Goal: Task Accomplishment & Management: Manage account settings

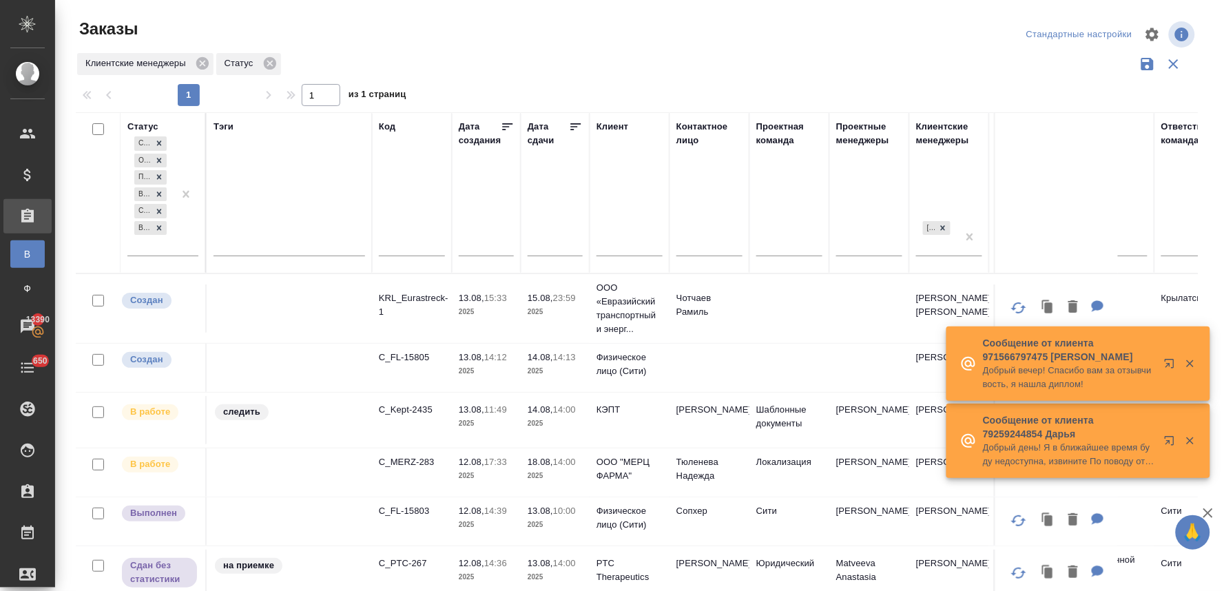
scroll to position [24, 0]
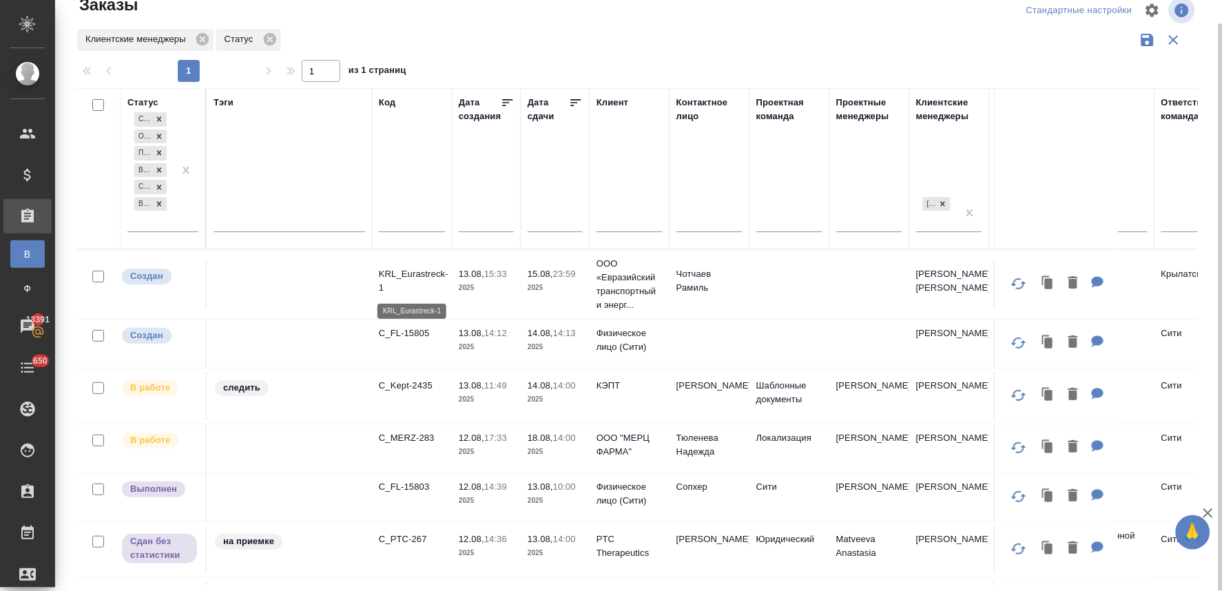
click at [423, 269] on p "KRL_Eurastreck-1" at bounding box center [412, 281] width 66 height 28
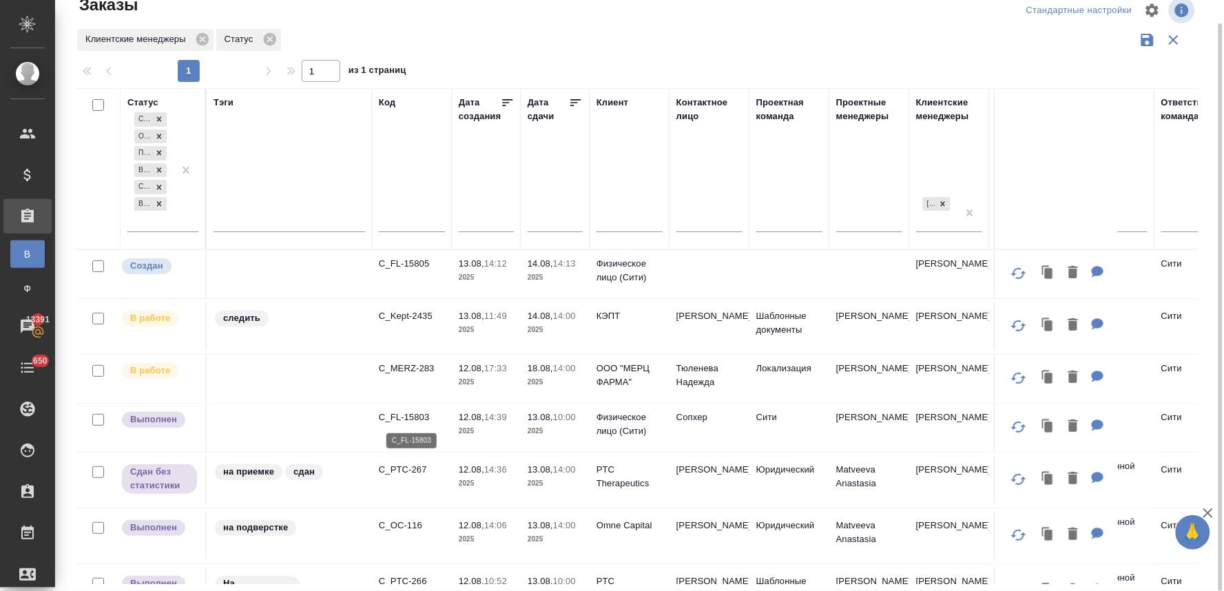
click at [404, 417] on p "C_FL-15803" at bounding box center [412, 417] width 66 height 14
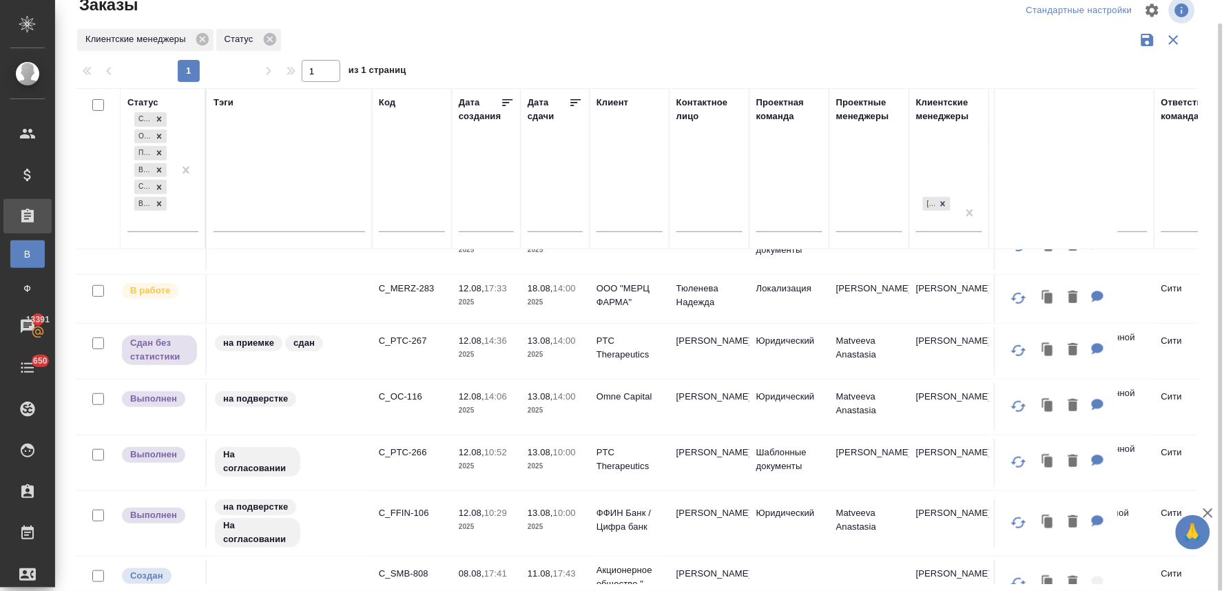
scroll to position [153, 0]
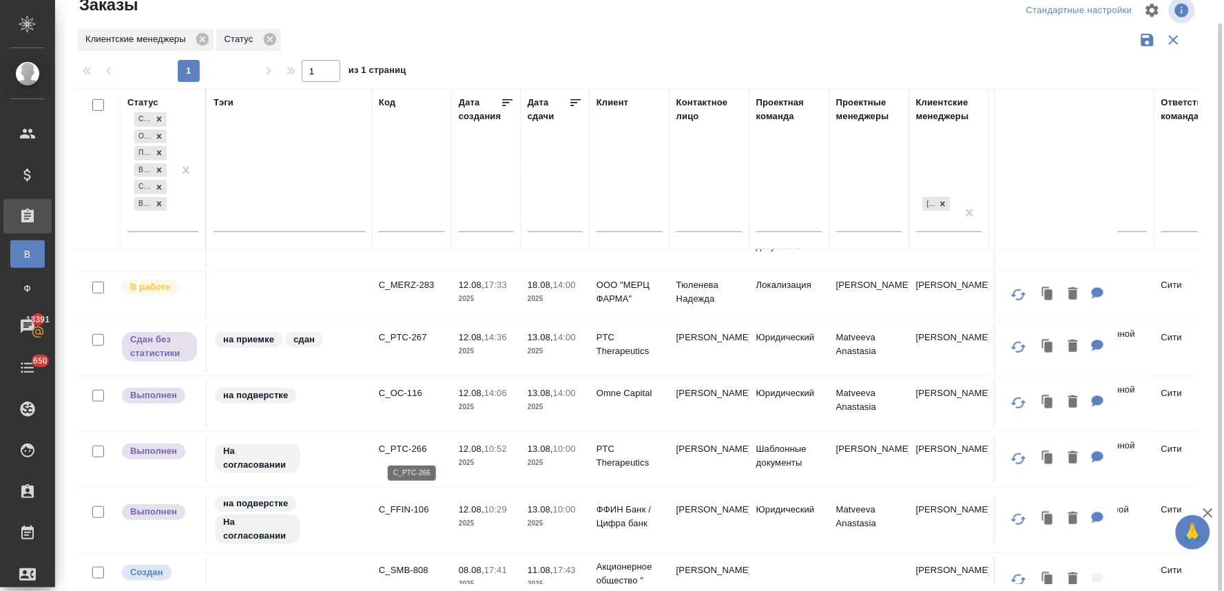
click at [405, 446] on p "C_PTC-266" at bounding box center [412, 449] width 66 height 14
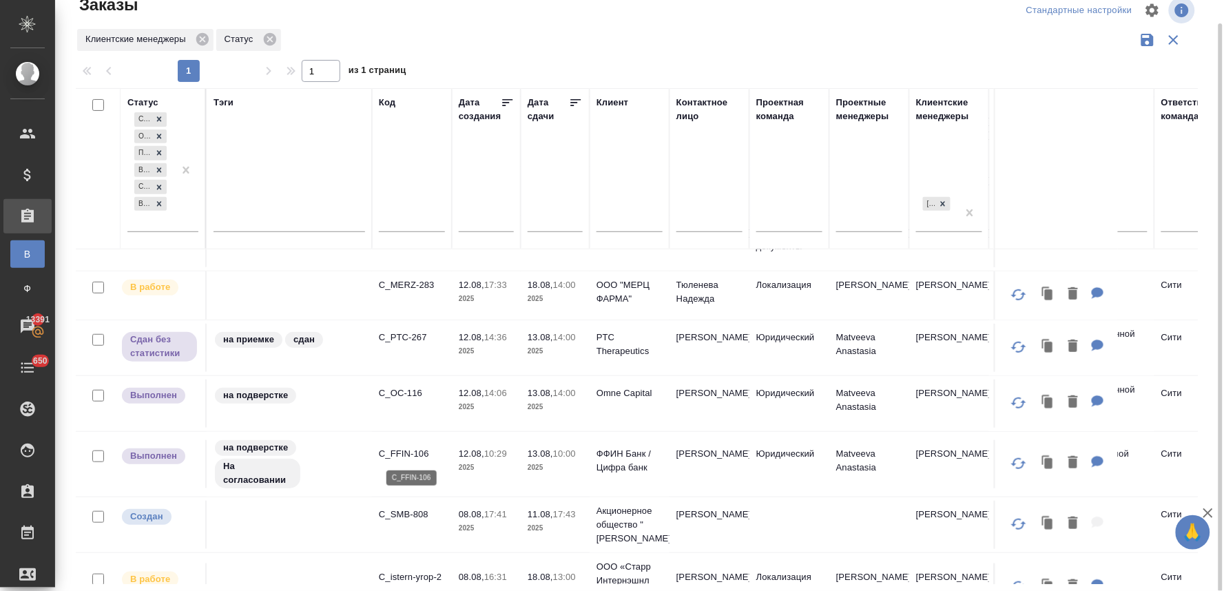
click at [394, 454] on p "C_FFIN-106" at bounding box center [412, 454] width 66 height 14
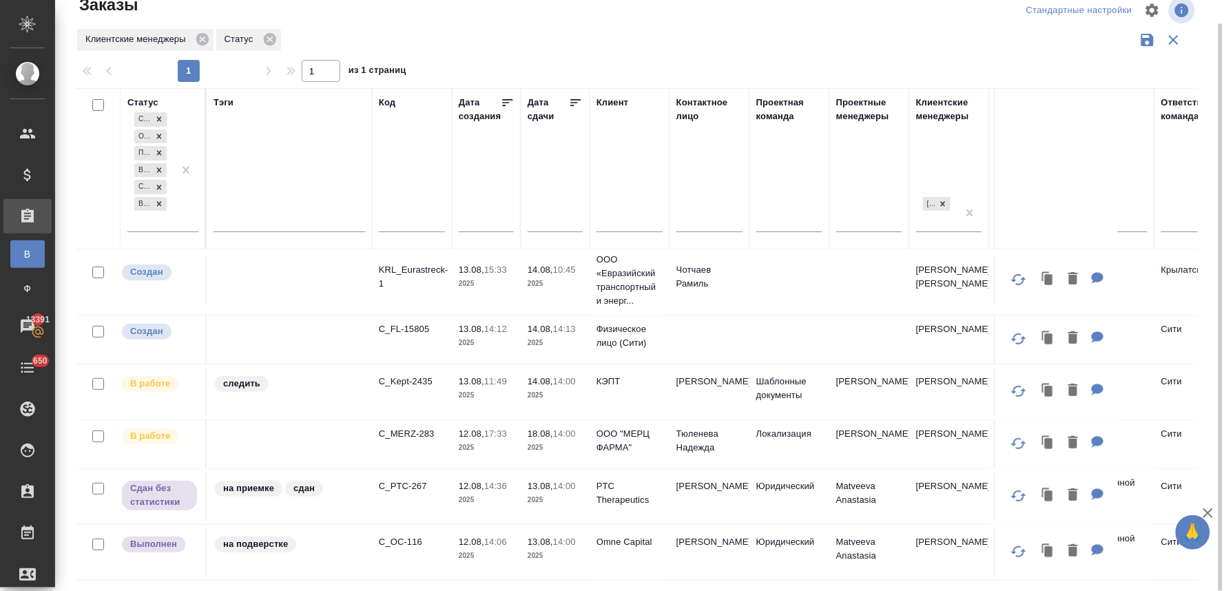
scroll to position [0, 0]
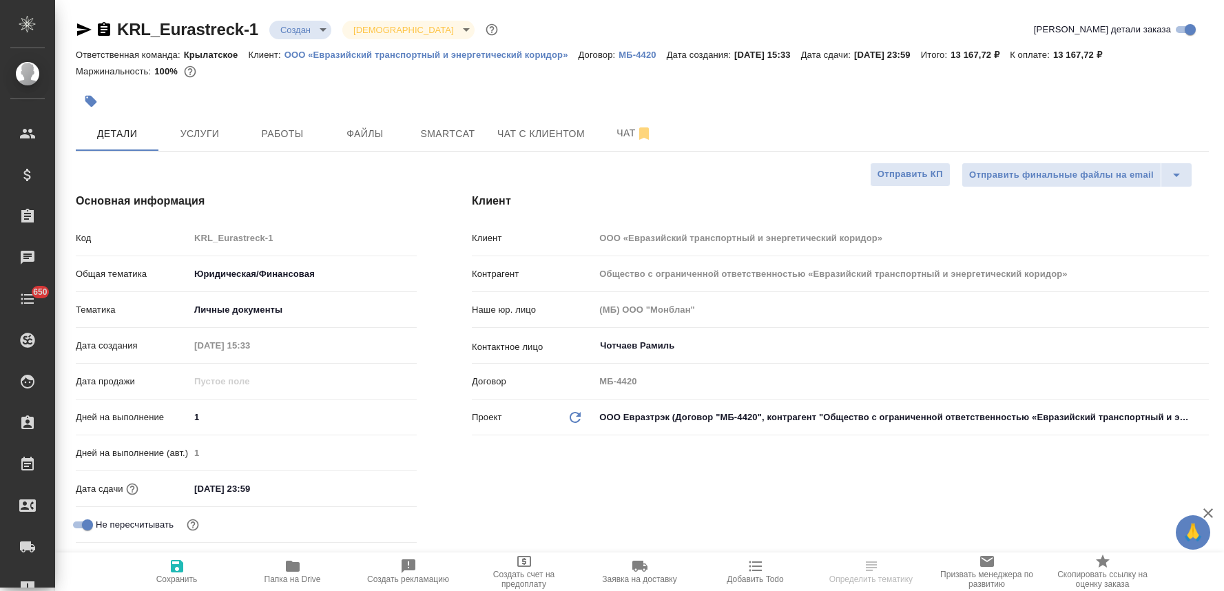
select select "RU"
click at [176, 241] on div "Код KRL_Eurastreck-1" at bounding box center [246, 238] width 341 height 24
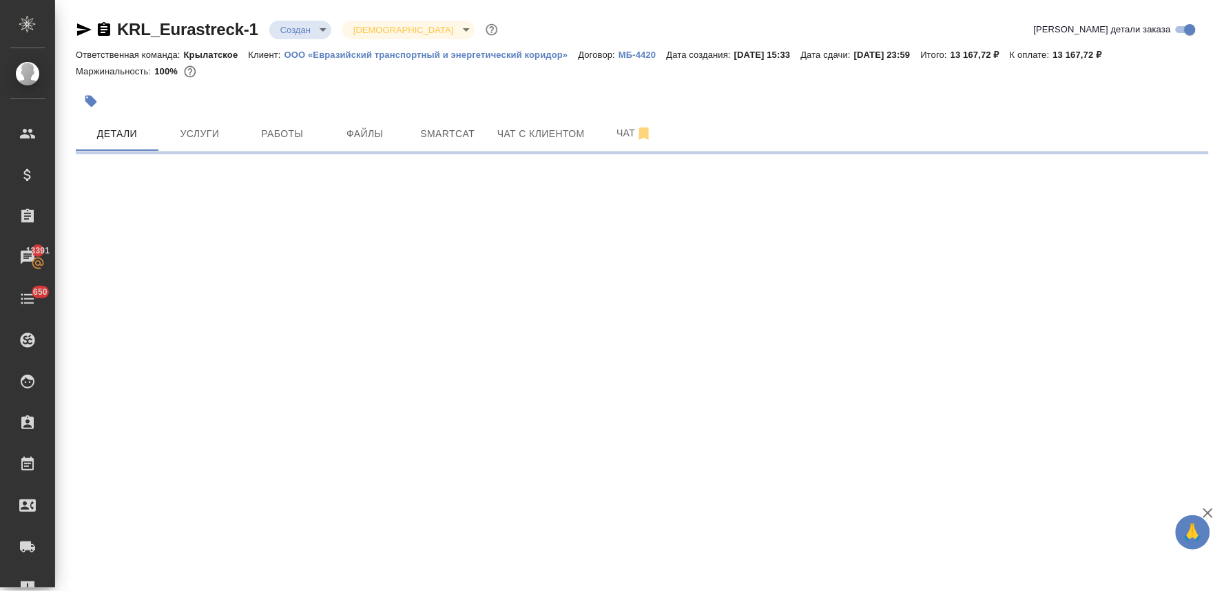
select select "RU"
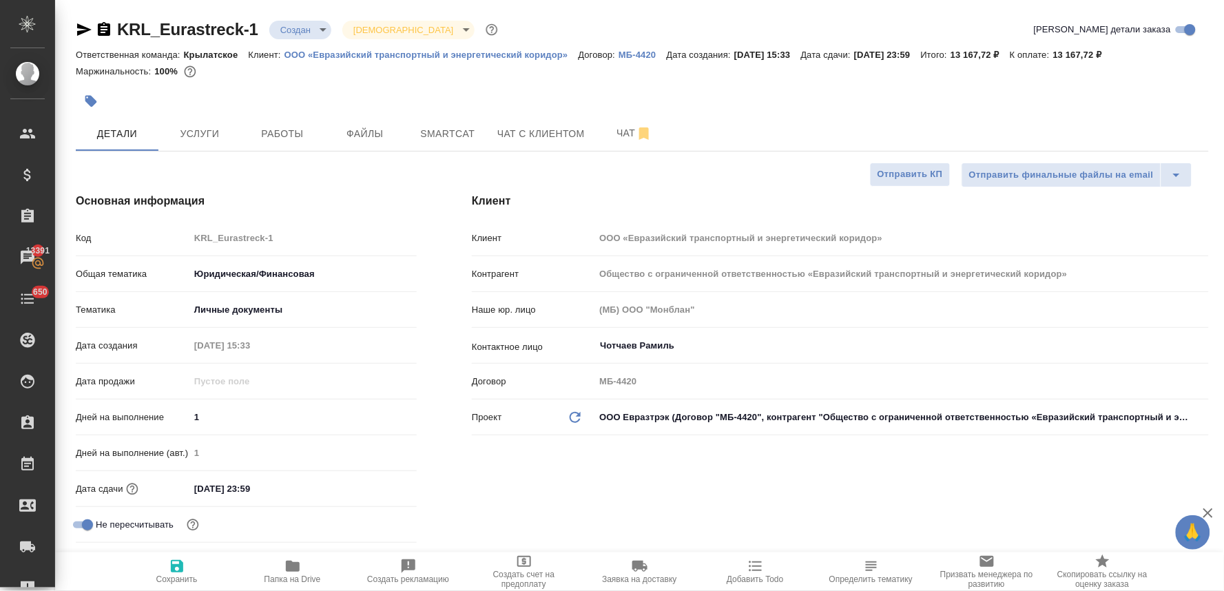
type textarea "x"
click at [299, 179] on div "Основная информация Код KRL_Eurastreck-1 Общая тематика Юридическая/Финансовая …" at bounding box center [246, 388] width 396 height 446
click at [182, 238] on div "Код KRL_Eurastreck-1" at bounding box center [246, 238] width 341 height 24
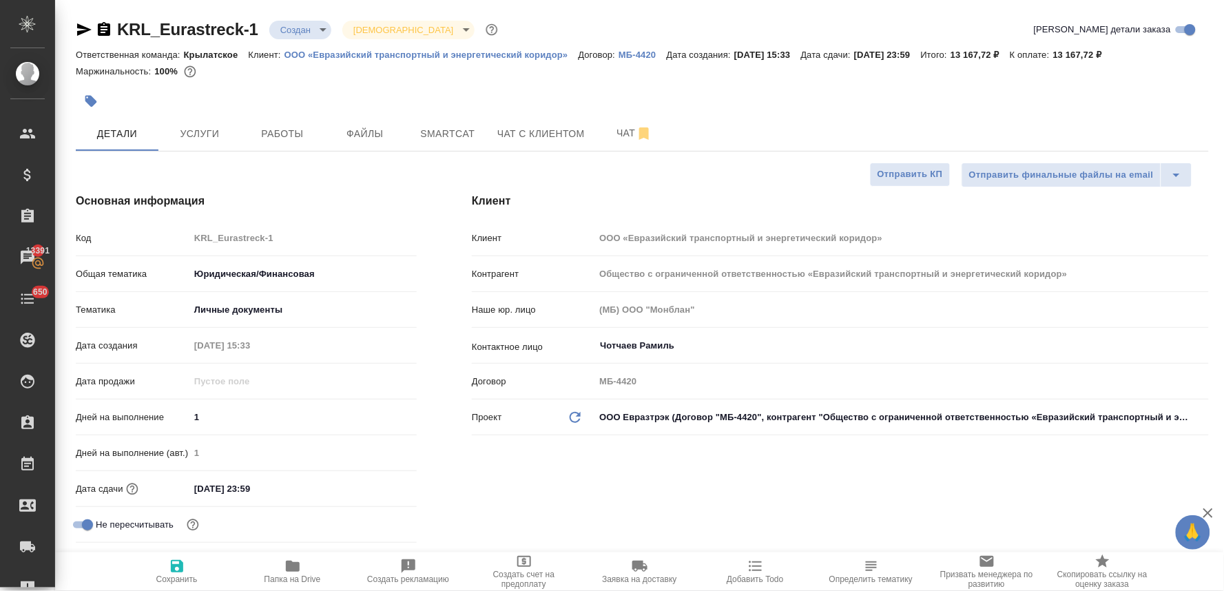
click at [331, 92] on div at bounding box center [453, 101] width 755 height 30
type textarea "x"
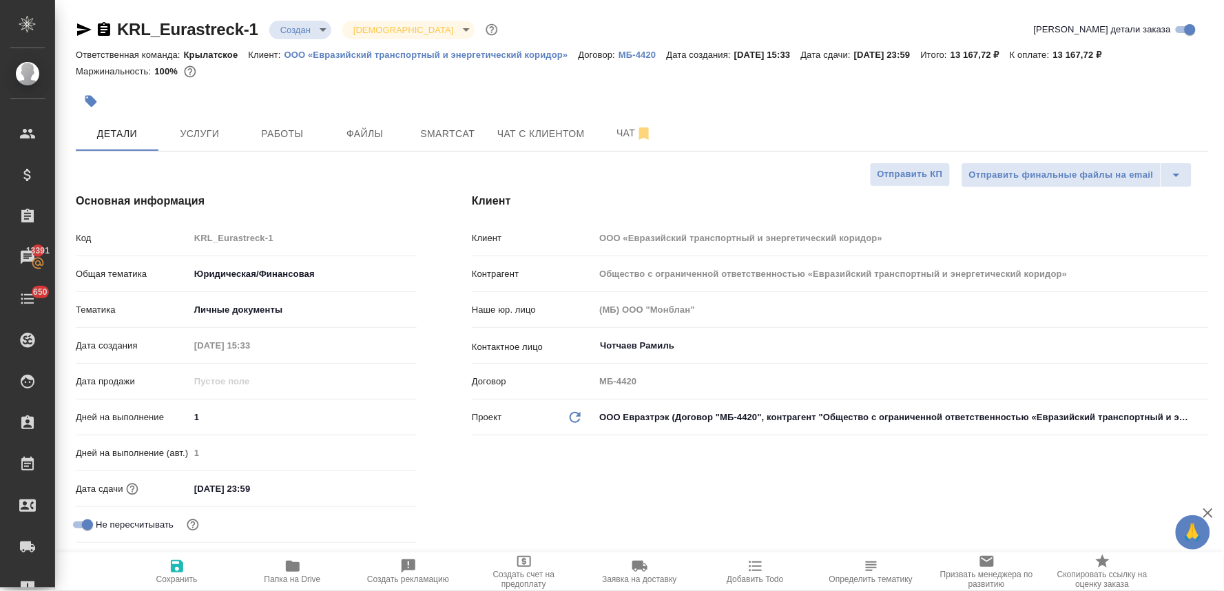
type textarea "x"
click at [364, 139] on span "Файлы" at bounding box center [365, 133] width 66 height 17
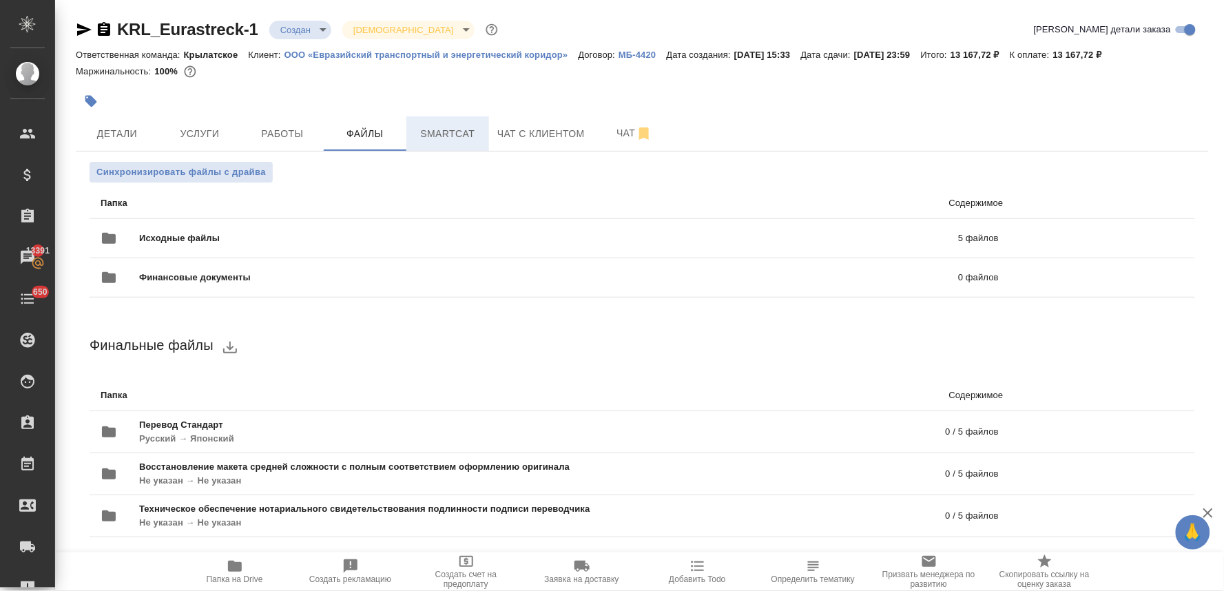
click at [432, 135] on span "Smartcat" at bounding box center [448, 133] width 66 height 17
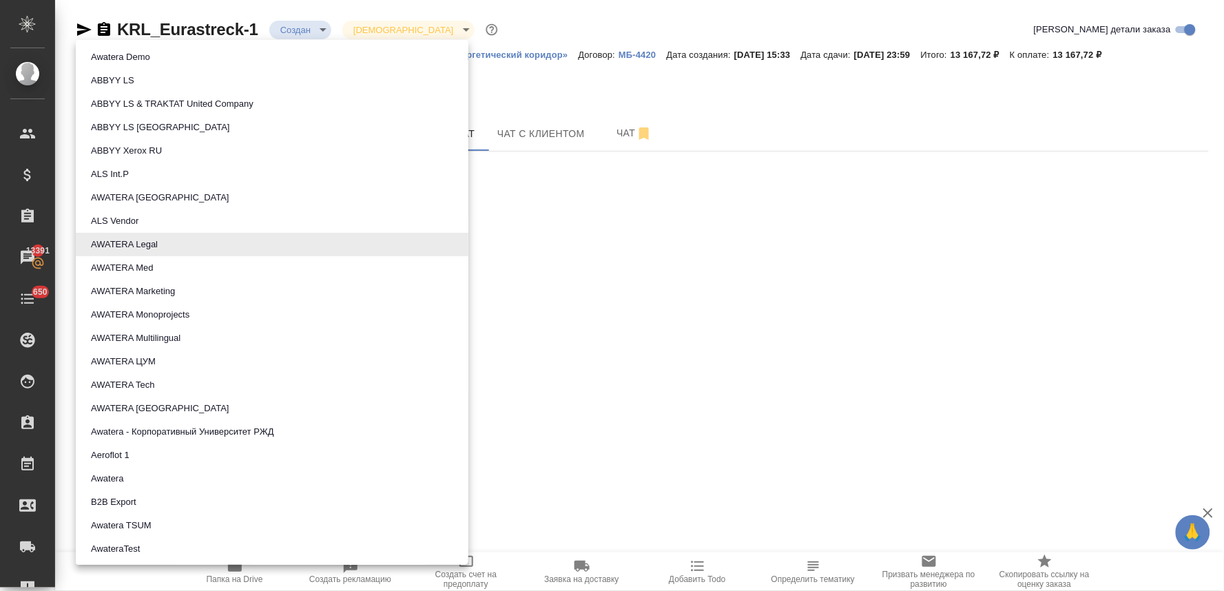
click at [238, 242] on body "🙏 .cls-1 fill:#fff; AWATERA Lyamina Nadezhda Клиенты Спецификации Заказы 13391 …" at bounding box center [612, 295] width 1224 height 591
click at [238, 242] on li "AWATERA Legal" at bounding box center [272, 244] width 393 height 23
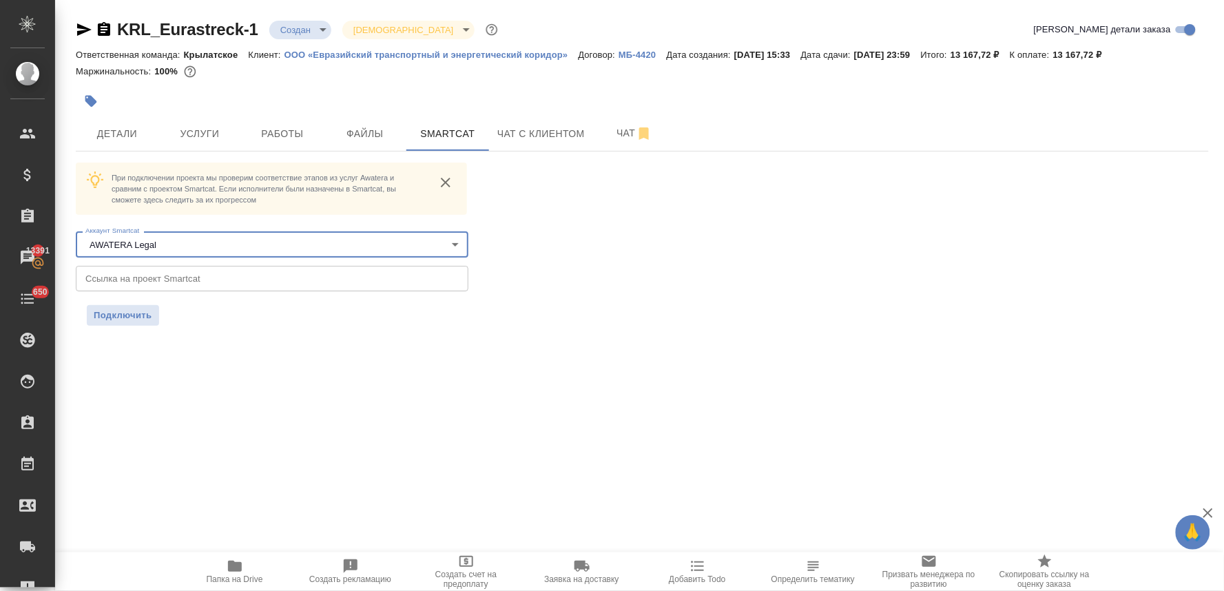
click at [828, 229] on div "При подключении проекта мы проверим соответствие этапов из услуг Awatera и срав…" at bounding box center [642, 244] width 1133 height 163
click at [384, 56] on p "ООО «Евразийский транспортный и энергетический коридор»" at bounding box center [431, 55] width 294 height 10
click at [98, 129] on span "Детали" at bounding box center [117, 133] width 66 height 17
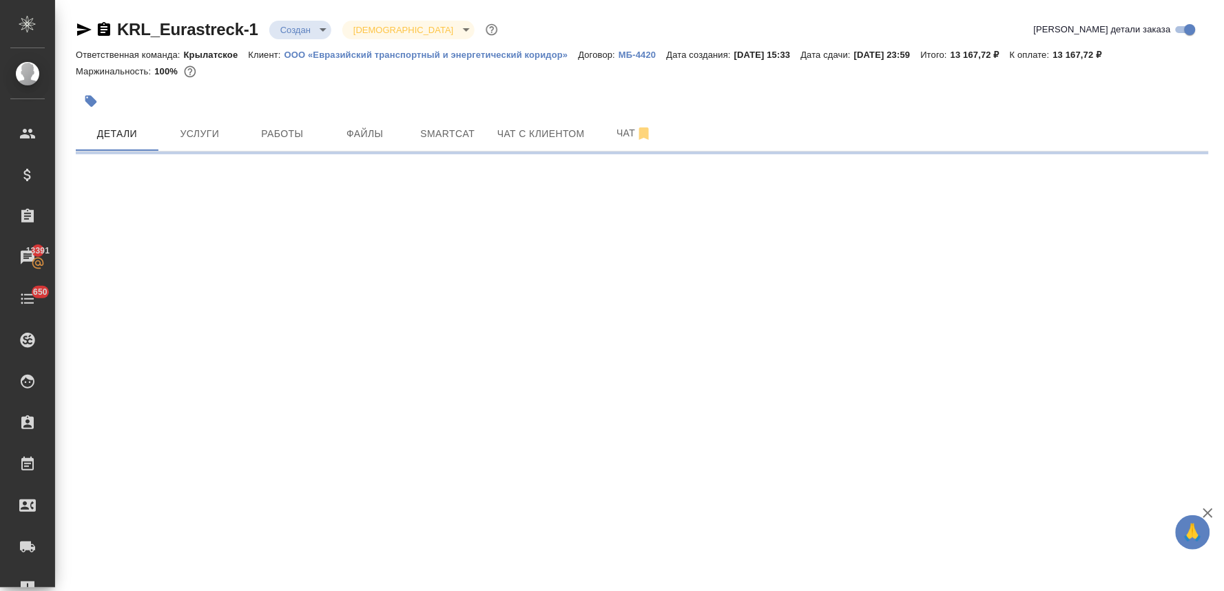
select select "RU"
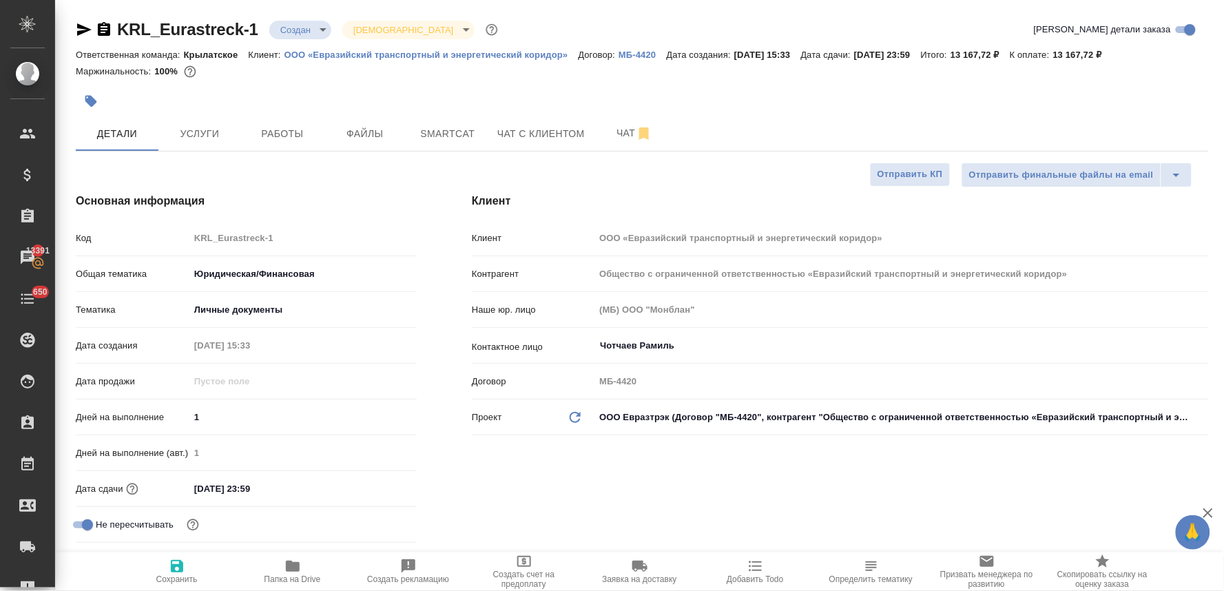
type textarea "x"
click at [131, 249] on div "Код KRL_Eurastreck-1" at bounding box center [246, 238] width 341 height 24
type textarea "x"
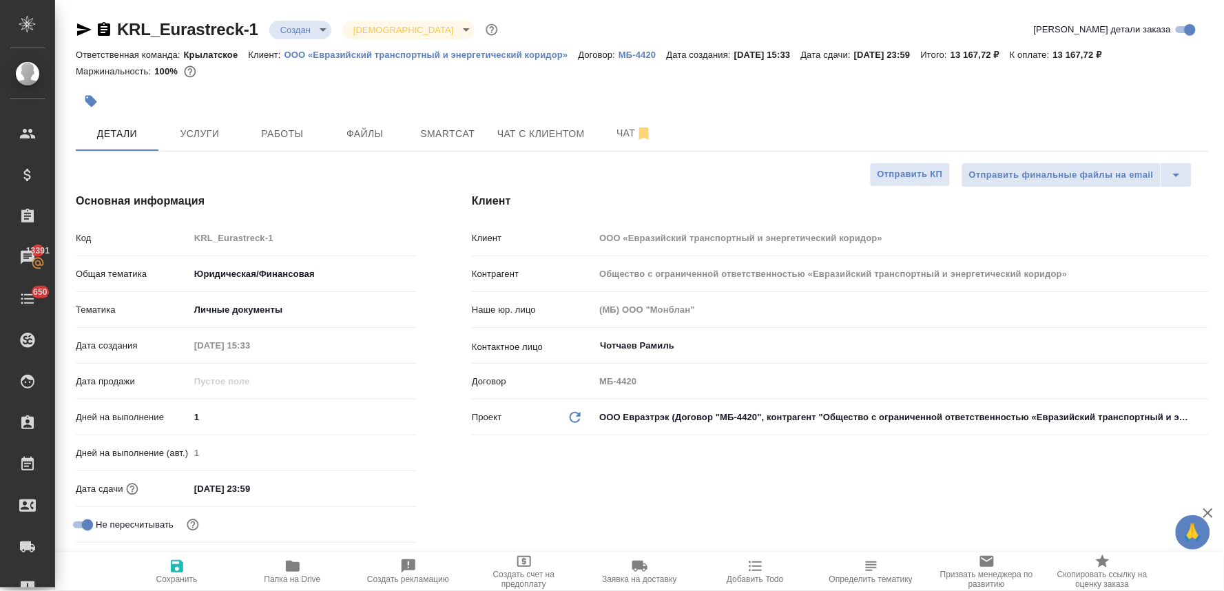
type textarea "x"
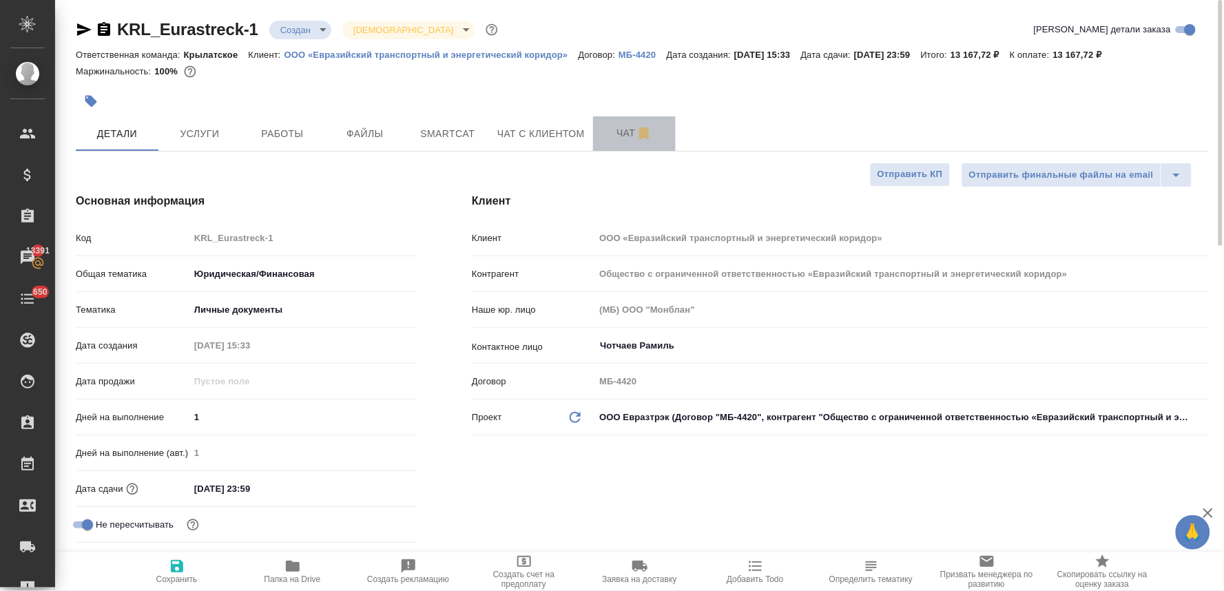
click at [618, 128] on span "Чат" at bounding box center [634, 133] width 66 height 17
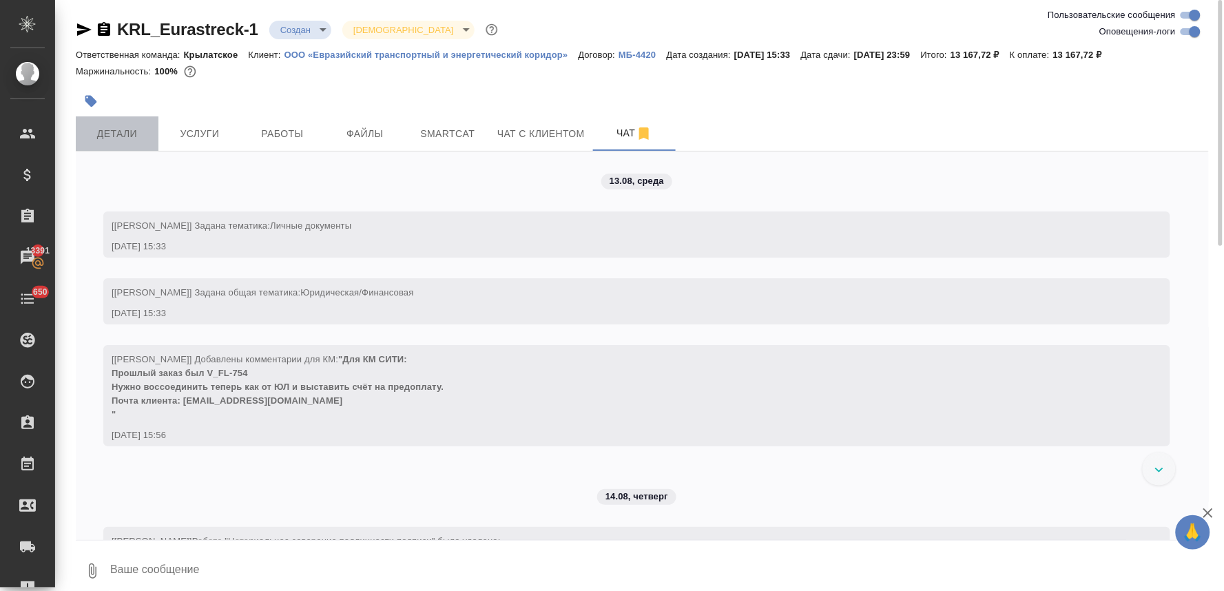
click at [105, 131] on span "Детали" at bounding box center [117, 133] width 66 height 17
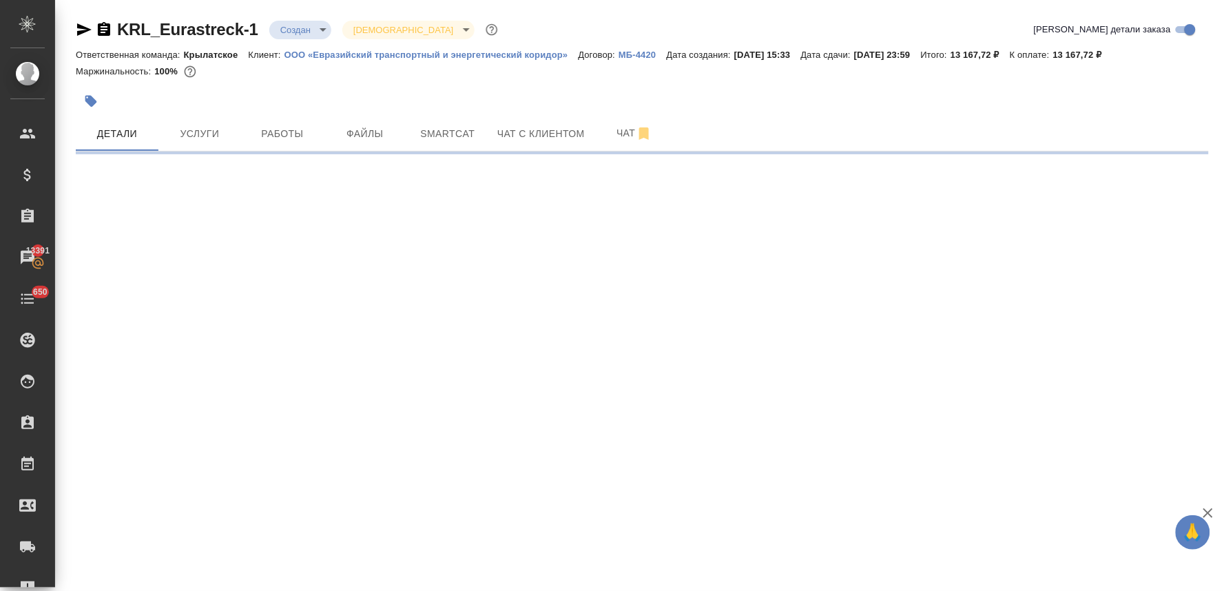
select select "RU"
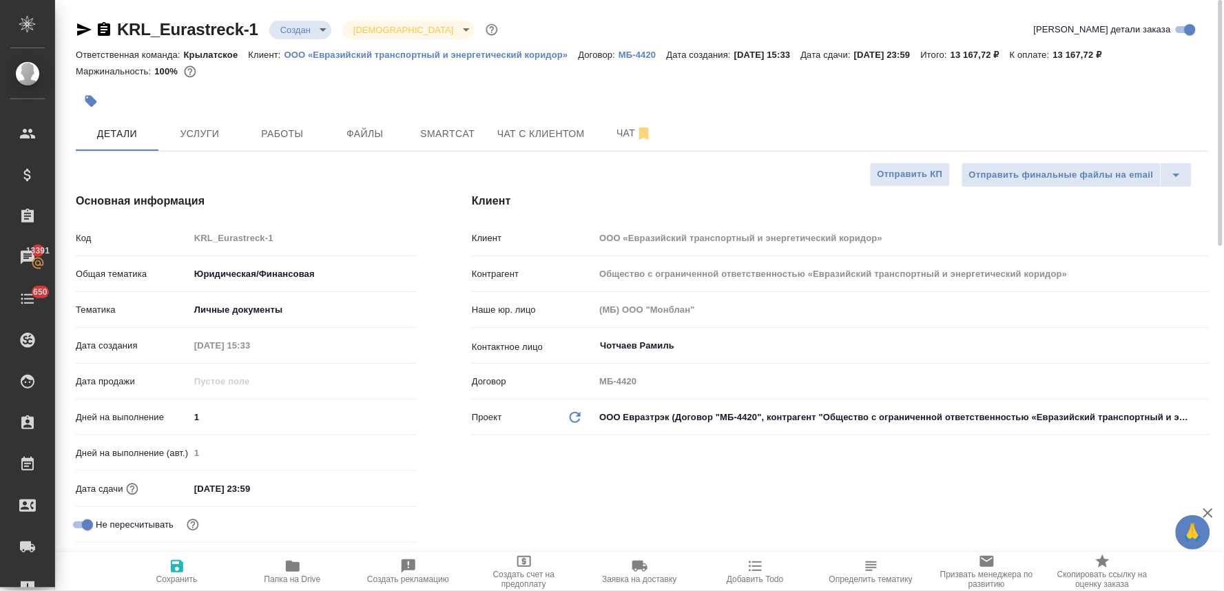
type textarea "x"
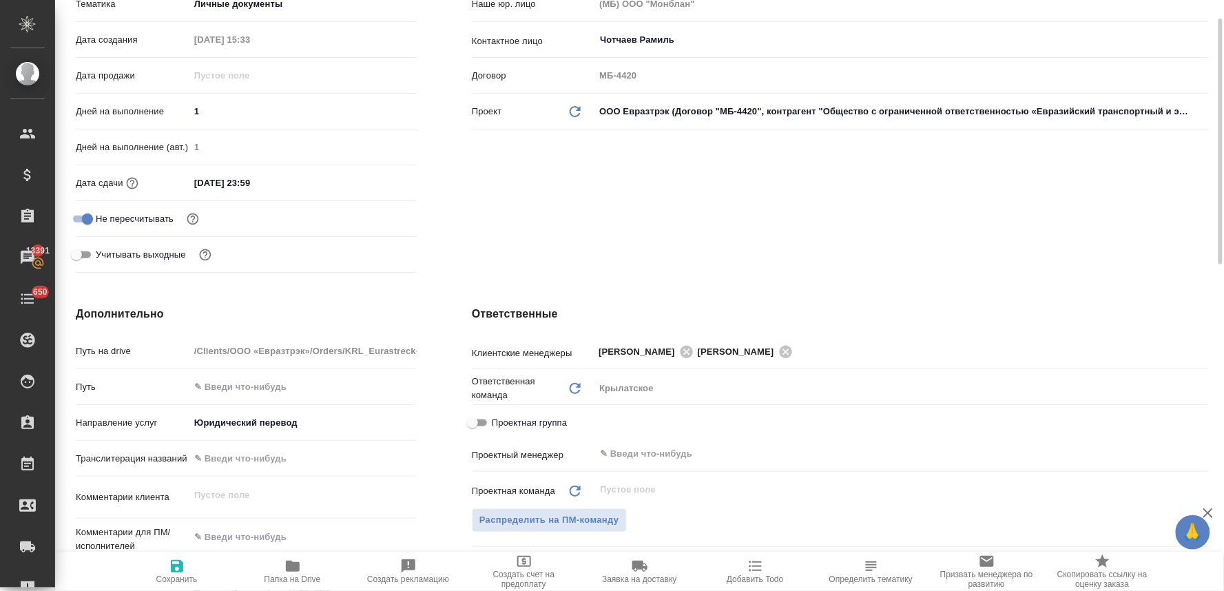
scroll to position [229, 0]
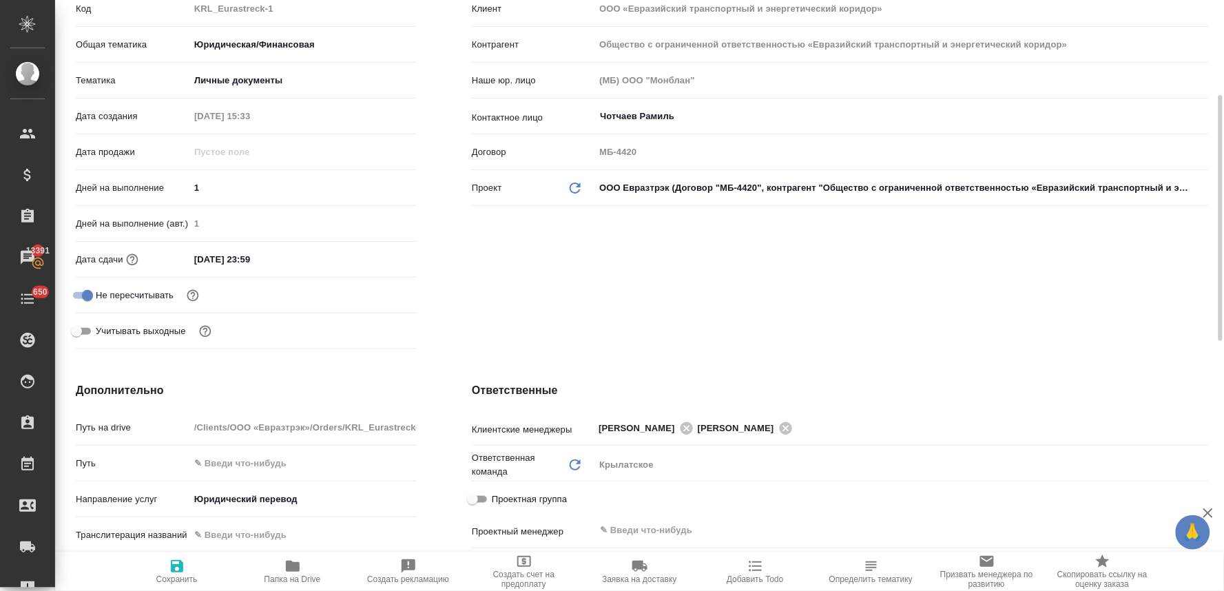
click at [291, 253] on input "15.08.2025 23:59" at bounding box center [249, 259] width 121 height 20
click at [377, 253] on icon "button" at bounding box center [376, 258] width 12 height 14
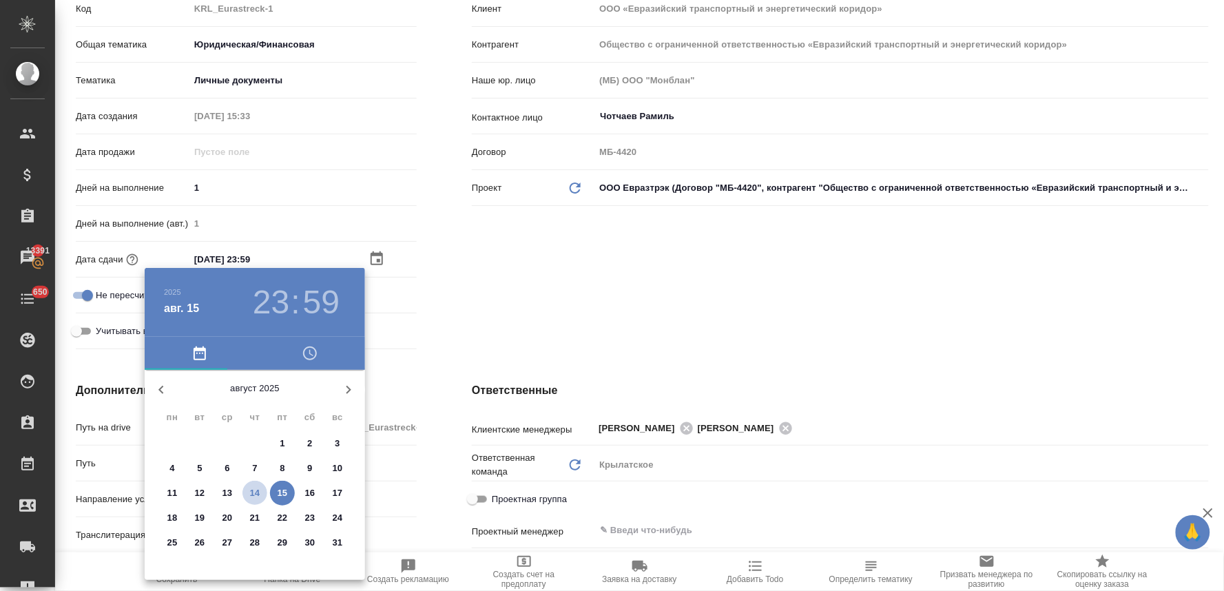
click at [257, 496] on p "14" at bounding box center [255, 493] width 10 height 14
type input "14.08.2025 23:59"
type textarea "x"
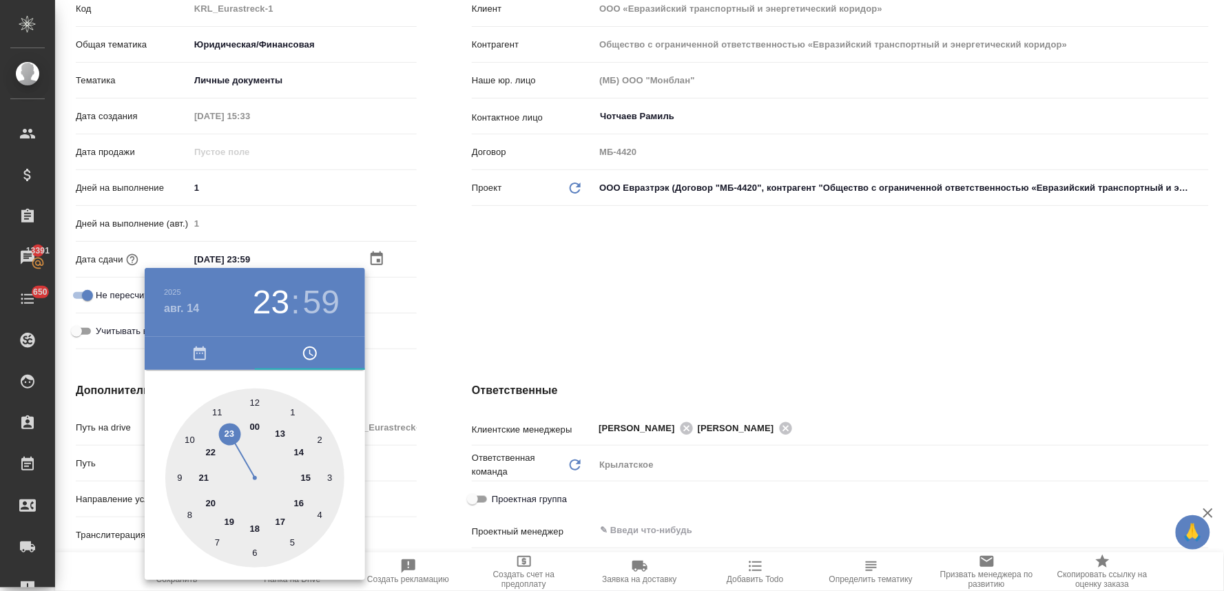
click at [189, 434] on div at bounding box center [254, 477] width 179 height 179
type input "14.08.2025 10:59"
type textarea "x"
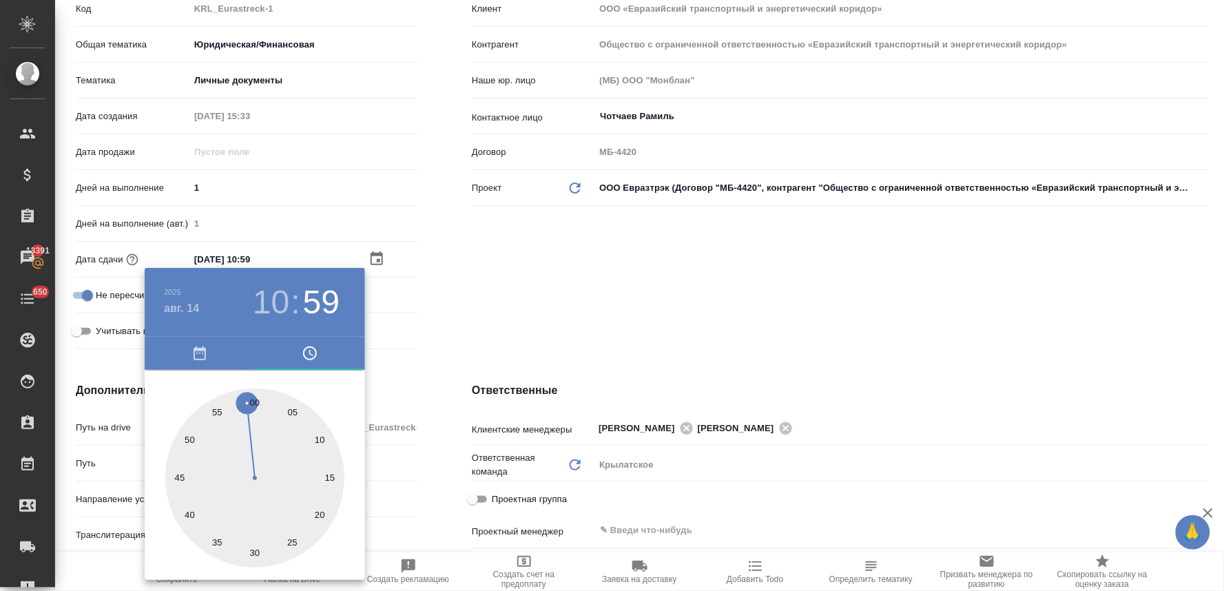
click at [177, 475] on div at bounding box center [254, 477] width 179 height 179
type input "14.08.2025 10:45"
type textarea "x"
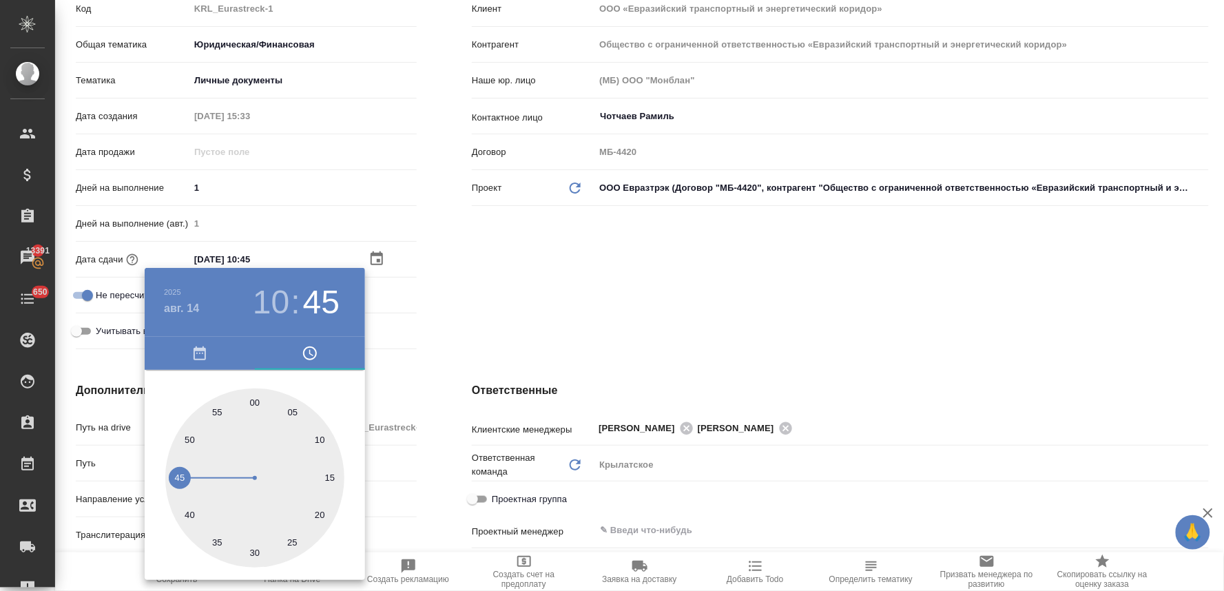
click at [487, 304] on div at bounding box center [612, 295] width 1224 height 591
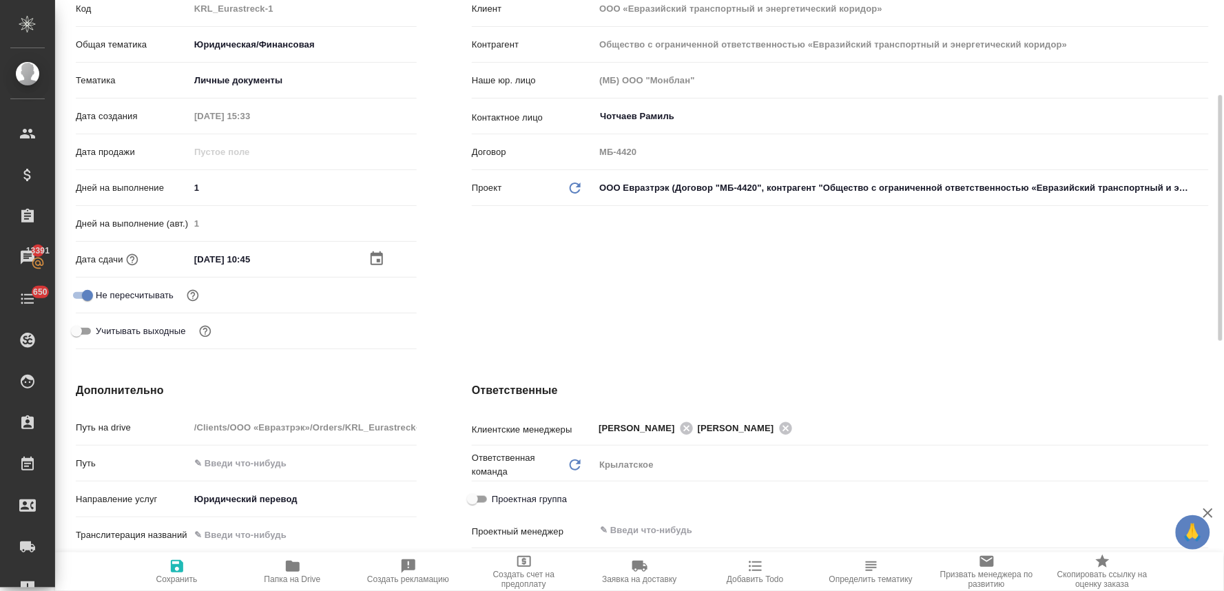
scroll to position [459, 0]
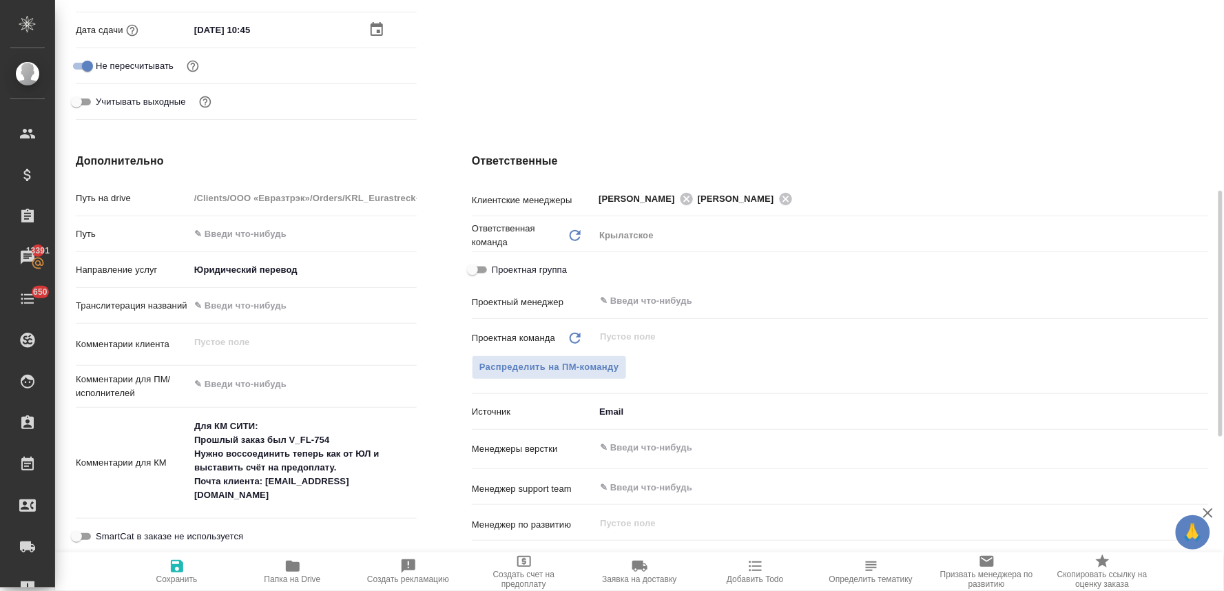
type textarea "x"
click at [252, 373] on textarea at bounding box center [302, 384] width 227 height 23
type textarea "x"
type textarea "c"
type textarea "x"
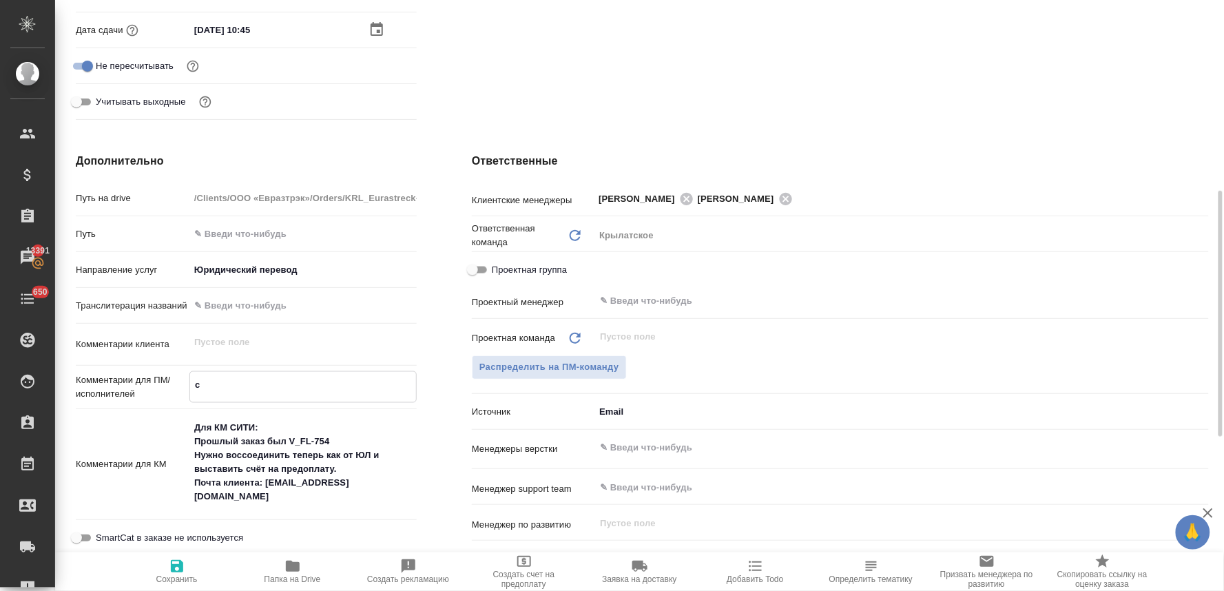
type textarea "x"
type textarea "cl"
type textarea "x"
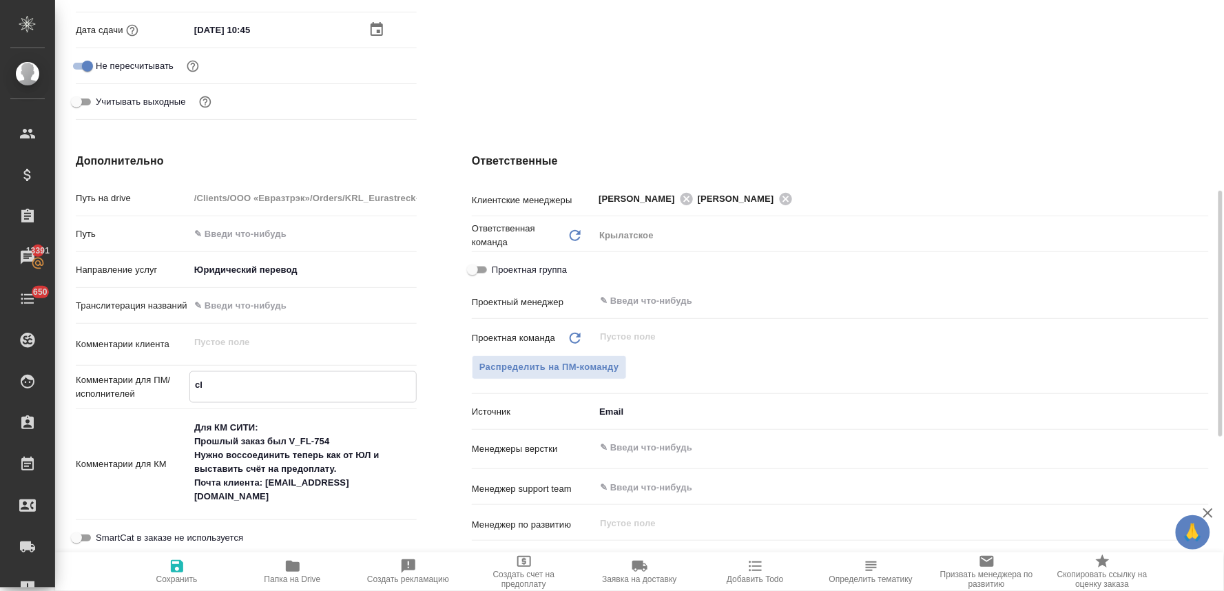
type textarea "x"
type textarea "clt"
type textarea "x"
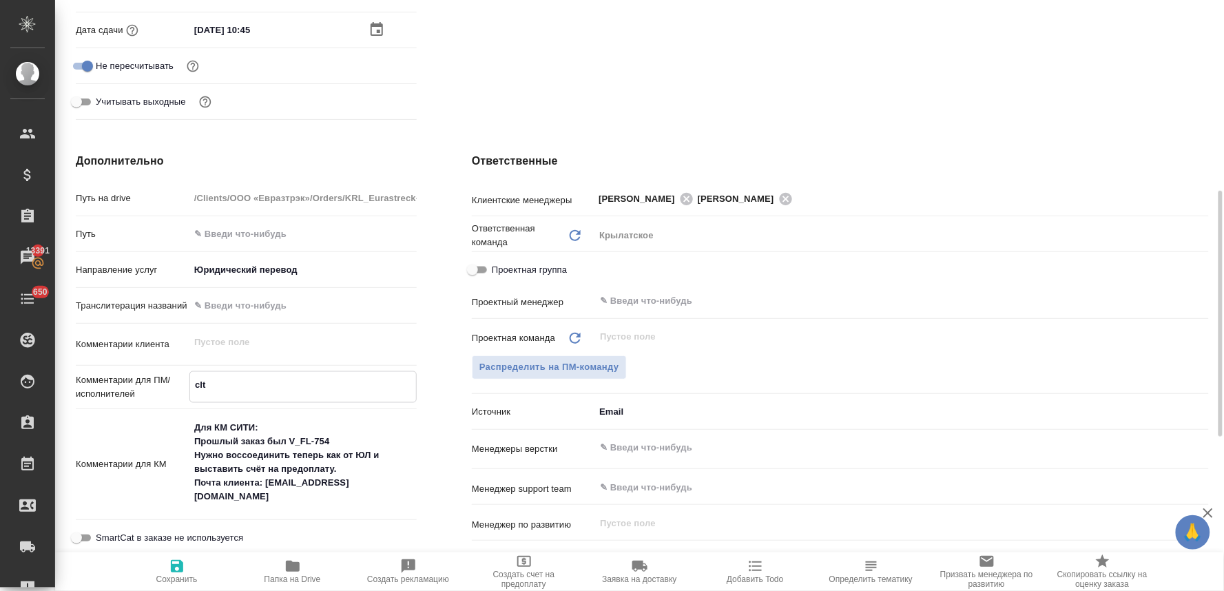
type textarea "cltk"
type textarea "x"
type textarea "cltkf"
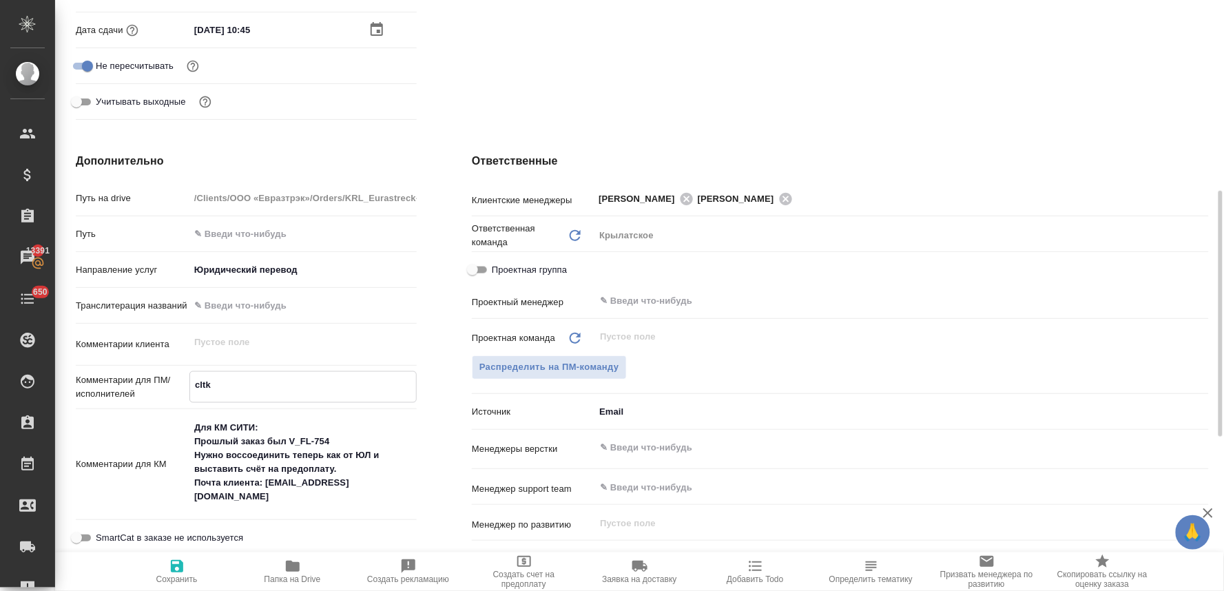
type textarea "x"
type textarea "cltk"
type textarea "x"
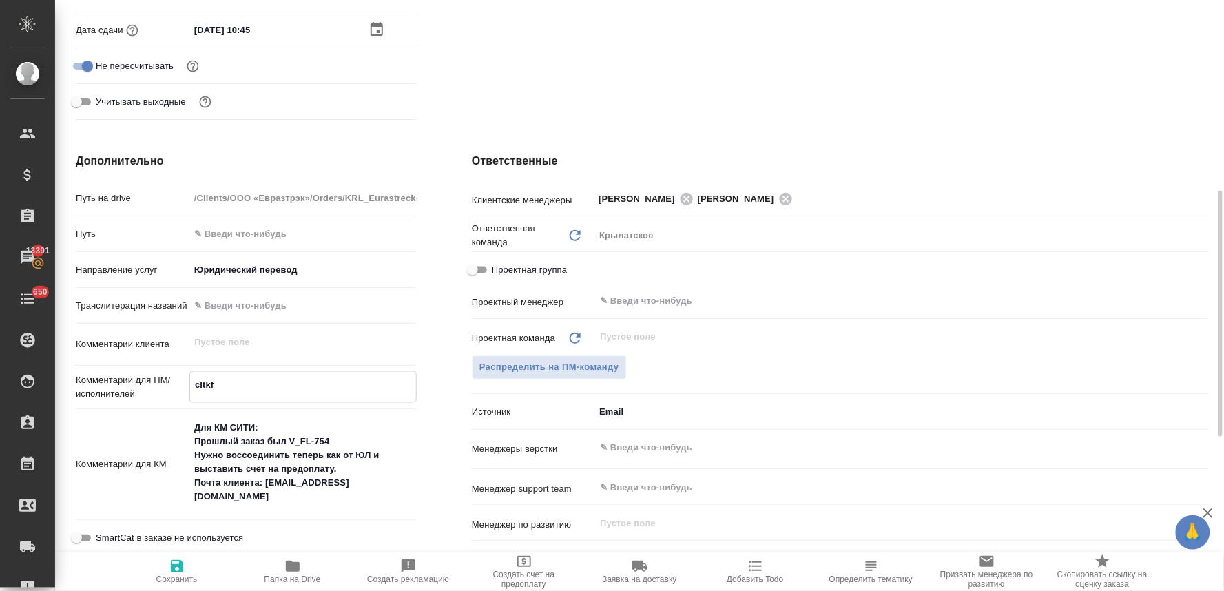
type textarea "x"
type textarea "clt"
type textarea "x"
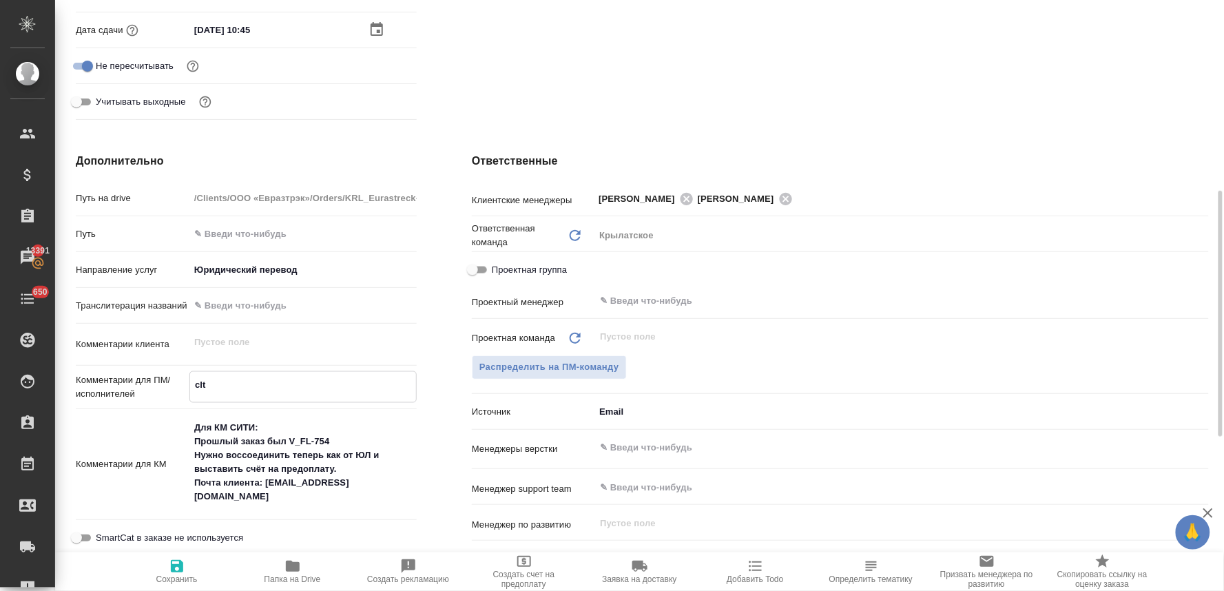
type textarea "cl"
type textarea "x"
type textarea "c"
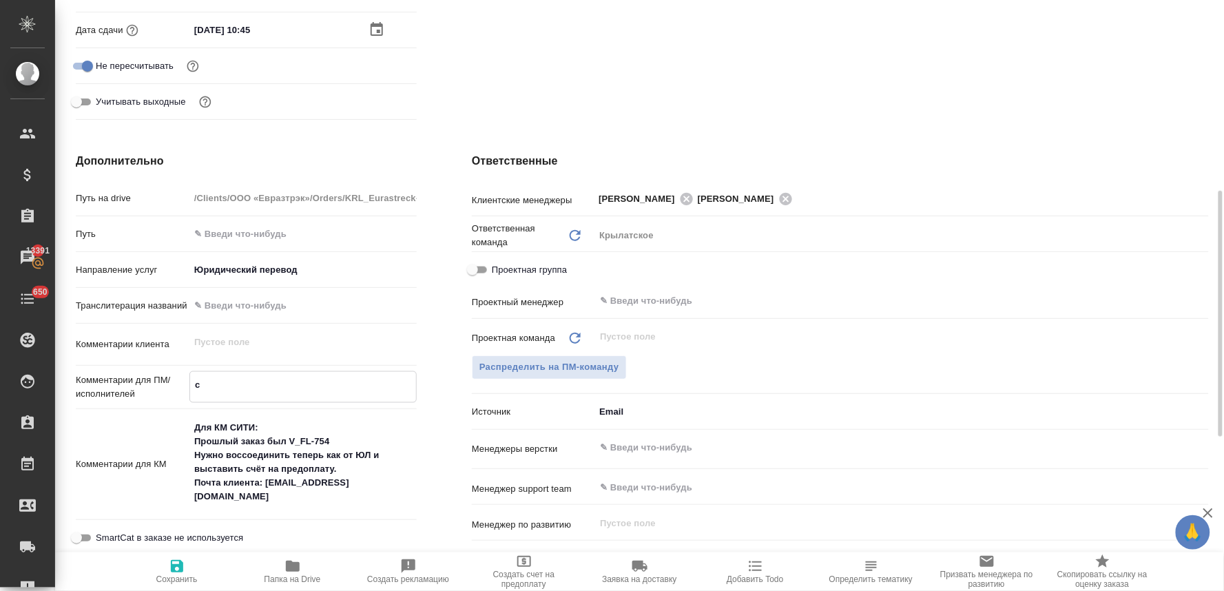
type textarea "x"
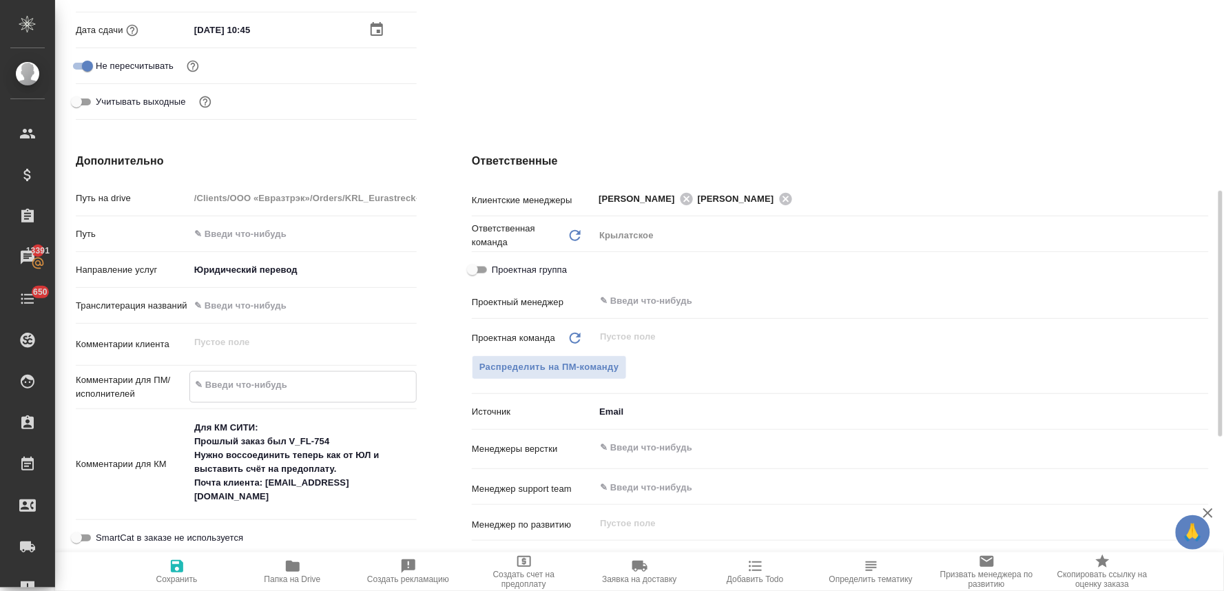
type textarea "x"
type textarea "п"
type textarea "x"
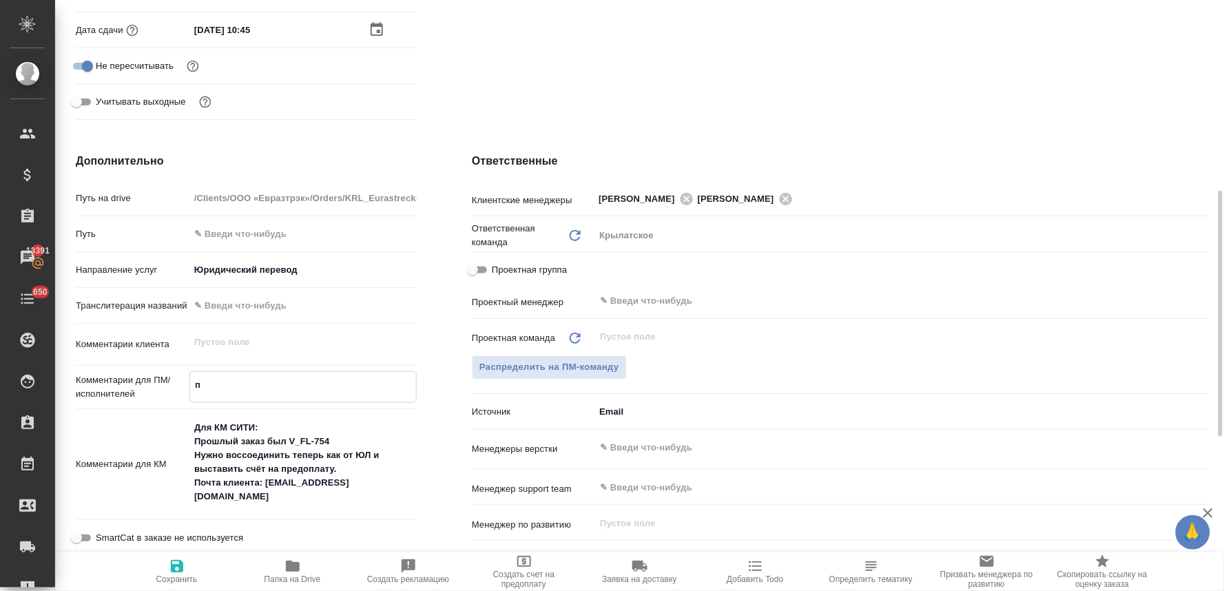
type textarea "x"
type textarea "по"
type textarea "x"
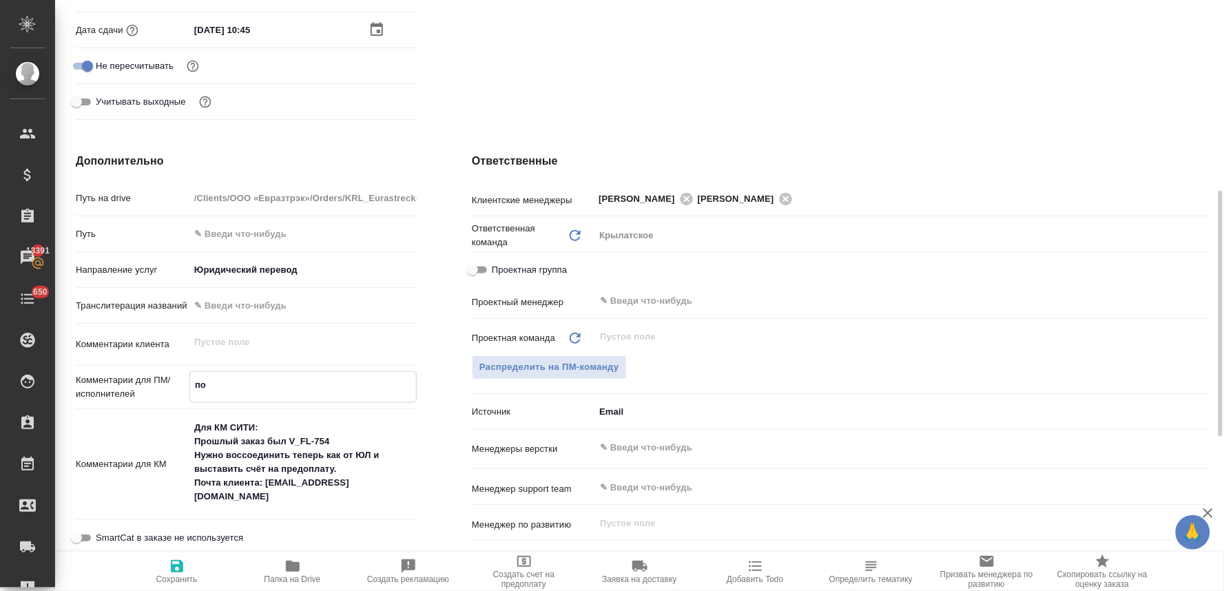
type textarea "пос"
type textarea "x"
type textarea "посч"
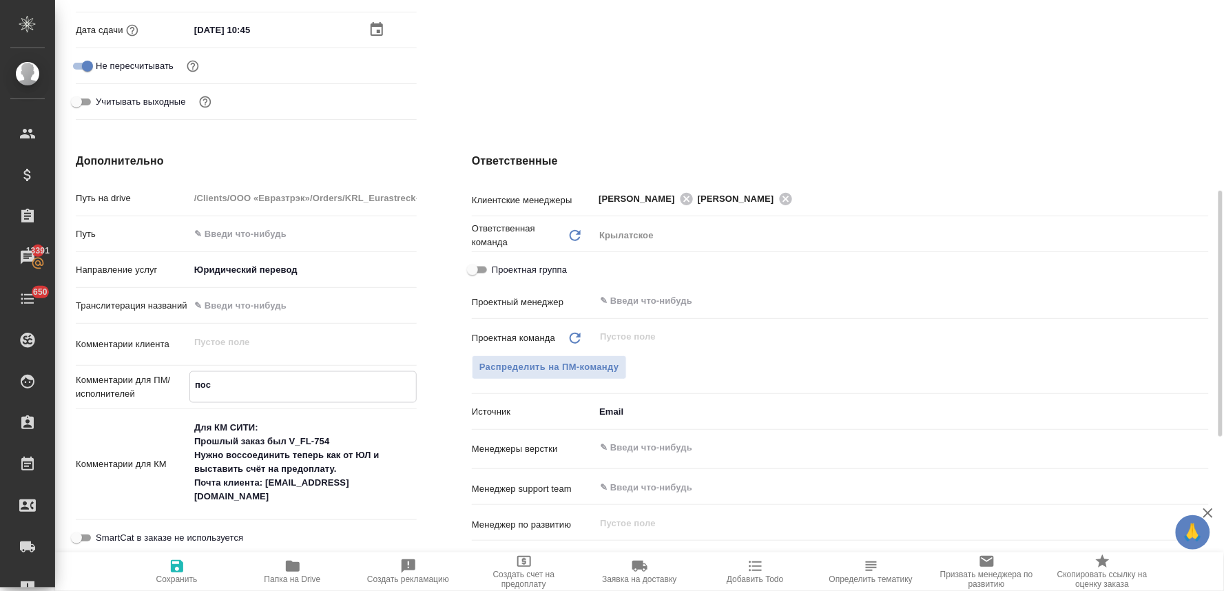
type textarea "x"
type textarea "посчи"
type textarea "x"
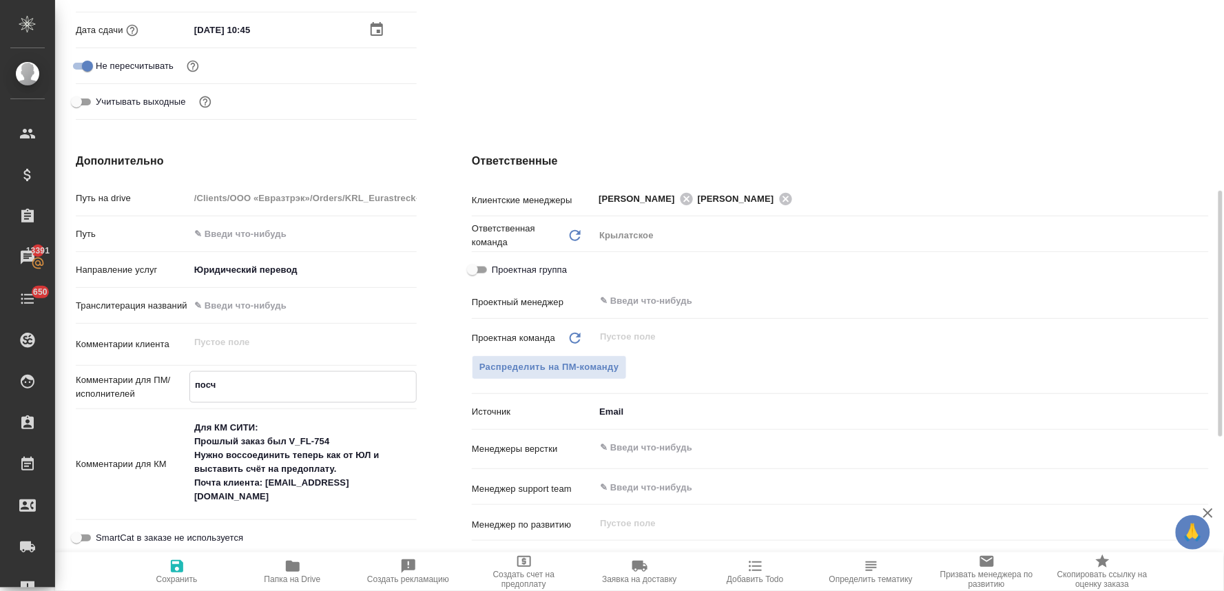
type textarea "x"
type textarea "посчита"
type textarea "x"
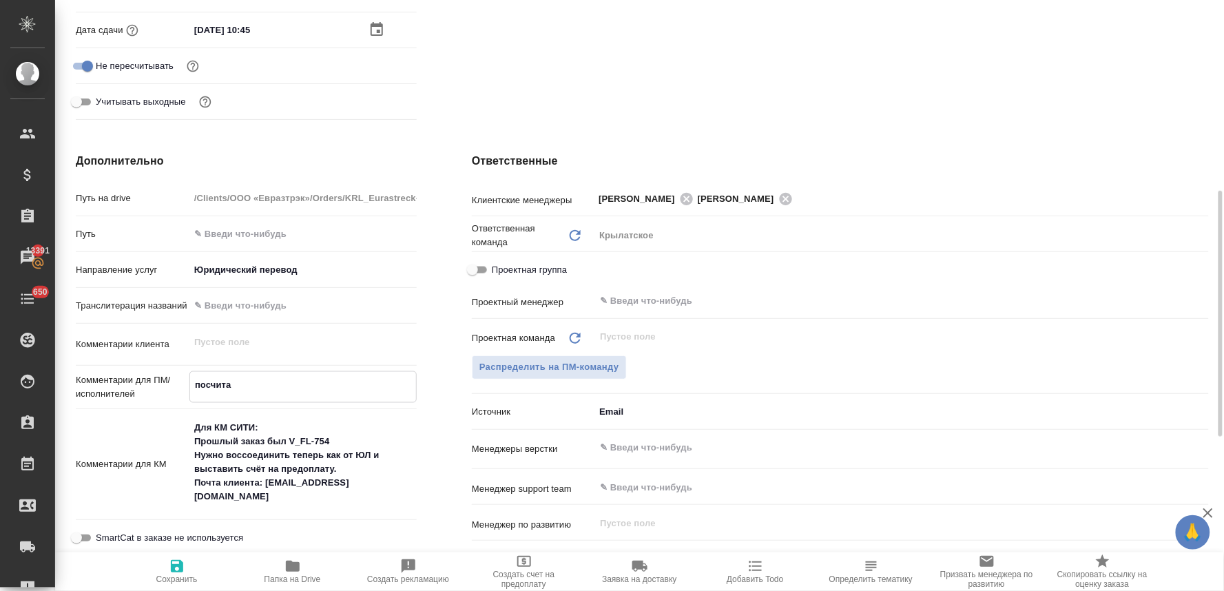
type textarea "x"
type textarea "посчитай"
type textarea "x"
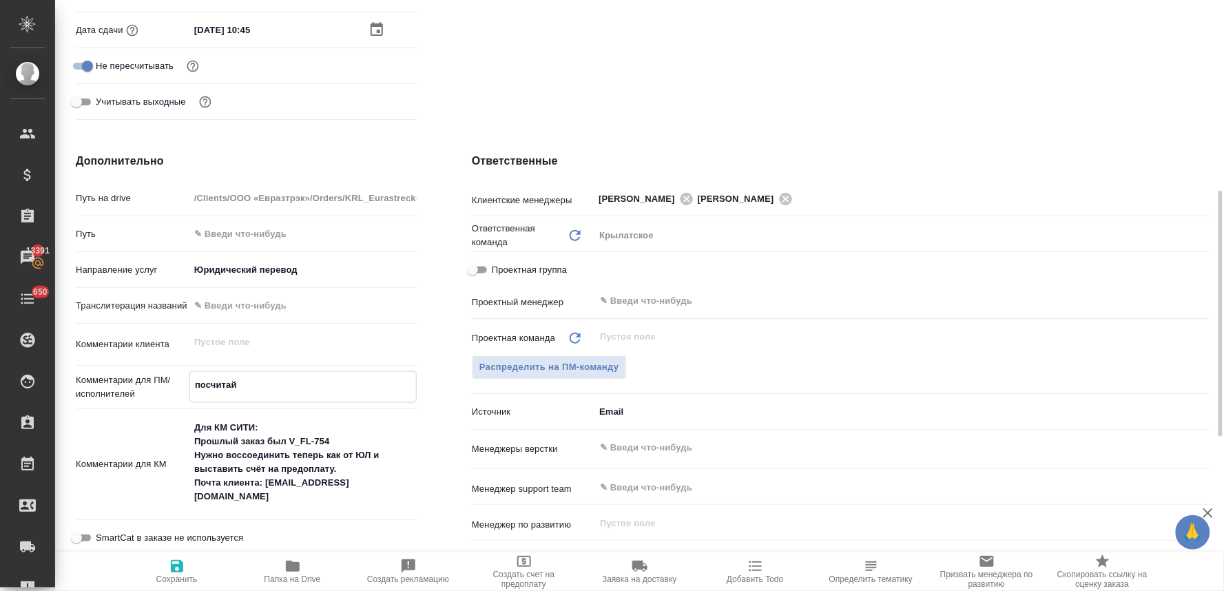
type textarea "посчитайт"
type textarea "x"
type textarea "посчитайте"
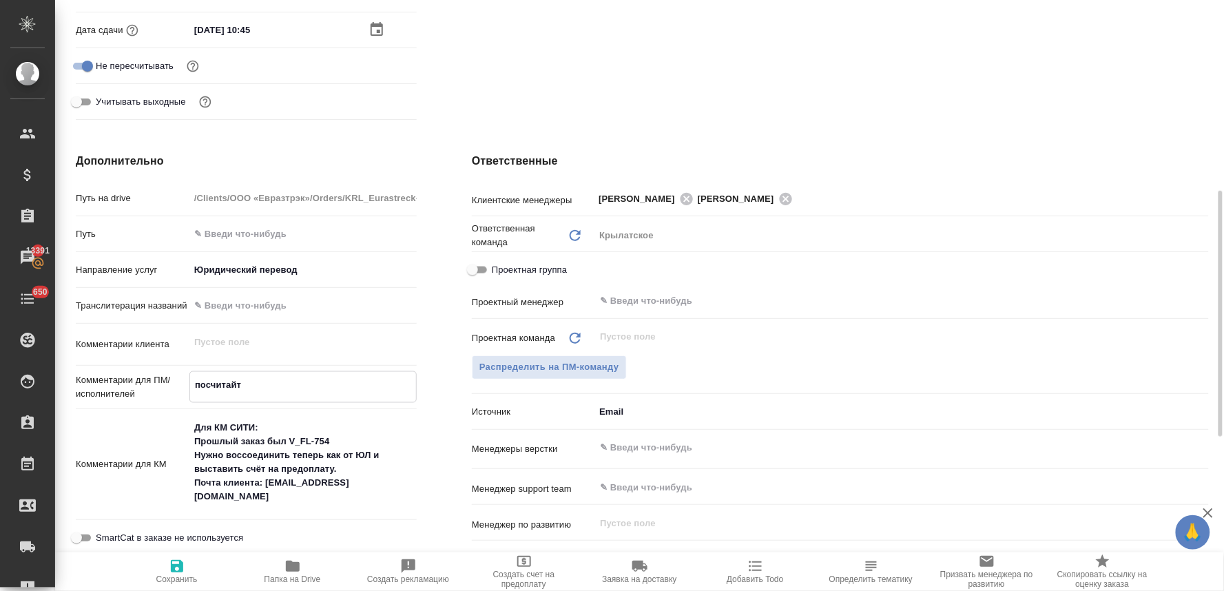
type textarea "x"
type textarea "посчитайте"
type textarea "x"
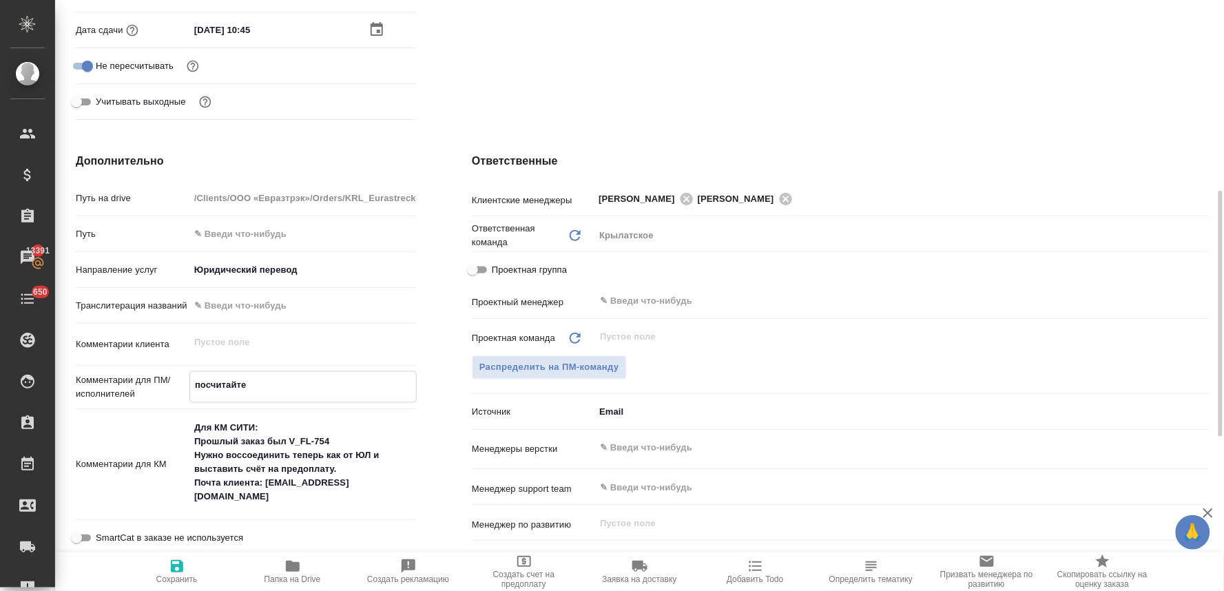
type textarea "x"
type textarea "посчитайте в"
type textarea "x"
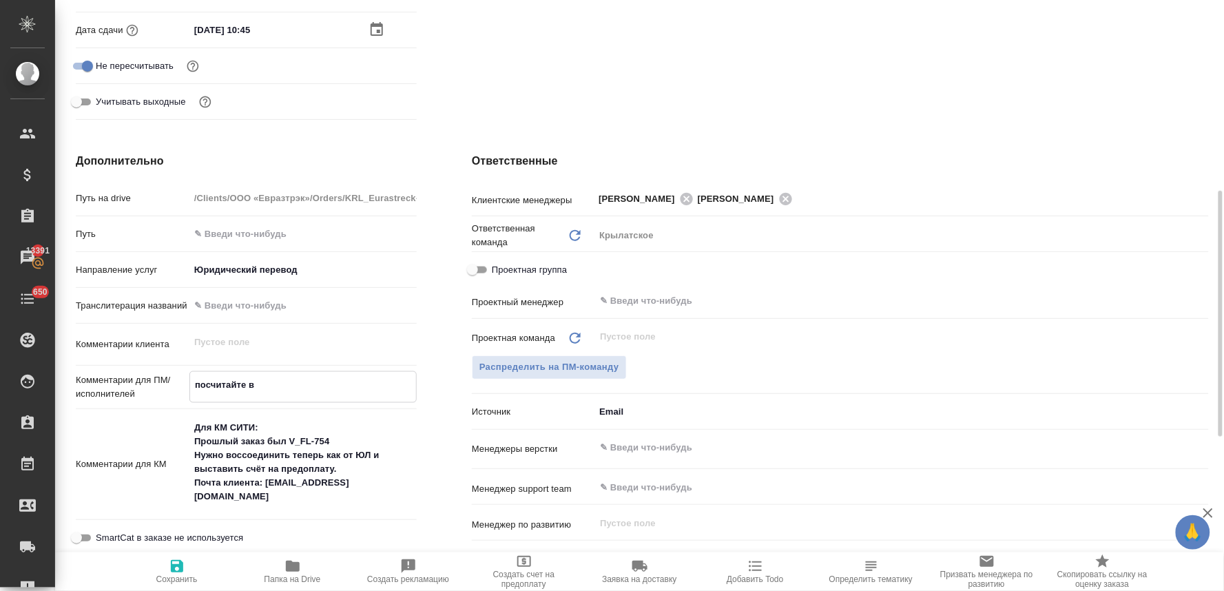
type textarea "x"
type textarea "посчитайте ве"
type textarea "x"
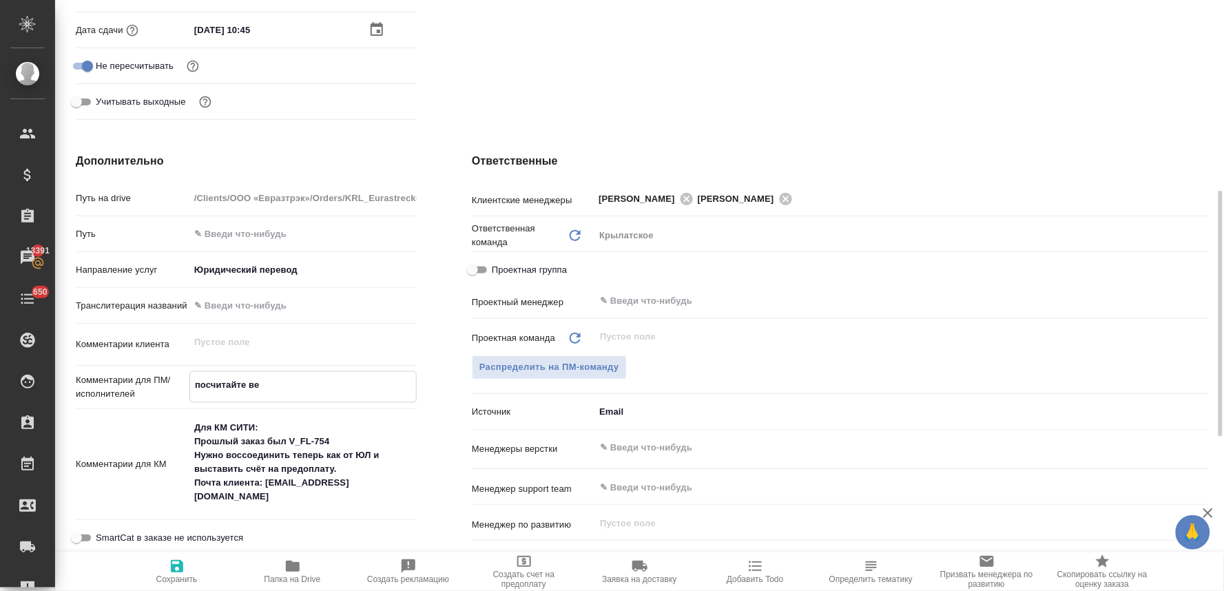
type textarea "посчитайте вер"
type textarea "x"
type textarea "посчитайте верс"
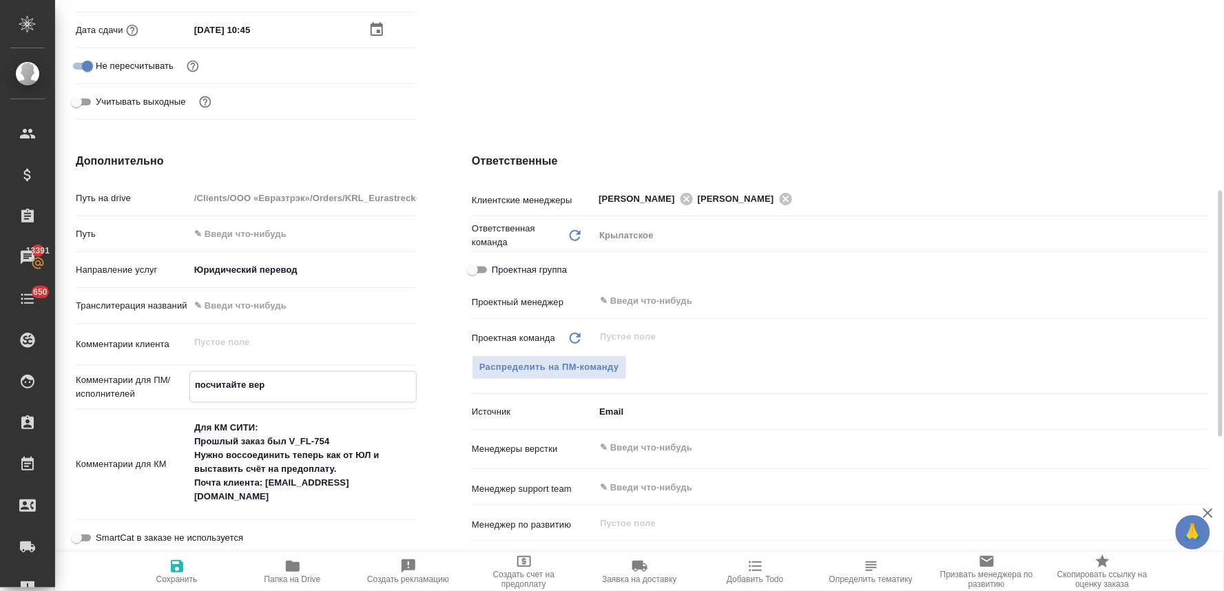
type textarea "x"
type textarea "посчитайте верст"
type textarea "x"
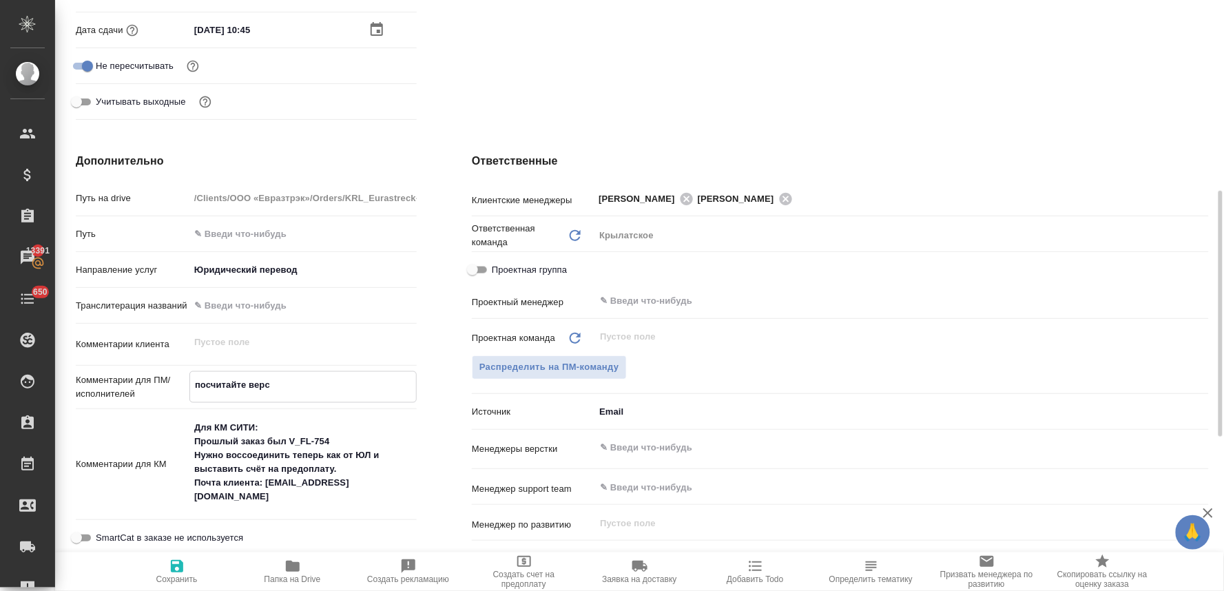
type textarea "x"
type textarea "посчитайте верстк"
type textarea "x"
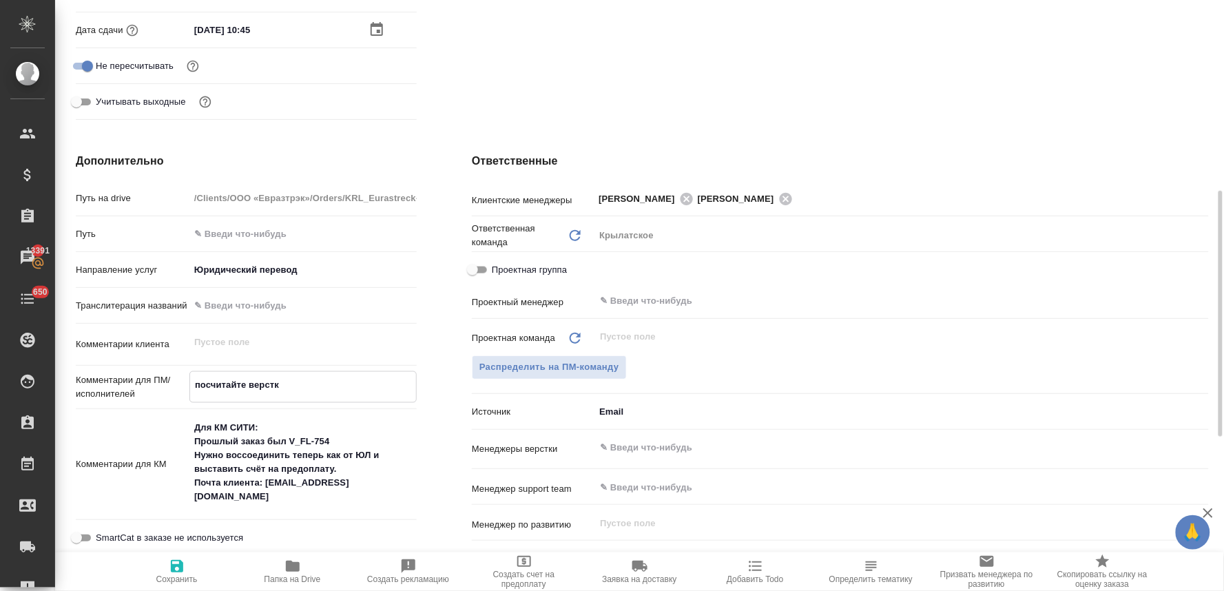
type textarea "x"
type textarea "посчитайте верстку"
type textarea "x"
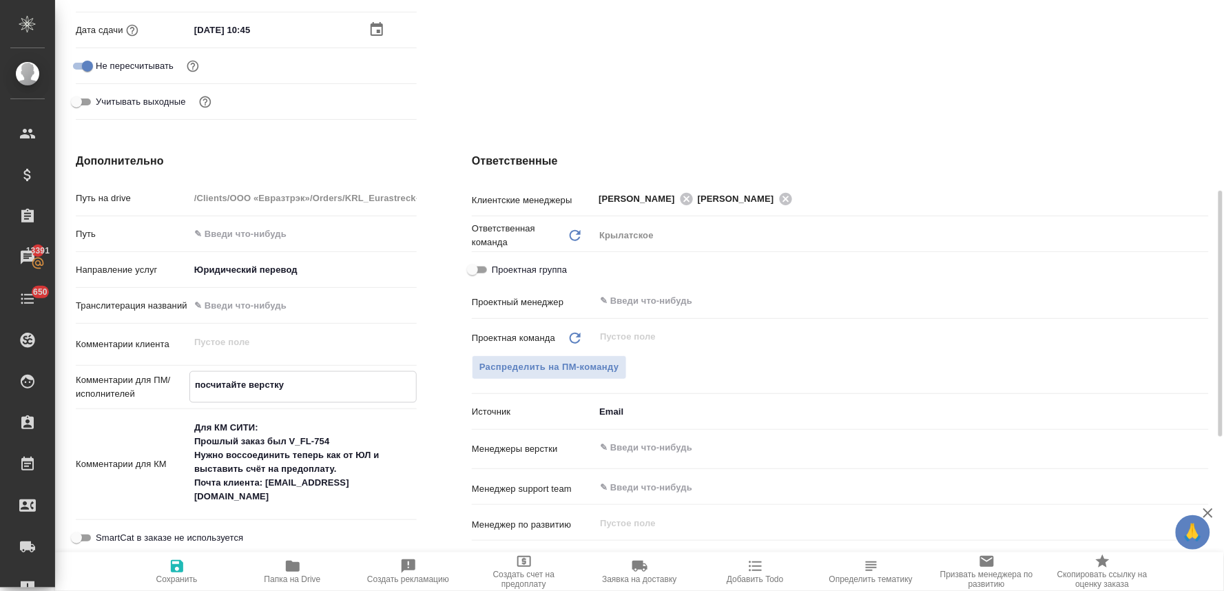
type textarea "посчитайте верстку,"
type textarea "x"
type textarea "посчитайте верстку,"
type textarea "x"
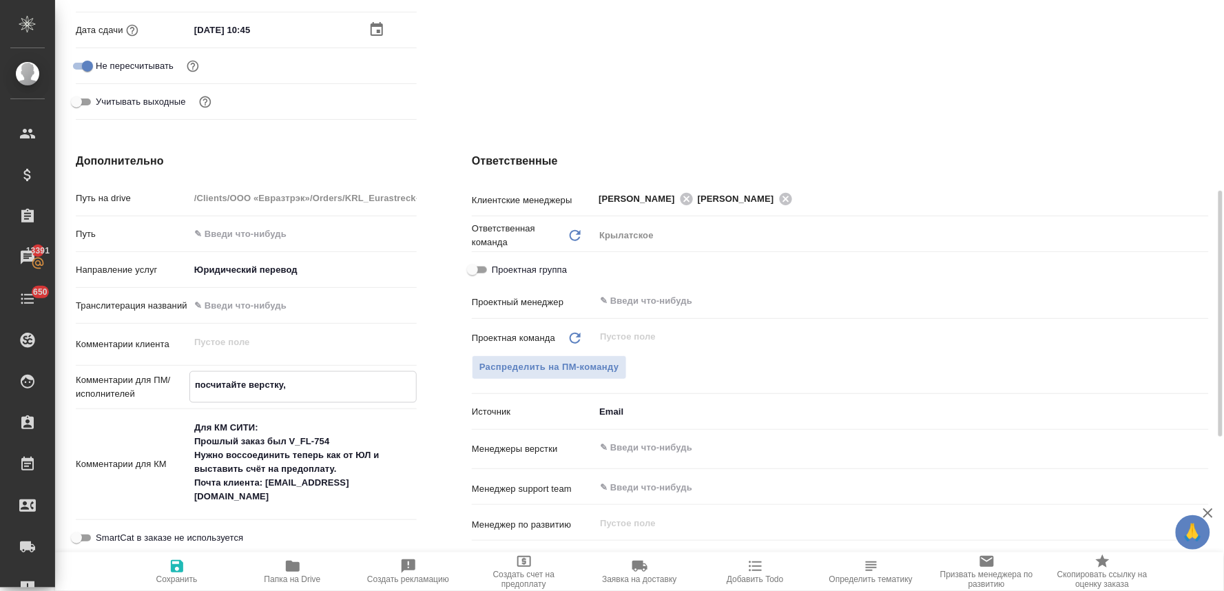
type textarea "x"
type textarea "посчитайте верстку, п"
type textarea "x"
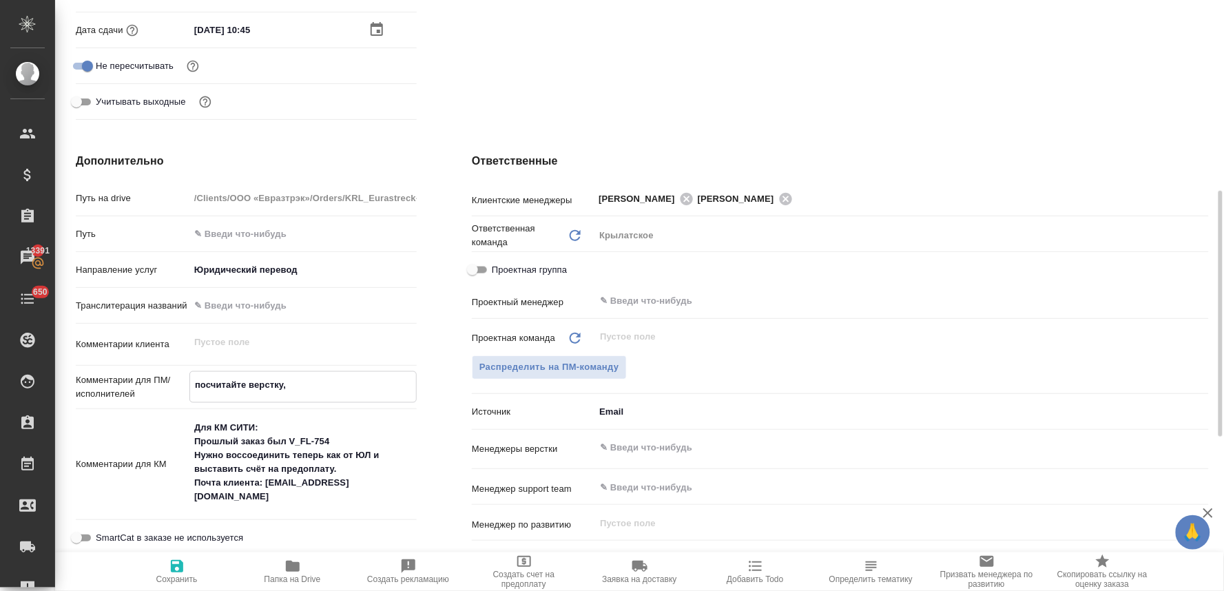
type textarea "x"
type textarea "посчитайте верстку, по"
type textarea "x"
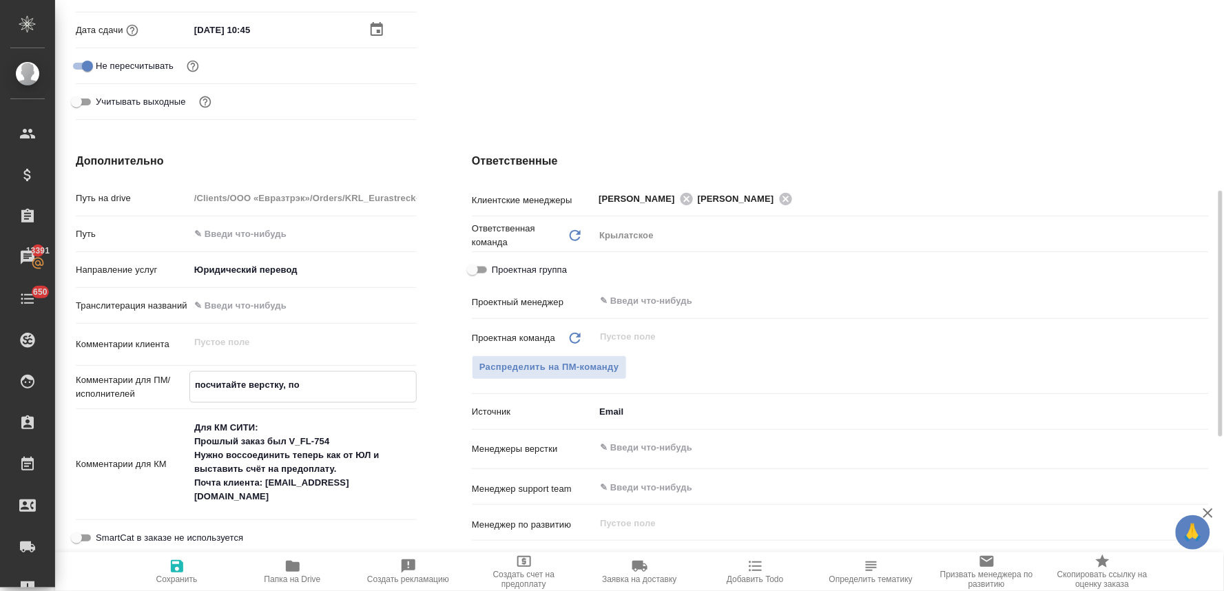
type textarea "x"
type textarea "посчитайте верстку, пож"
type textarea "x"
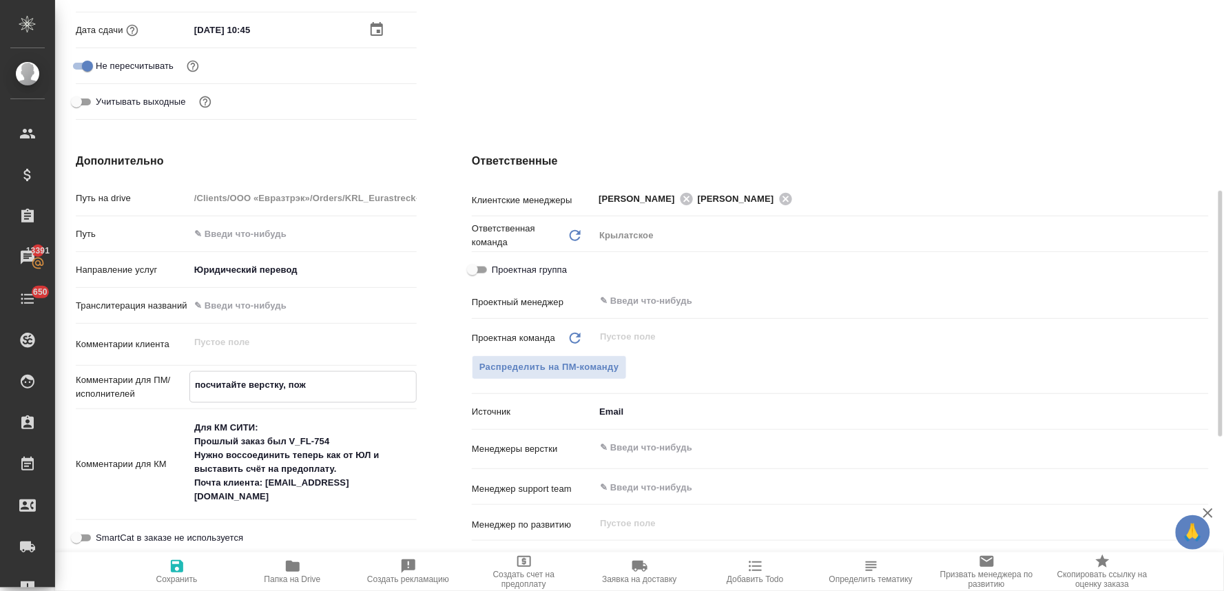
type textarea "посчитайте верстку, пожа"
type textarea "x"
type textarea "посчитайте верстку, пожал"
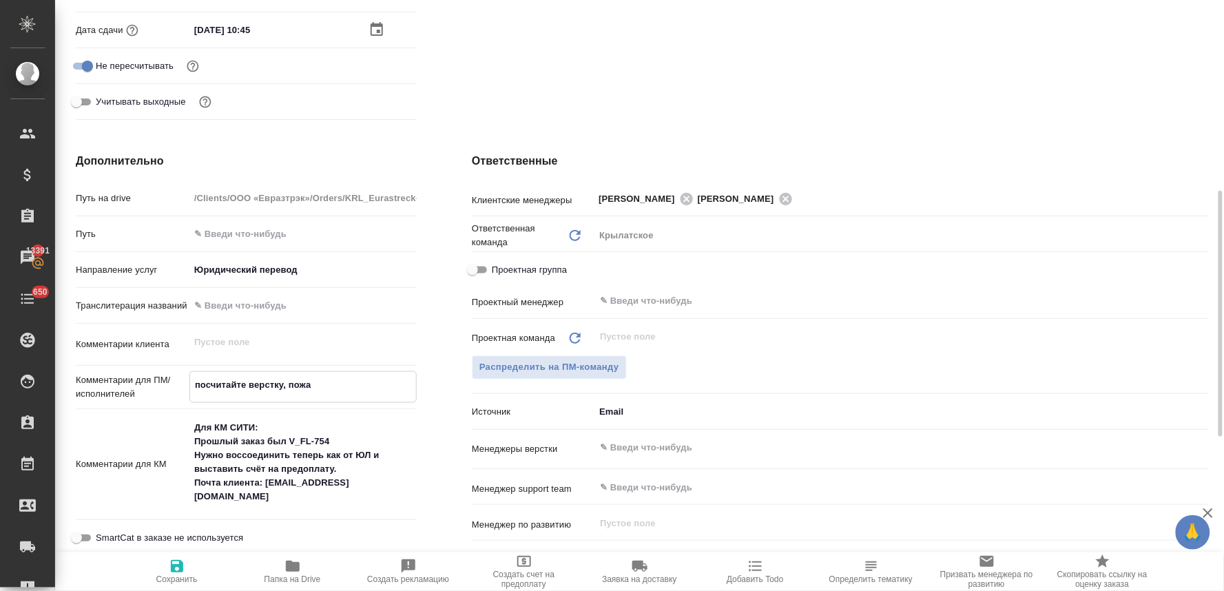
type textarea "x"
type textarea "посчитайте верстку, пожалу"
type textarea "x"
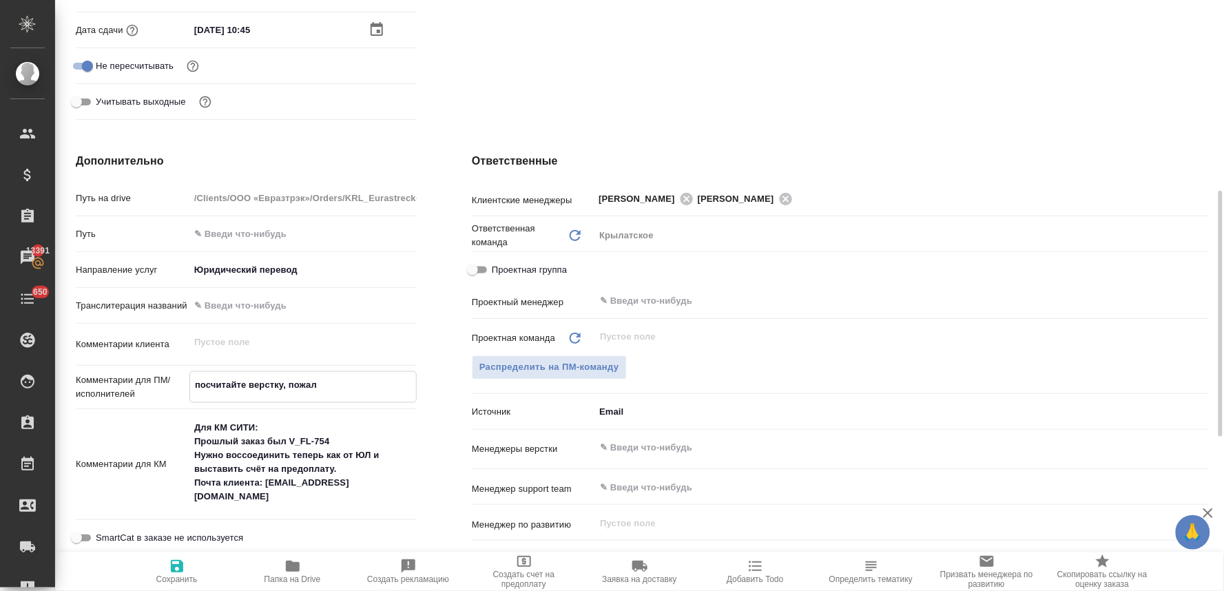
type textarea "x"
type textarea "посчитайте верстку, пожалуй"
type textarea "x"
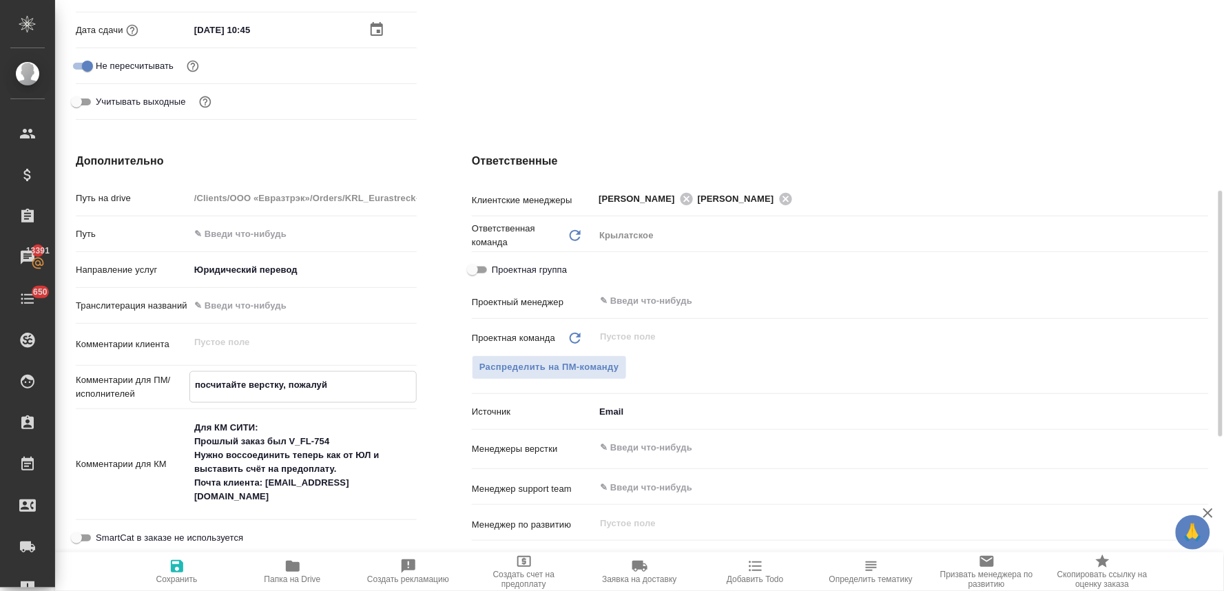
type textarea "x"
type textarea "посчитайте верстку, пожалуйс"
type textarea "x"
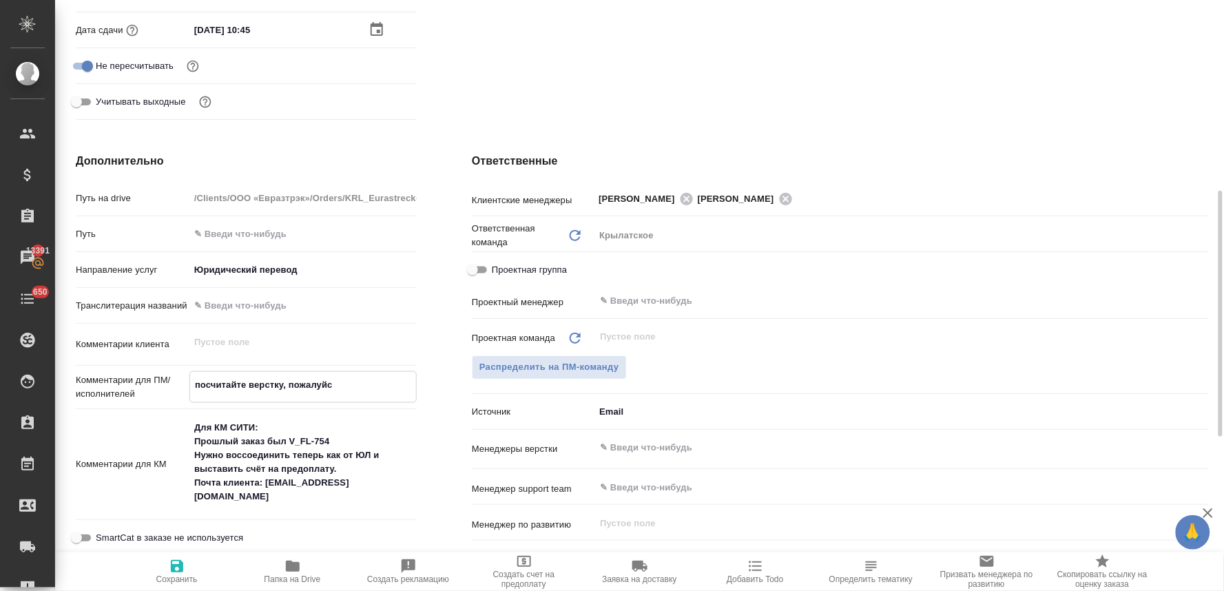
type textarea "посчитайте верстку, пожалуйст"
type textarea "x"
type textarea "посчитайте верстку, пожалуйста"
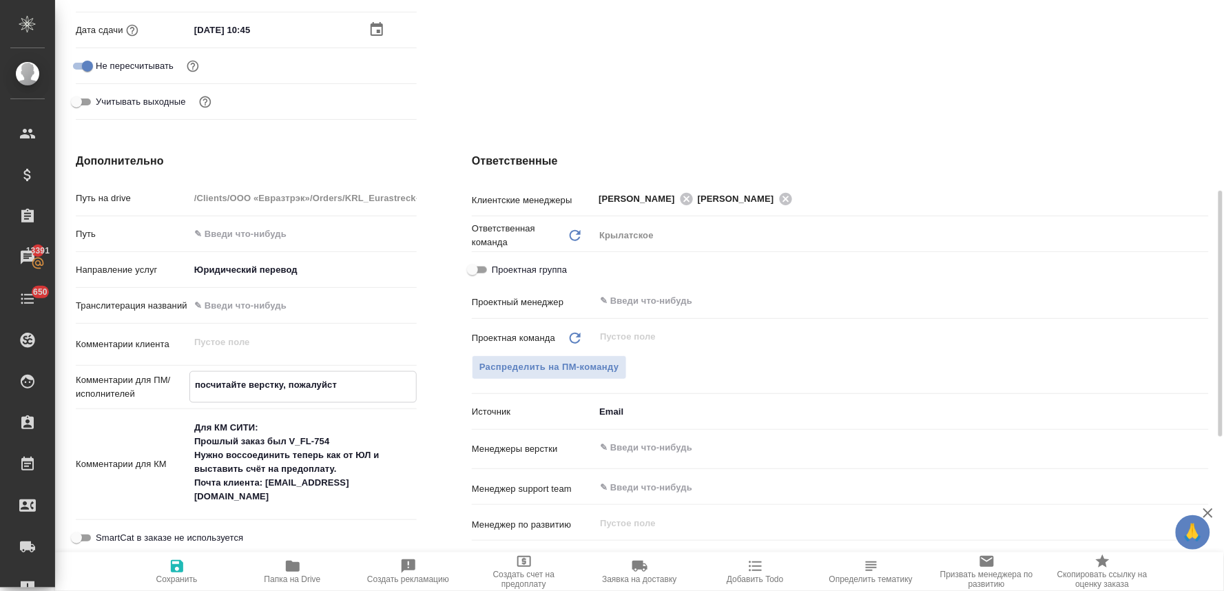
type textarea "x"
type textarea "посчитайте верстку, пожалуйста"
type textarea "x"
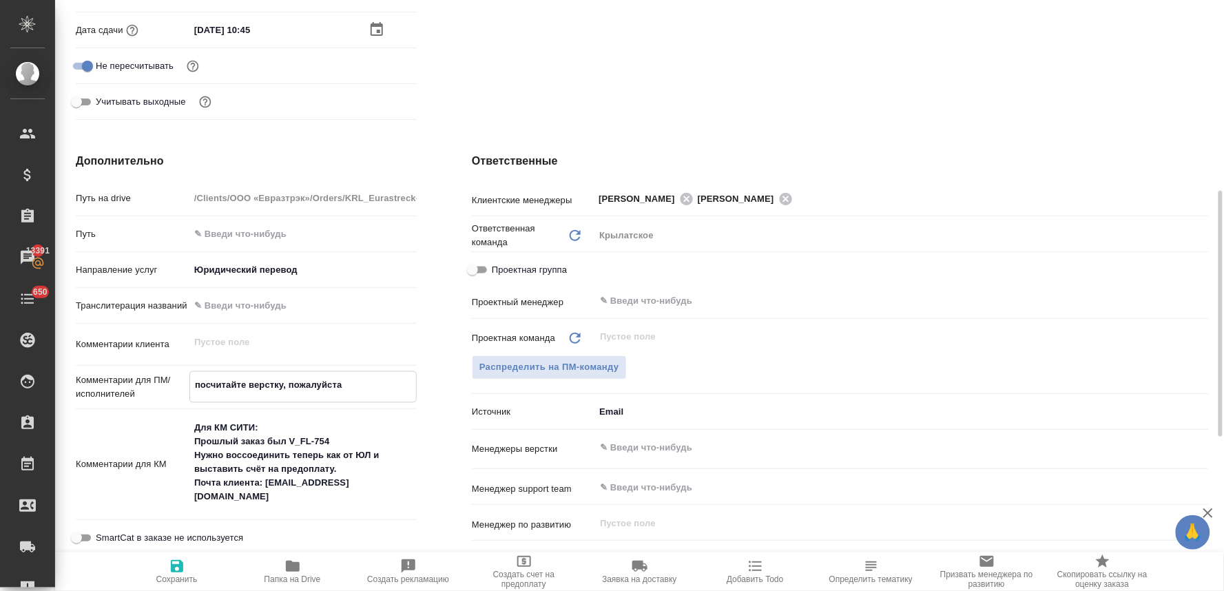
type textarea "x"
type textarea "посчитайте верстку, пожалуйста"
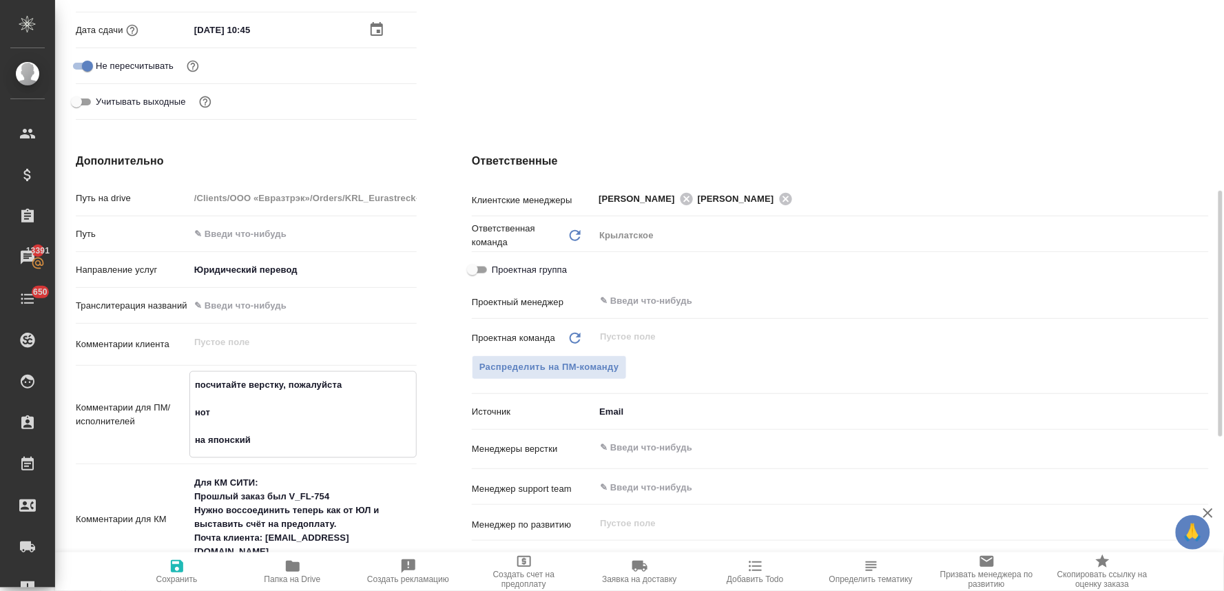
click at [656, 446] on input "text" at bounding box center [878, 447] width 560 height 17
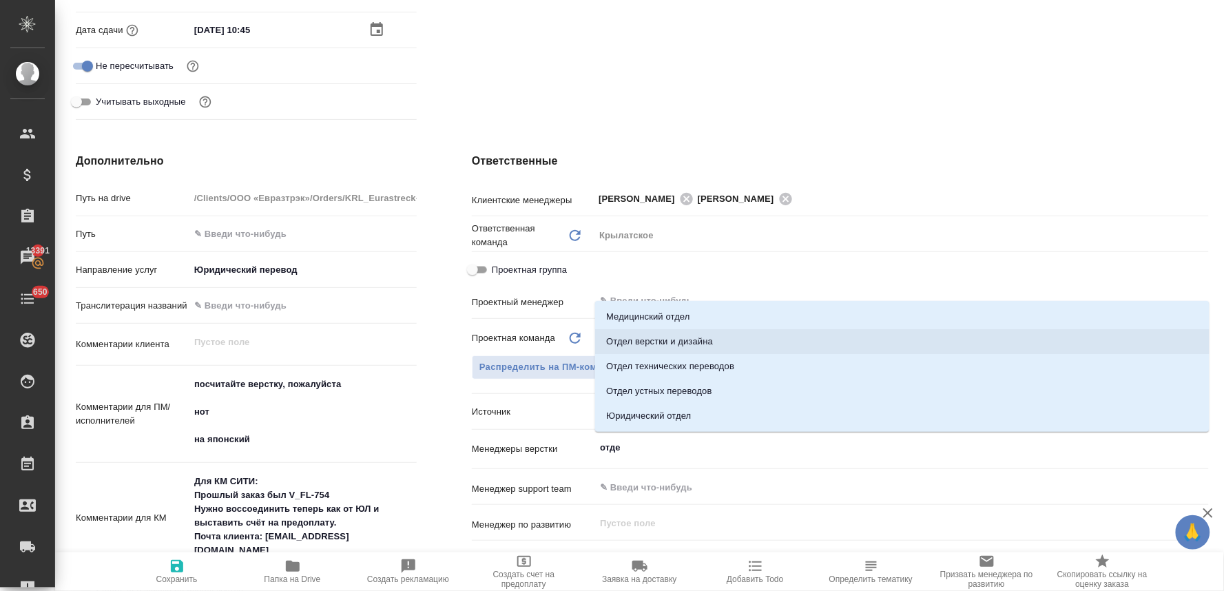
click at [648, 338] on li "Отдел верстки и дизайна" at bounding box center [902, 341] width 614 height 25
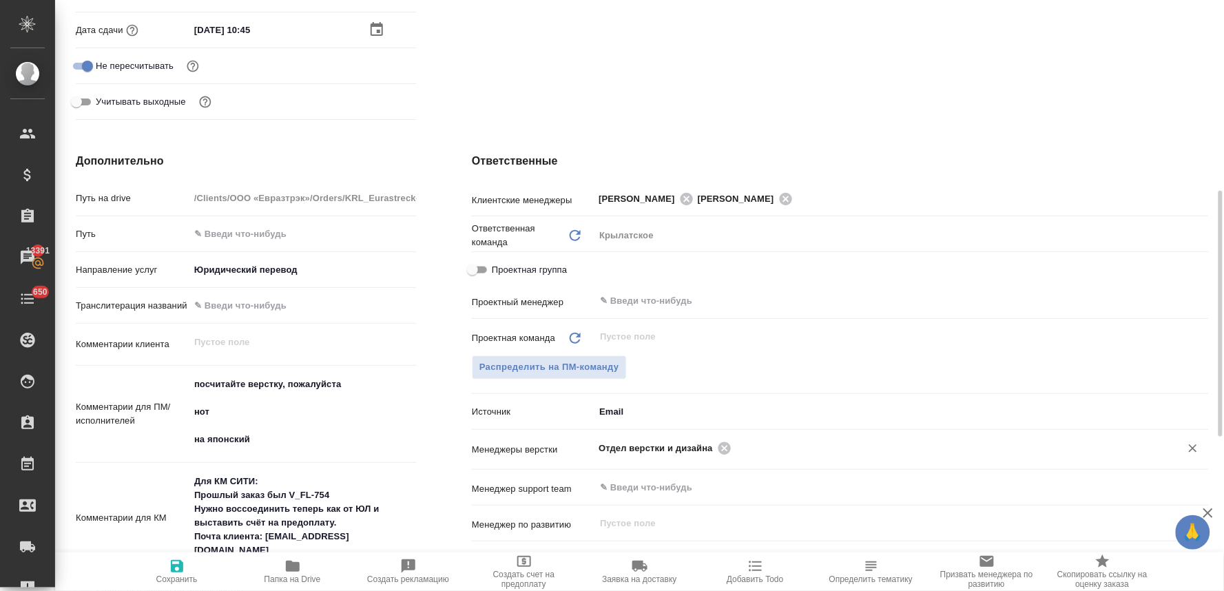
click at [169, 566] on icon "button" at bounding box center [177, 566] width 17 height 17
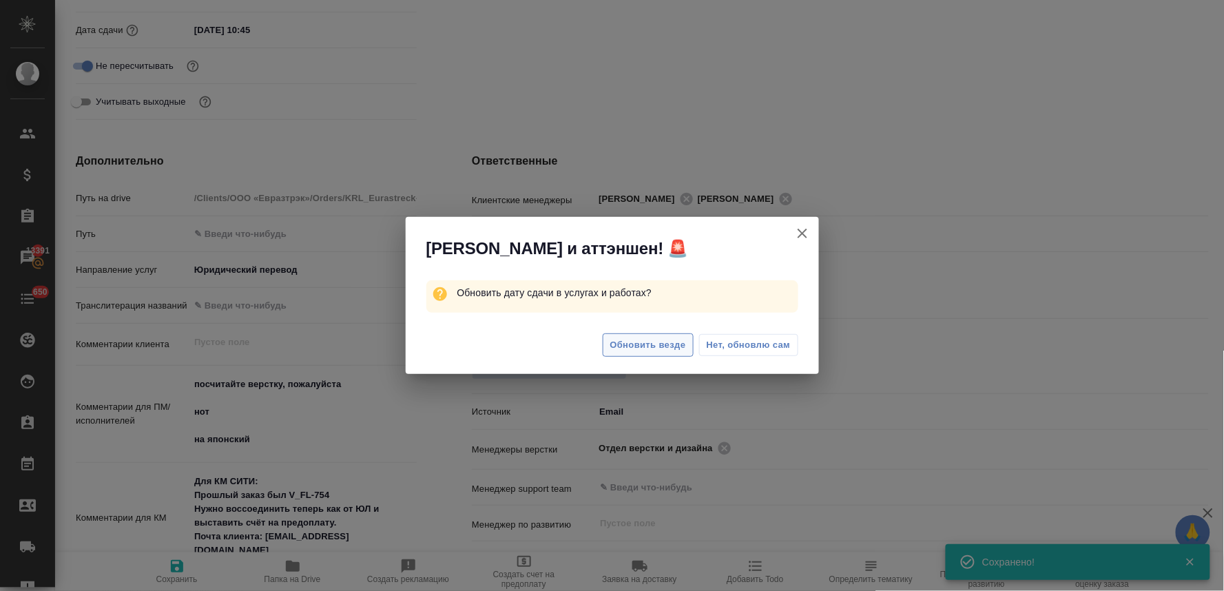
click at [654, 346] on span "Обновить везде" at bounding box center [648, 345] width 76 height 16
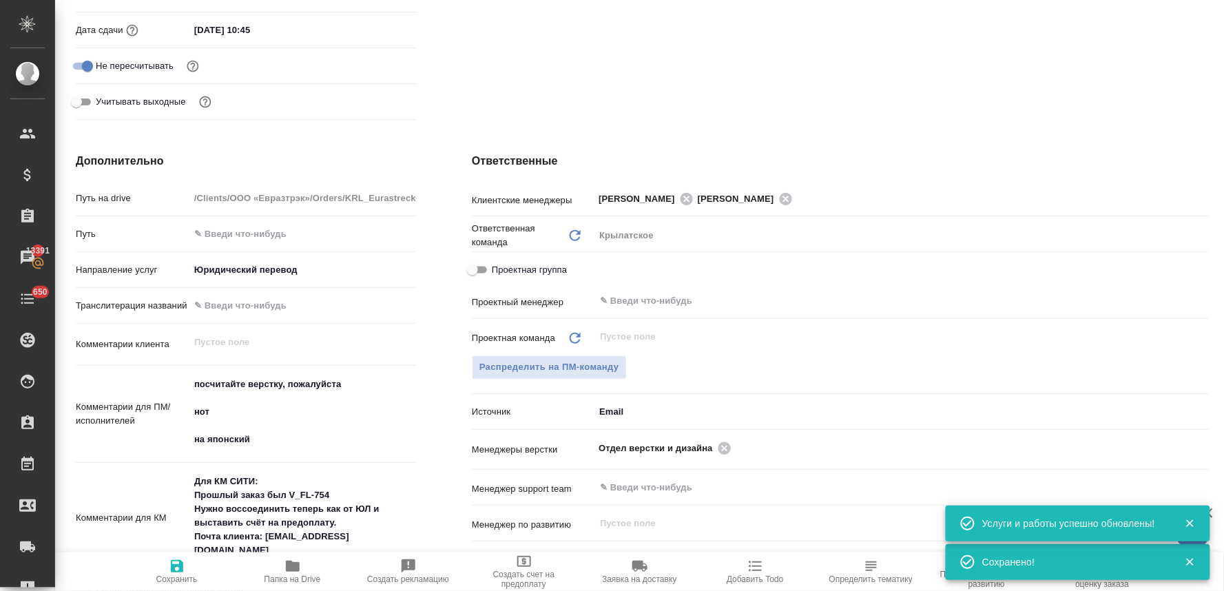
scroll to position [0, 0]
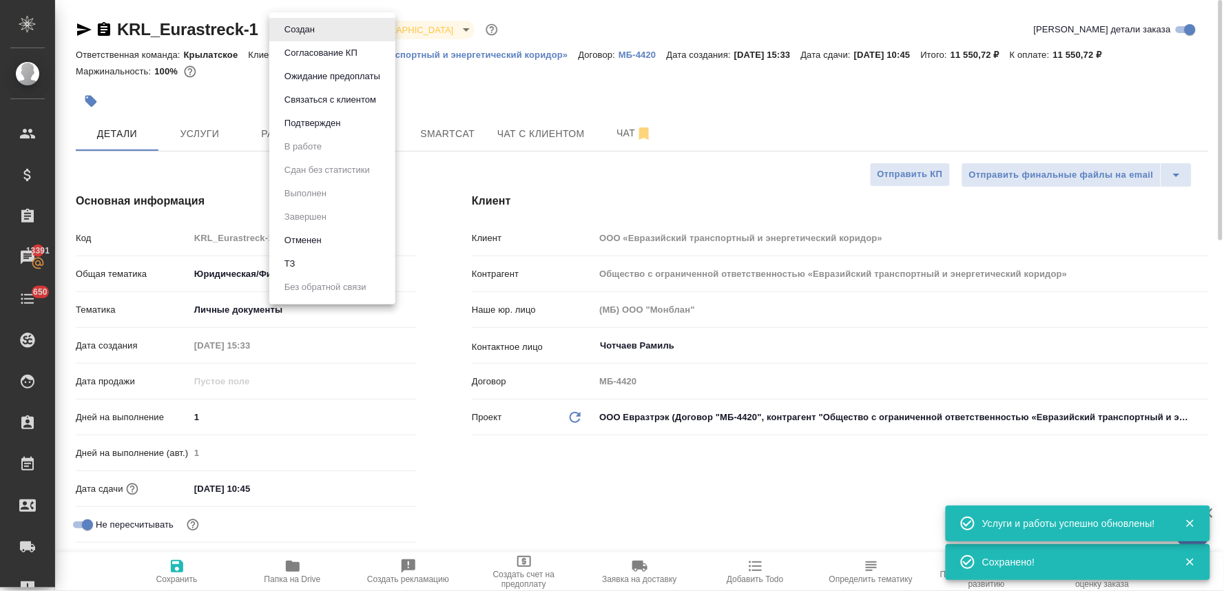
click at [313, 25] on body "🙏 .cls-1 fill:#fff; AWATERA Lyamina Nadezhda Клиенты Спецификации Заказы 13391 …" at bounding box center [612, 295] width 1224 height 591
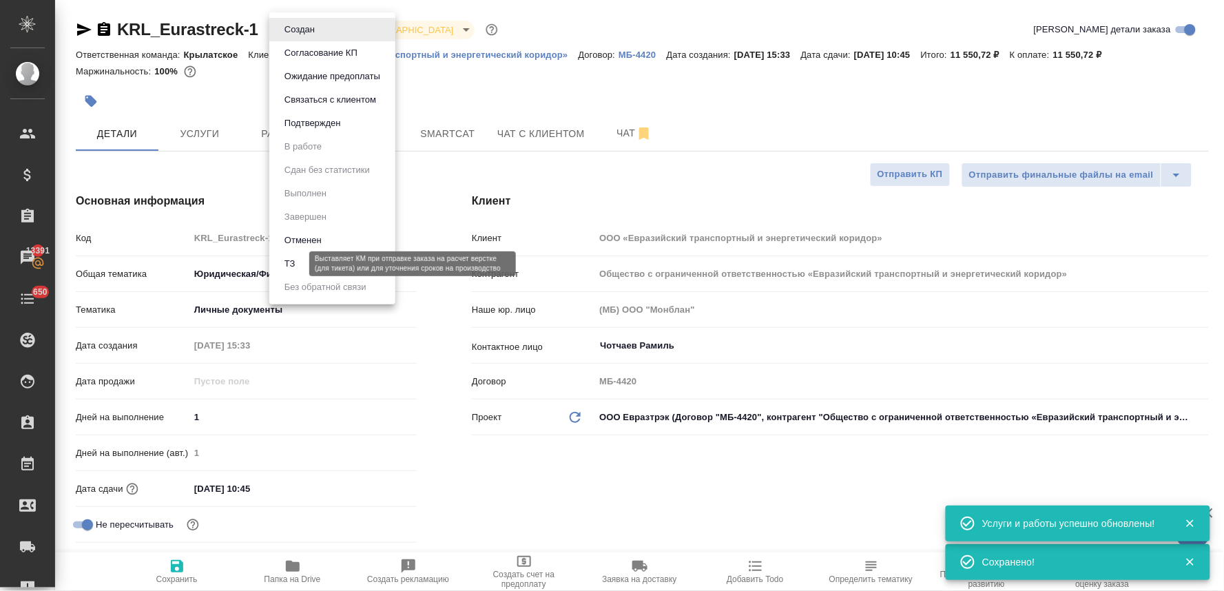
click at [293, 271] on button "ТЗ" at bounding box center [289, 263] width 19 height 15
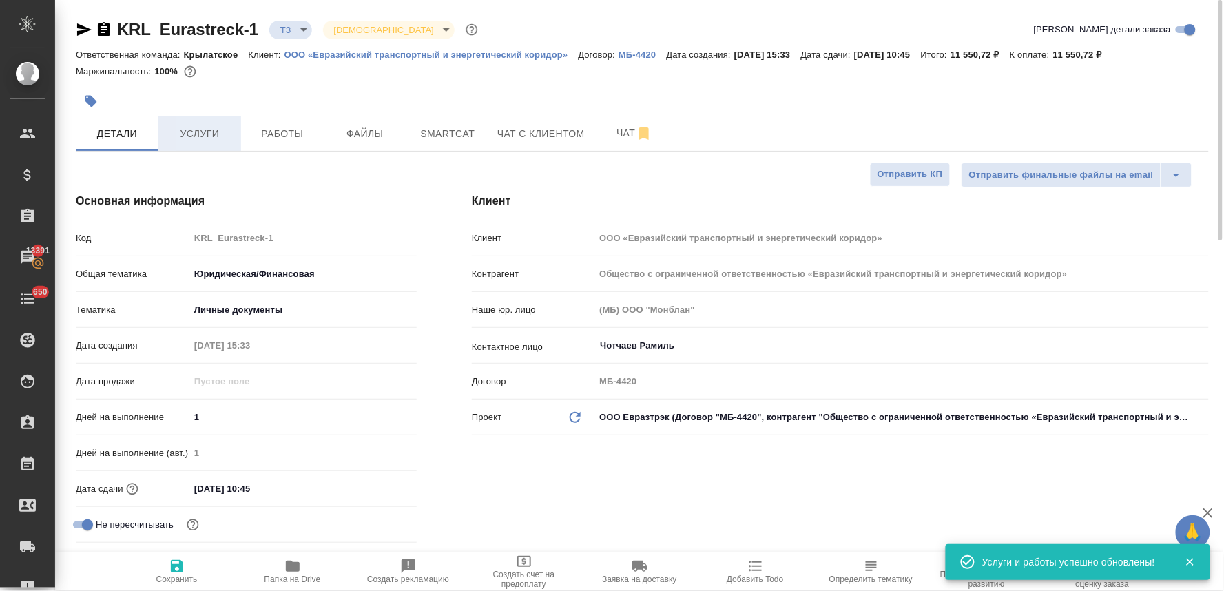
click at [211, 140] on span "Услуги" at bounding box center [200, 133] width 66 height 17
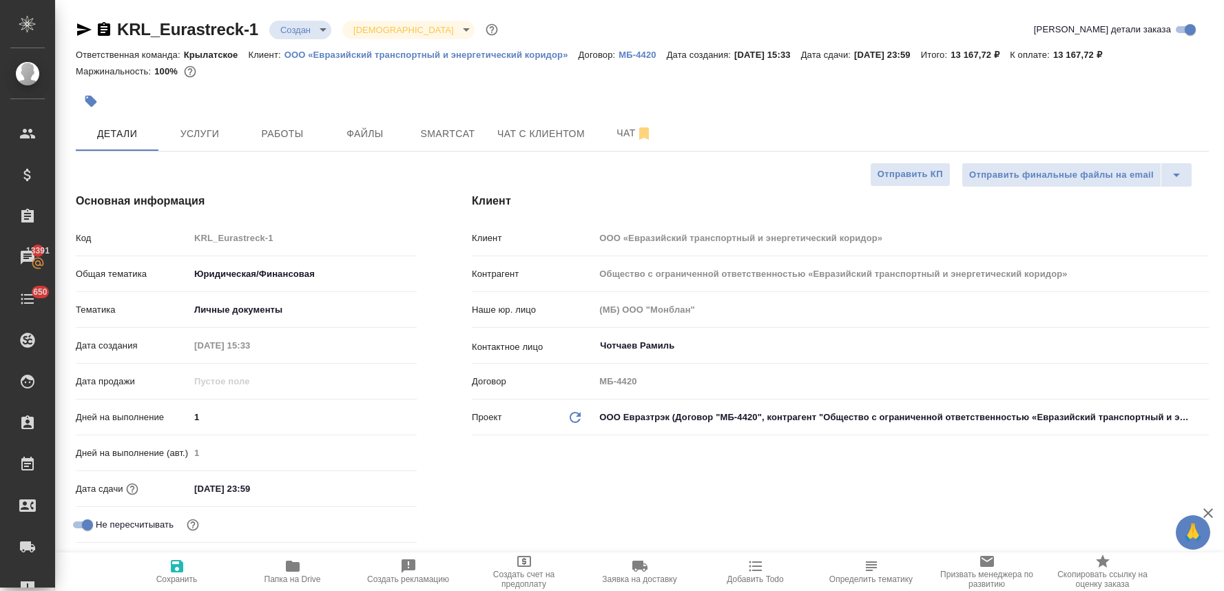
select select "RU"
click at [210, 136] on span "Услуги" at bounding box center [200, 133] width 66 height 17
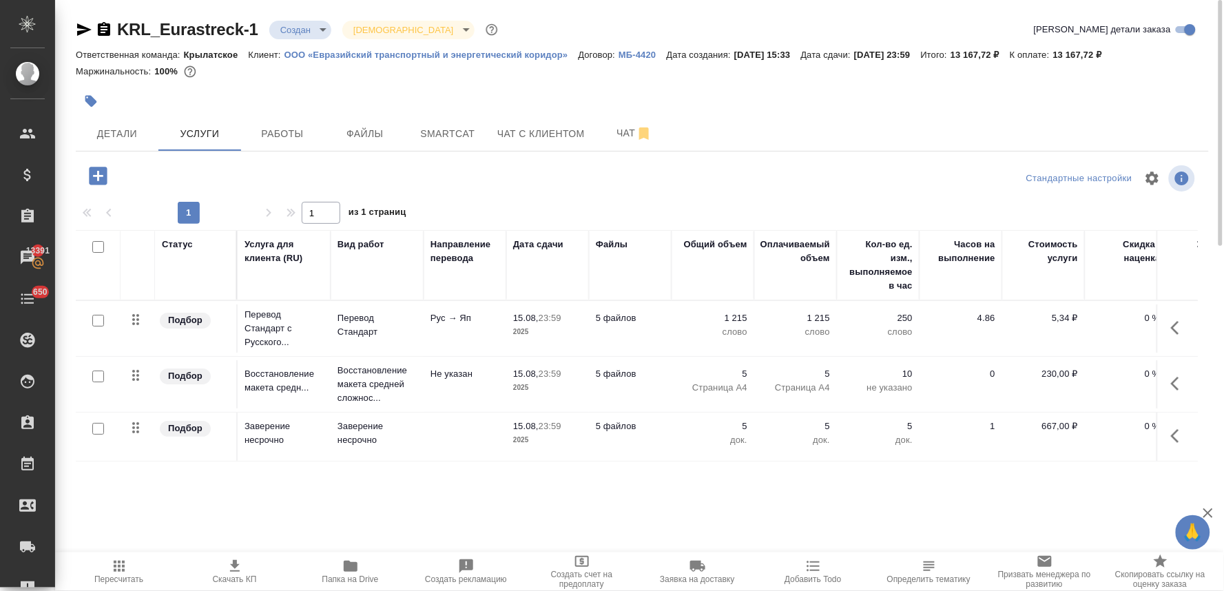
click at [745, 423] on p "5" at bounding box center [712, 426] width 69 height 14
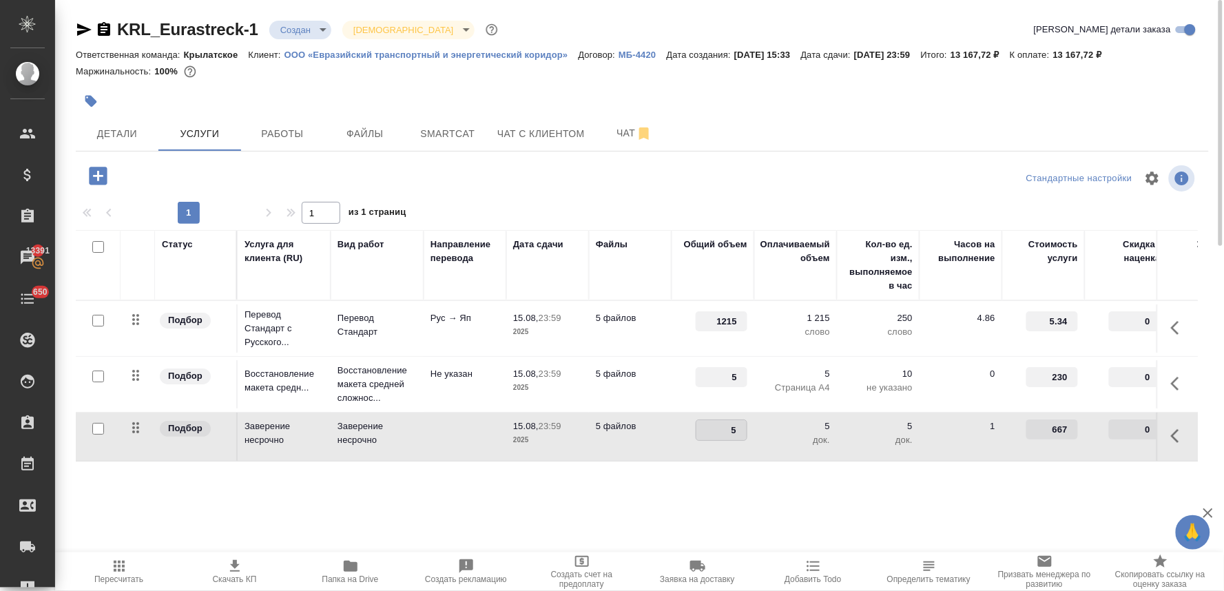
drag, startPoint x: 727, startPoint y: 425, endPoint x: 754, endPoint y: 421, distance: 27.1
click at [751, 353] on td "5" at bounding box center [712, 328] width 83 height 48
type input "3"
click at [748, 482] on div "Статус Услуга для клиента (RU) Вид работ Направление перевода Дата сдачи Файлы …" at bounding box center [637, 378] width 1122 height 296
click at [231, 169] on span "Сохранить и пересчитать" at bounding box center [196, 175] width 120 height 16
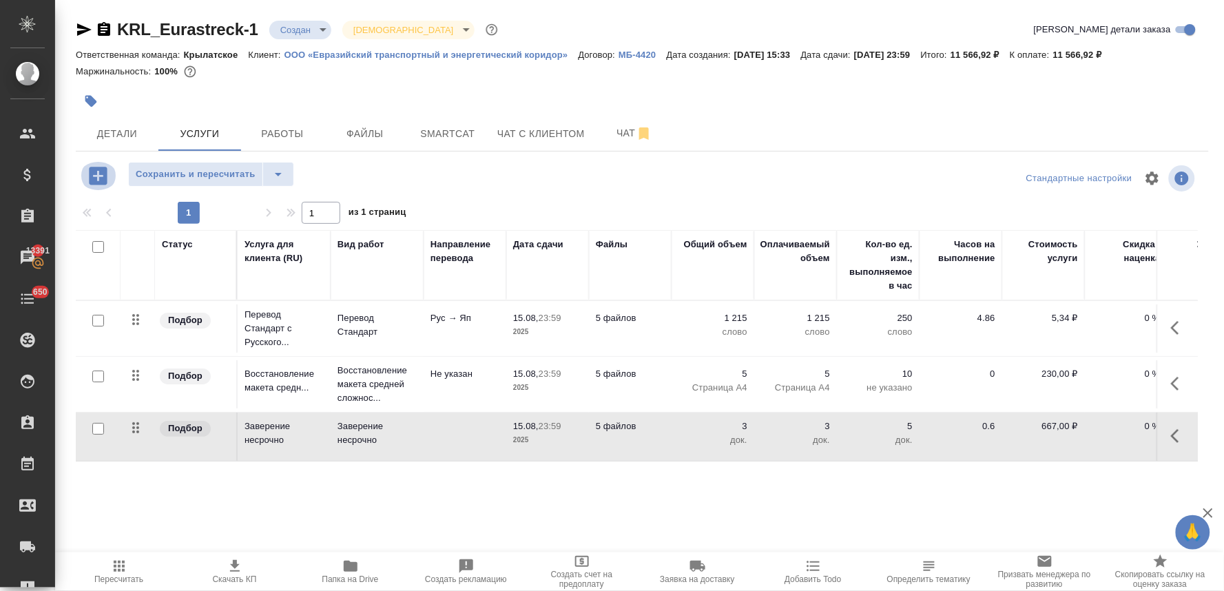
click at [95, 177] on icon "button" at bounding box center [98, 176] width 18 height 18
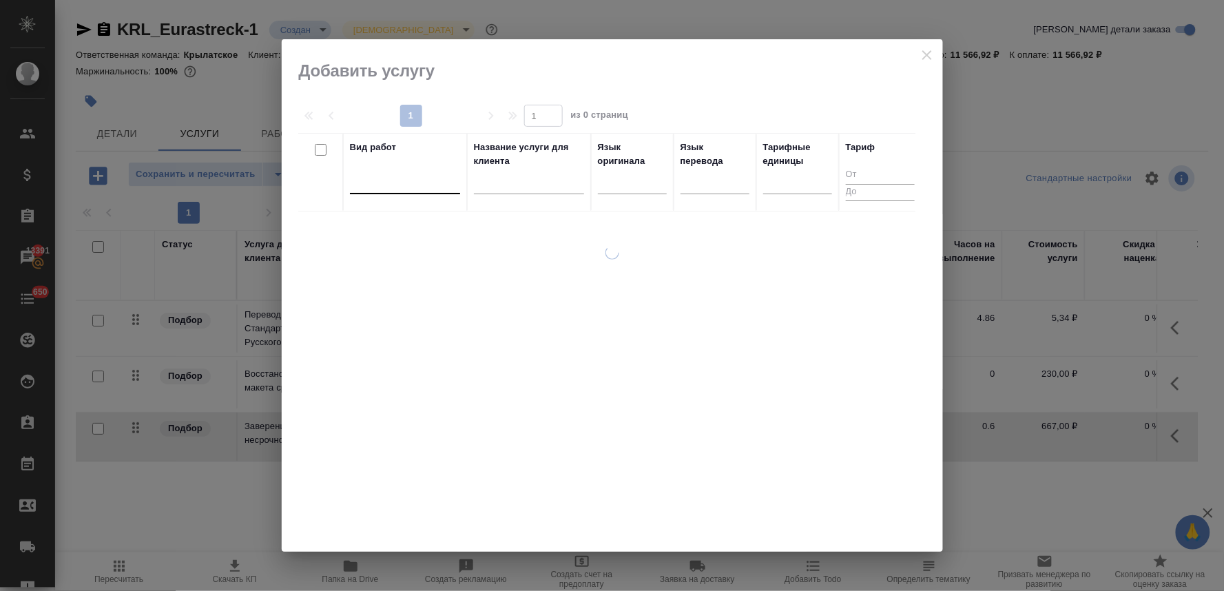
click at [399, 182] on div at bounding box center [405, 180] width 110 height 20
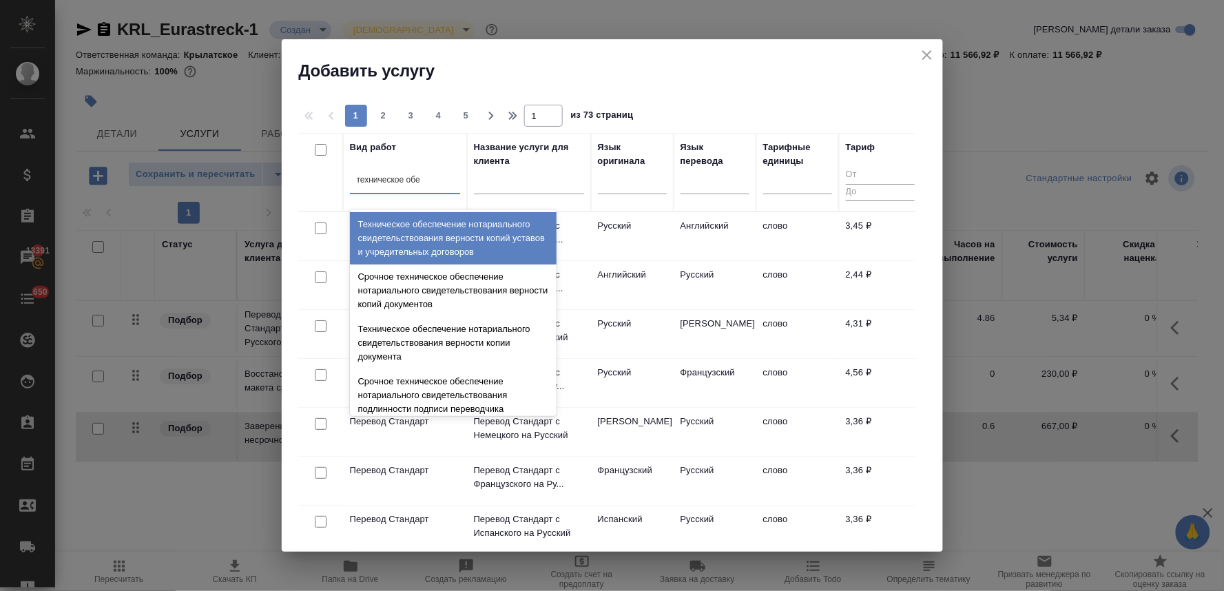
type input "техническое обес"
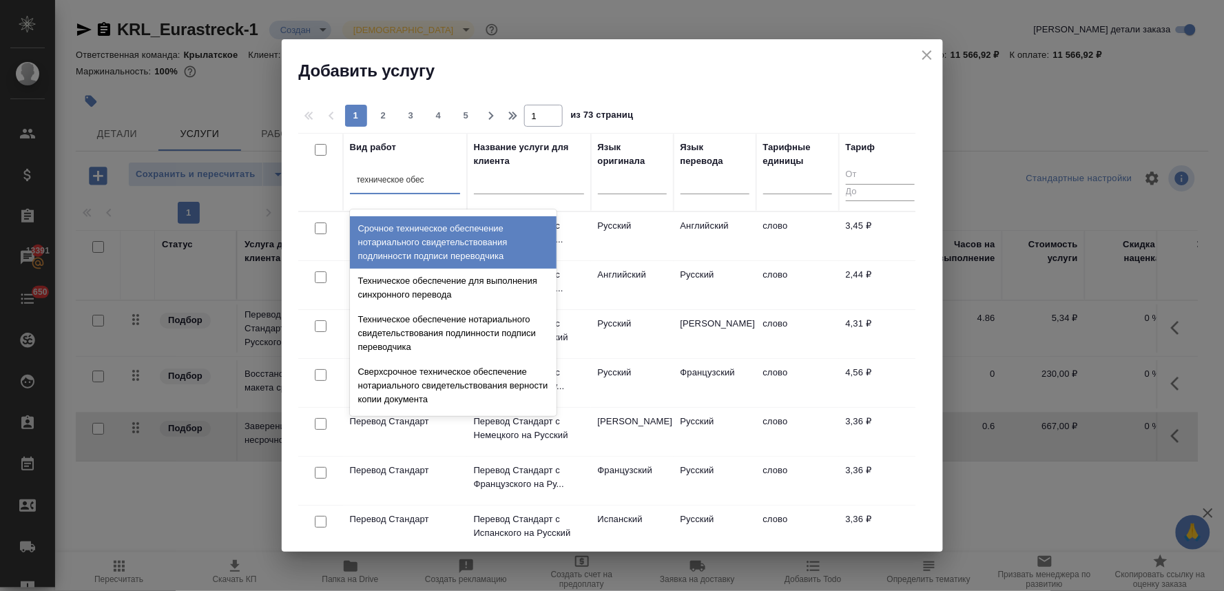
scroll to position [229, 0]
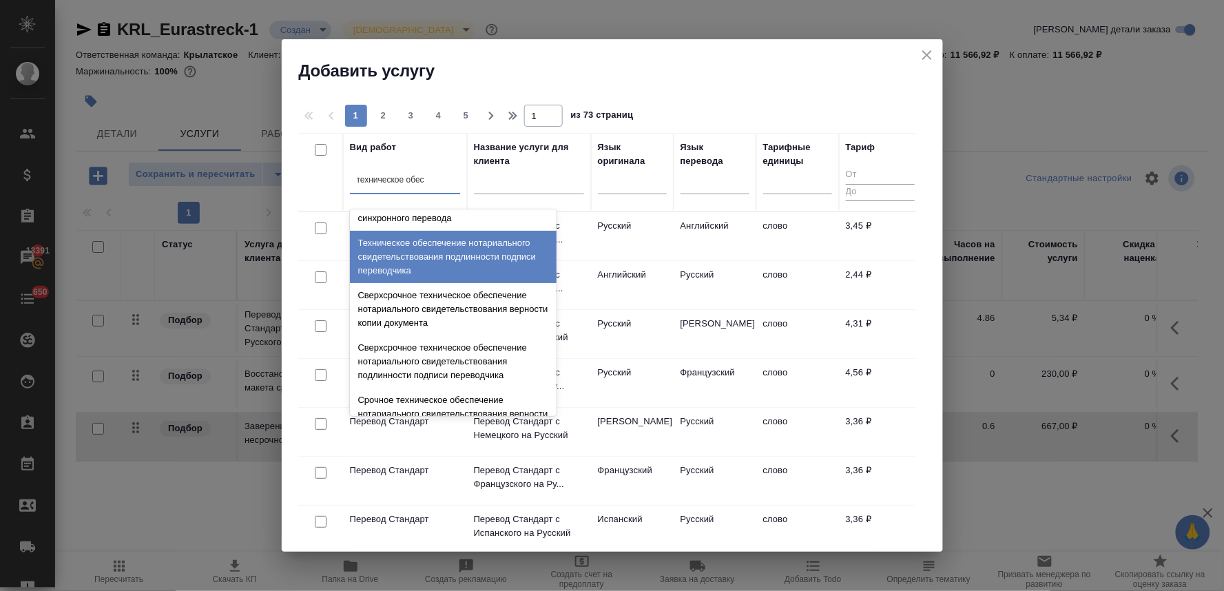
click at [448, 247] on div "Техническое обеспечение нотариального свидетельствования подлинности подписи пе…" at bounding box center [453, 257] width 207 height 52
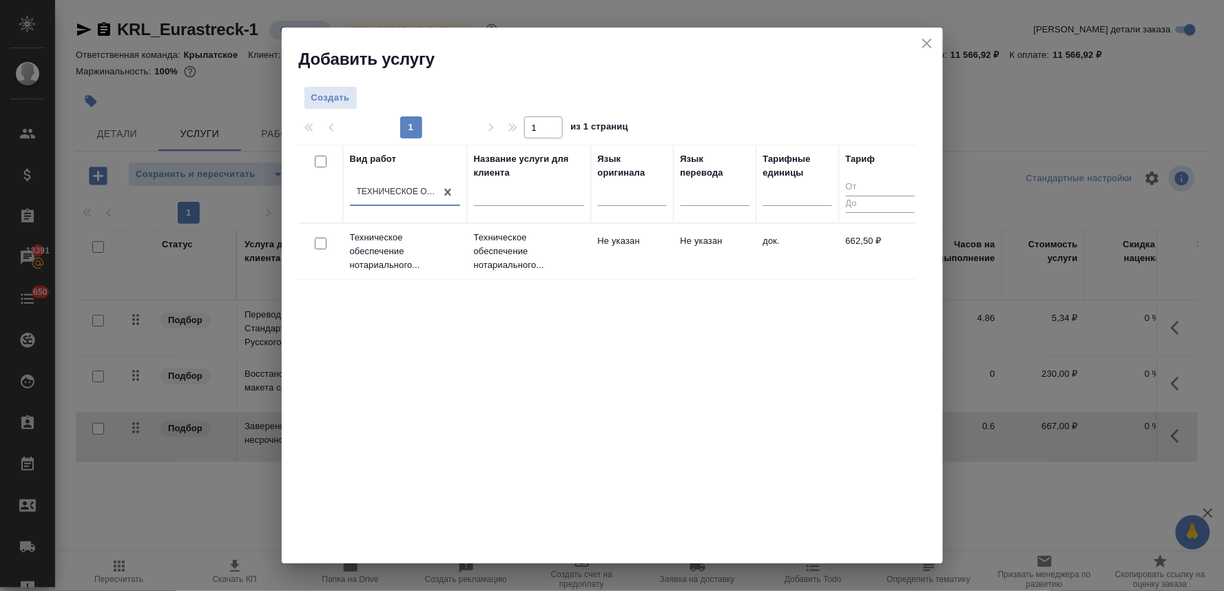
click at [315, 244] on input "checkbox" at bounding box center [321, 244] width 12 height 12
checkbox input "true"
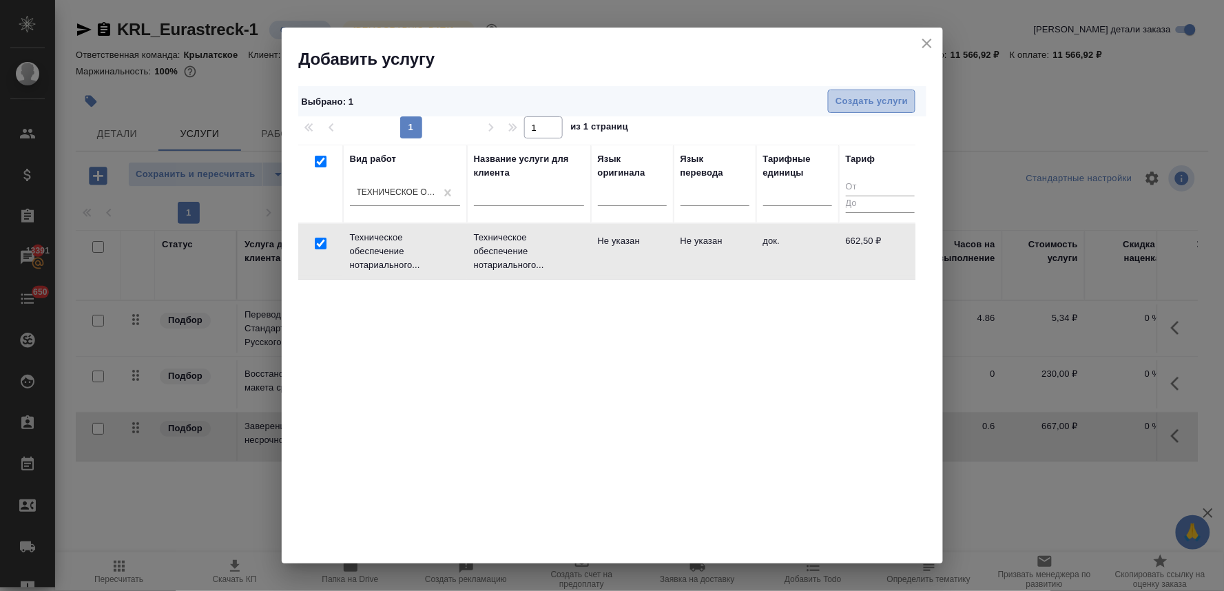
click at [889, 101] on span "Создать услуги" at bounding box center [871, 102] width 72 height 16
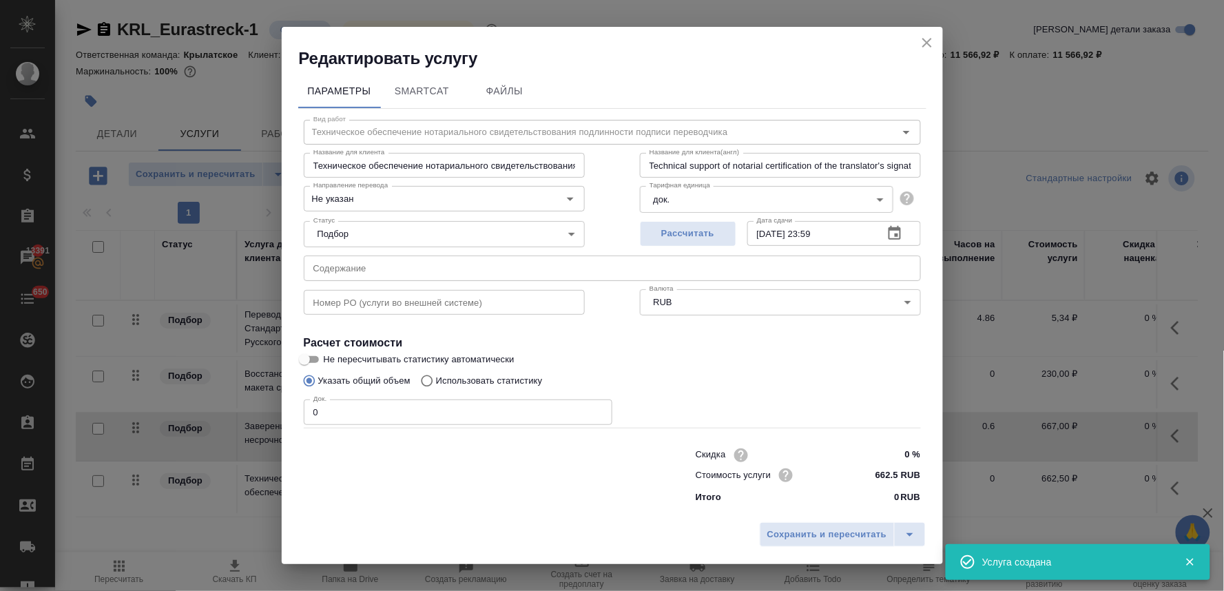
click at [513, 494] on div at bounding box center [472, 474] width 392 height 55
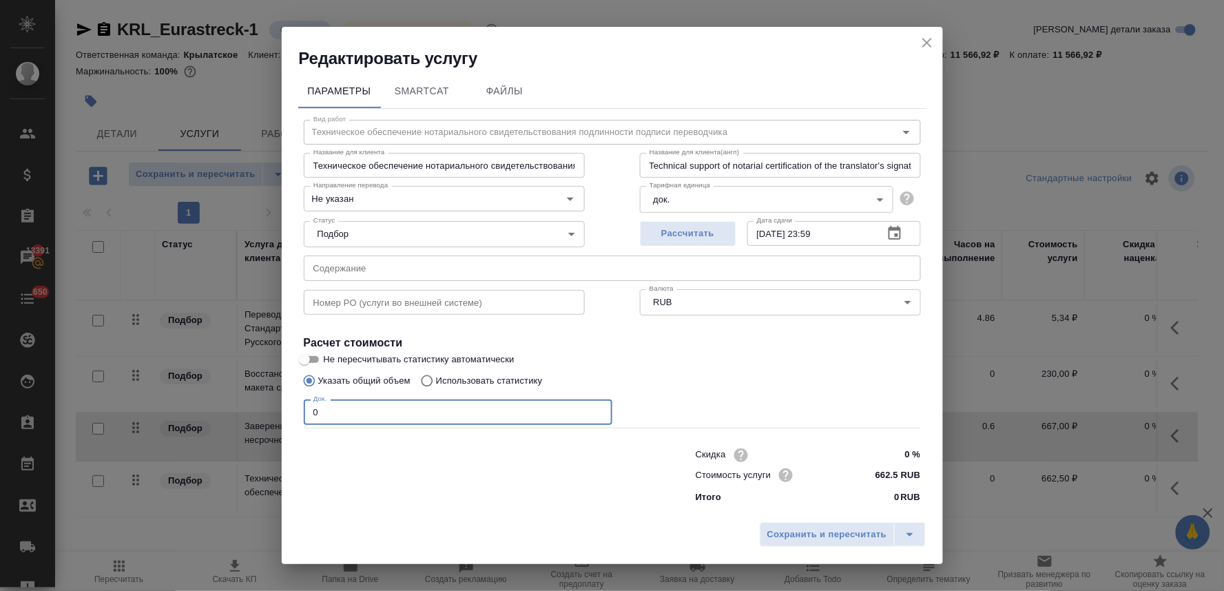
drag, startPoint x: 382, startPoint y: 407, endPoint x: 229, endPoint y: 417, distance: 153.9
click at [229, 417] on div "Редактировать услугу Параметры SmartCat Файлы Вид работ Техническое обеспечение…" at bounding box center [612, 295] width 1224 height 591
type input "3"
click at [852, 532] on span "Сохранить и пересчитать" at bounding box center [827, 535] width 120 height 16
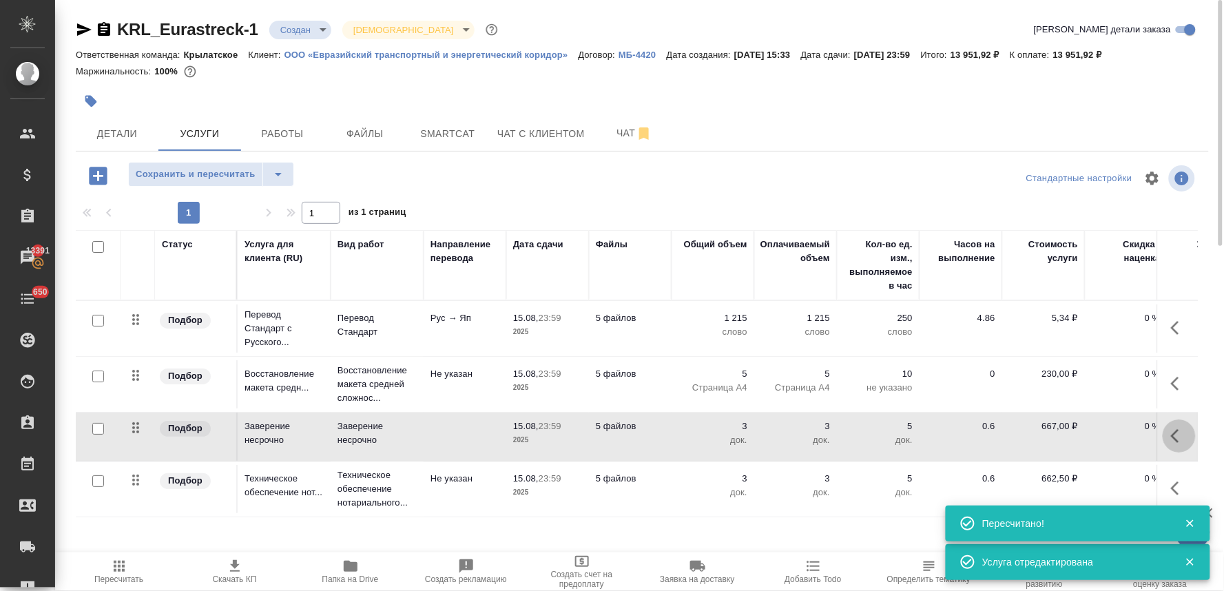
click at [1171, 432] on icon "button" at bounding box center [1179, 436] width 17 height 17
click at [1146, 441] on icon "button" at bounding box center [1151, 435] width 10 height 12
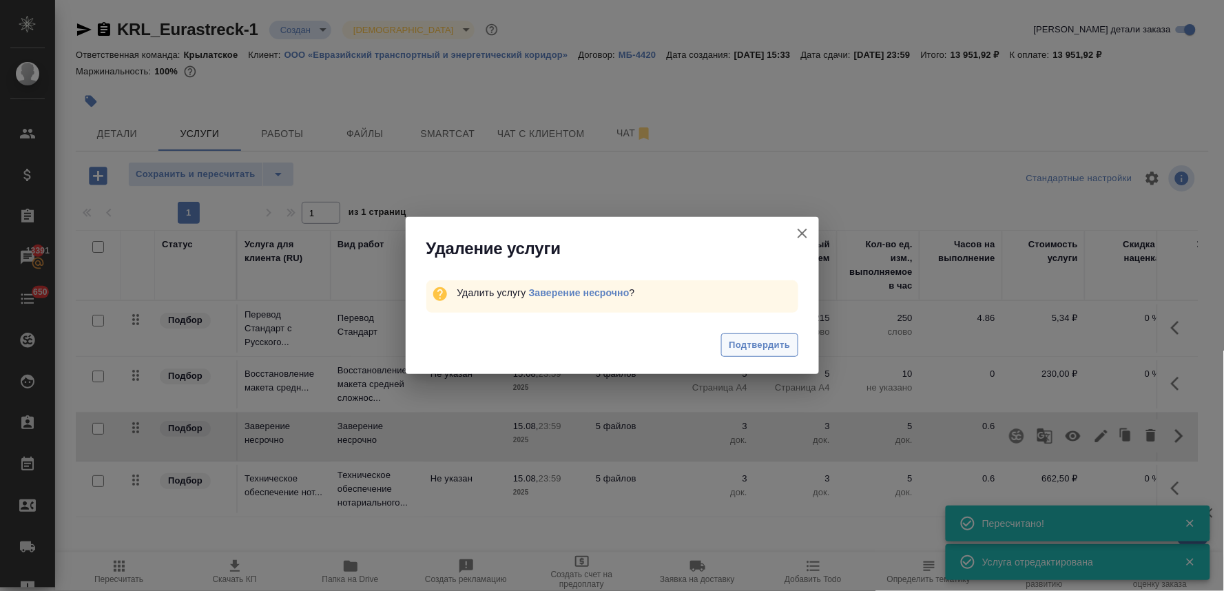
click at [735, 347] on span "Подтвердить" at bounding box center [759, 345] width 61 height 16
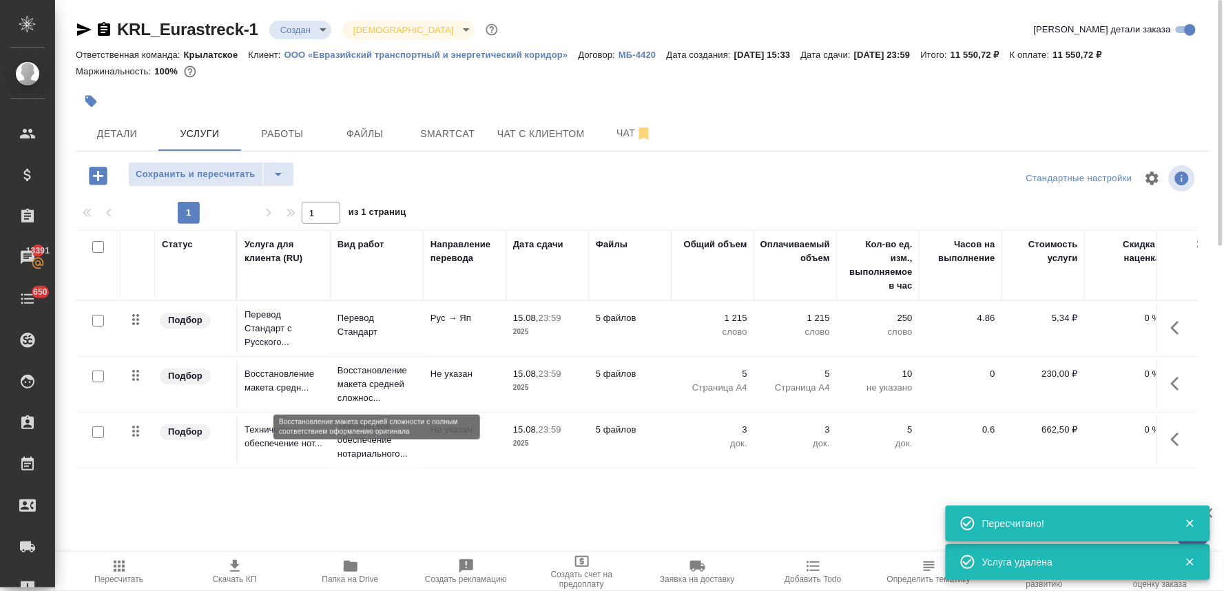
click at [358, 375] on p "Восстановление макета средней сложнос..." at bounding box center [376, 384] width 79 height 41
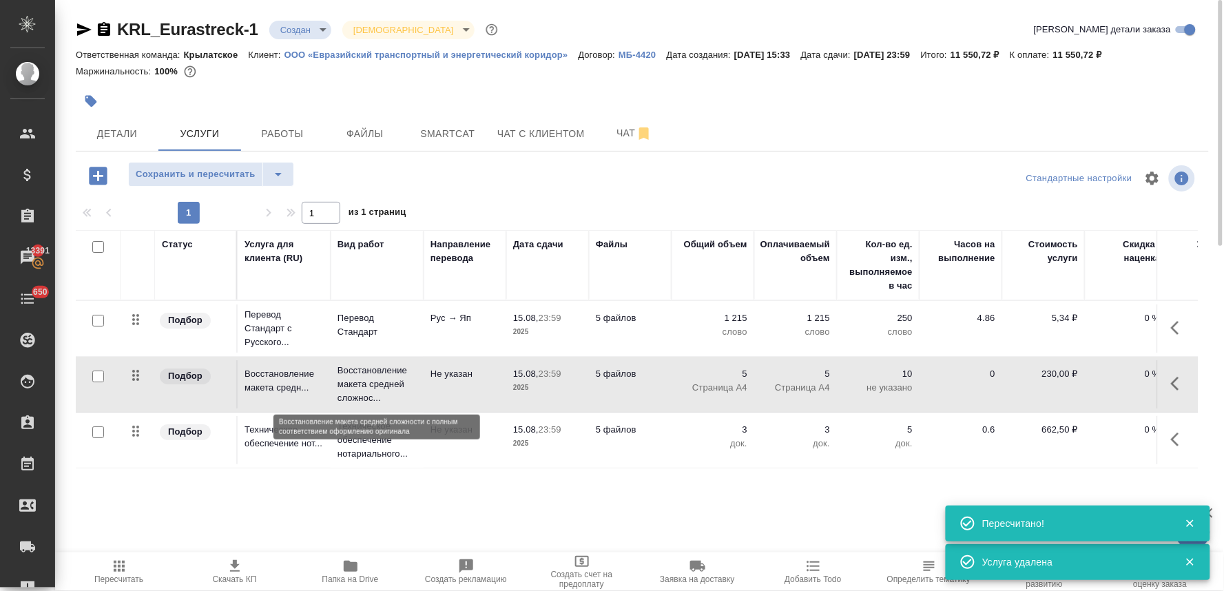
click at [358, 375] on p "Восстановление макета средней сложнос..." at bounding box center [376, 384] width 79 height 41
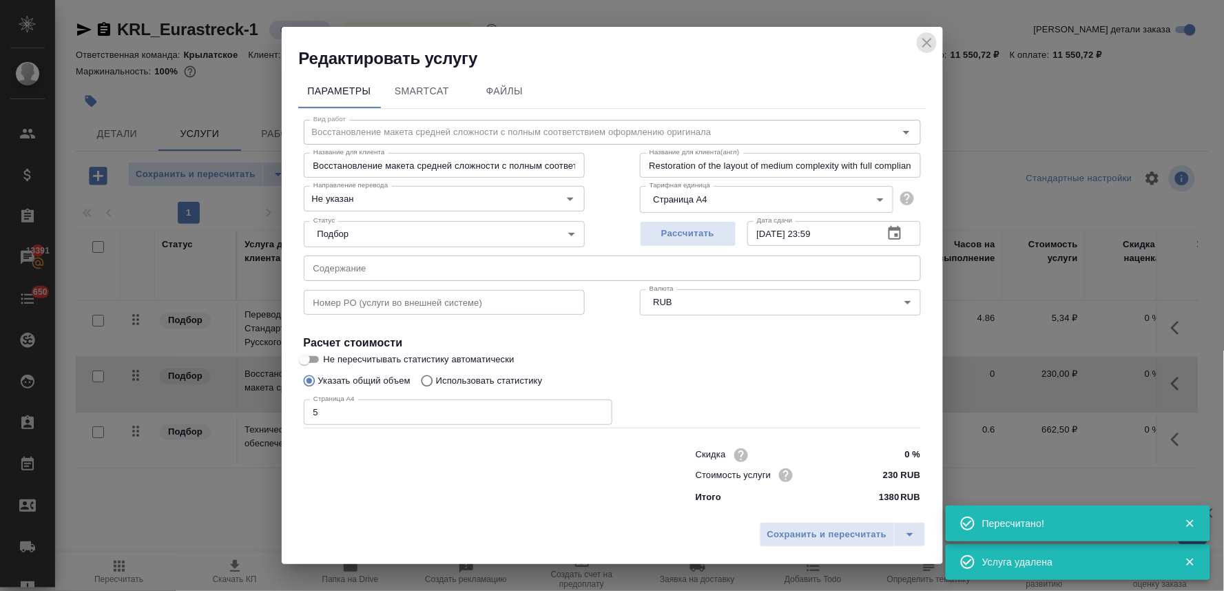
click at [930, 37] on icon "close" at bounding box center [927, 42] width 17 height 17
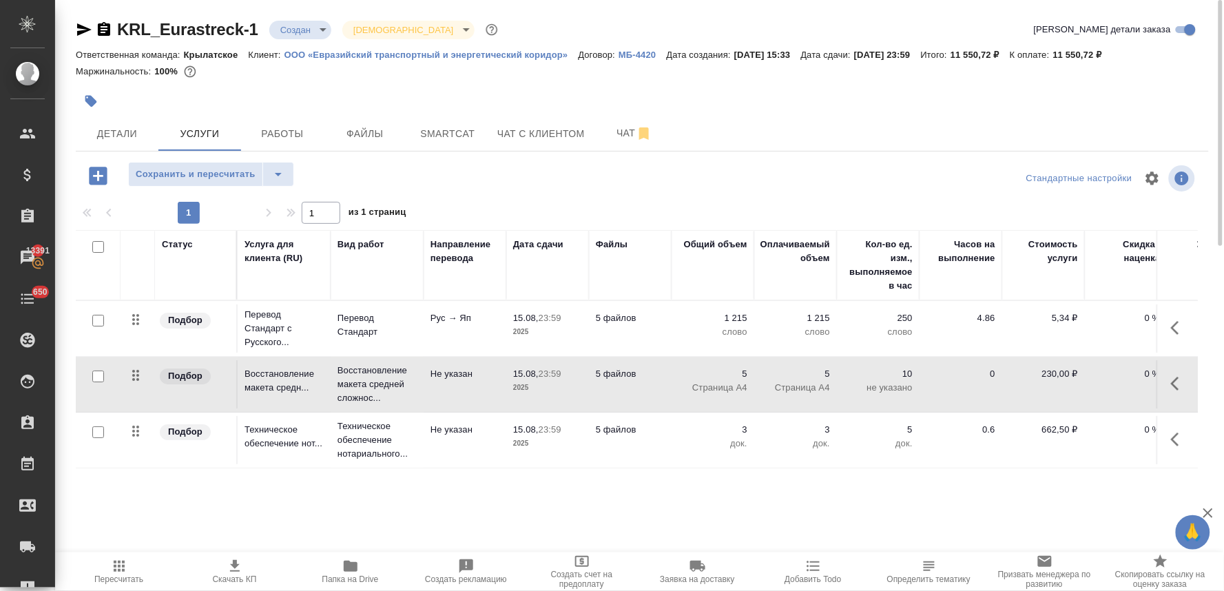
click at [489, 170] on div at bounding box center [641, 178] width 377 height 33
click at [366, 321] on p "Перевод Стандарт" at bounding box center [376, 325] width 79 height 28
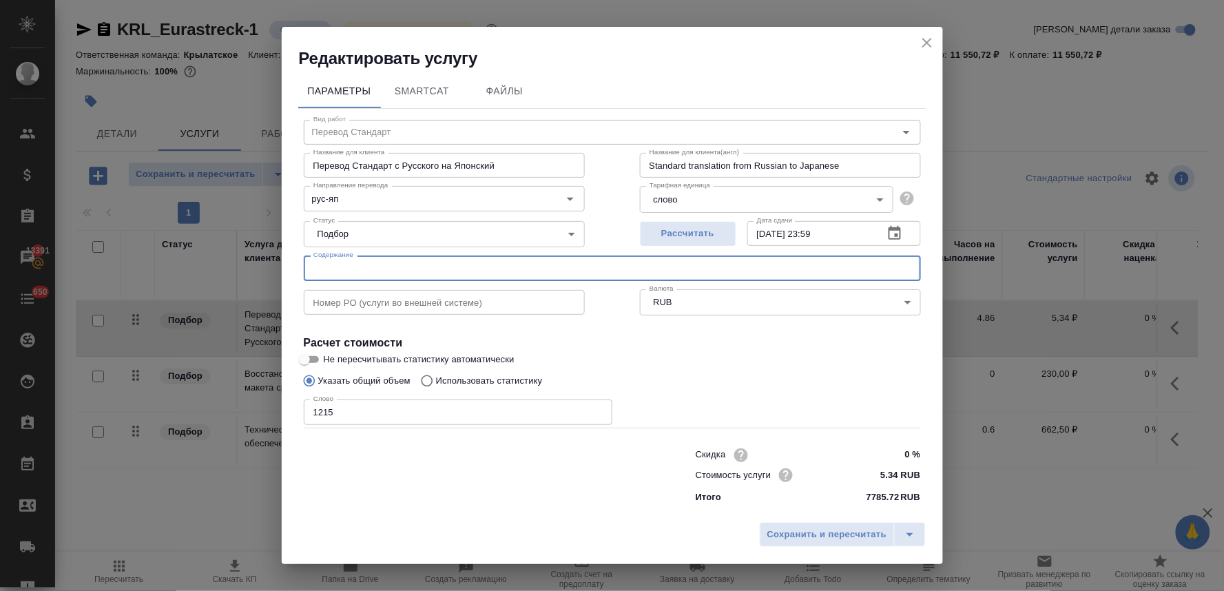
click at [420, 265] on input "text" at bounding box center [612, 267] width 617 height 25
drag, startPoint x: 420, startPoint y: 265, endPoint x: 290, endPoint y: 280, distance: 130.9
click at [294, 282] on div "Параметры SmartCat Файлы Вид работ Перевод Стандарт Вид работ Название для клие…" at bounding box center [612, 293] width 661 height 446
type input "договор, президиум"
click at [835, 539] on span "Сохранить и пересчитать" at bounding box center [827, 535] width 120 height 16
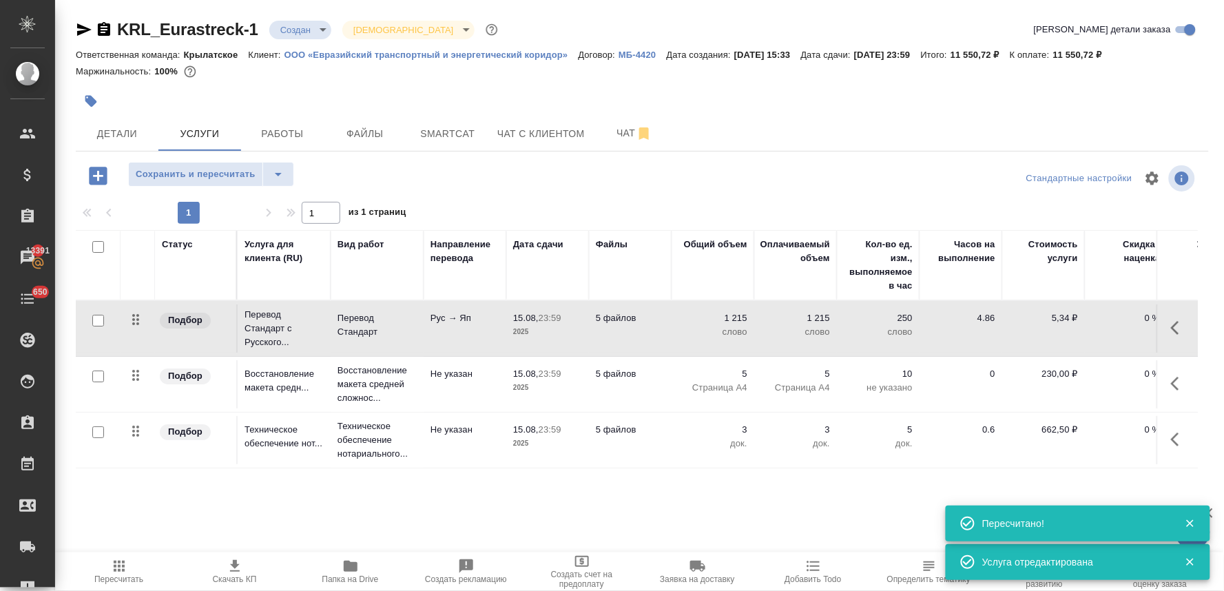
click at [376, 339] on p "Восстановление макета средней сложнос..." at bounding box center [376, 325] width 79 height 28
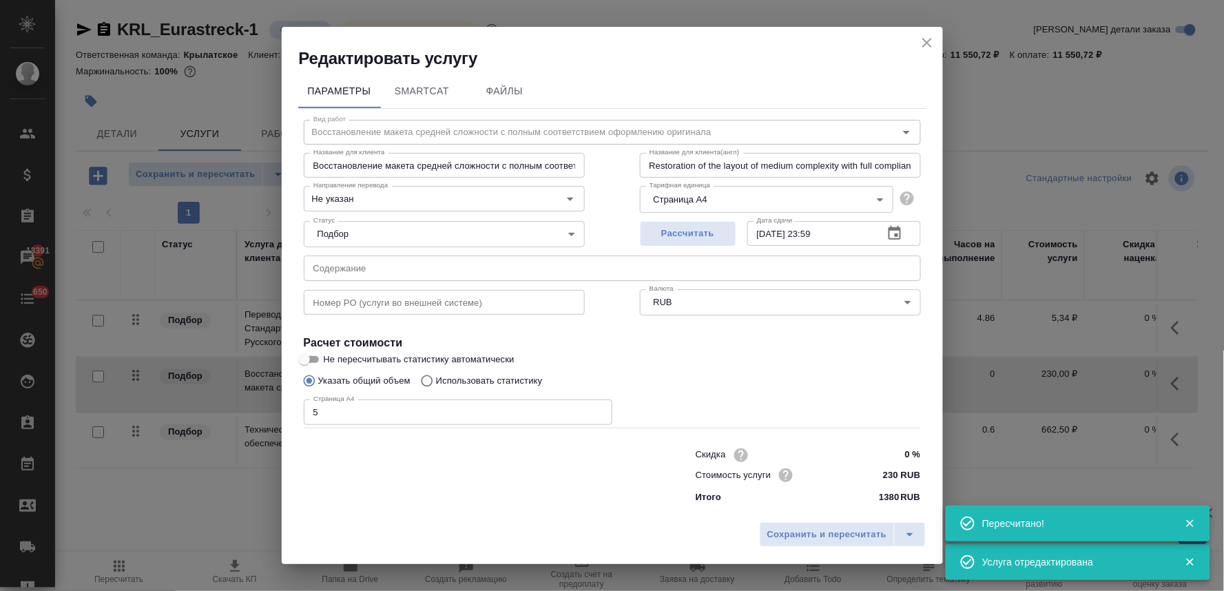
click at [418, 273] on input "text" at bounding box center [612, 267] width 617 height 25
paste input "договор, президиум"
type input "договор, президиум"
click at [793, 533] on span "Сохранить и пересчитать" at bounding box center [827, 535] width 120 height 16
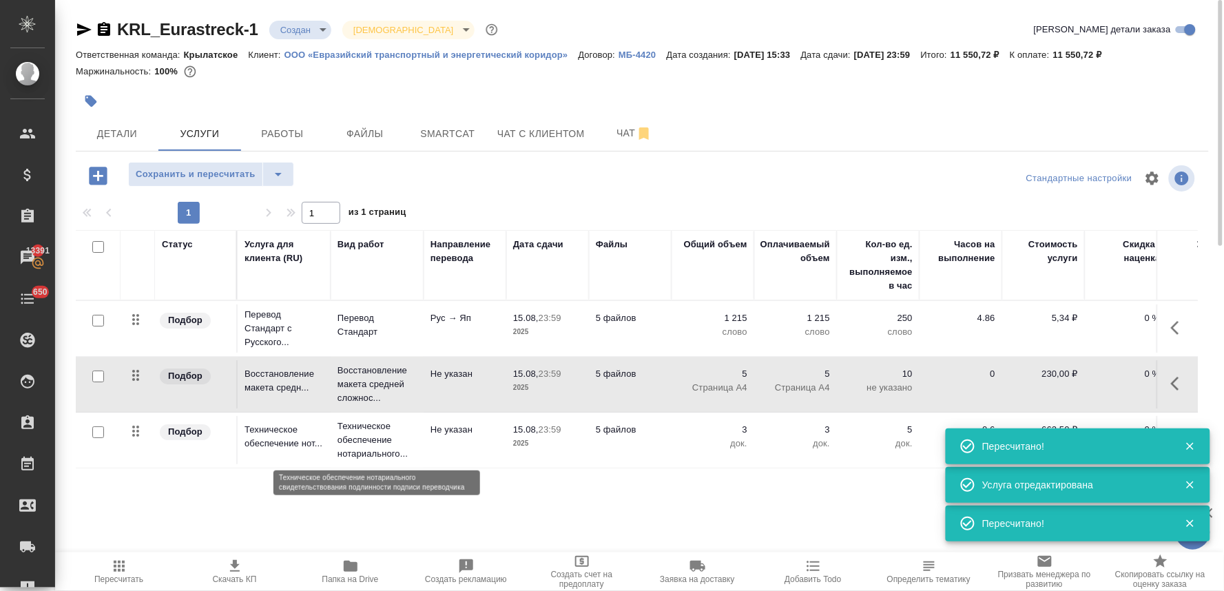
click at [374, 439] on p "Техническое обеспечение нотариального..." at bounding box center [376, 439] width 79 height 41
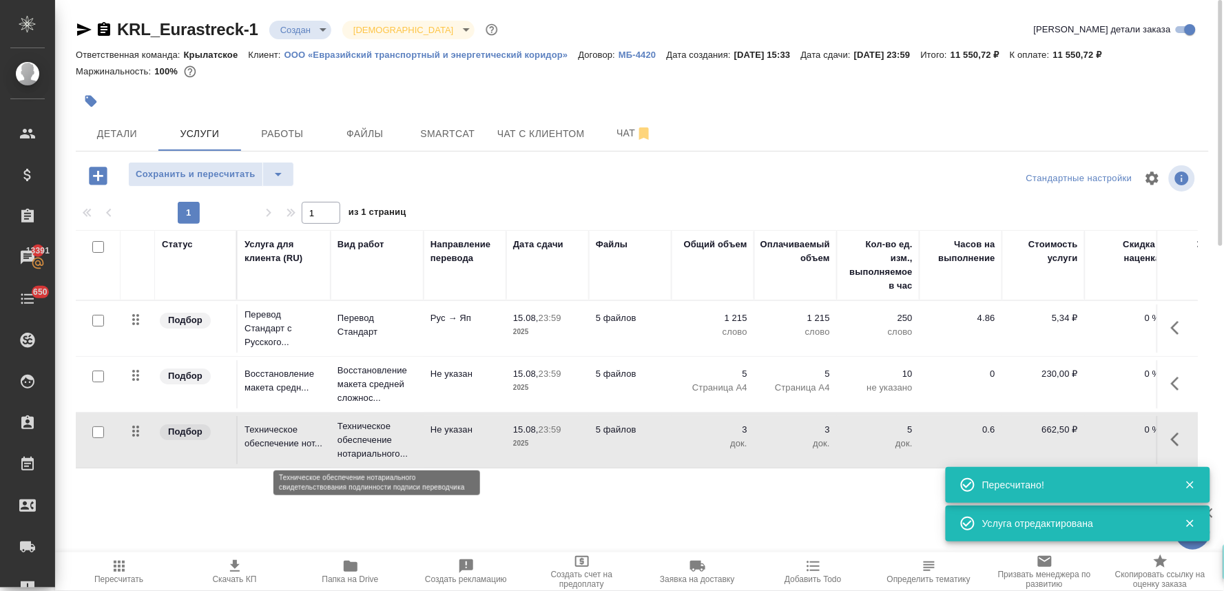
click at [374, 439] on p "Техническое обеспечение нотариального..." at bounding box center [376, 439] width 79 height 41
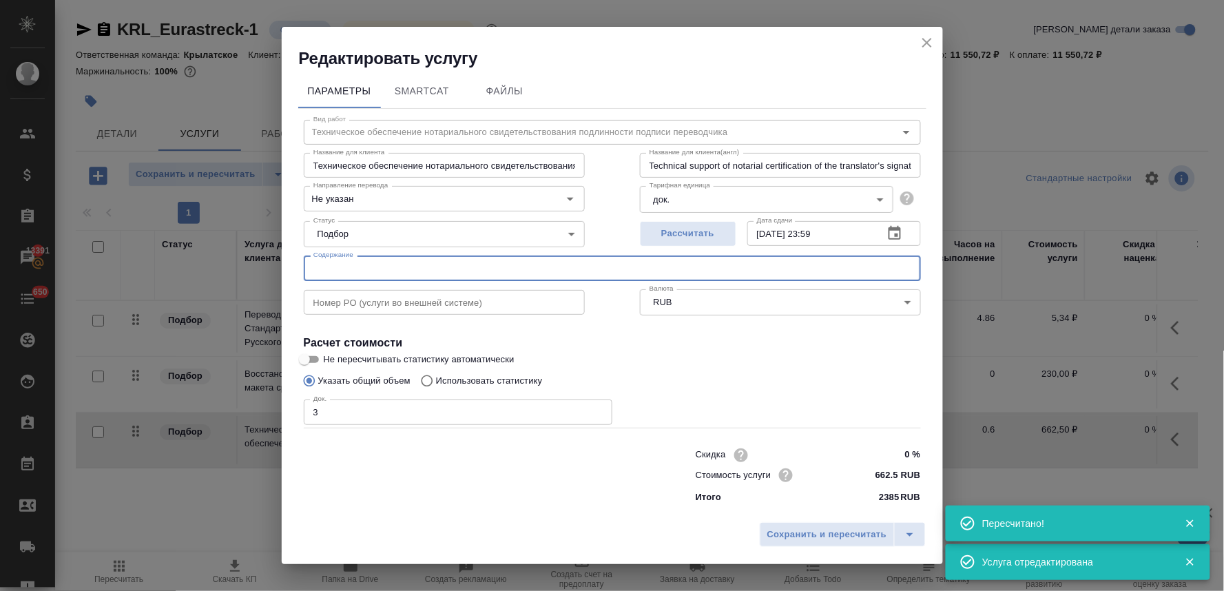
click at [519, 271] on input "text" at bounding box center [612, 267] width 617 height 25
paste input "договор, президиум"
type input "договор, президиум"
click at [780, 539] on span "Сохранить и пересчитать" at bounding box center [827, 535] width 120 height 16
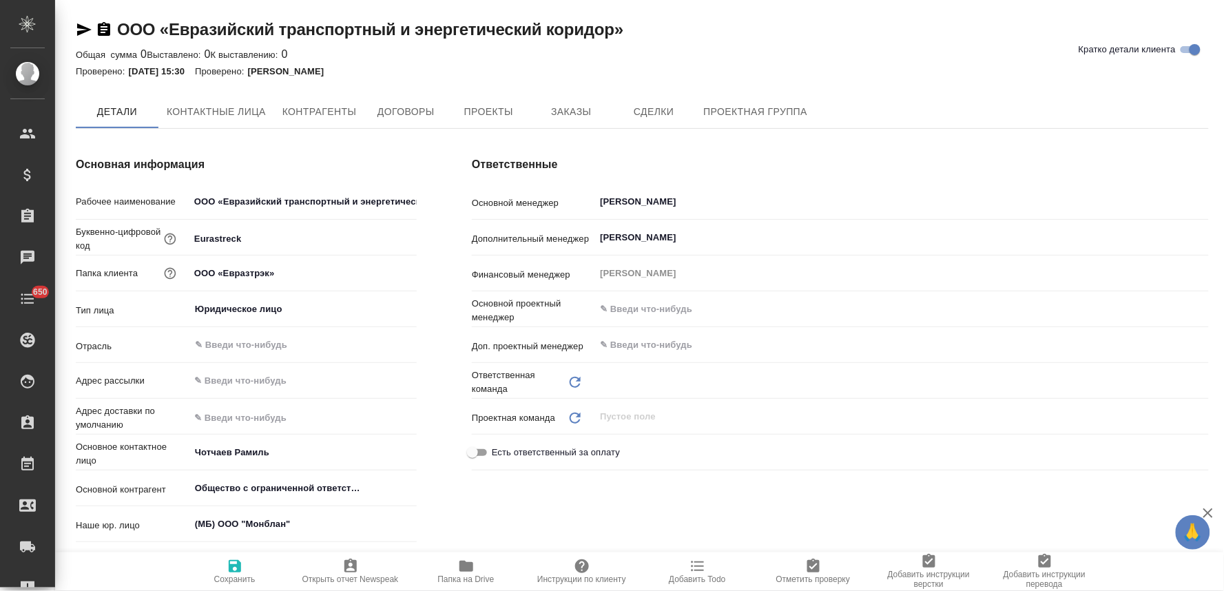
type input "Крылатское"
click at [421, 114] on span "Договоры" at bounding box center [406, 112] width 66 height 17
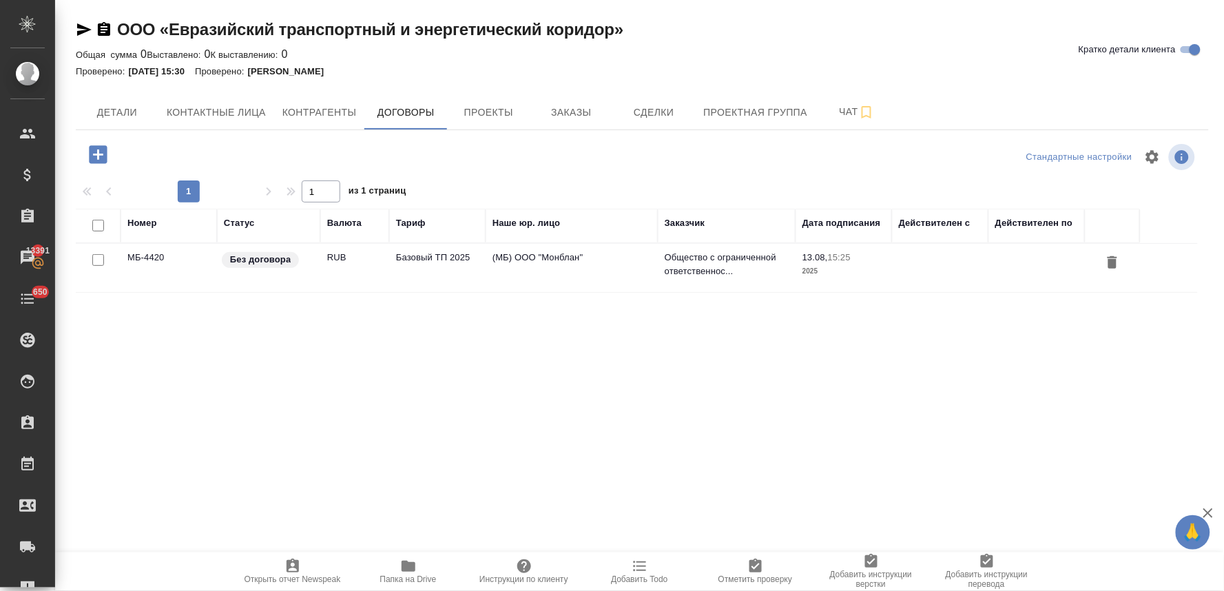
click at [345, 256] on td "RUB" at bounding box center [354, 268] width 69 height 48
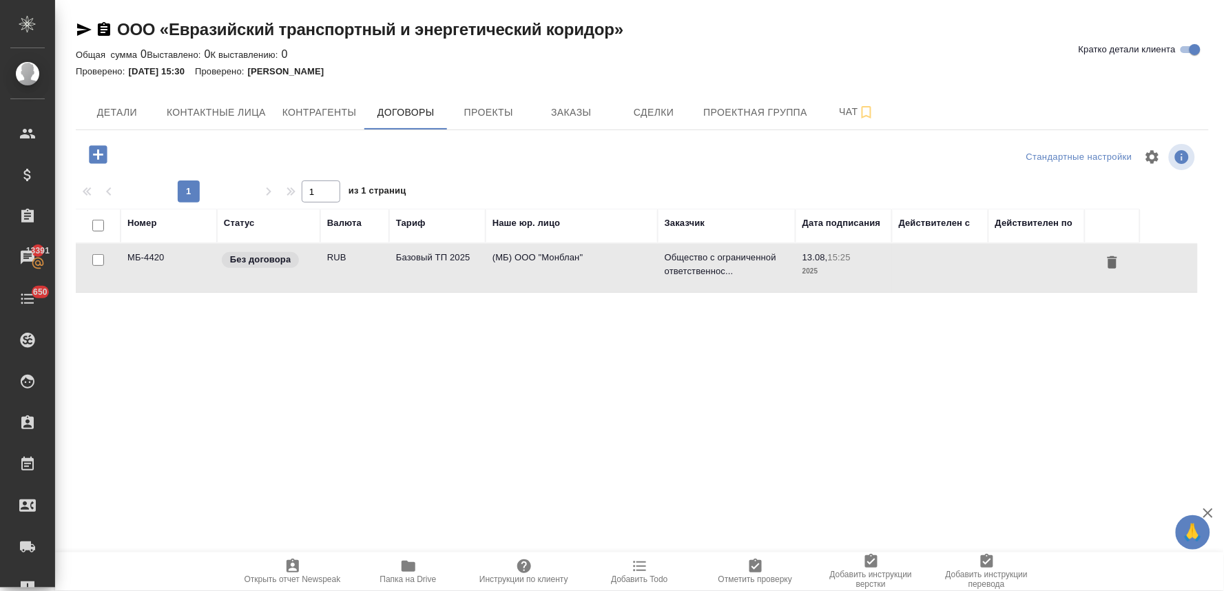
click at [345, 256] on td "RUB" at bounding box center [354, 268] width 69 height 48
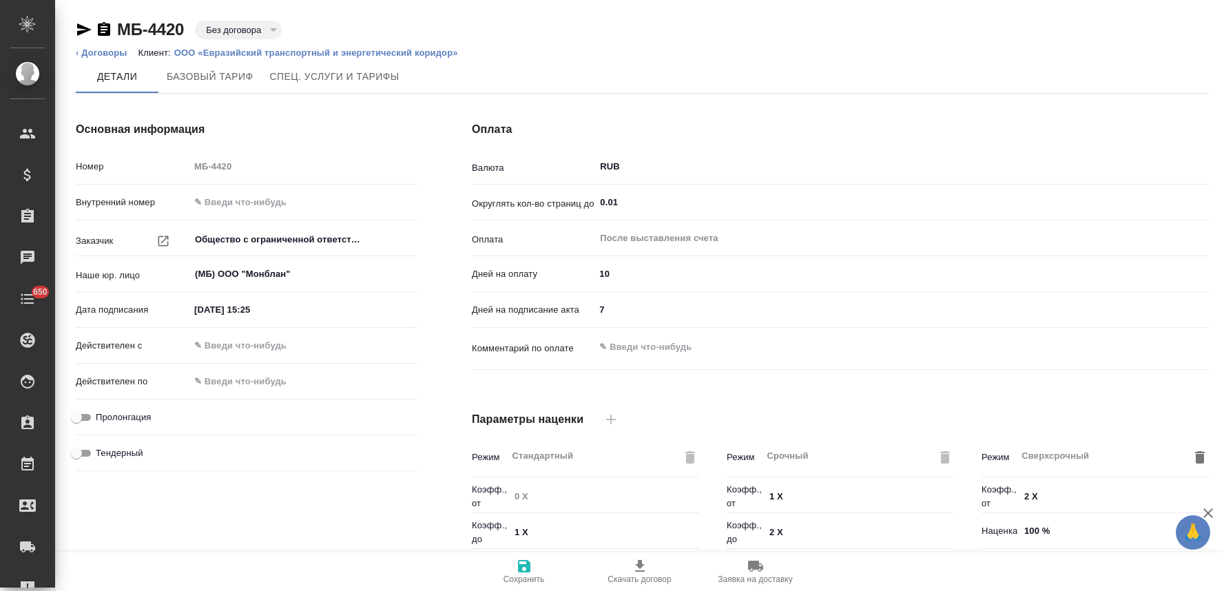
type input "Базовый ТП 2025"
click at [118, 54] on link "‹ Договоры" at bounding box center [102, 53] width 52 height 10
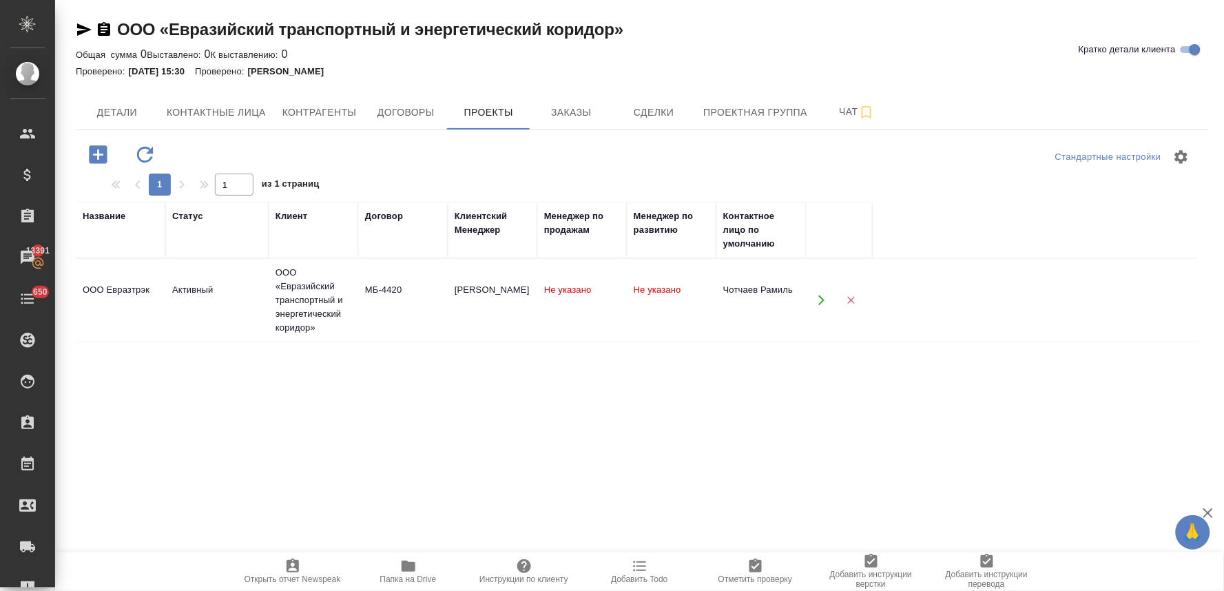
click at [815, 303] on icon "button" at bounding box center [821, 300] width 12 height 12
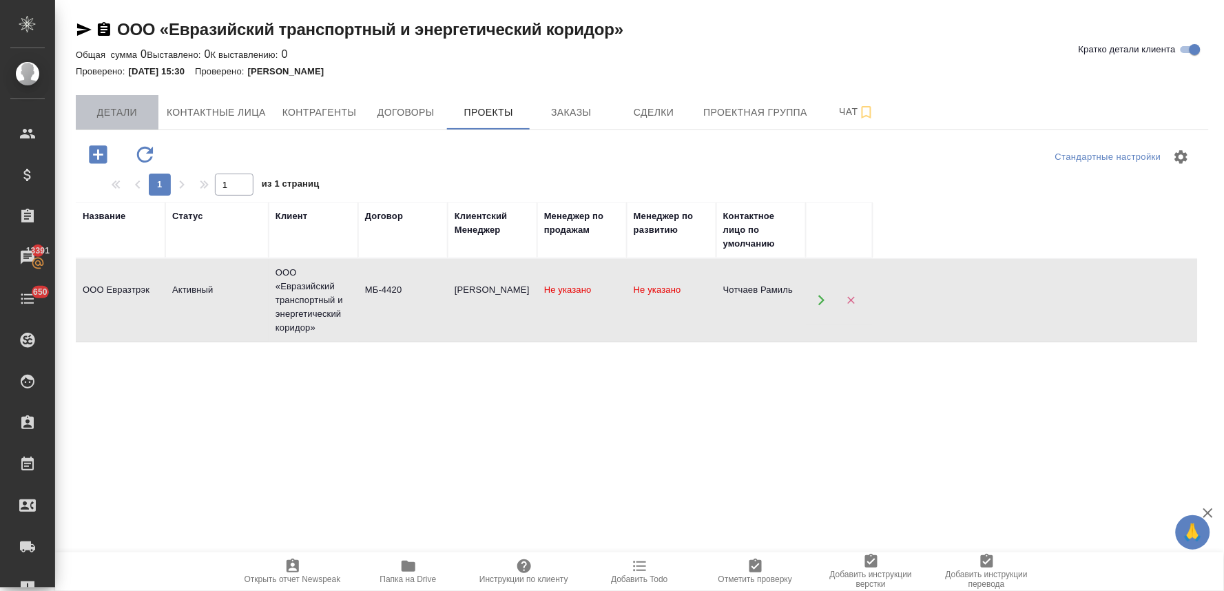
click at [108, 121] on button "Детали" at bounding box center [117, 112] width 83 height 34
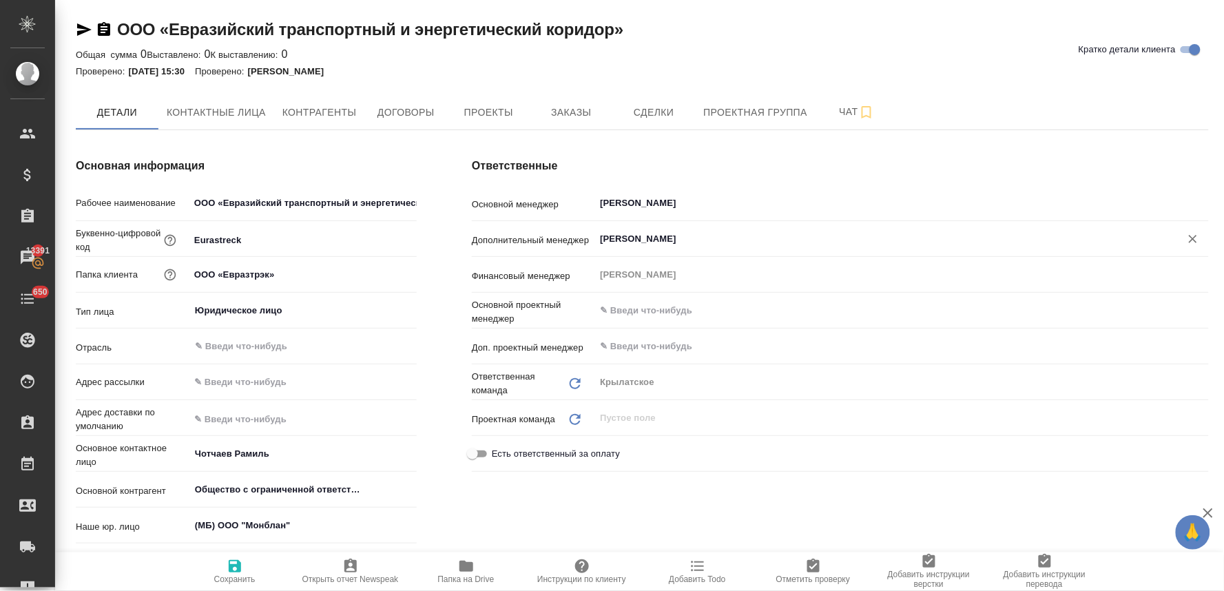
type textarea "x"
click at [501, 109] on span "Проекты" at bounding box center [488, 112] width 66 height 17
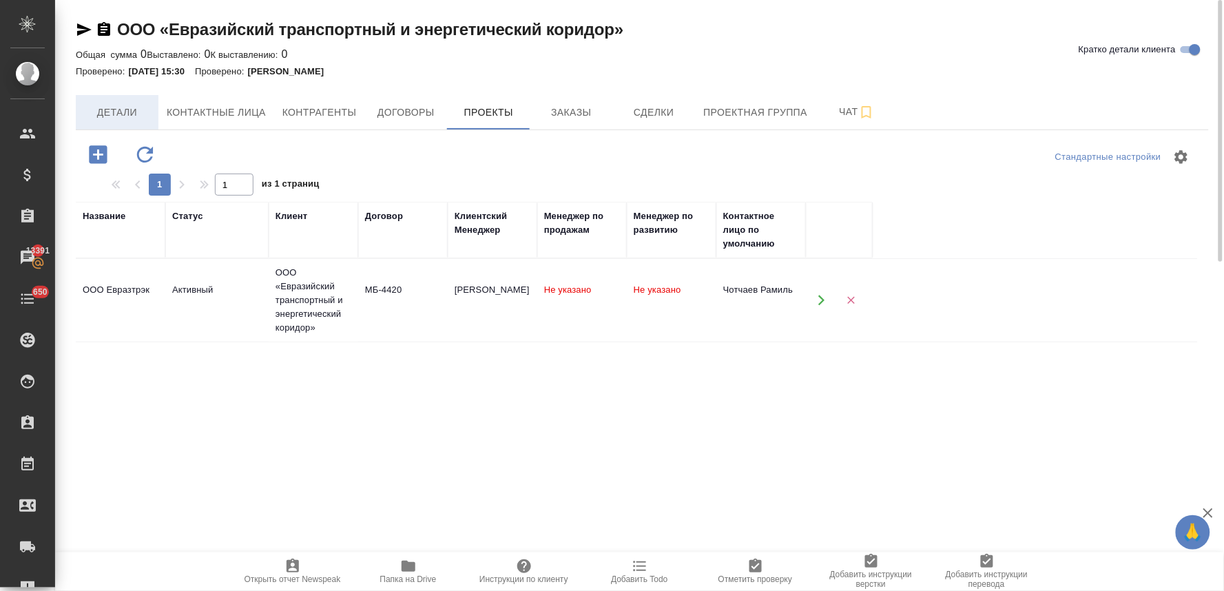
click at [141, 109] on span "Детали" at bounding box center [117, 112] width 66 height 17
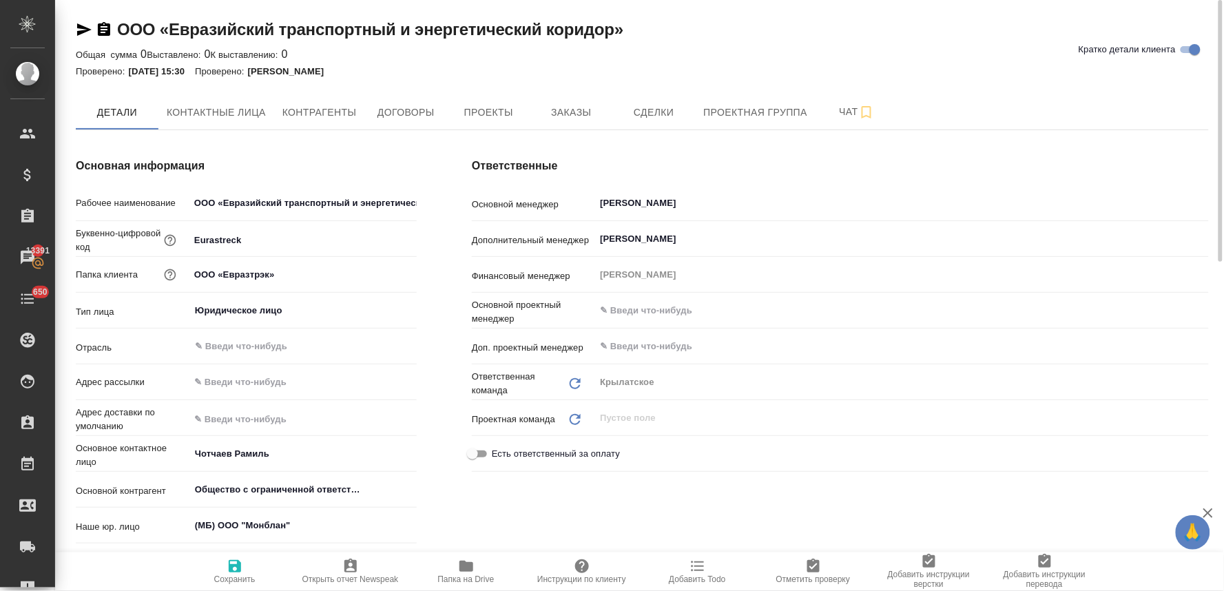
type textarea "x"
click at [673, 202] on input "Касымов Тимур" at bounding box center [878, 203] width 560 height 17
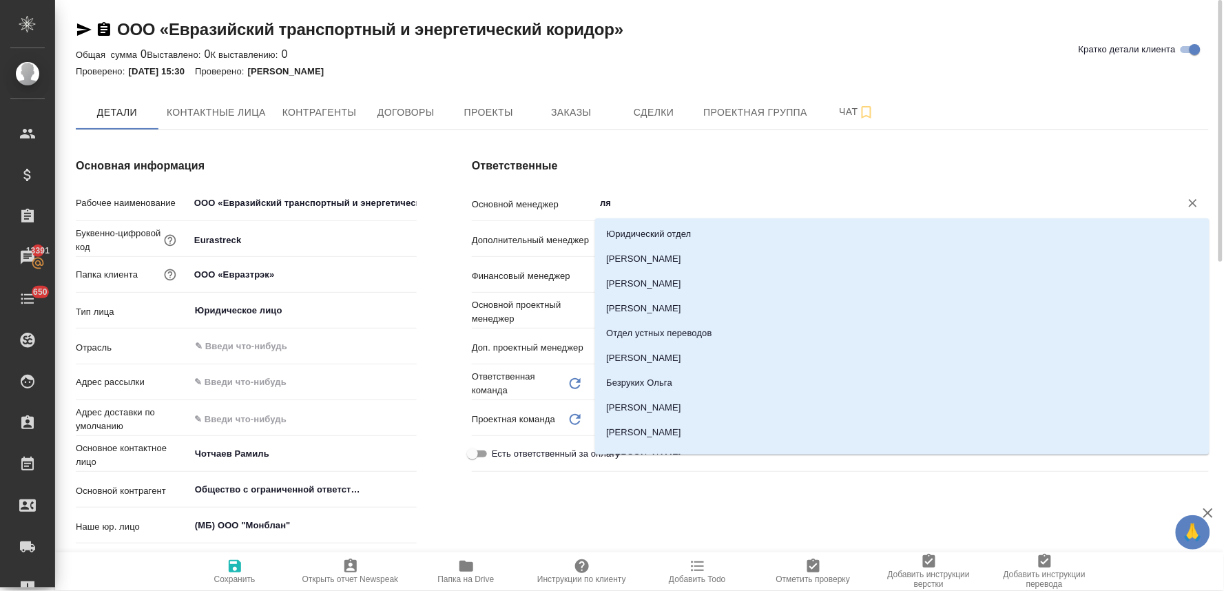
type input "лям"
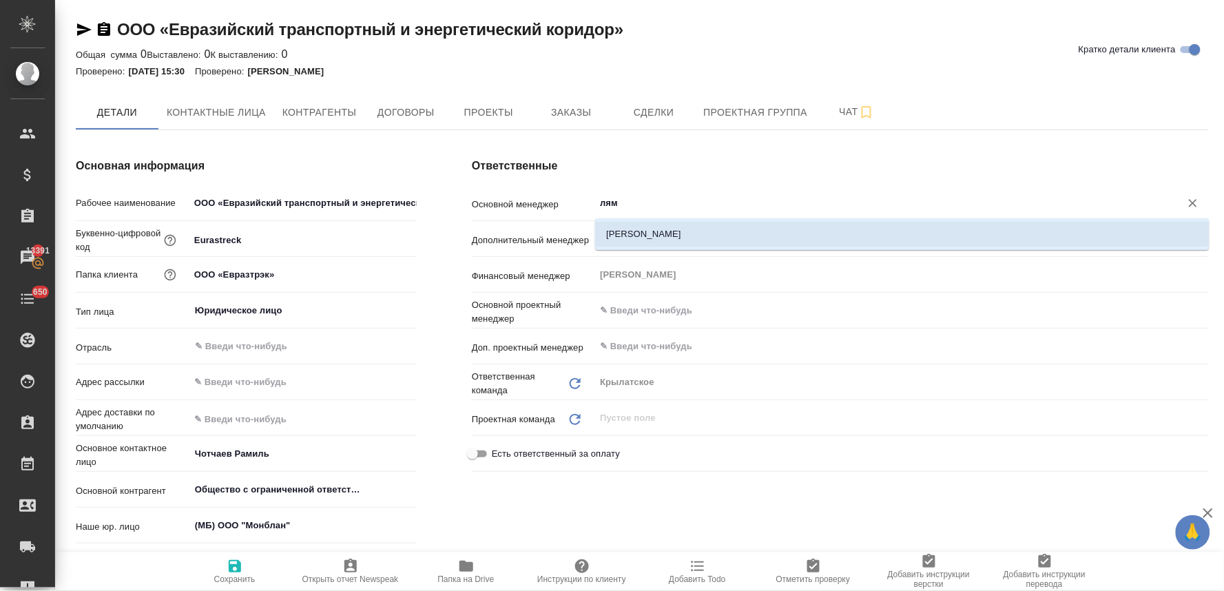
click at [687, 224] on li "[PERSON_NAME]" at bounding box center [902, 234] width 614 height 25
type textarea "x"
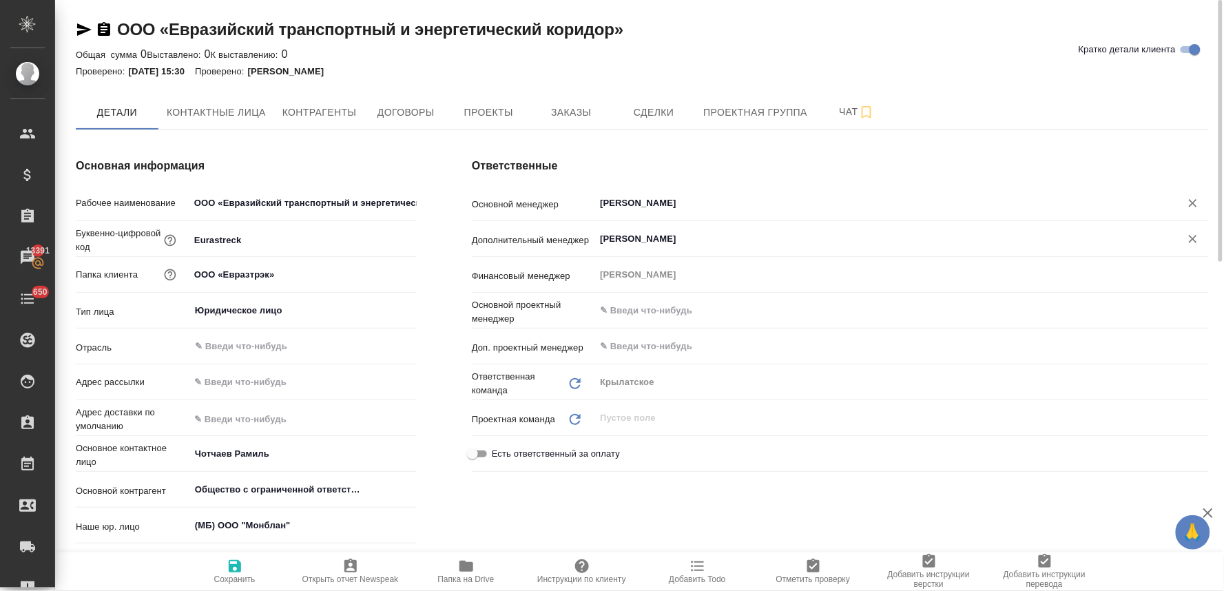
type input "[PERSON_NAME]"
click at [693, 244] on input "[PERSON_NAME]" at bounding box center [878, 239] width 560 height 17
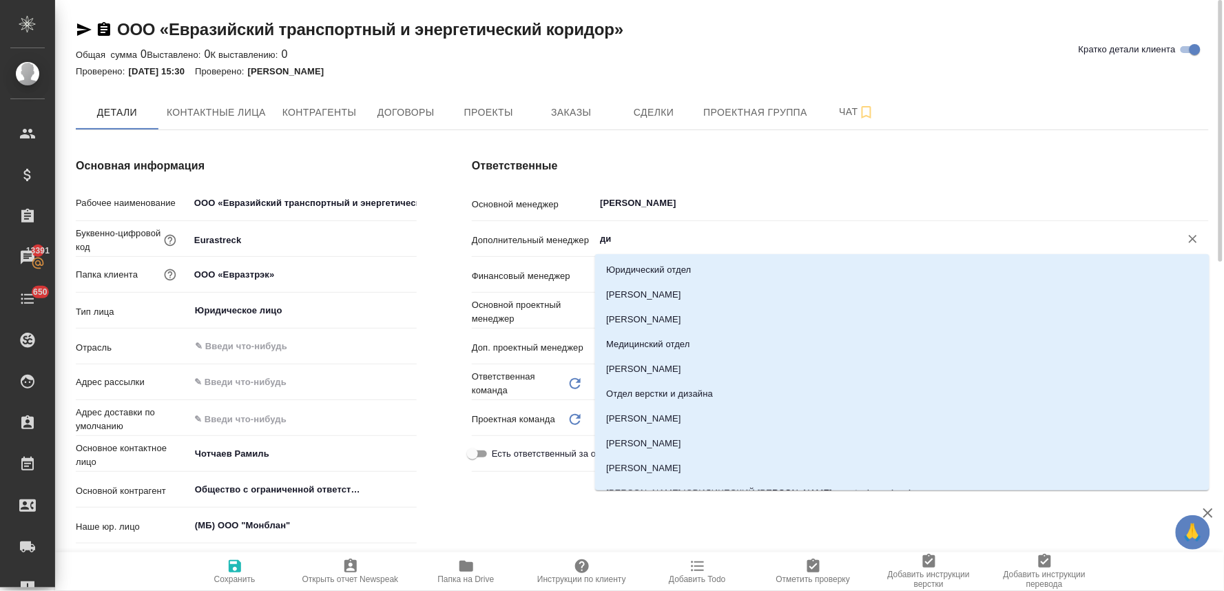
type input "дим"
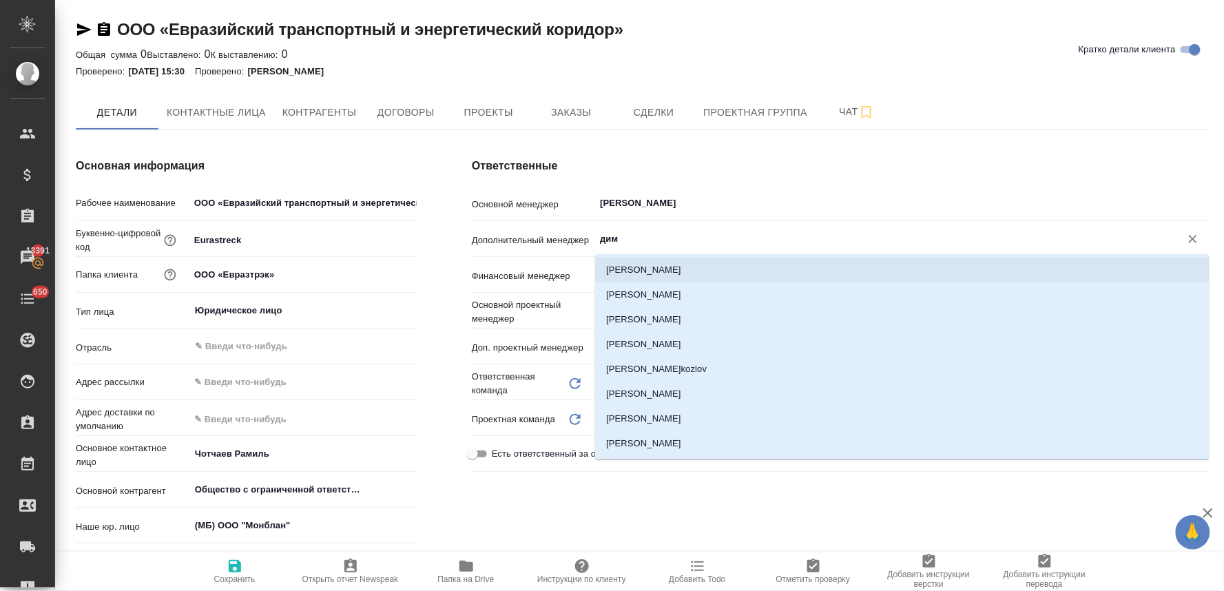
click at [689, 270] on li "Димитриева Юлия" at bounding box center [902, 270] width 614 height 25
type textarea "x"
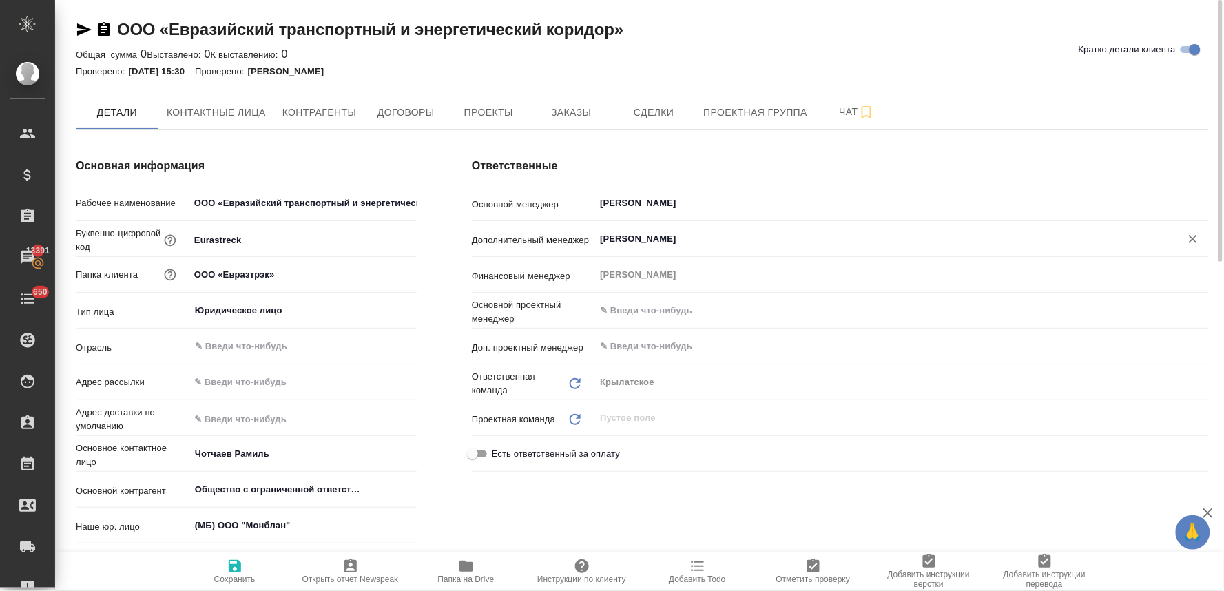
type input "Димитриева Юлия"
click at [218, 572] on span "Сохранить" at bounding box center [234, 571] width 99 height 26
type textarea "x"
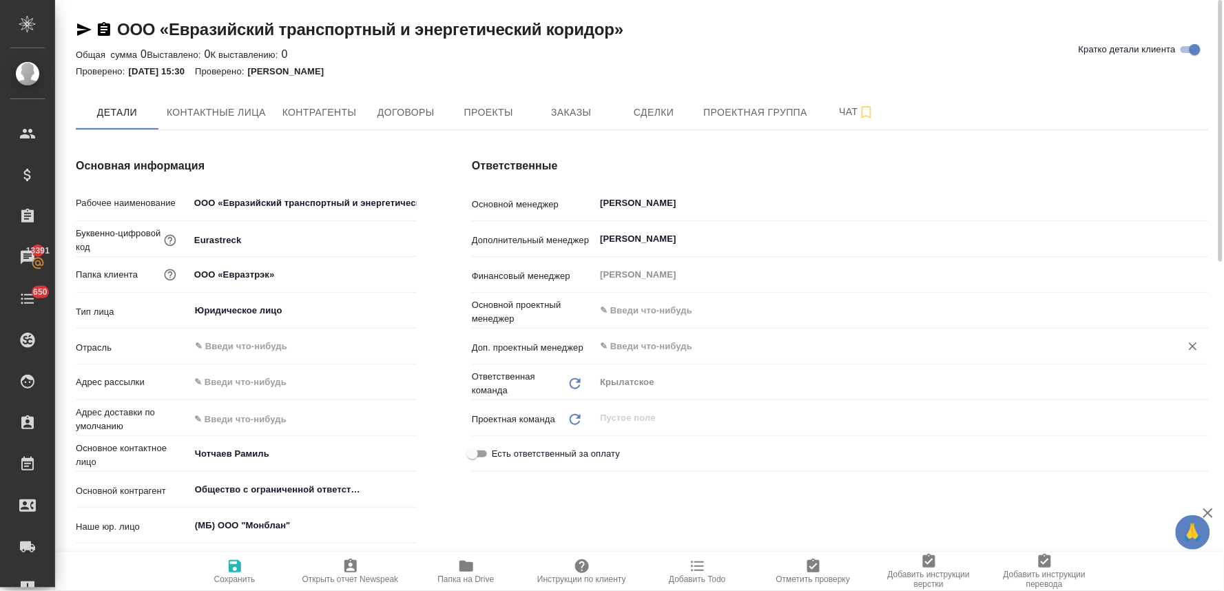
type textarea "x"
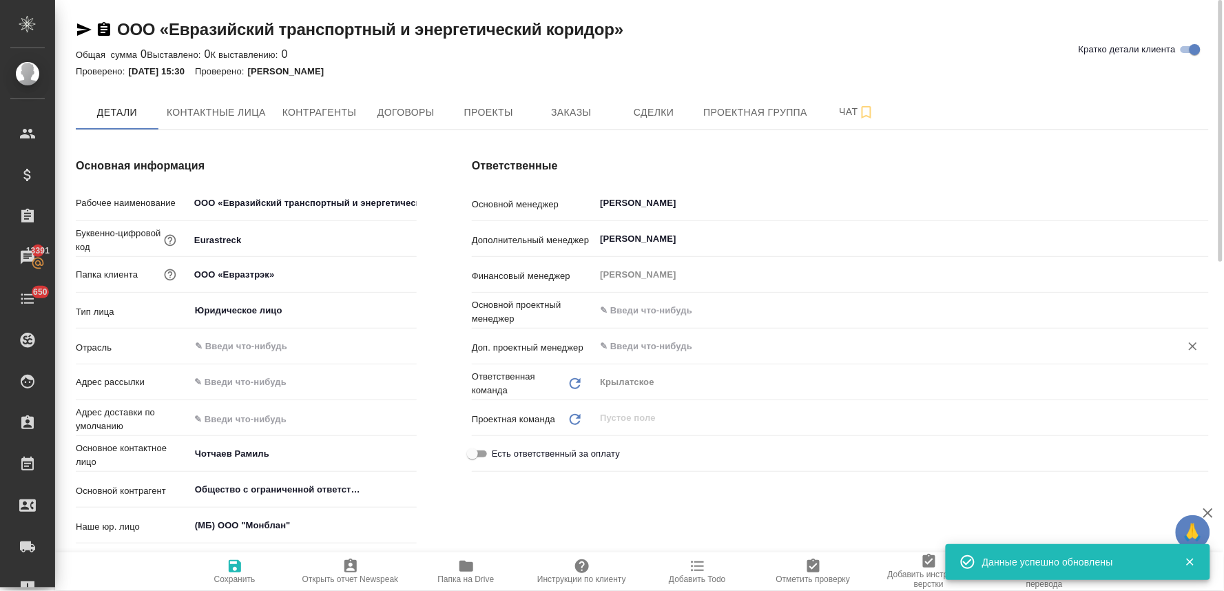
type textarea "x"
type input "Сити"
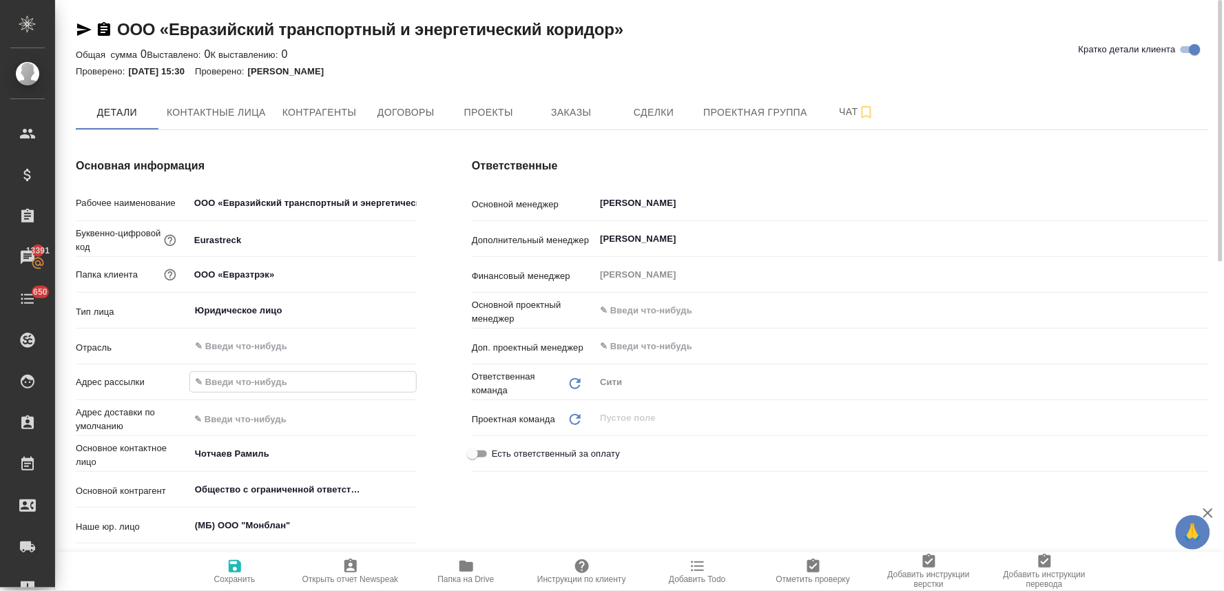
click at [232, 388] on input "text" at bounding box center [303, 382] width 226 height 20
type input "moscowcity@awatera.com"
type textarea "x"
drag, startPoint x: 223, startPoint y: 581, endPoint x: 231, endPoint y: 577, distance: 8.3
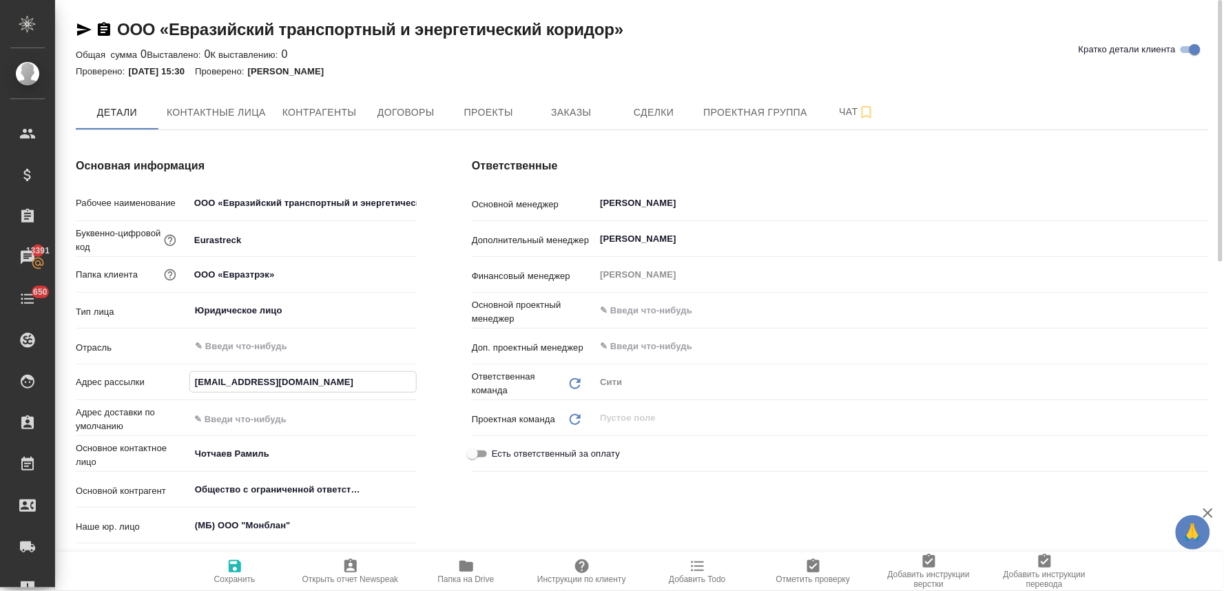
click at [224, 581] on span "Сохранить" at bounding box center [234, 579] width 41 height 10
type textarea "x"
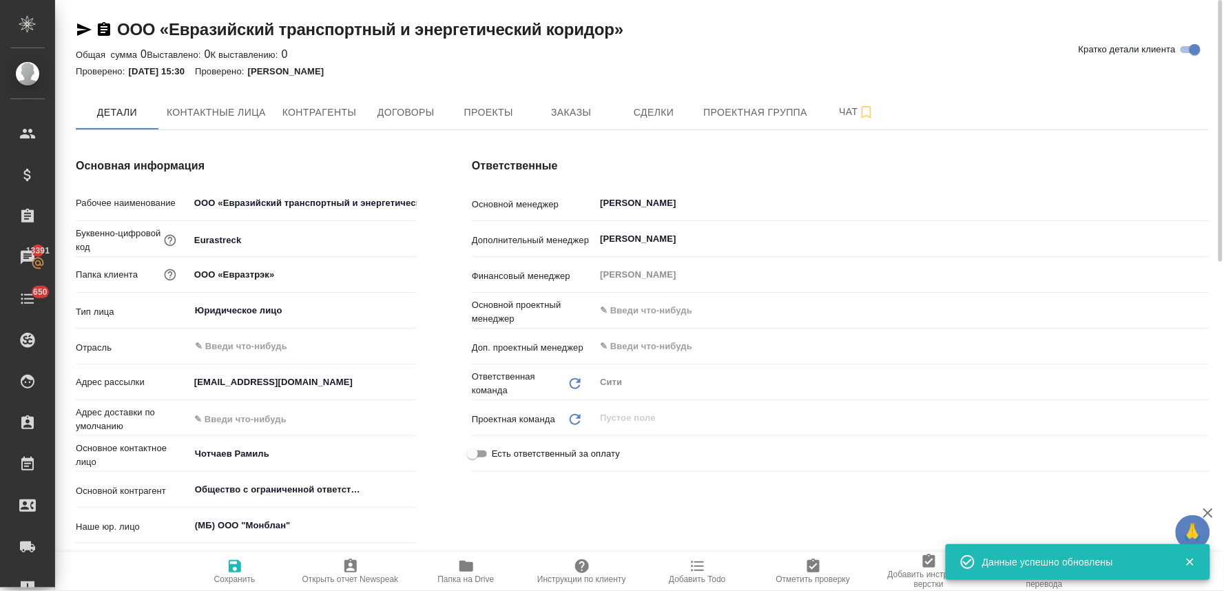
type textarea "x"
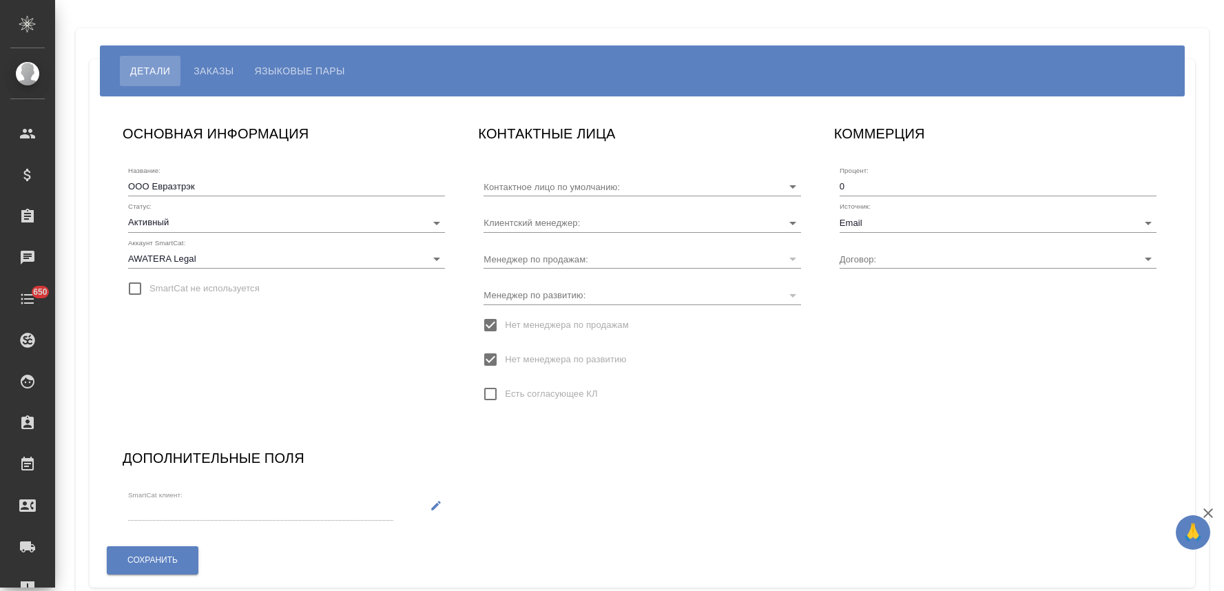
type input "Чотчаев Рамиль"
type input "МБ-4420"
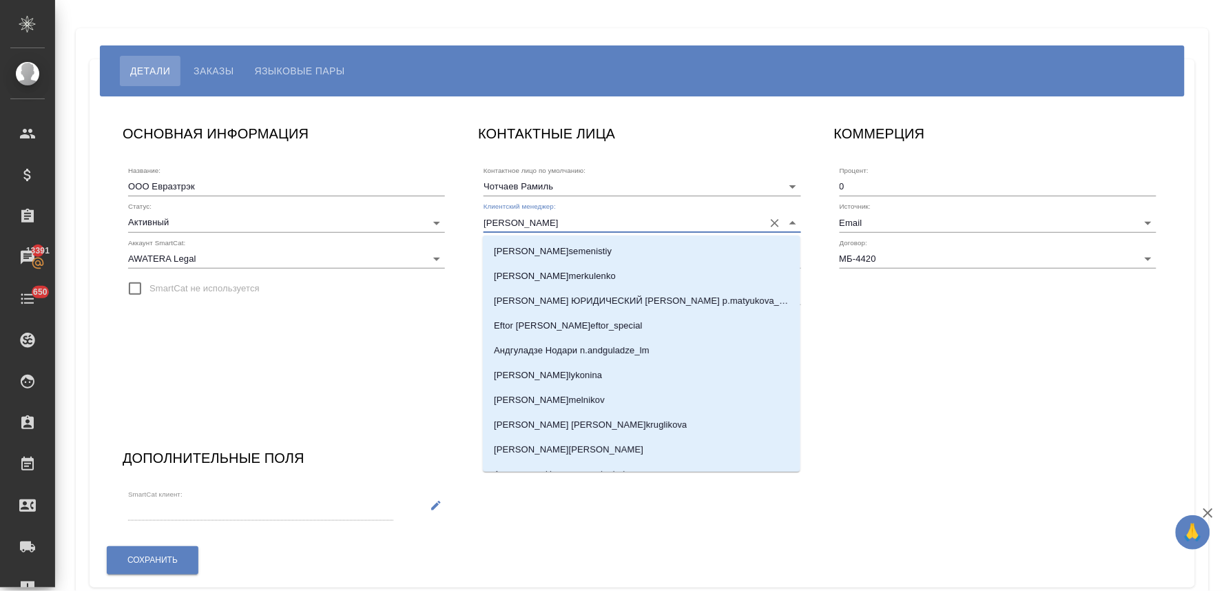
click at [595, 216] on input "[PERSON_NAME]" at bounding box center [619, 222] width 273 height 19
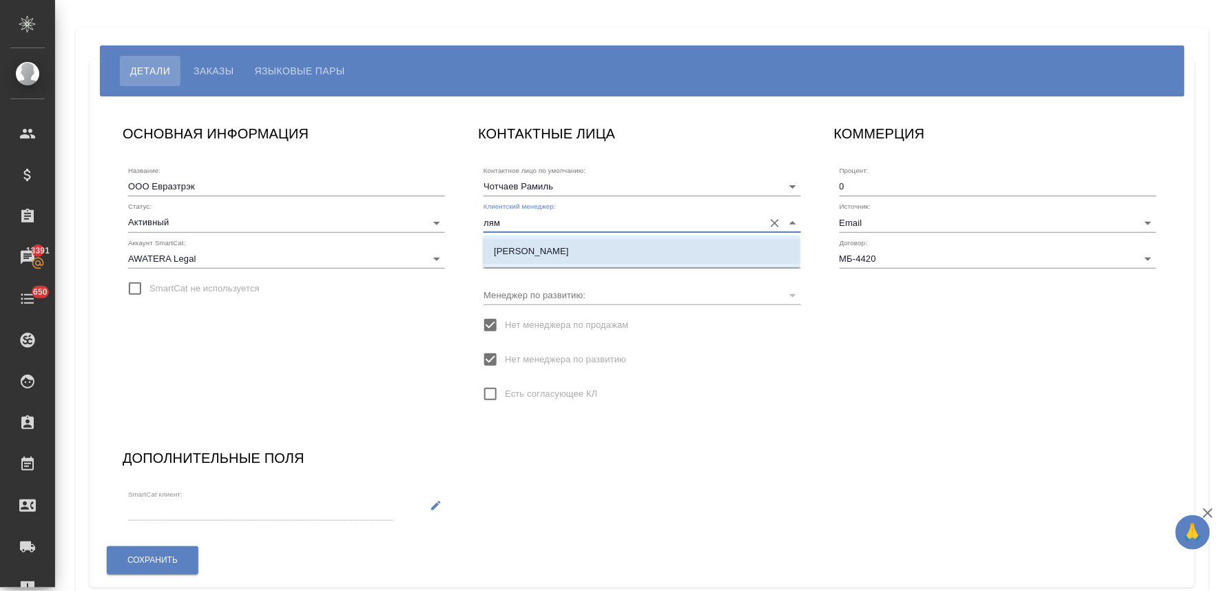
click at [596, 250] on li "[PERSON_NAME]" at bounding box center [641, 251] width 317 height 25
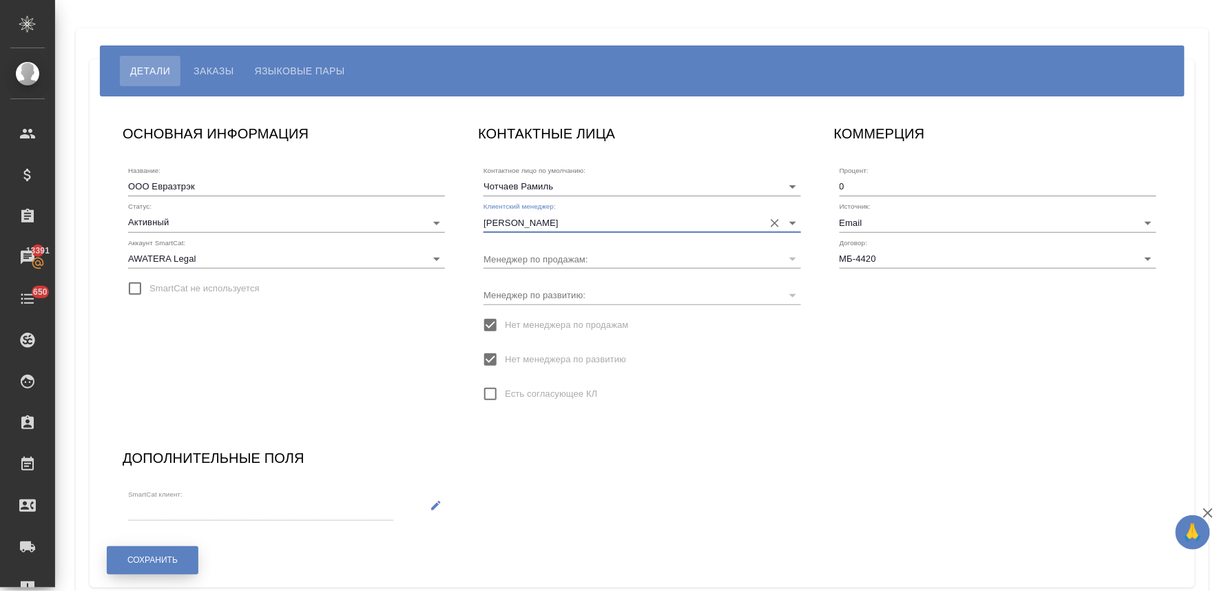
type input "[PERSON_NAME]"
click at [187, 561] on button "Сохранить" at bounding box center [153, 560] width 92 height 28
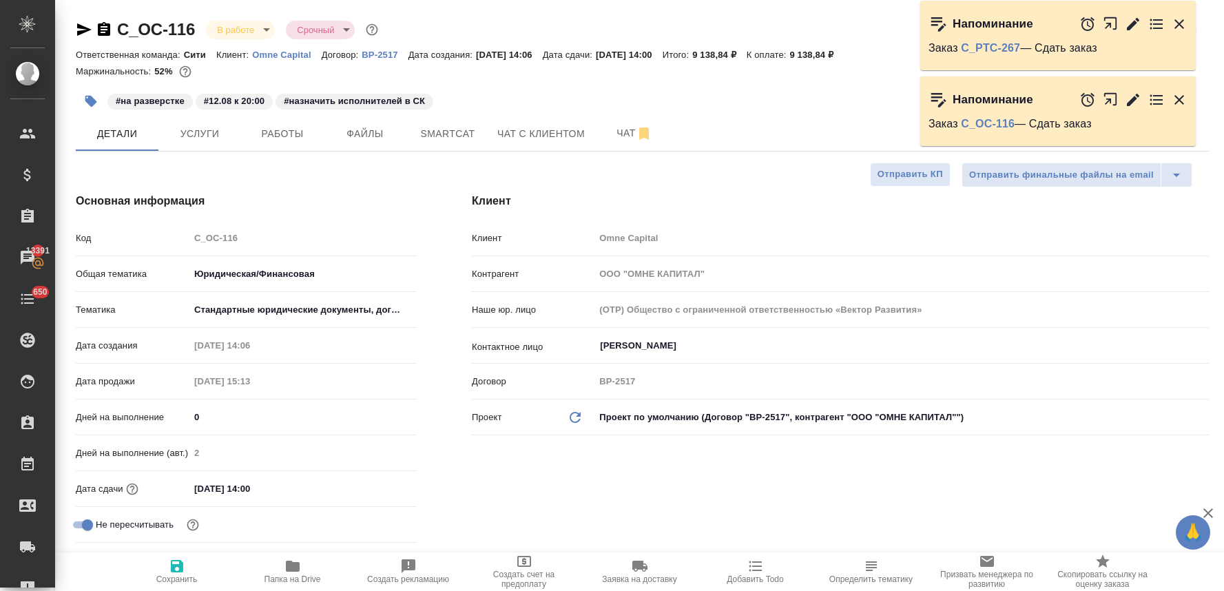
select select "RU"
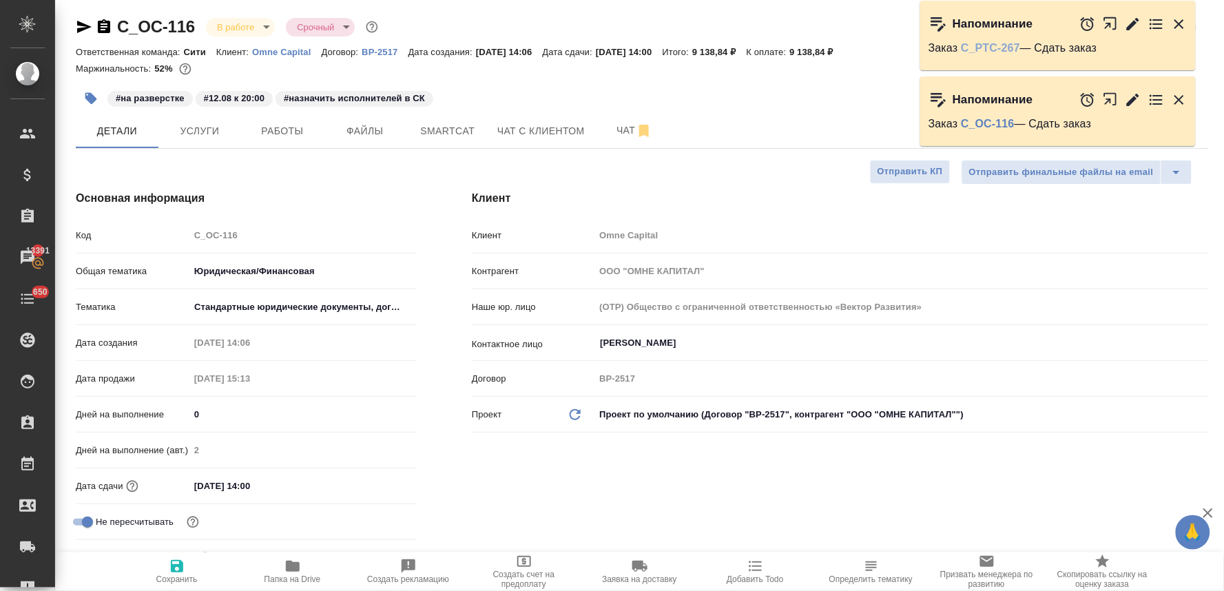
click at [994, 52] on link "C_PTC-267" at bounding box center [990, 48] width 59 height 12
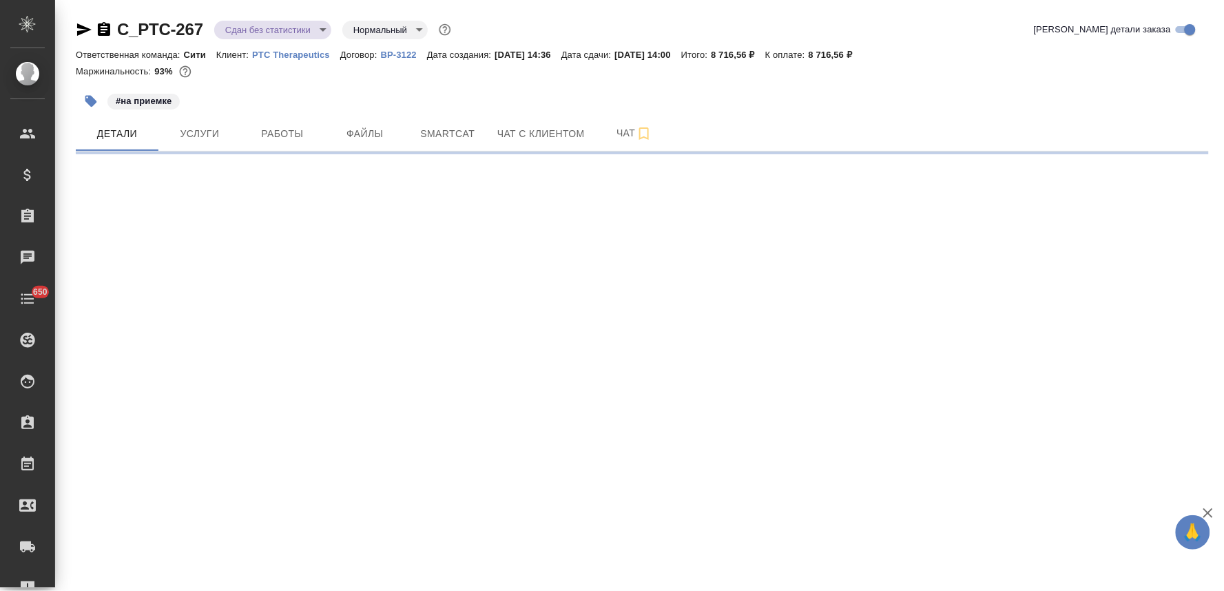
select select "RU"
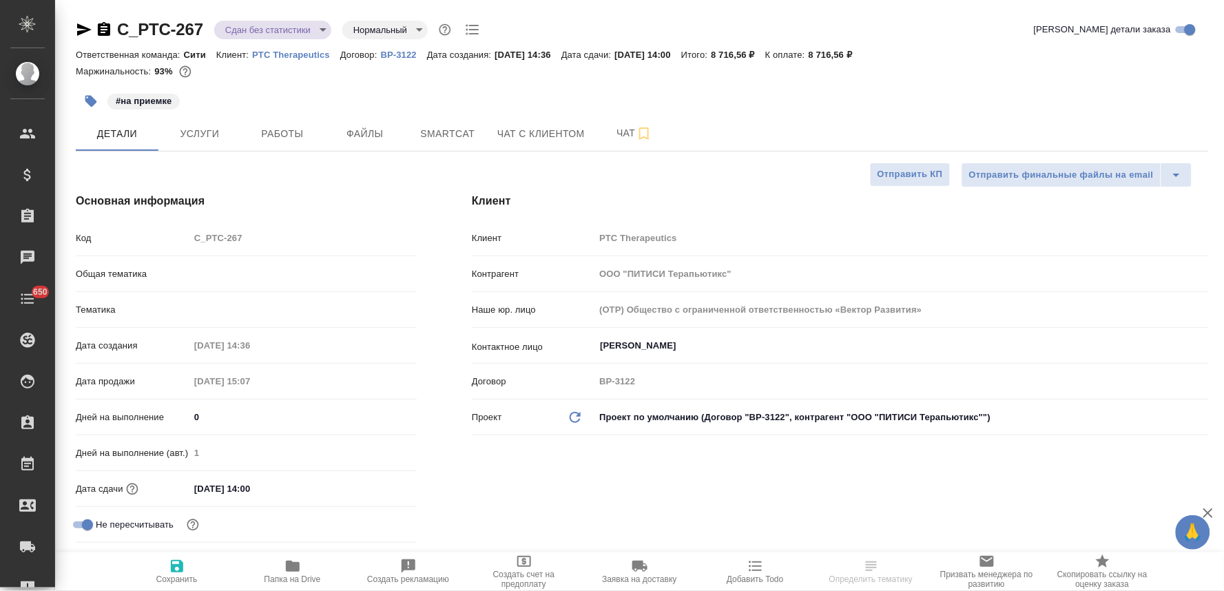
type textarea "x"
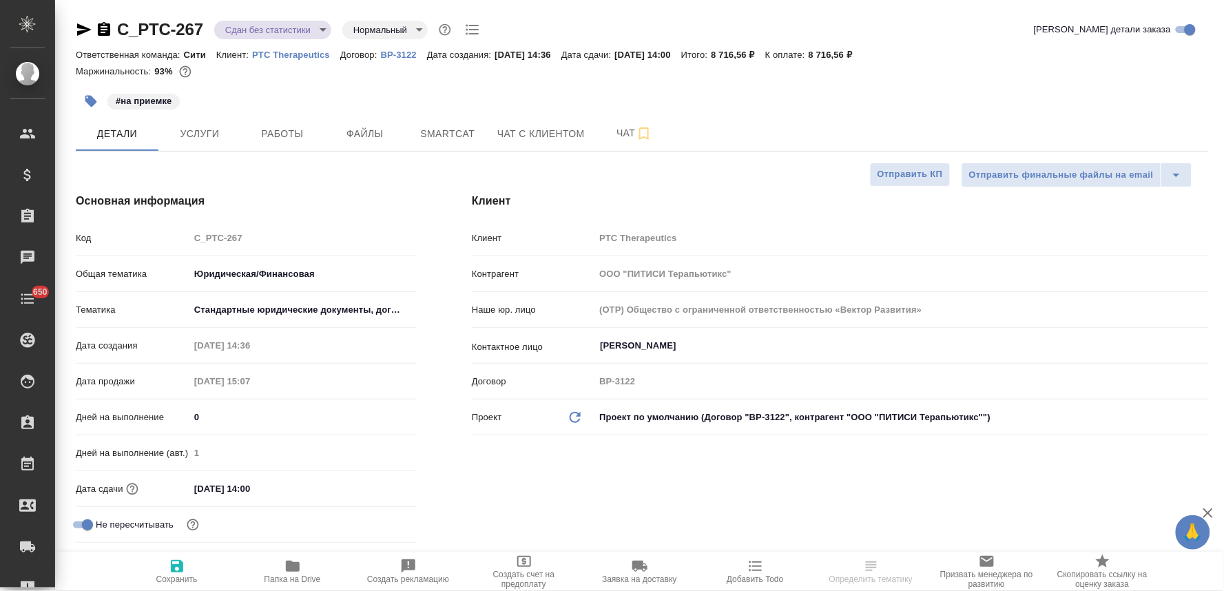
type textarea "x"
click at [286, 141] on span "Работы" at bounding box center [282, 133] width 66 height 17
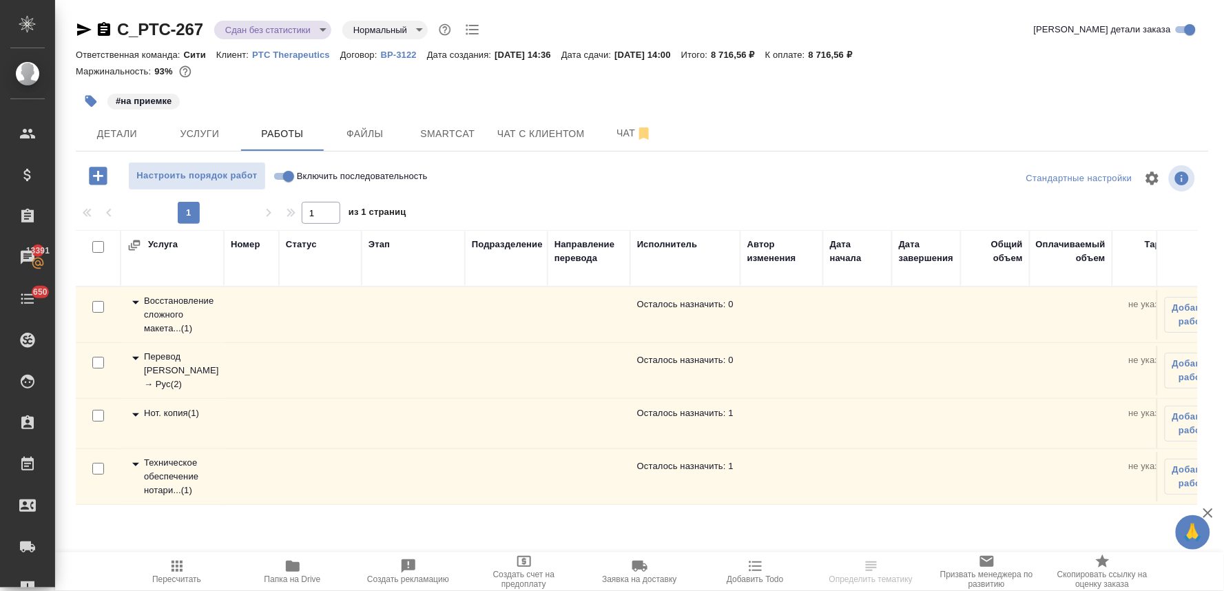
click at [181, 483] on div "Техническое обеспечение нотари... ( 1 )" at bounding box center [172, 476] width 90 height 41
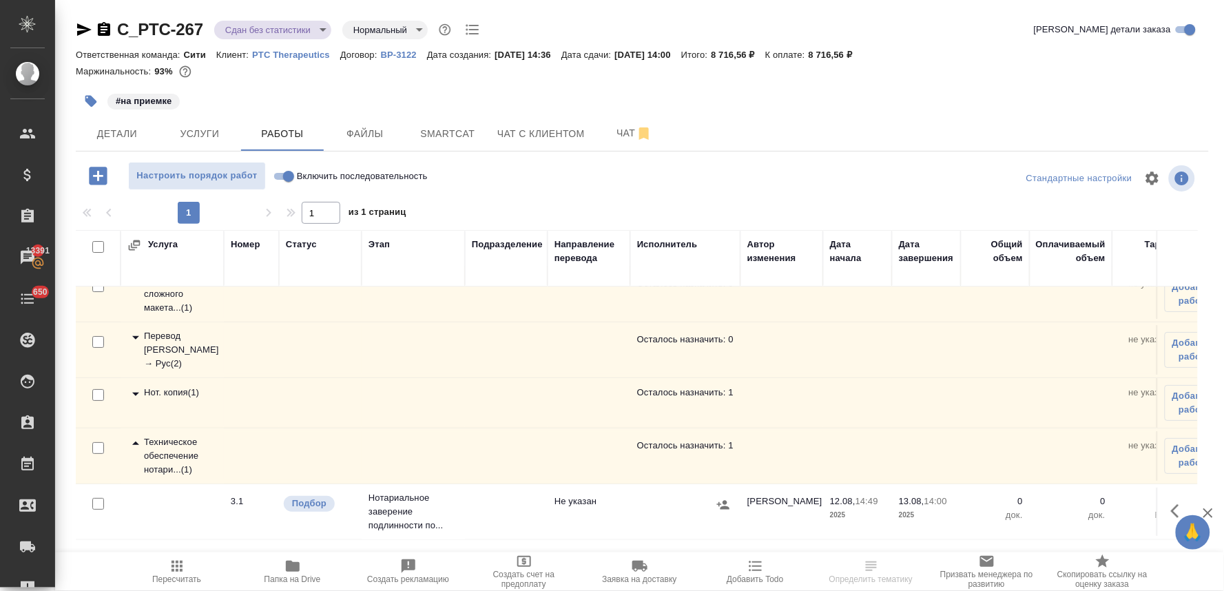
scroll to position [32, 0]
click at [169, 389] on div "Нот. копия ( 1 )" at bounding box center [172, 394] width 90 height 17
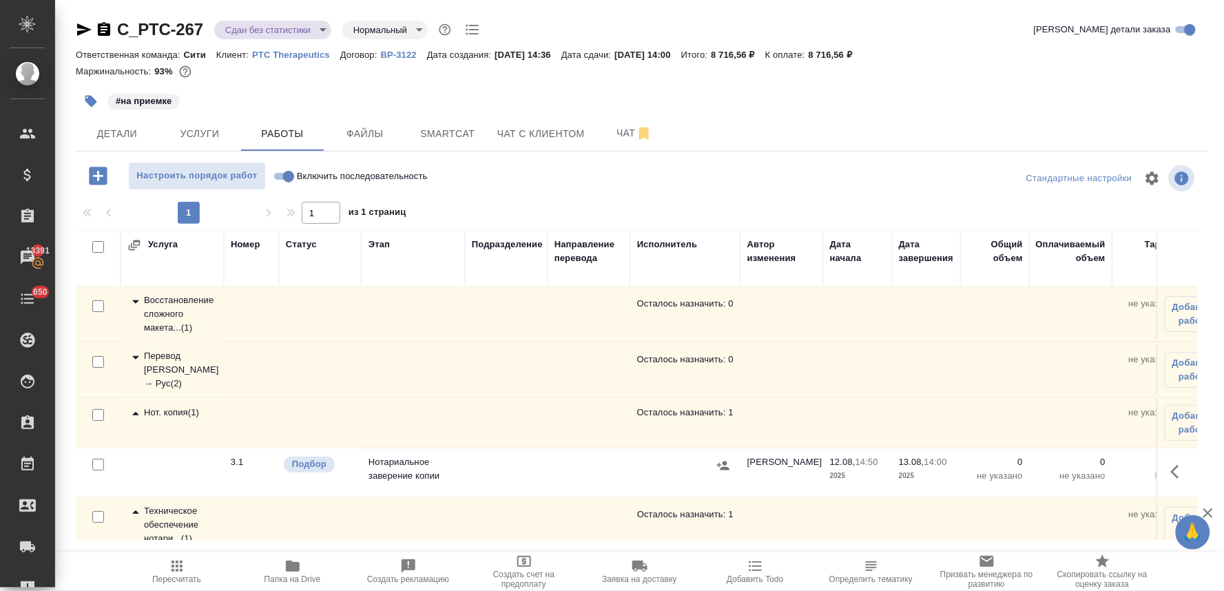
scroll to position [0, 0]
click at [210, 129] on span "Услуги" at bounding box center [200, 133] width 66 height 17
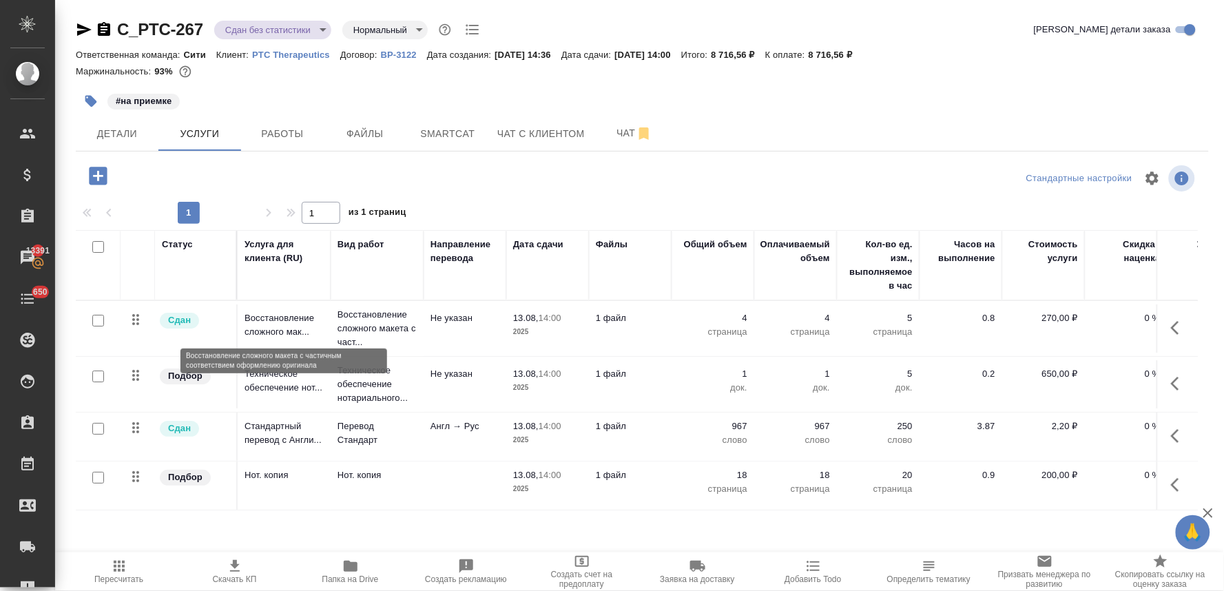
click at [282, 325] on p "Восстановление сложного мак..." at bounding box center [283, 325] width 79 height 28
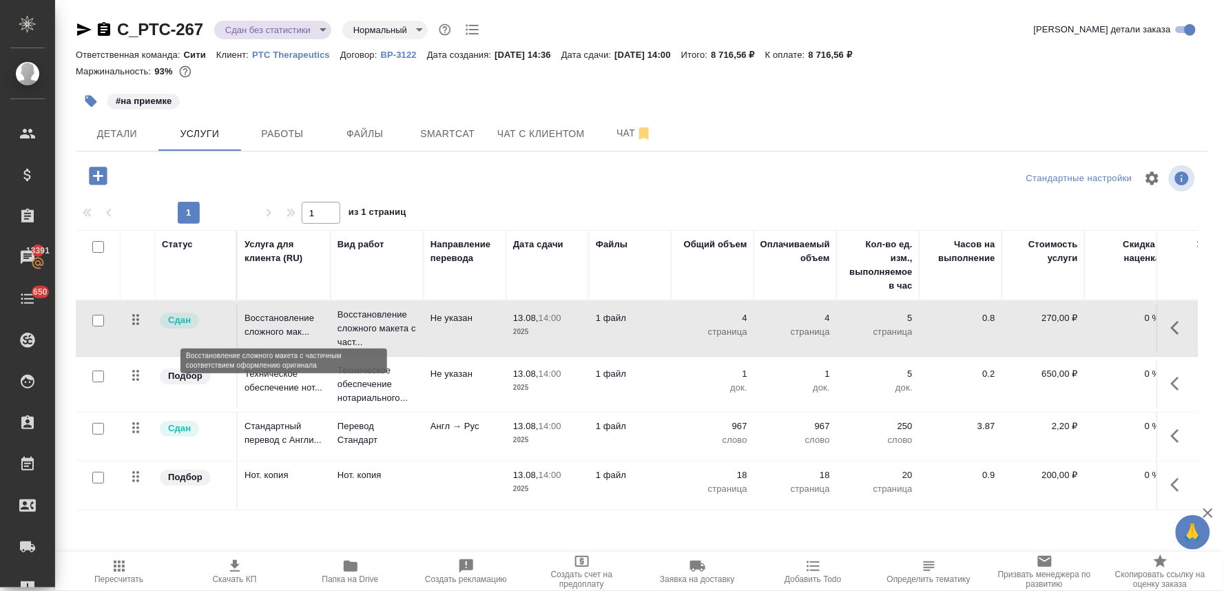
click at [282, 325] on p "Восстановление сложного мак..." at bounding box center [283, 325] width 79 height 28
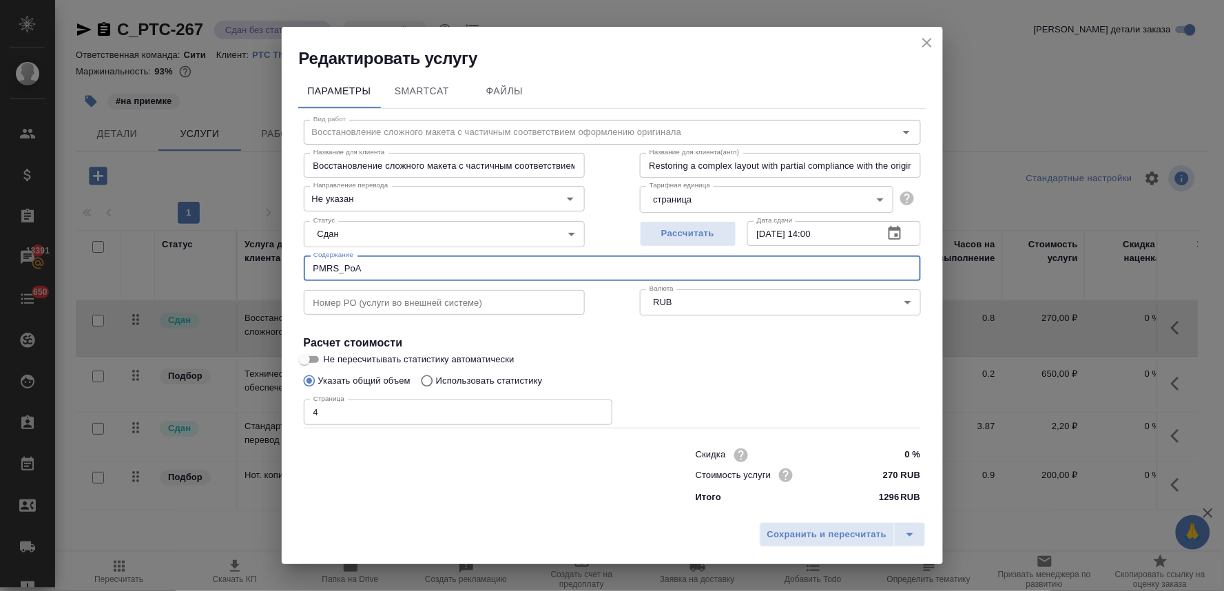
drag, startPoint x: 377, startPoint y: 269, endPoint x: 212, endPoint y: 286, distance: 165.5
click at [213, 285] on div "Редактировать услугу Параметры SmartCat Файлы Вид работ Восстановление сложного…" at bounding box center [612, 295] width 1224 height 591
click at [931, 46] on icon "close" at bounding box center [927, 43] width 10 height 10
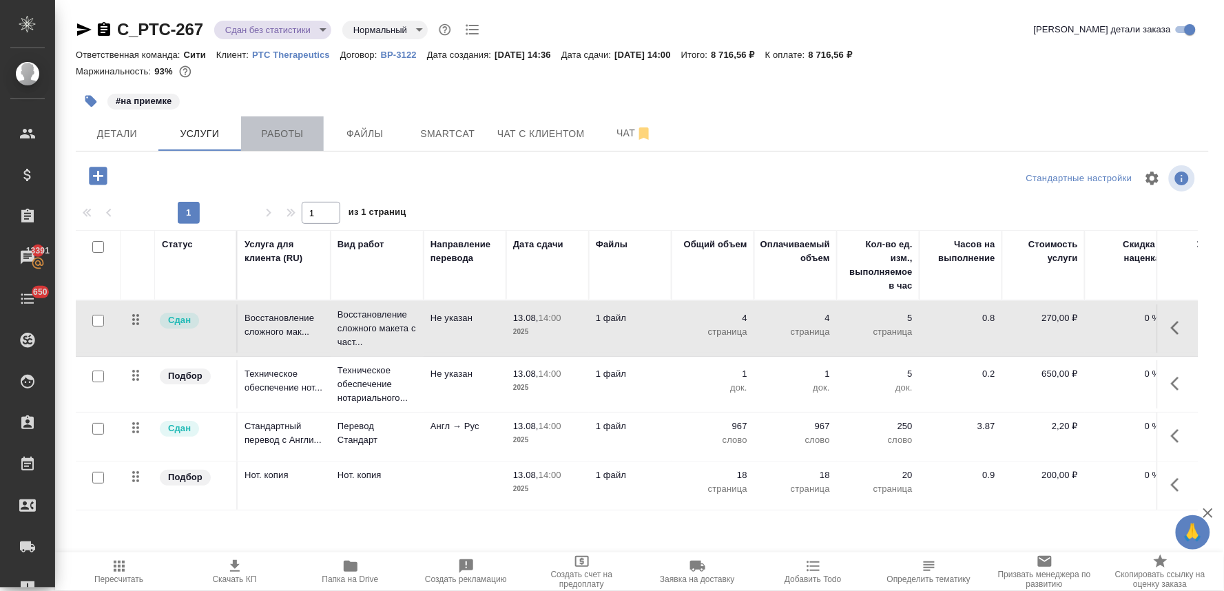
click at [286, 134] on span "Работы" at bounding box center [282, 133] width 66 height 17
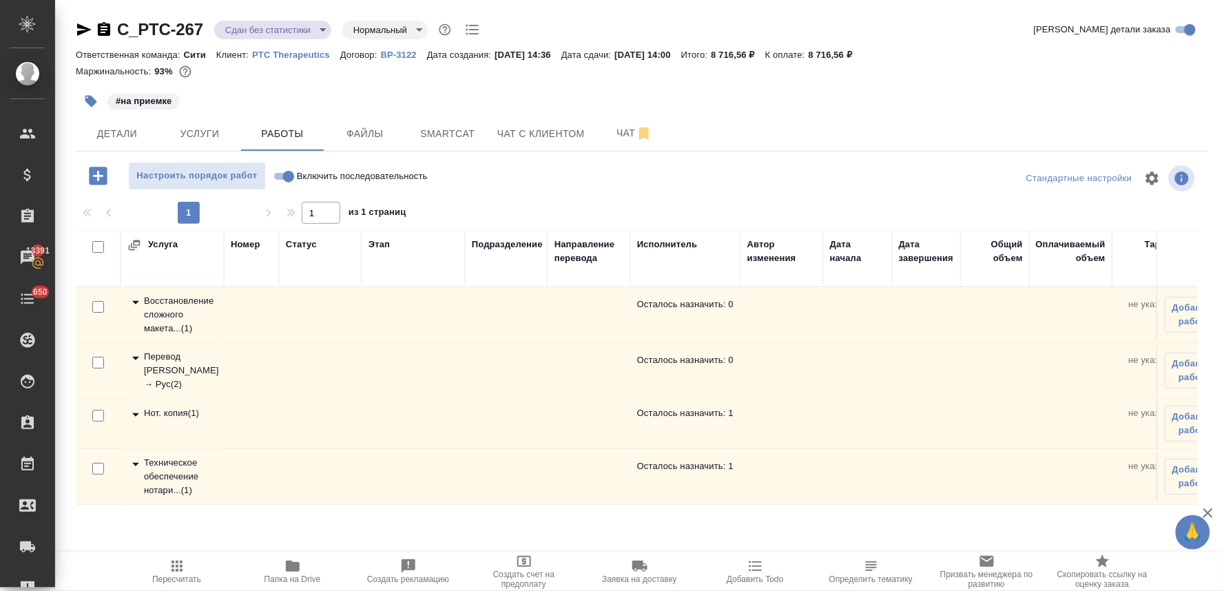
click at [164, 472] on div "Техническое обеспечение нотари... ( 1 )" at bounding box center [172, 476] width 90 height 41
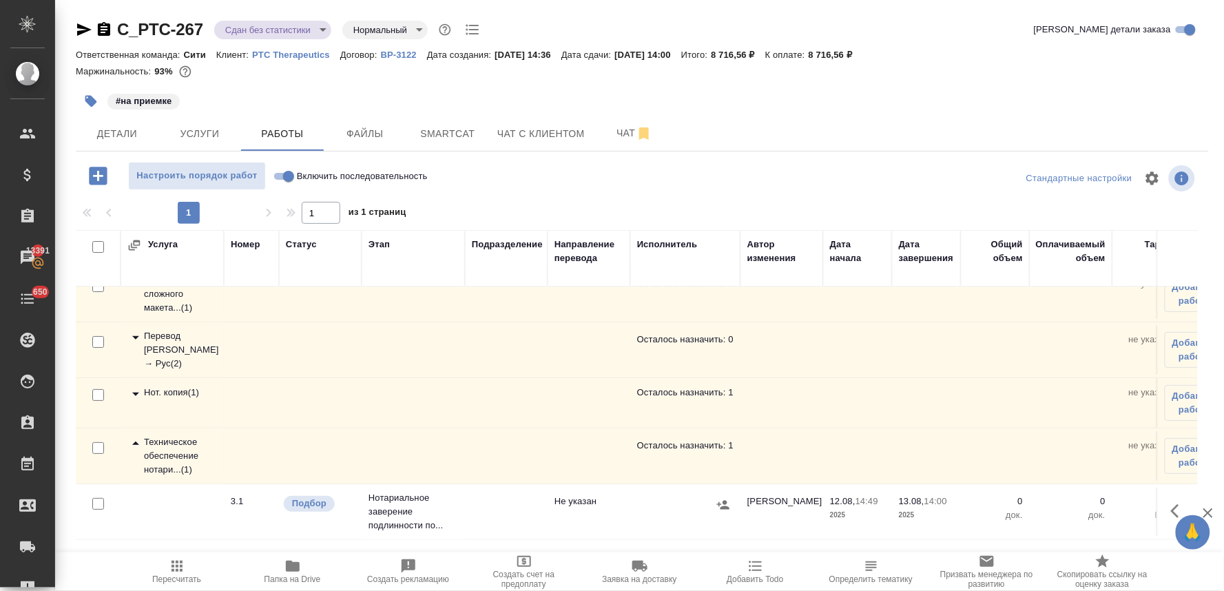
scroll to position [32, 0]
click at [1171, 503] on icon "button" at bounding box center [1179, 511] width 17 height 17
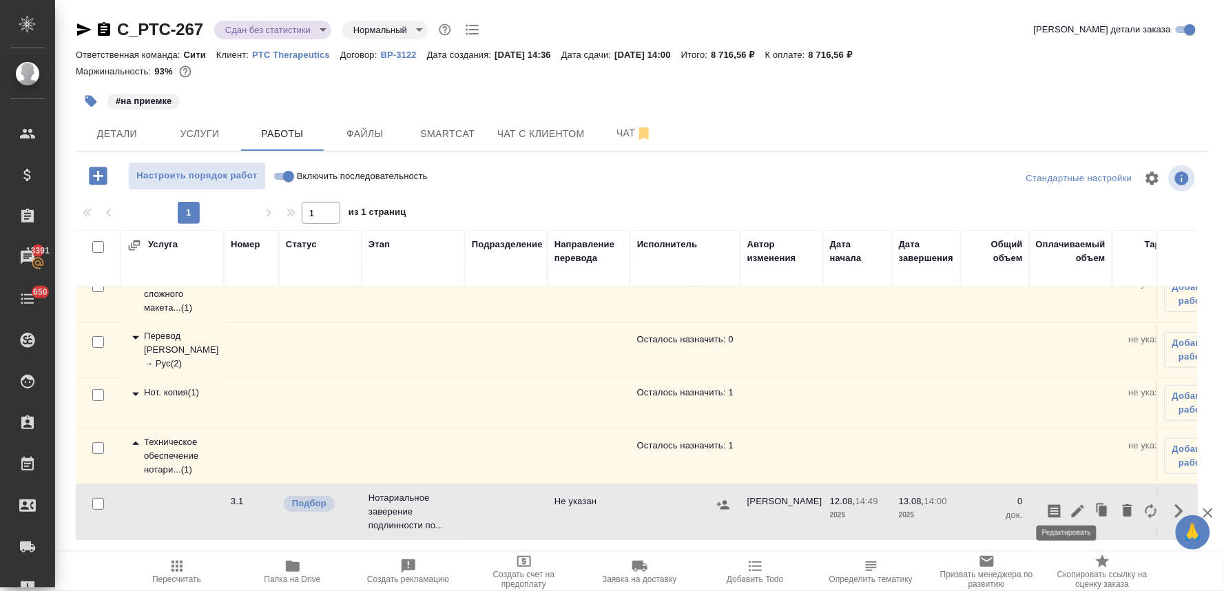
click at [1071, 505] on icon "button" at bounding box center [1077, 511] width 12 height 12
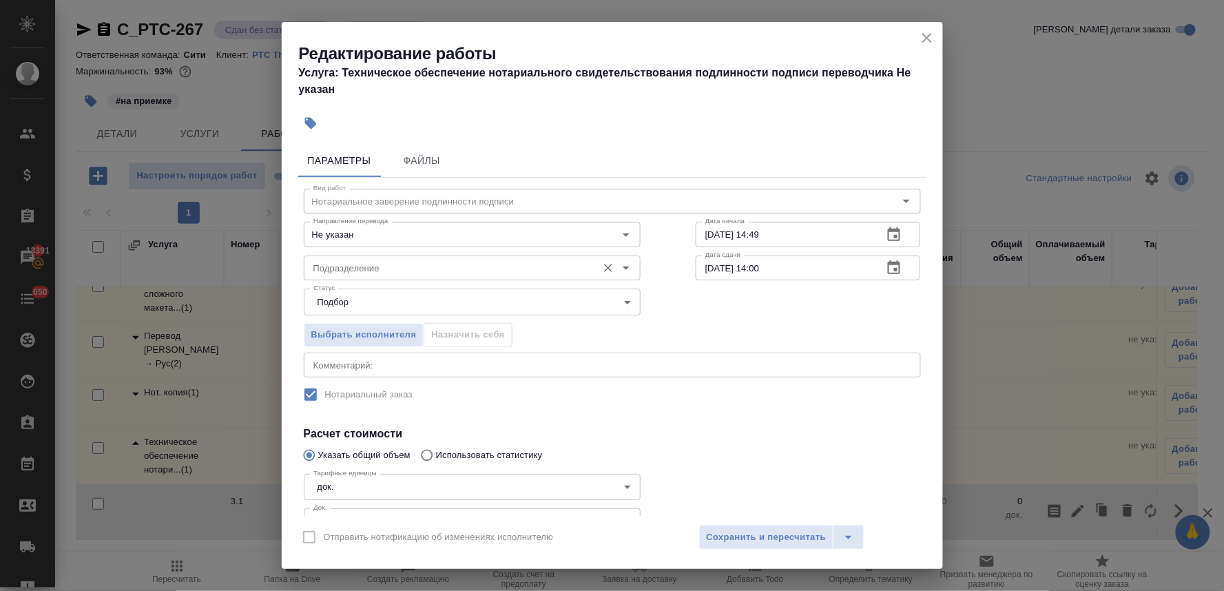
click at [400, 269] on input "Подразделение" at bounding box center [449, 268] width 282 height 17
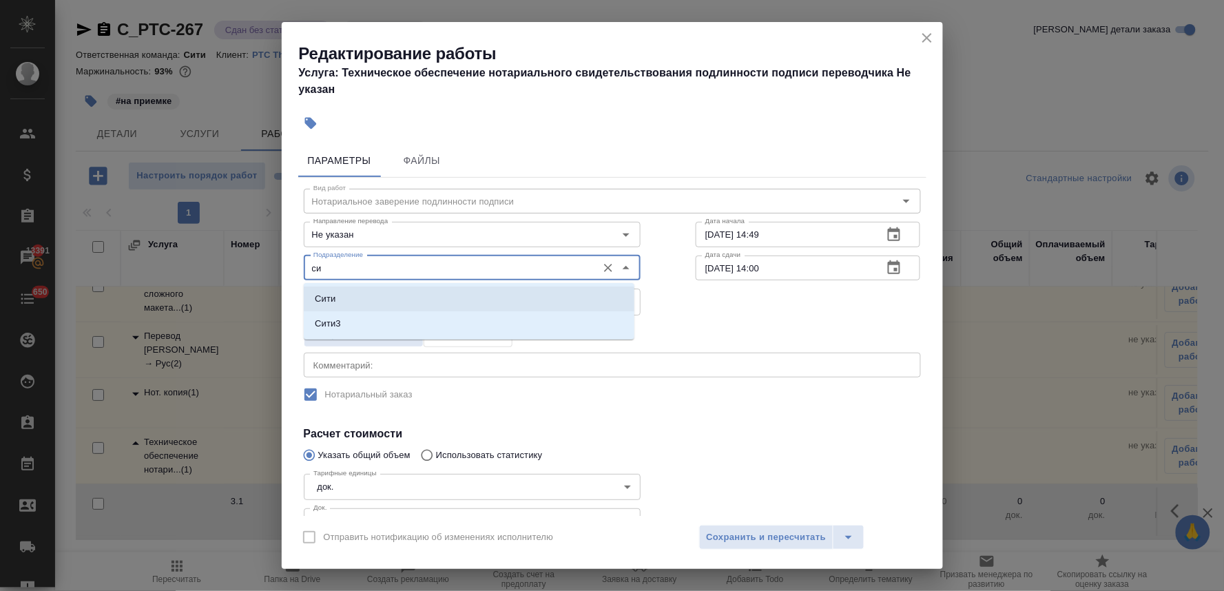
click at [389, 297] on li "Сити" at bounding box center [469, 298] width 331 height 25
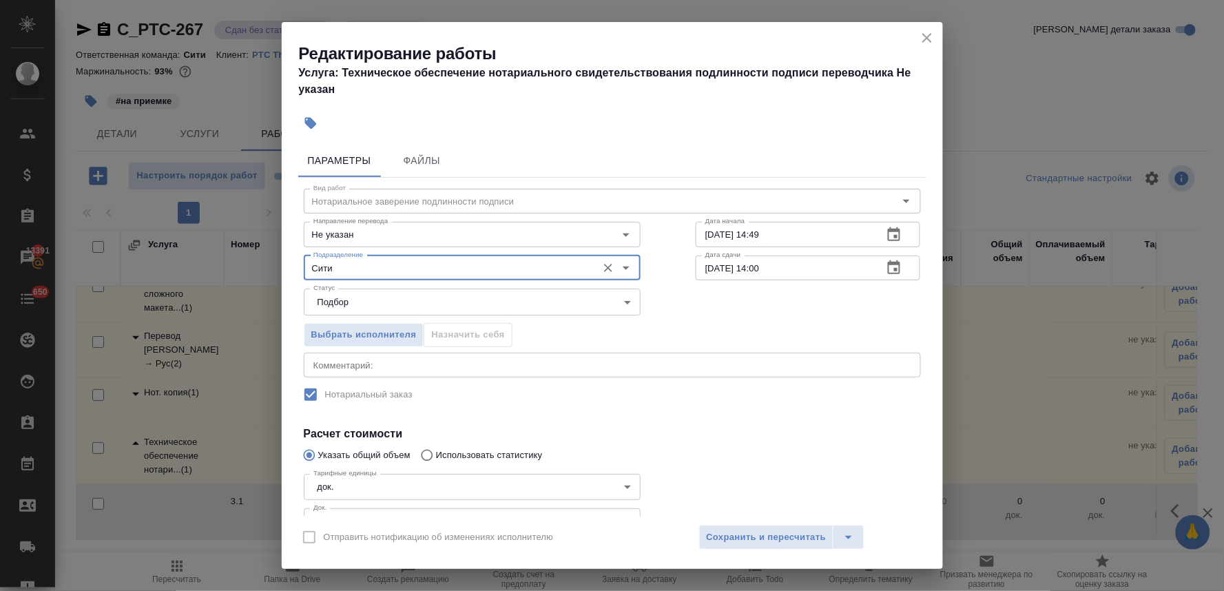
type input "Сити"
click at [760, 416] on div "Вид работ Нотариальное заверение подлинности подписи Вид работ Направление пере…" at bounding box center [612, 387] width 628 height 419
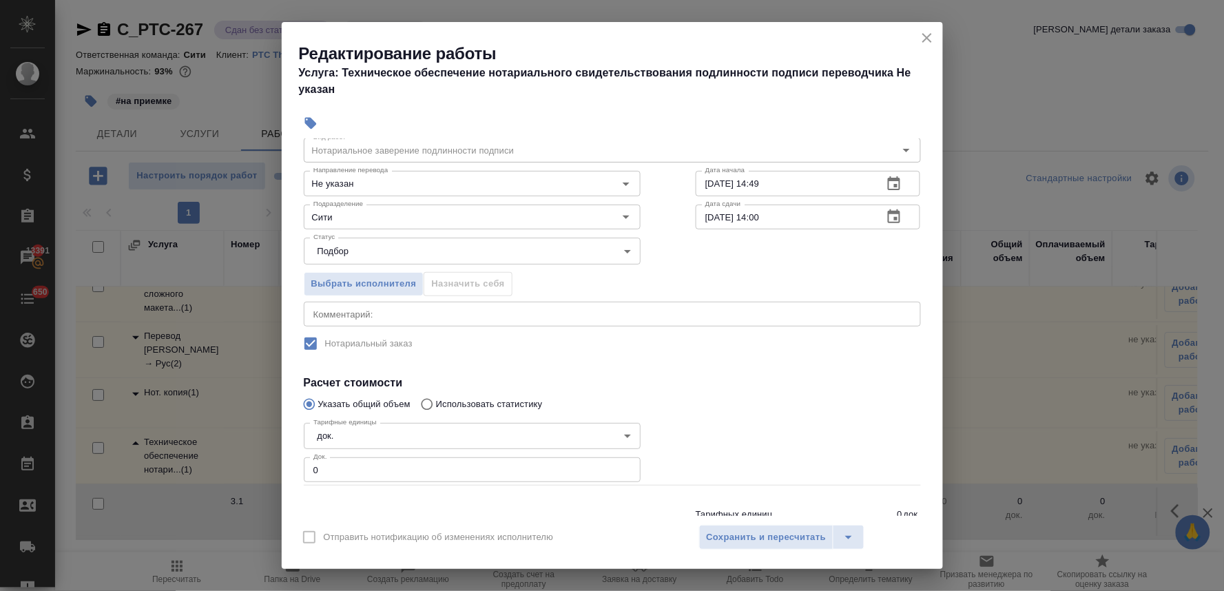
scroll to position [102, 0]
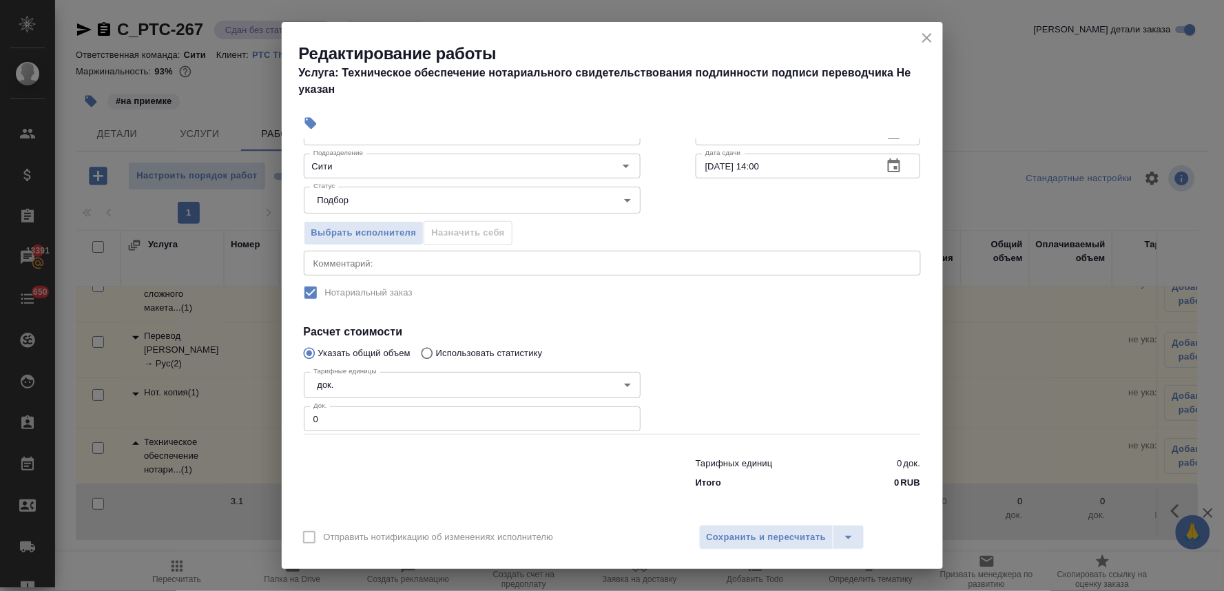
drag, startPoint x: 295, startPoint y: 415, endPoint x: 273, endPoint y: 415, distance: 22.0
click at [273, 415] on div "Редактирование работы Услуга: Техническое обеспечение нотариального свидетельст…" at bounding box center [612, 295] width 1224 height 591
type input "1"
click at [767, 535] on span "Сохранить и пересчитать" at bounding box center [767, 538] width 120 height 16
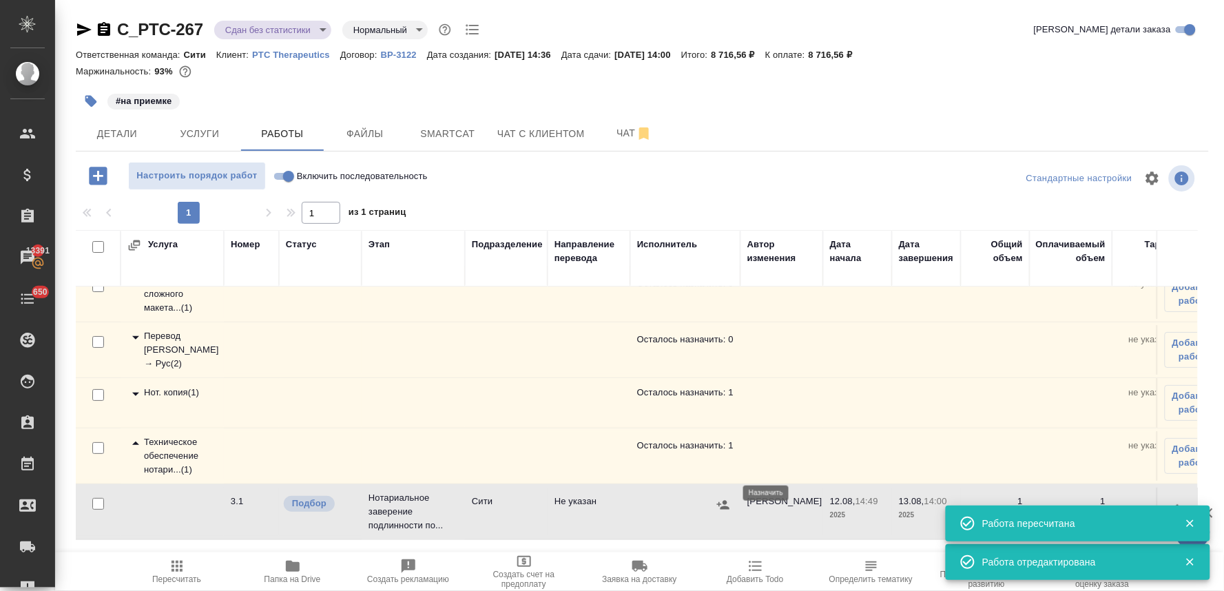
click at [722, 500] on icon "button" at bounding box center [723, 504] width 12 height 9
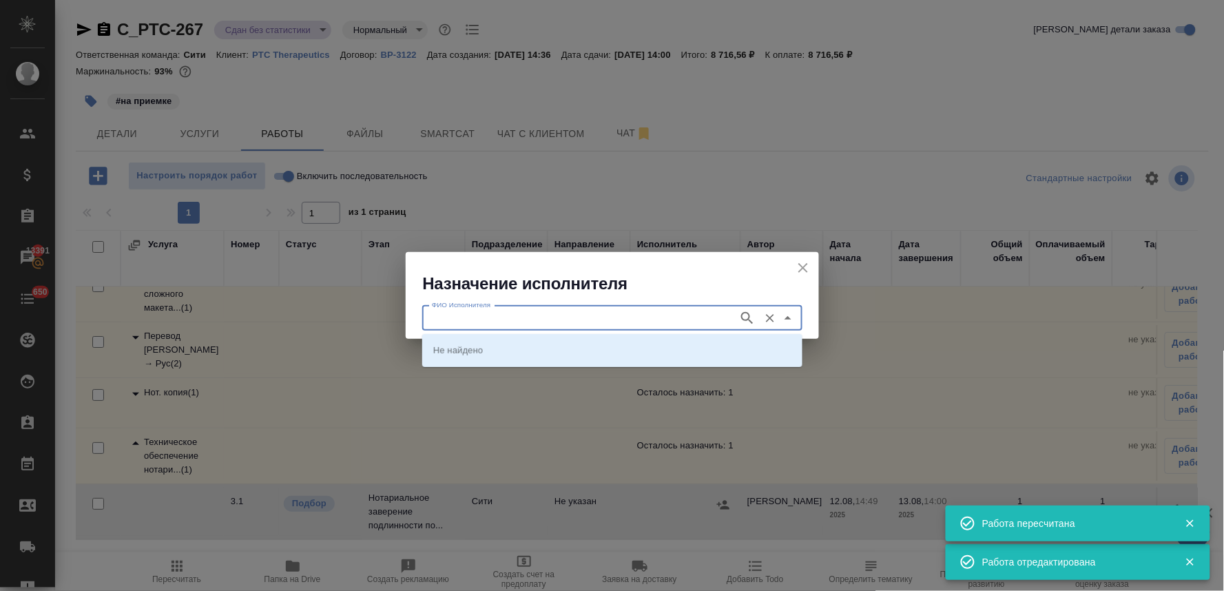
click at [572, 326] on input "ФИО Исполнителя" at bounding box center [578, 318] width 305 height 17
type input "крылова"
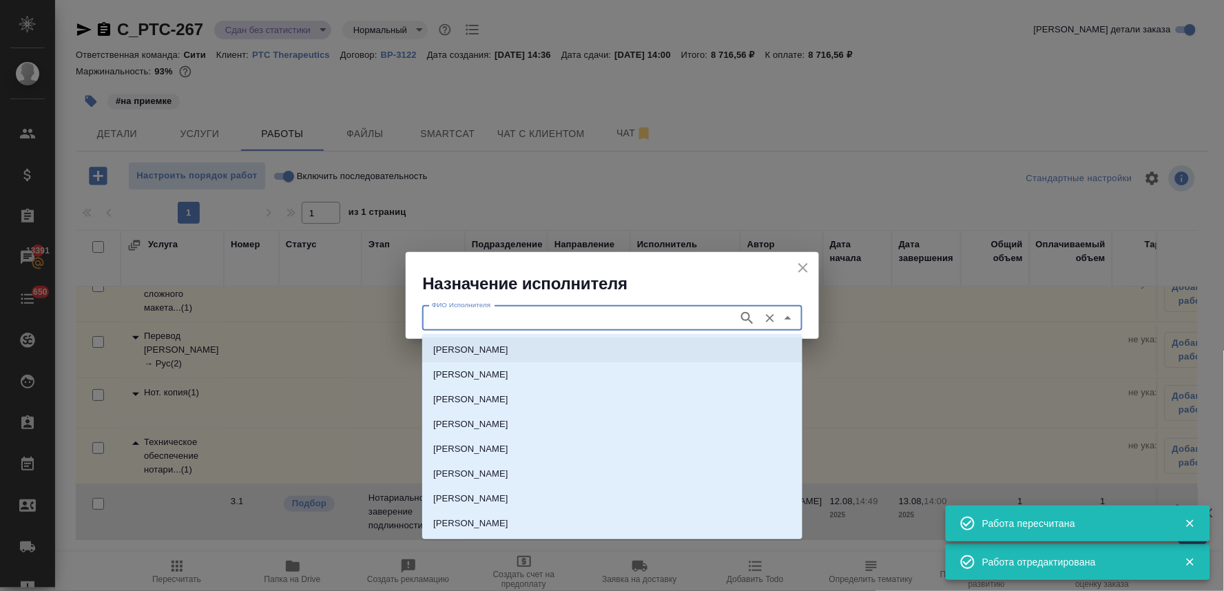
click at [508, 374] on p "[PERSON_NAME]" at bounding box center [470, 375] width 75 height 14
type input "[PERSON_NAME]"
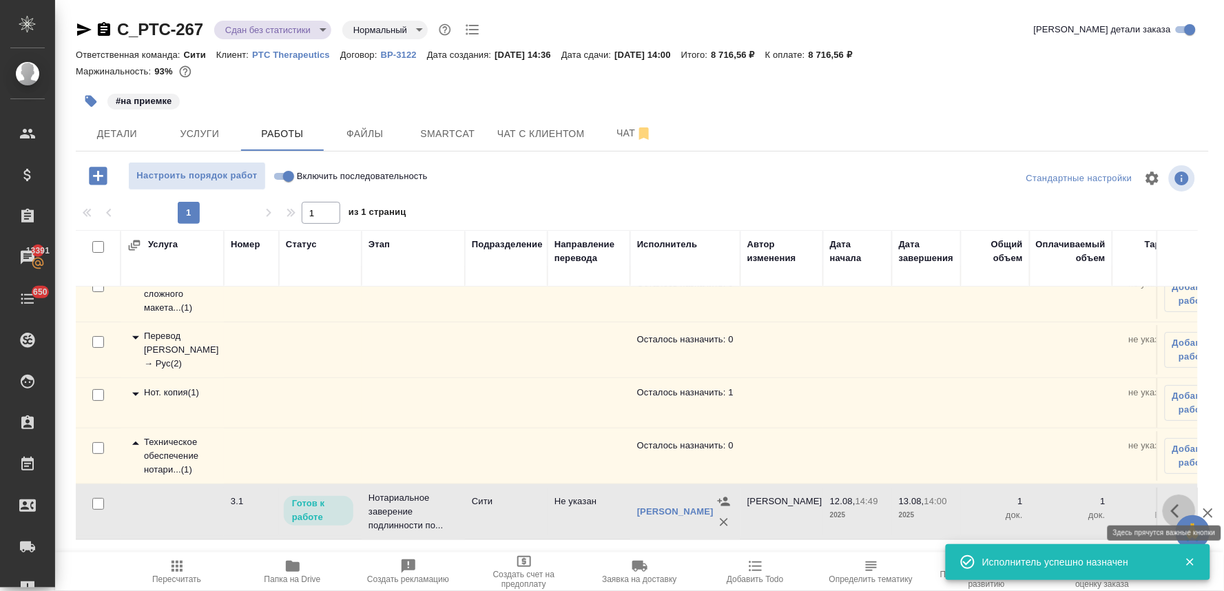
click at [1171, 505] on icon "button" at bounding box center [1179, 511] width 17 height 17
click at [1069, 505] on icon "button" at bounding box center [1077, 511] width 17 height 17
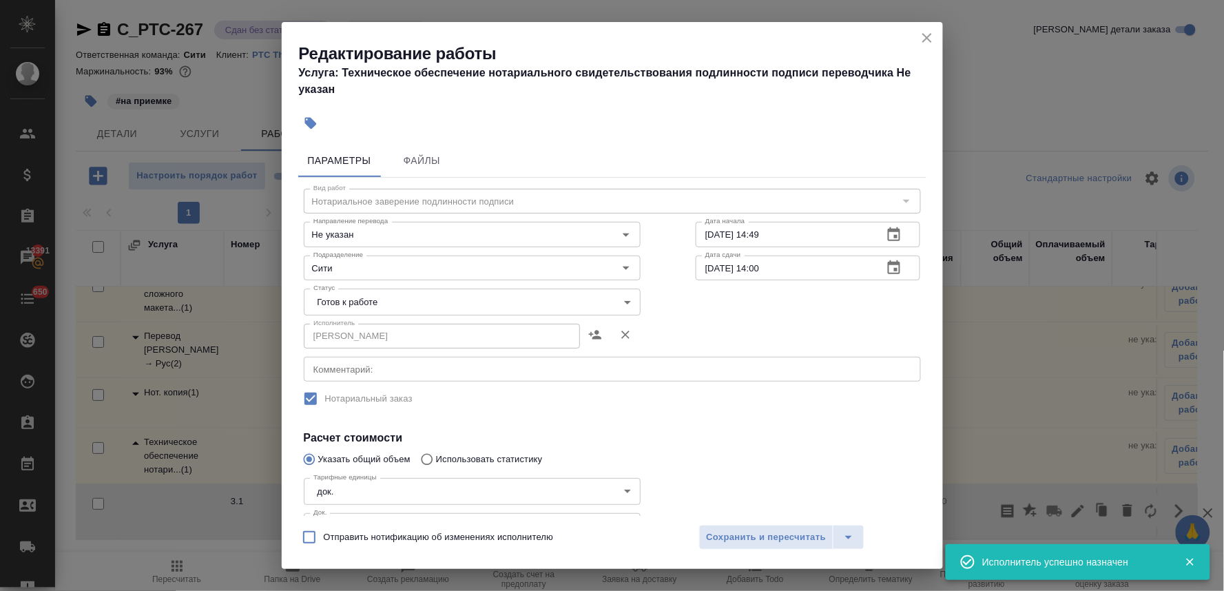
click at [412, 311] on body "🙏 .cls-1 fill:#fff; AWATERA Lyamina Nadezhda Клиенты Спецификации Заказы 13391 …" at bounding box center [612, 295] width 1224 height 591
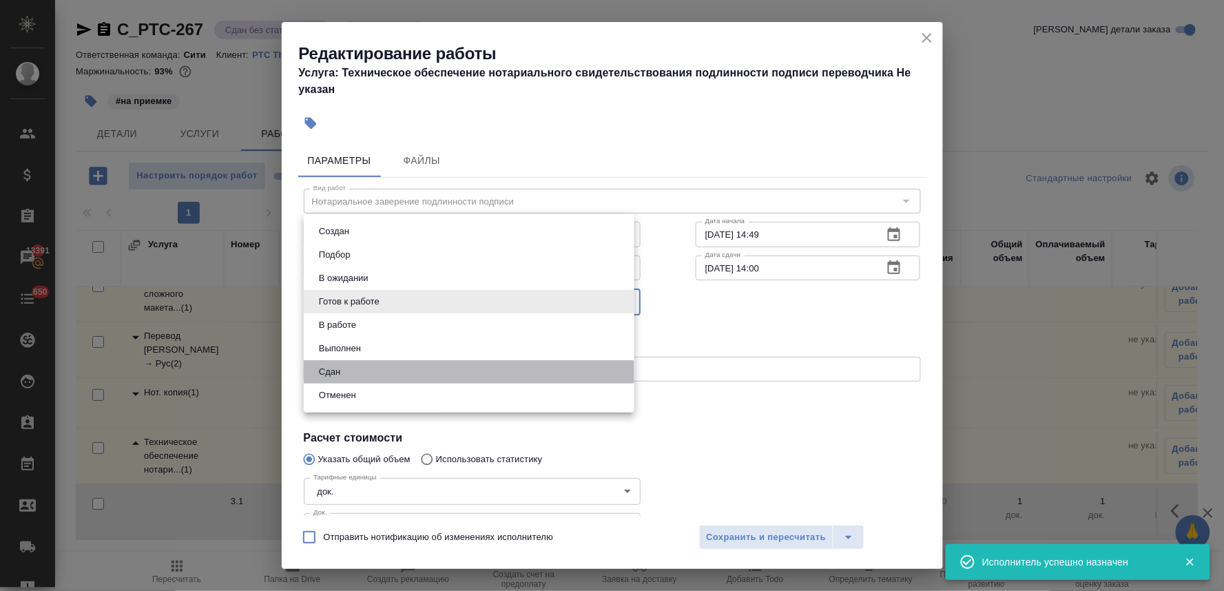
click at [384, 373] on li "Сдан" at bounding box center [469, 371] width 331 height 23
type input "closed"
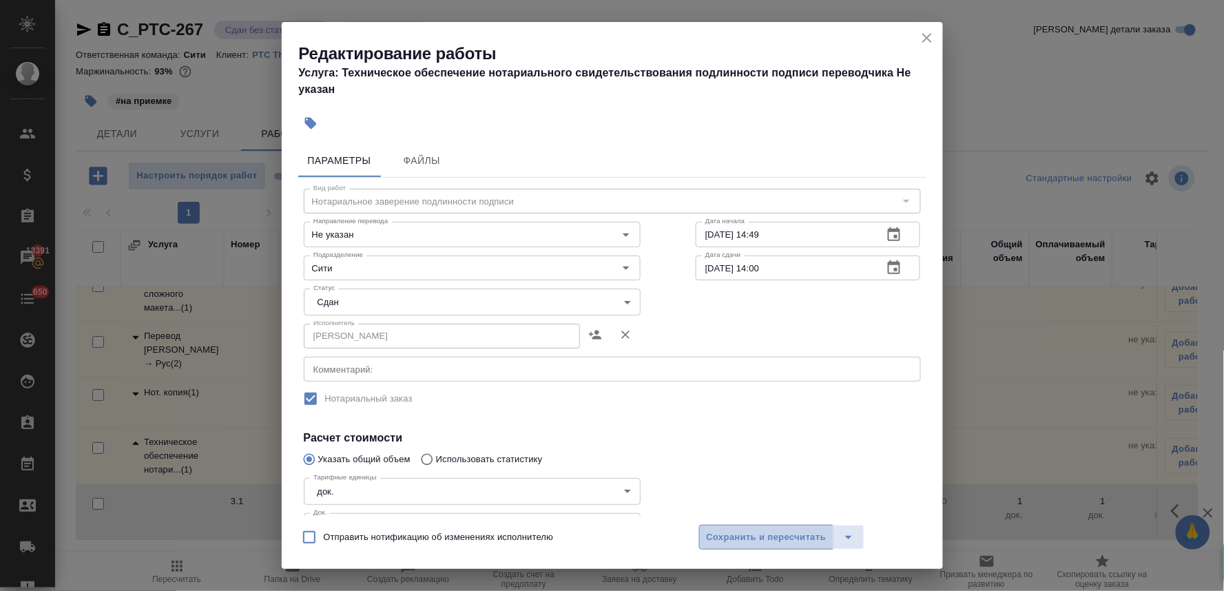
click at [747, 536] on span "Сохранить и пересчитать" at bounding box center [767, 538] width 120 height 16
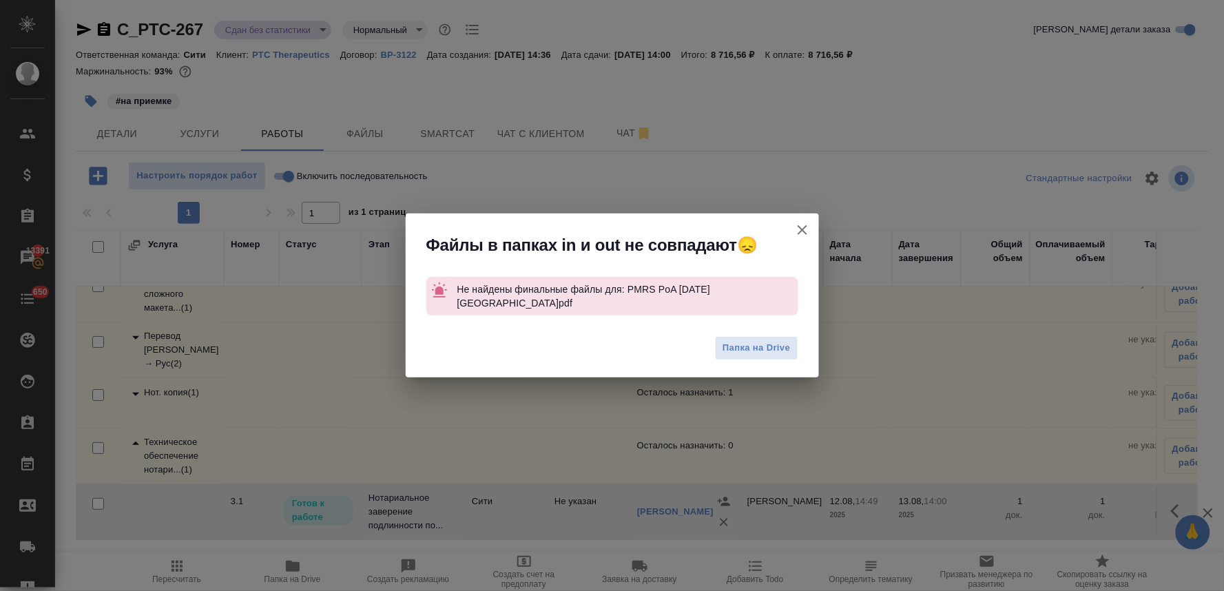
click at [800, 231] on icon "button" at bounding box center [802, 230] width 10 height 10
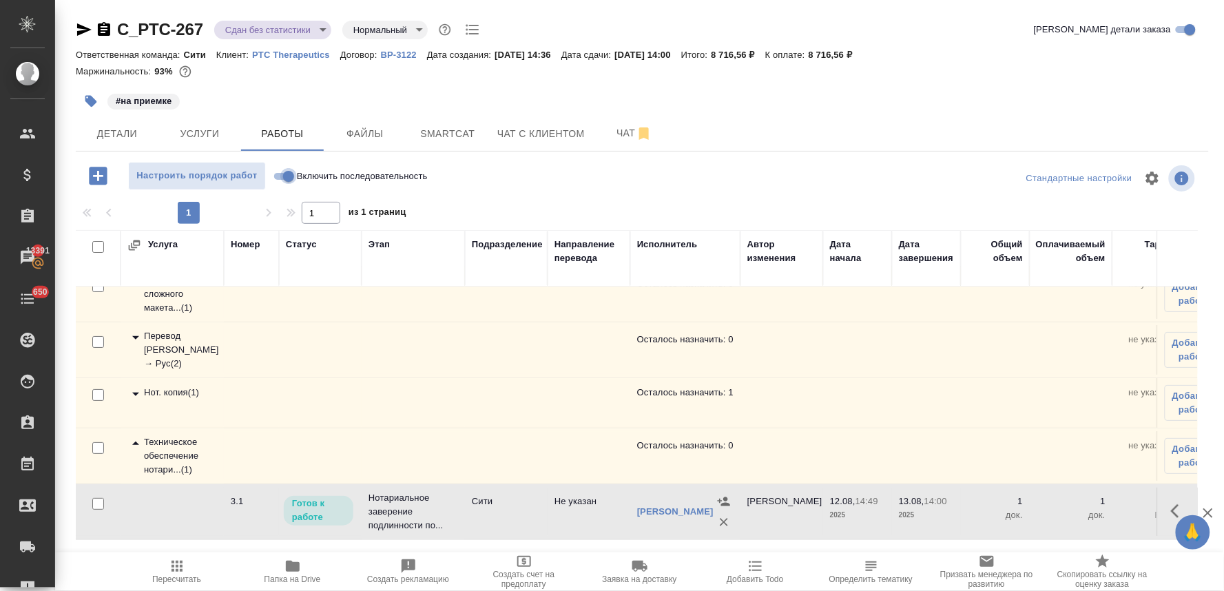
click at [277, 171] on input "Включить последовательность" at bounding box center [289, 176] width 50 height 17
checkbox input "true"
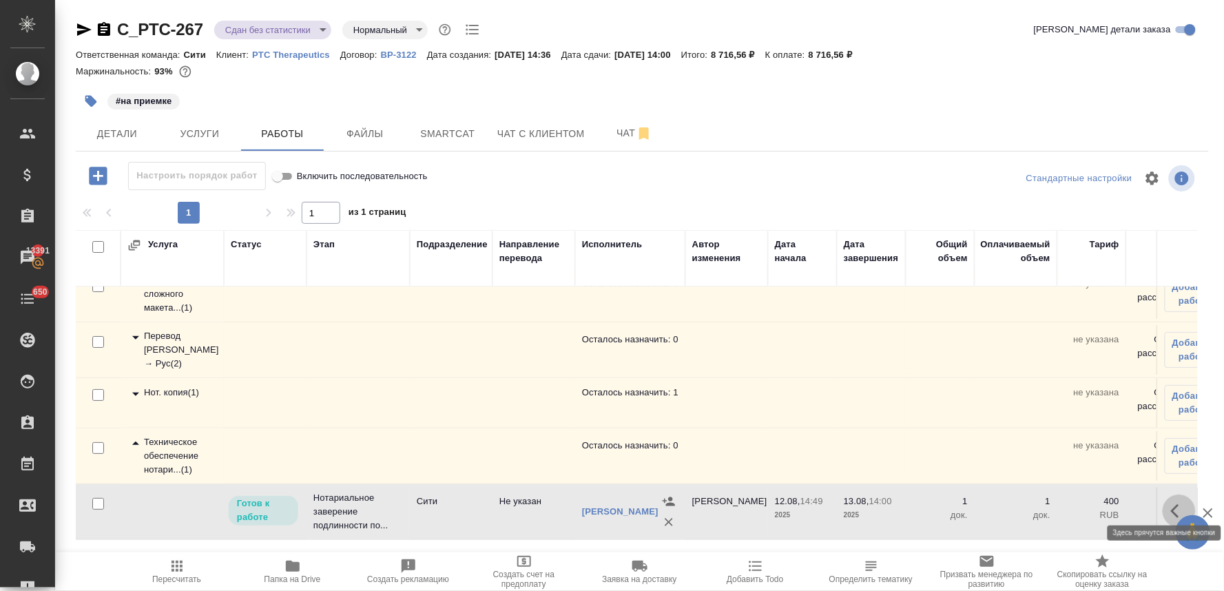
click at [1171, 504] on icon "button" at bounding box center [1175, 511] width 8 height 14
click at [1071, 503] on icon "button" at bounding box center [1077, 511] width 17 height 17
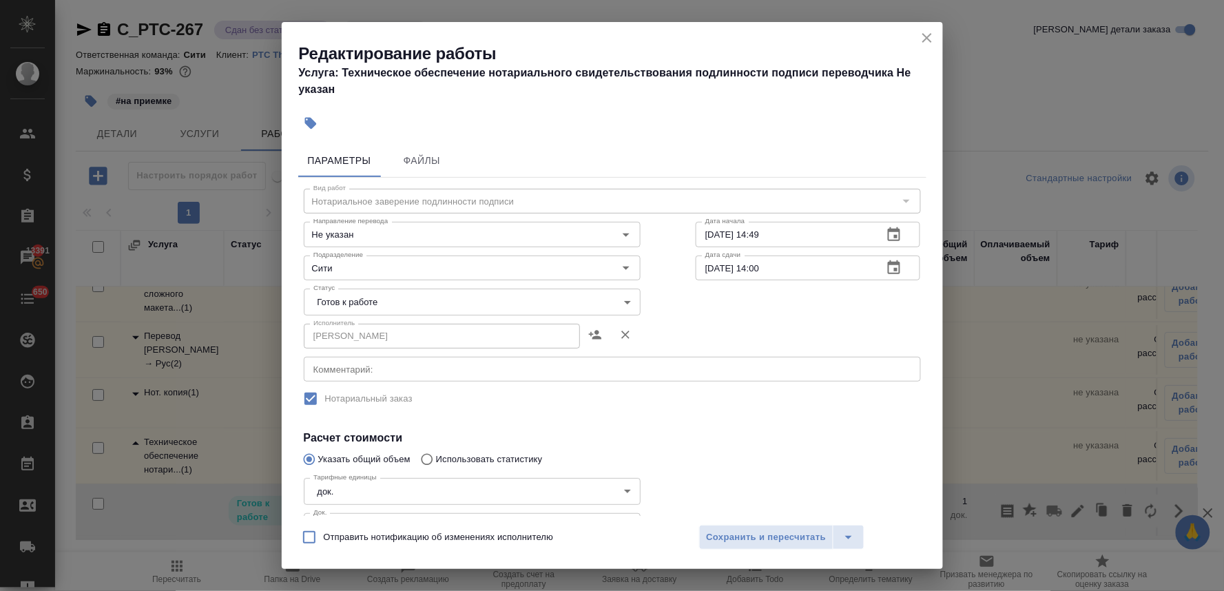
click at [383, 301] on body "🙏 .cls-1 fill:#fff; AWATERA Lyamina Nadezhda Клиенты Спецификации Заказы 13391 …" at bounding box center [612, 295] width 1224 height 591
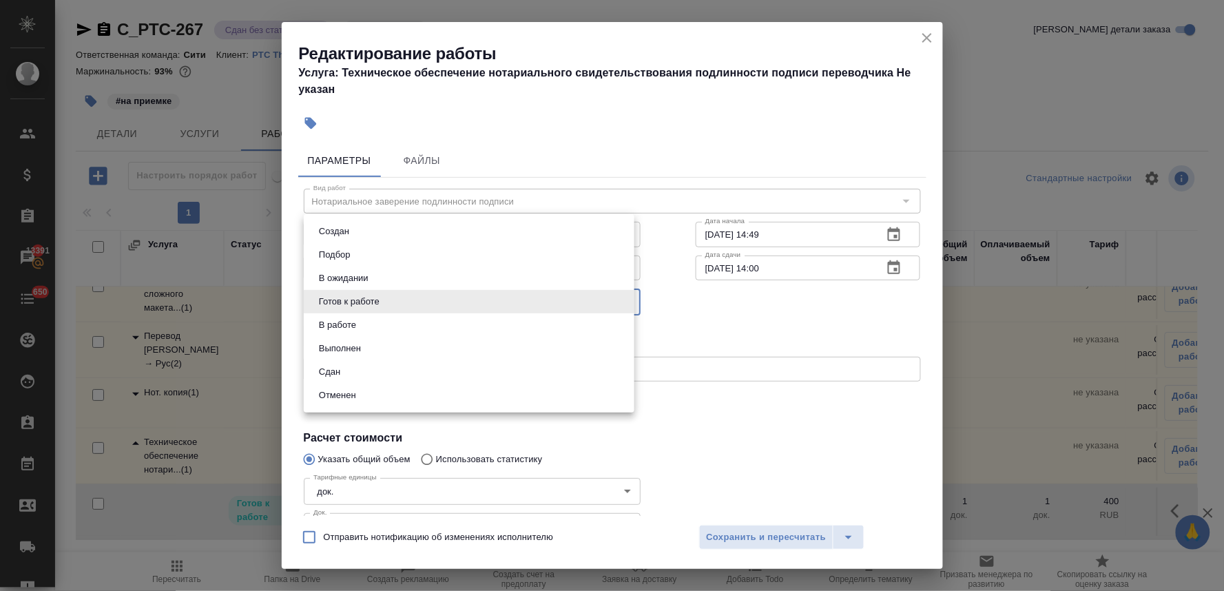
click at [374, 369] on li "Сдан" at bounding box center [469, 371] width 331 height 23
type input "closed"
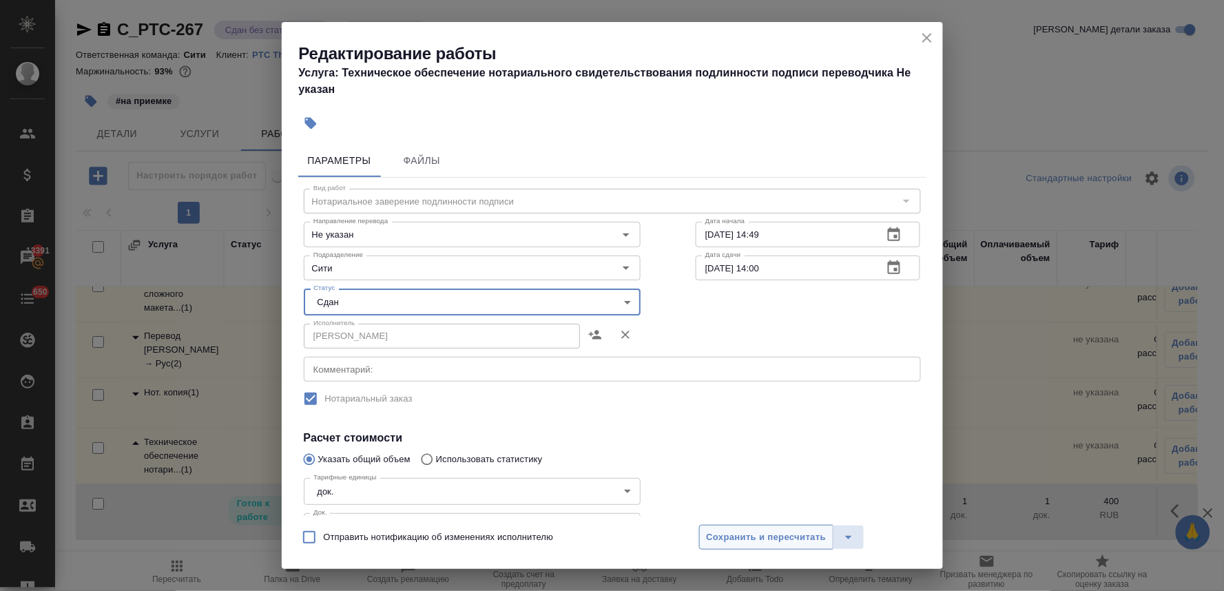
click at [755, 538] on span "Сохранить и пересчитать" at bounding box center [767, 538] width 120 height 16
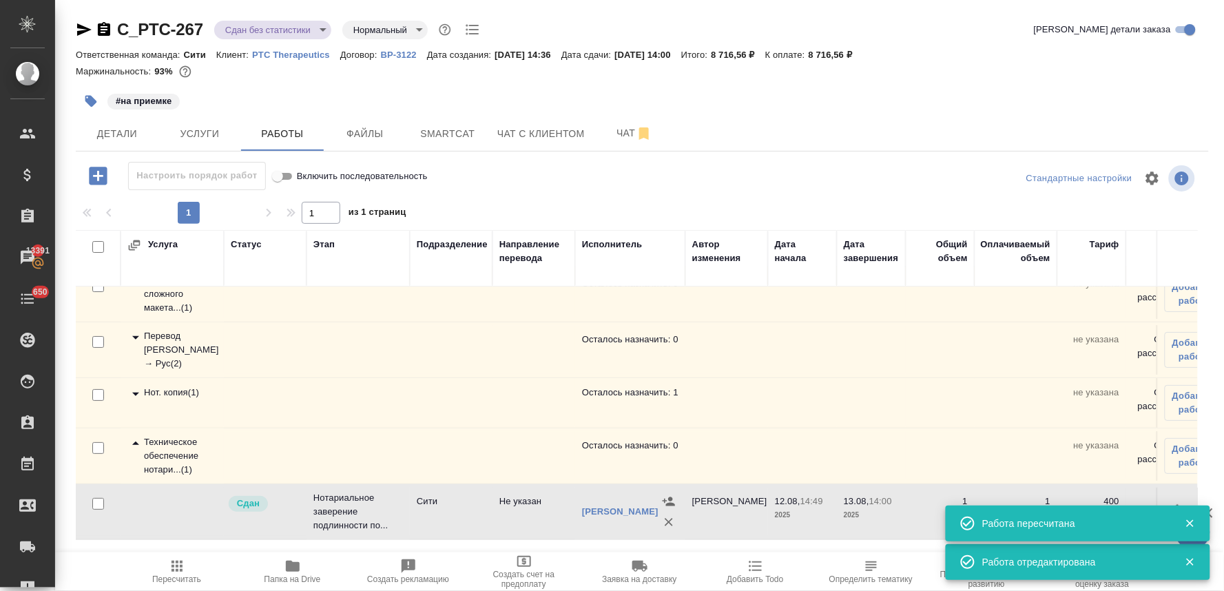
click at [158, 386] on div "Нот. копия ( 1 )" at bounding box center [172, 394] width 90 height 17
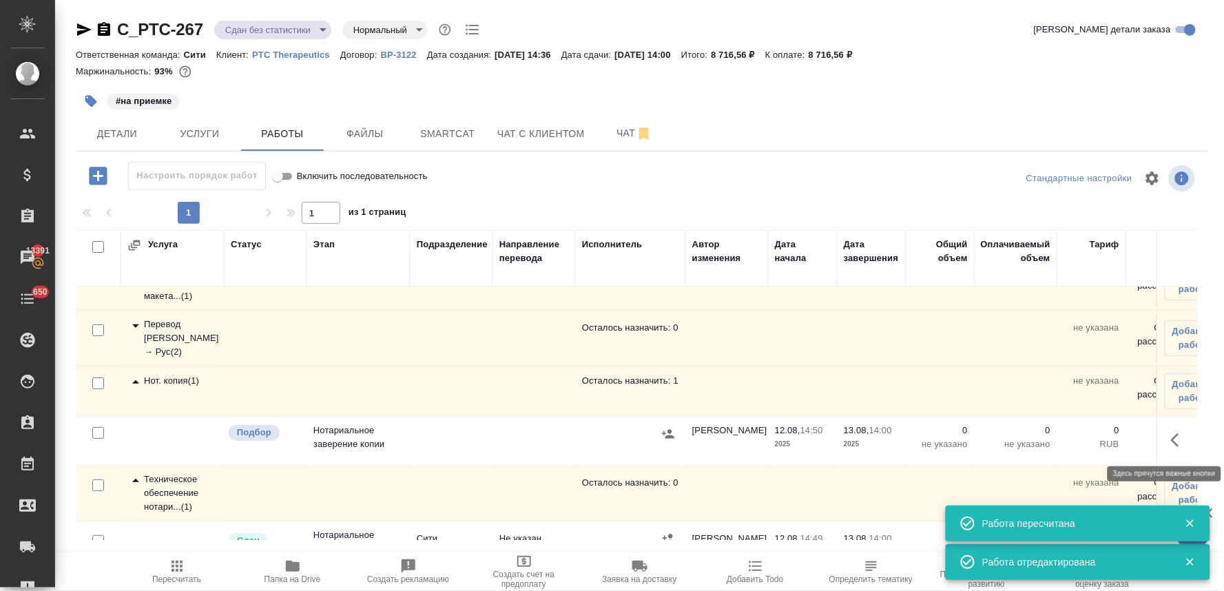
click at [1171, 437] on icon "button" at bounding box center [1179, 440] width 17 height 17
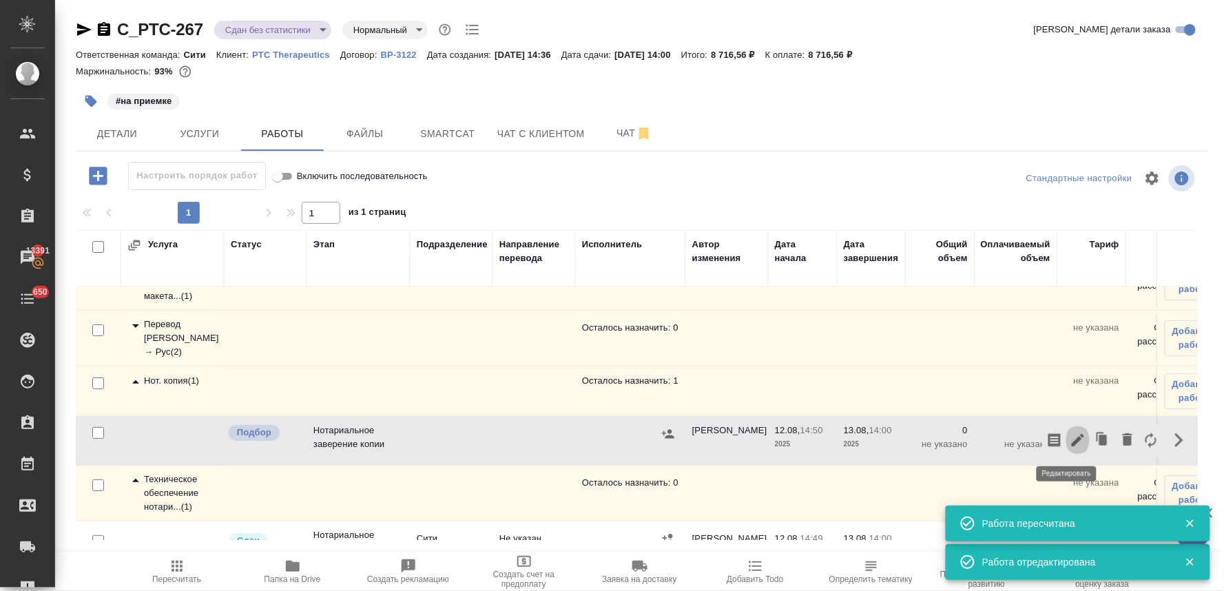
click at [1071, 443] on icon "button" at bounding box center [1077, 440] width 12 height 12
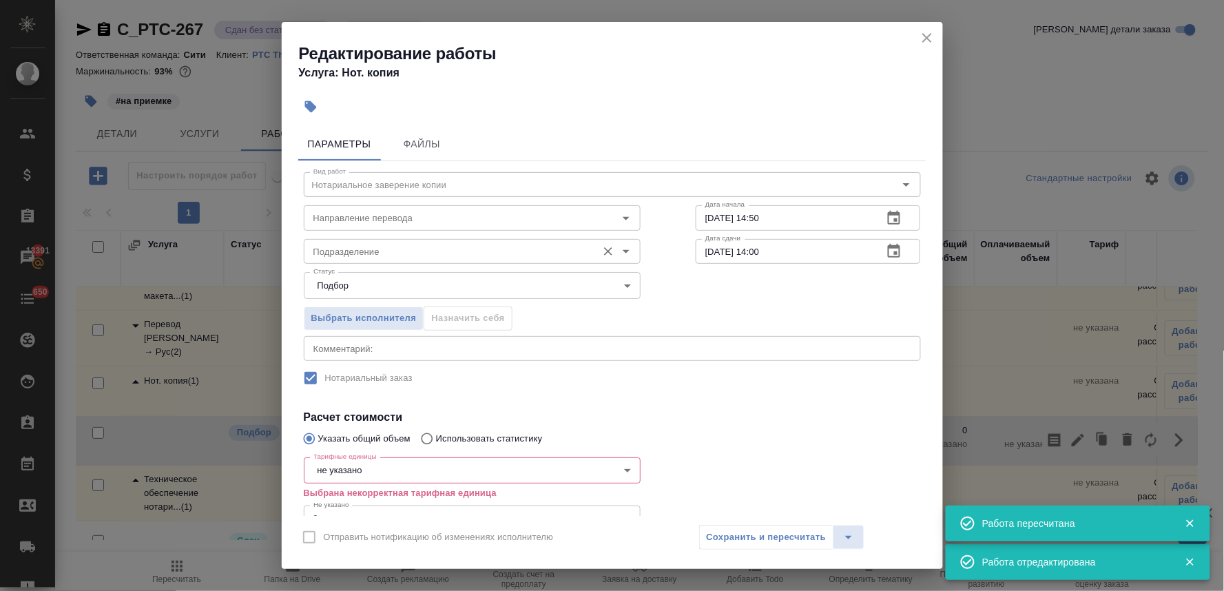
click at [353, 250] on input "Подразделение" at bounding box center [449, 251] width 282 height 17
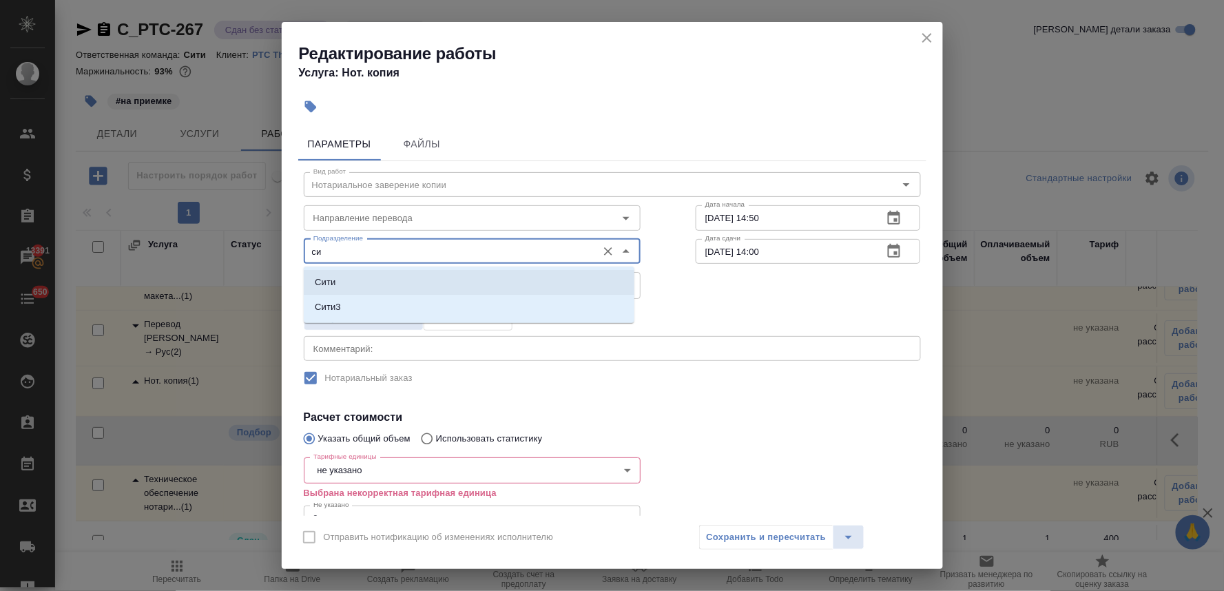
click at [346, 284] on li "Сити" at bounding box center [469, 282] width 331 height 25
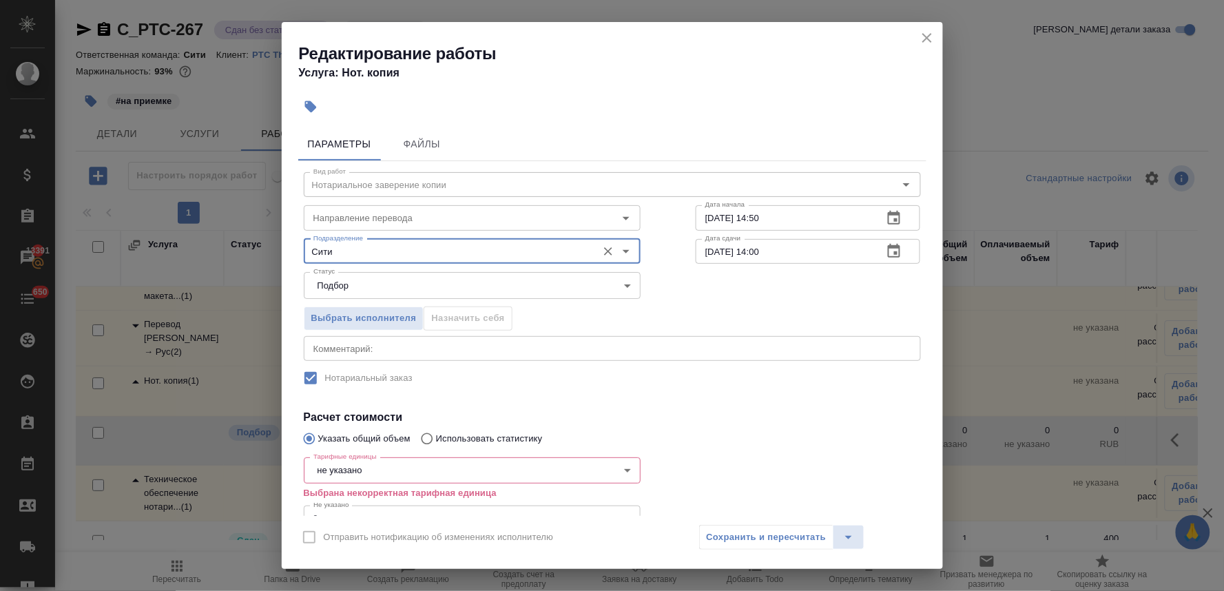
type input "Сити"
click at [584, 474] on body "🙏 .cls-1 fill:#fff; AWATERA Lyamina Nadezhda Клиенты Спецификации Заказы 13391 …" at bounding box center [612, 295] width 1224 height 591
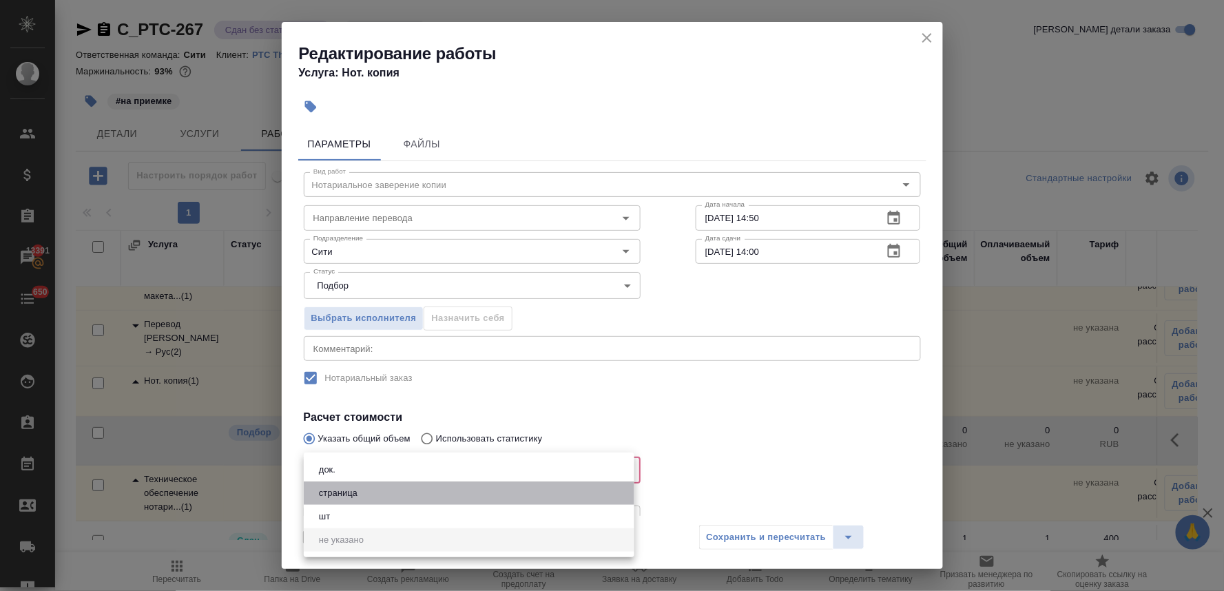
click at [421, 494] on li "страница" at bounding box center [469, 492] width 331 height 23
type input "5a8b1489cc6b4906c91bfdb2"
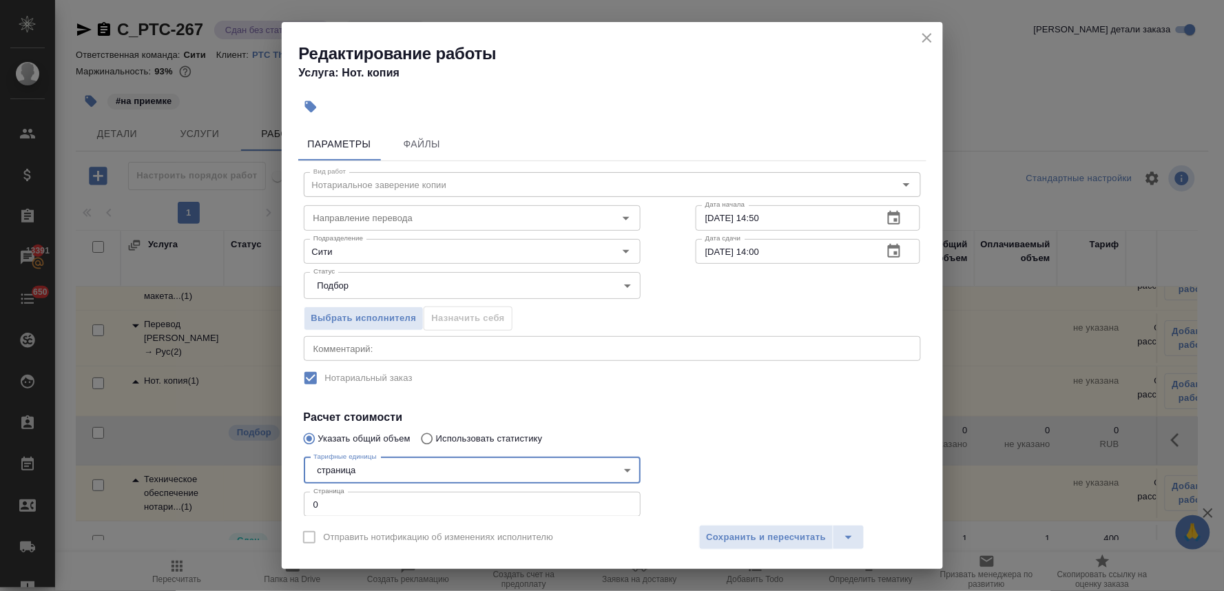
click at [753, 396] on div "Вид работ Нотариальное заверение копии Вид работ Направление перевода Направлен…" at bounding box center [612, 370] width 628 height 419
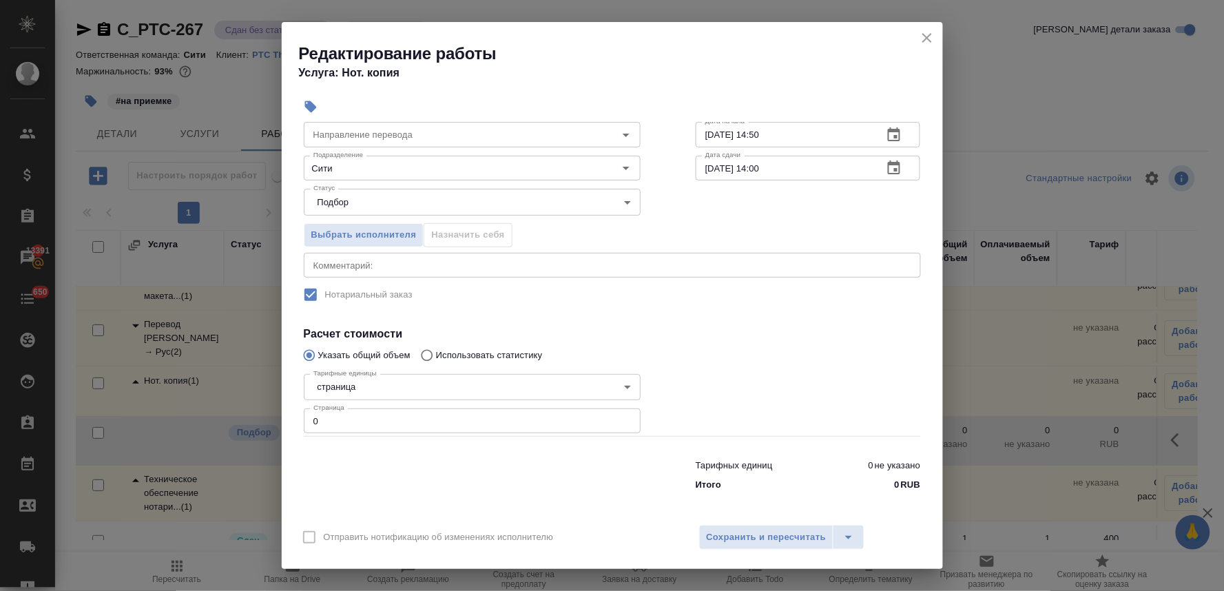
scroll to position [85, 0]
drag, startPoint x: 320, startPoint y: 417, endPoint x: 262, endPoint y: 415, distance: 57.2
click at [267, 415] on div "Редактирование работы Услуга: Нот. копия Параметры Файлы Вид работ Нотариальное…" at bounding box center [612, 295] width 1224 height 591
type input "14"
click at [751, 541] on span "Сохранить и пересчитать" at bounding box center [767, 538] width 120 height 16
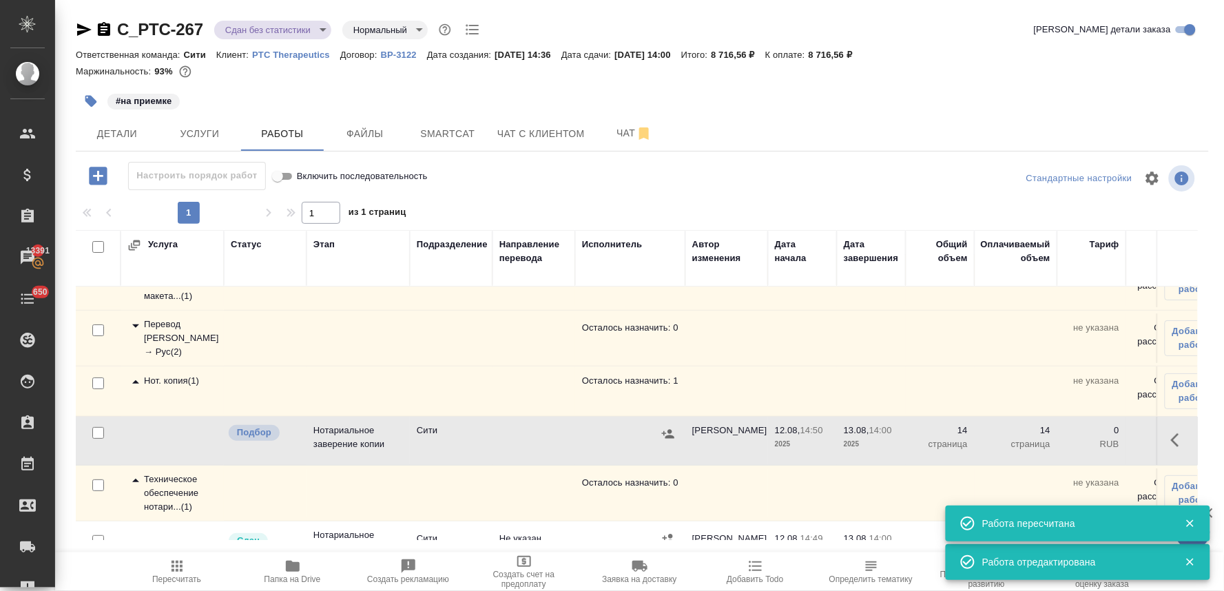
click at [665, 430] on icon "button" at bounding box center [668, 434] width 14 height 14
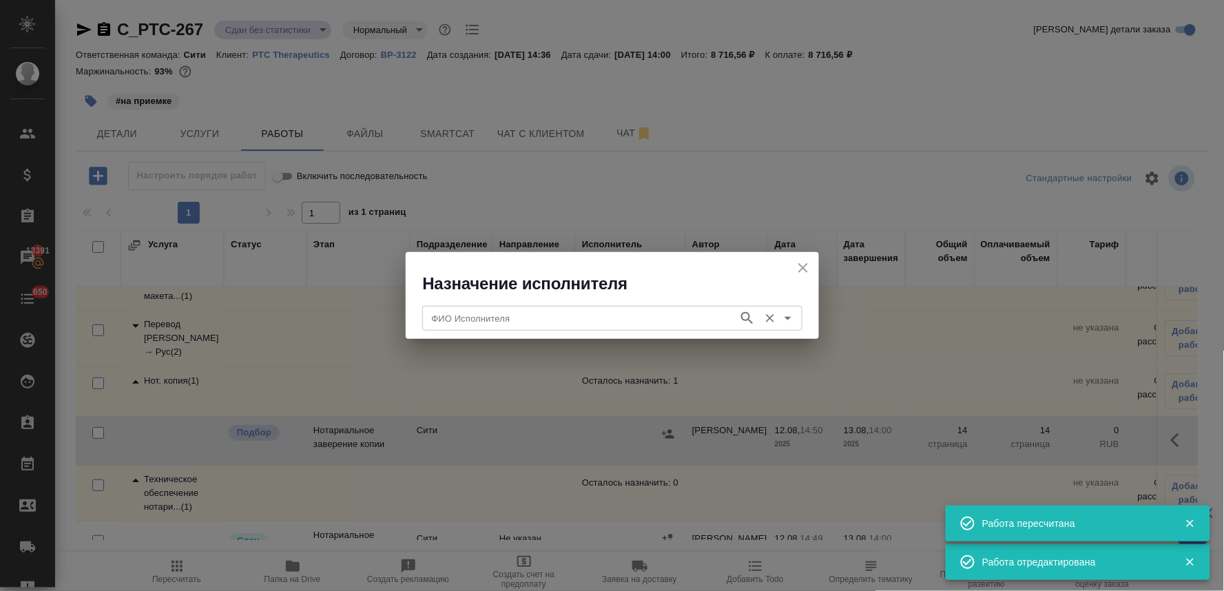
click at [508, 318] on input "ФИО Исполнителя" at bounding box center [578, 318] width 305 height 17
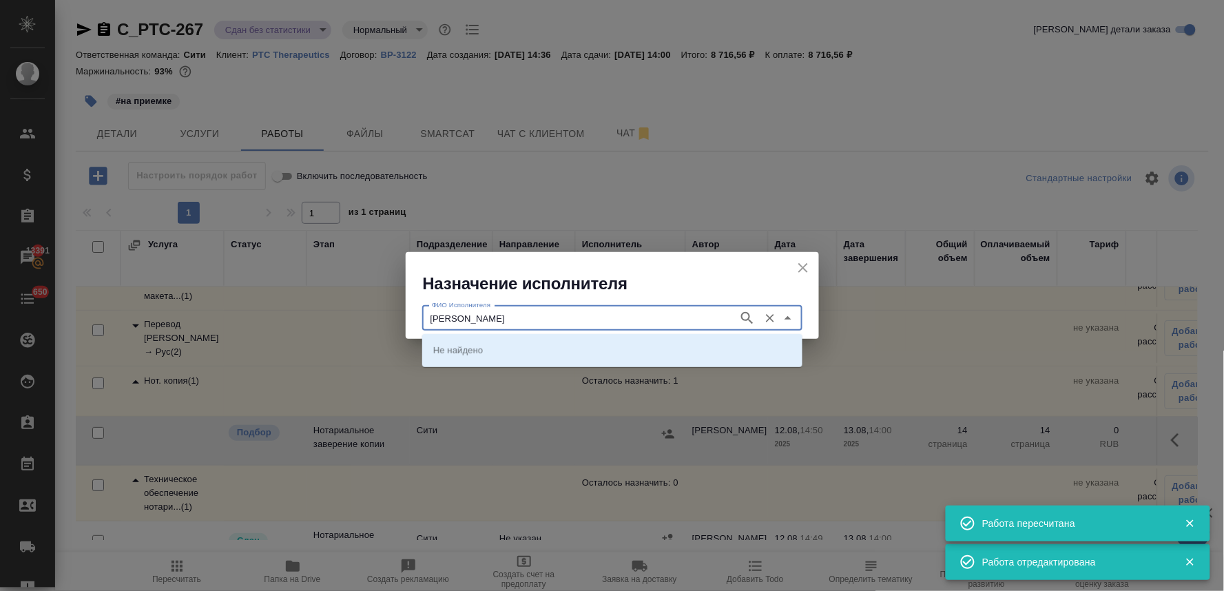
type input "[PERSON_NAME]"
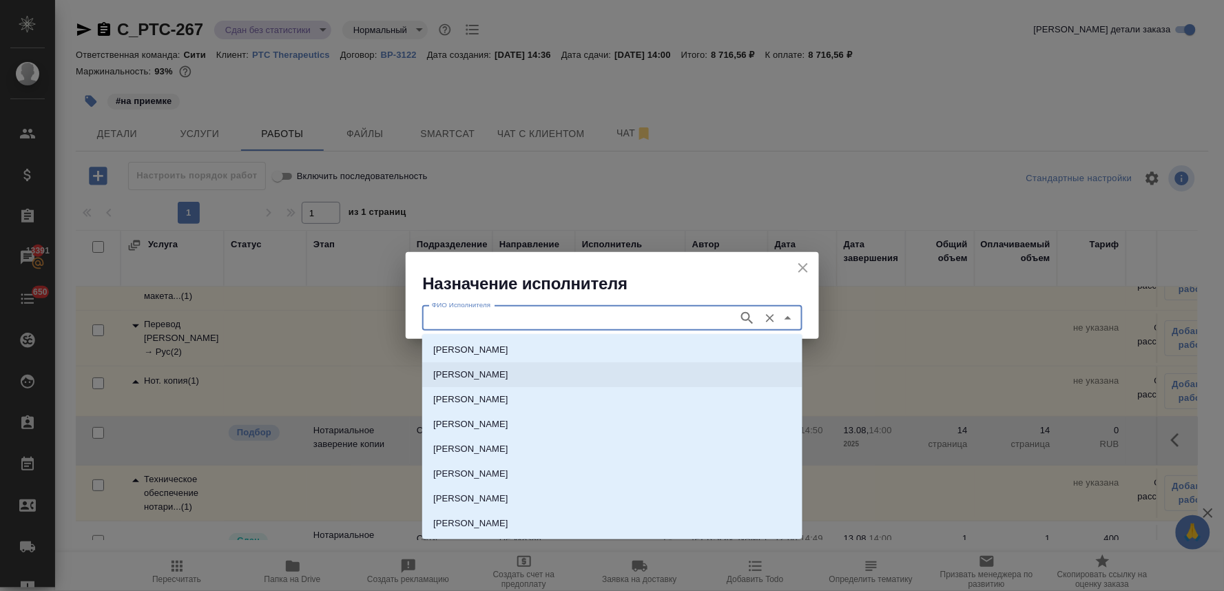
click at [508, 379] on p "[PERSON_NAME]" at bounding box center [470, 375] width 75 height 14
type input "[PERSON_NAME]"
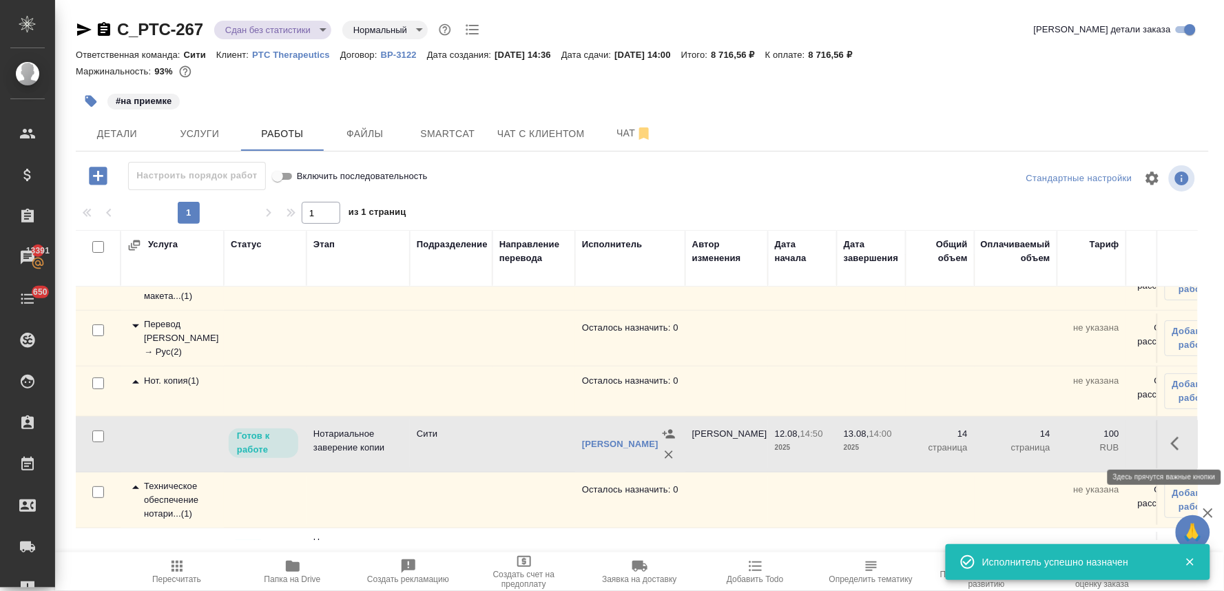
click at [1171, 446] on icon "button" at bounding box center [1179, 443] width 17 height 17
click at [1069, 439] on icon "button" at bounding box center [1077, 443] width 17 height 17
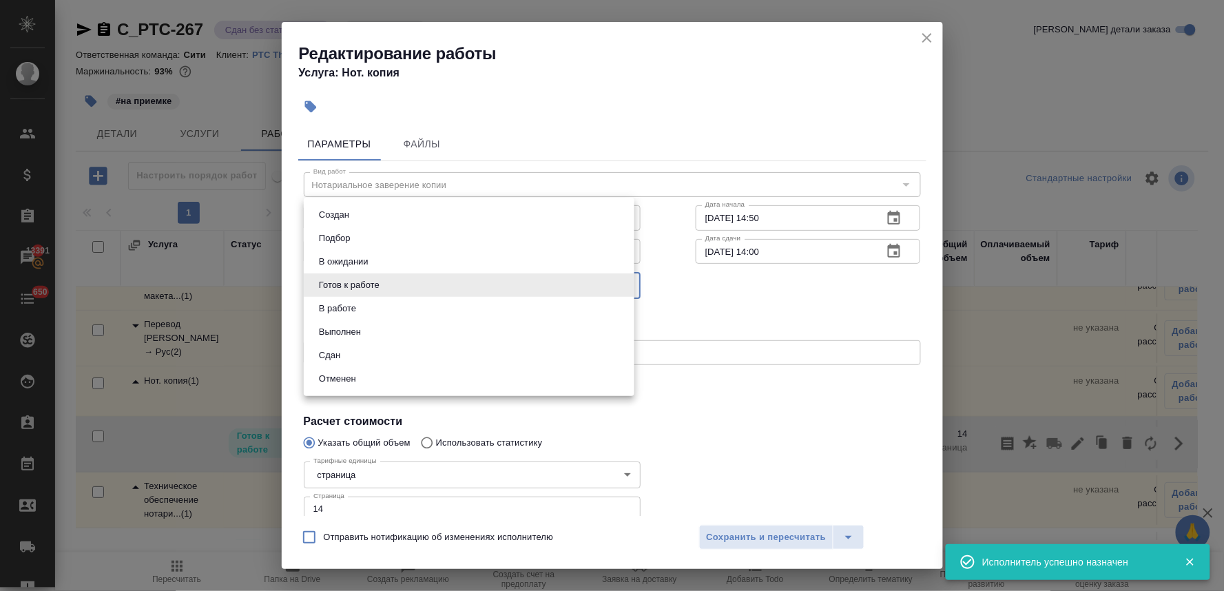
click at [387, 283] on body "🙏 .cls-1 fill:#fff; AWATERA Lyamina Nadezhda Клиенты Спецификации Заказы 13391 …" at bounding box center [612, 295] width 1224 height 591
click at [369, 351] on li "Сдан" at bounding box center [469, 355] width 331 height 23
type input "closed"
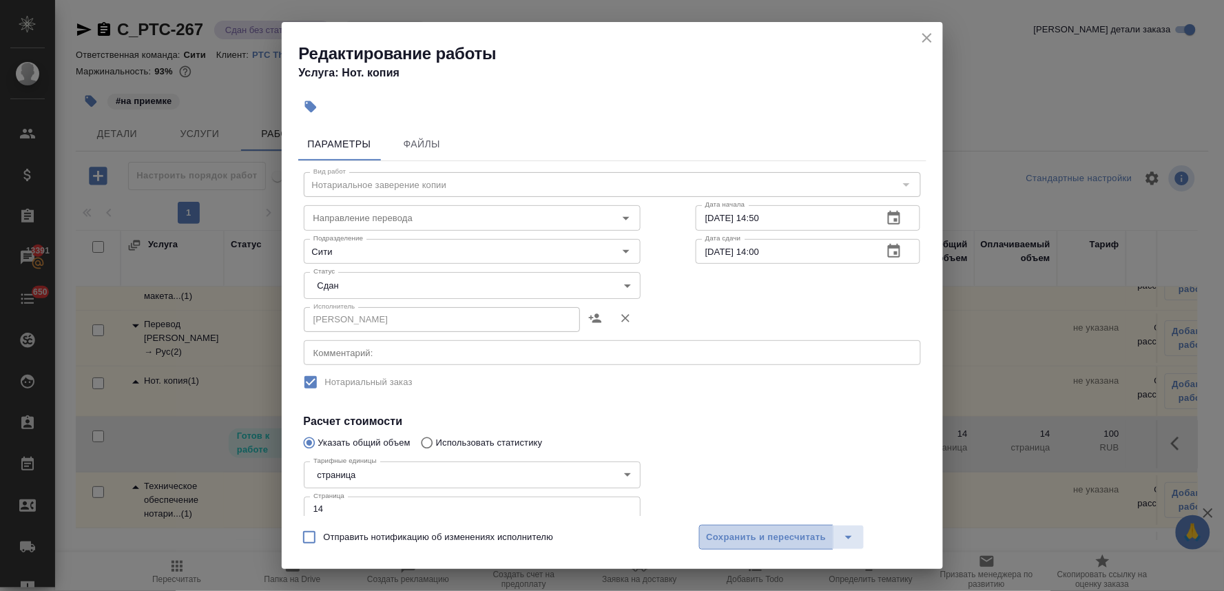
click at [801, 543] on span "Сохранить и пересчитать" at bounding box center [767, 538] width 120 height 16
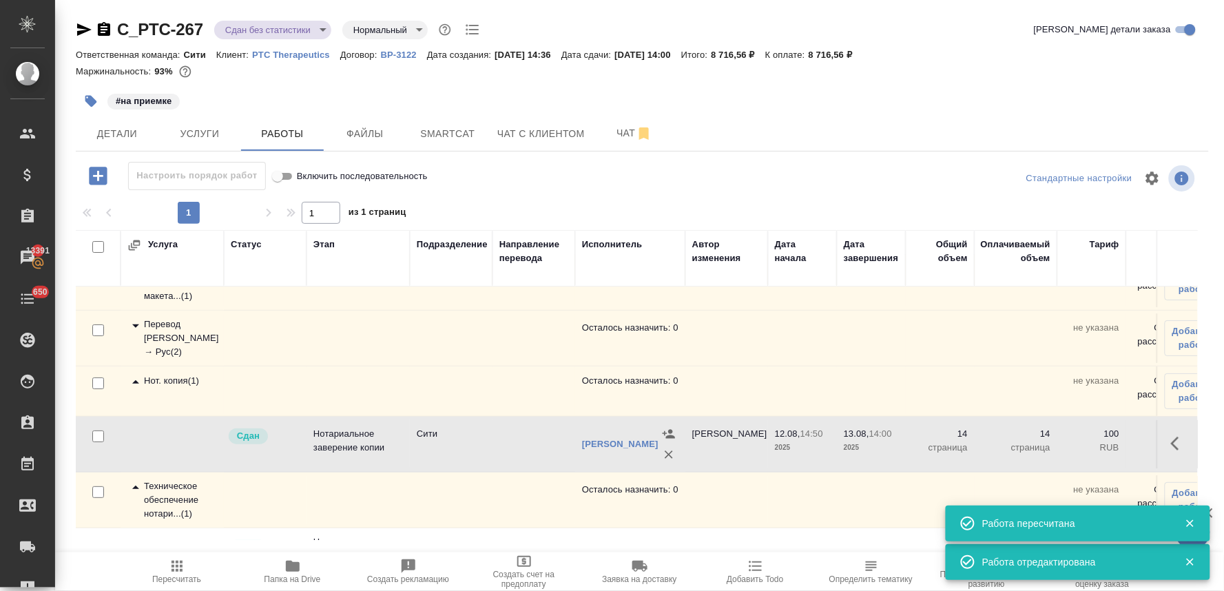
click at [160, 575] on span "Пересчитать" at bounding box center [176, 579] width 49 height 10
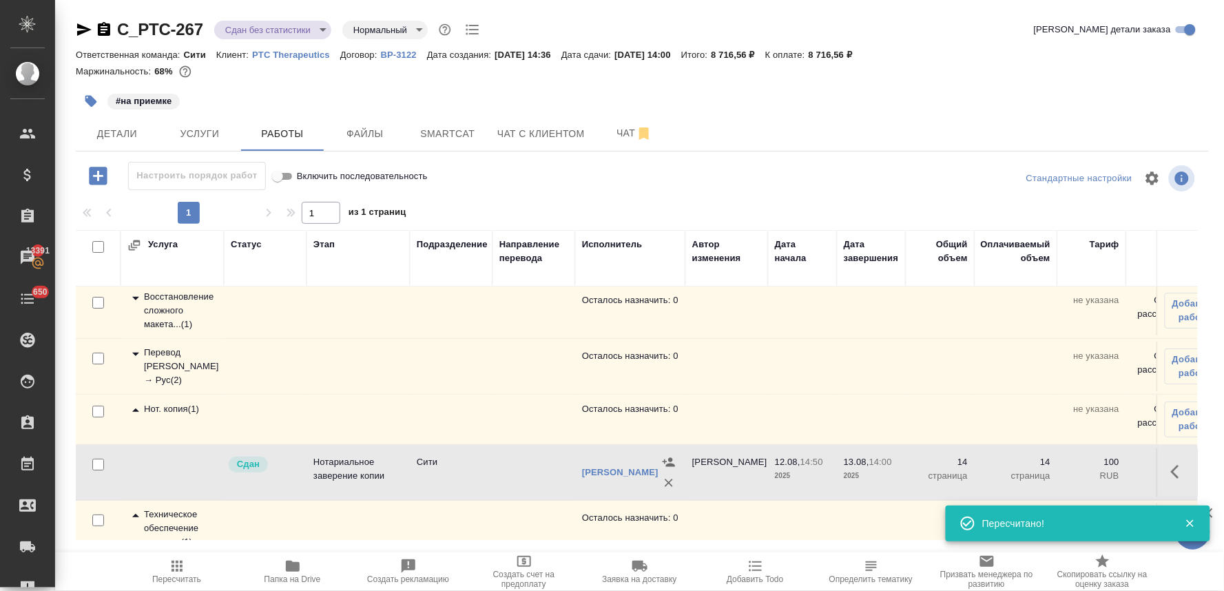
scroll to position [0, 0]
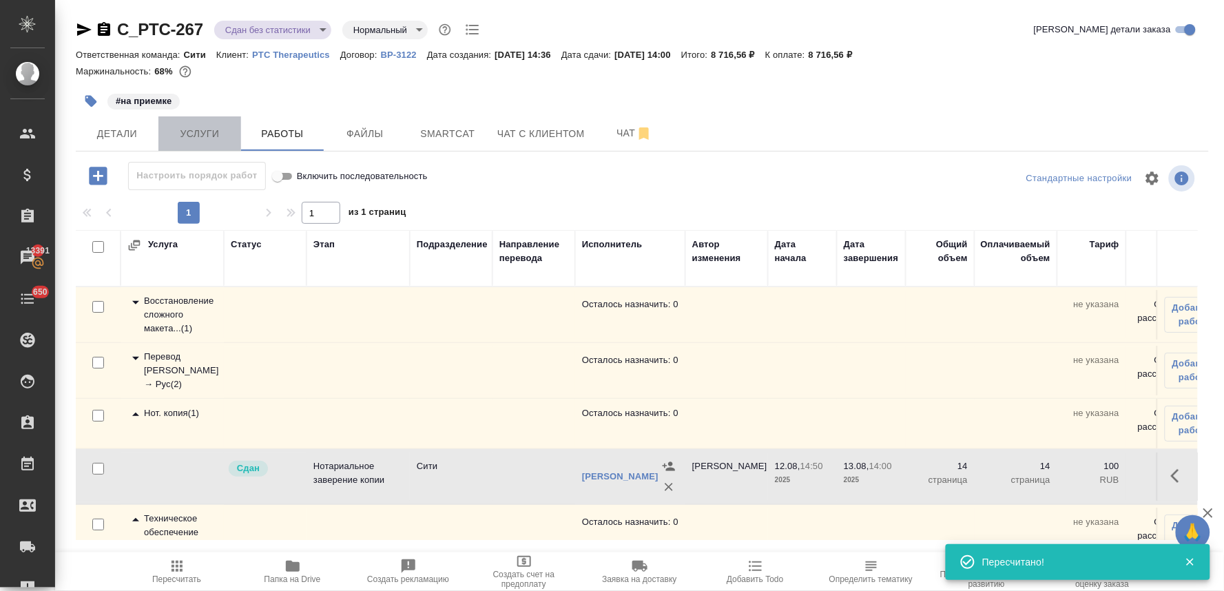
click at [213, 138] on span "Услуги" at bounding box center [200, 133] width 66 height 17
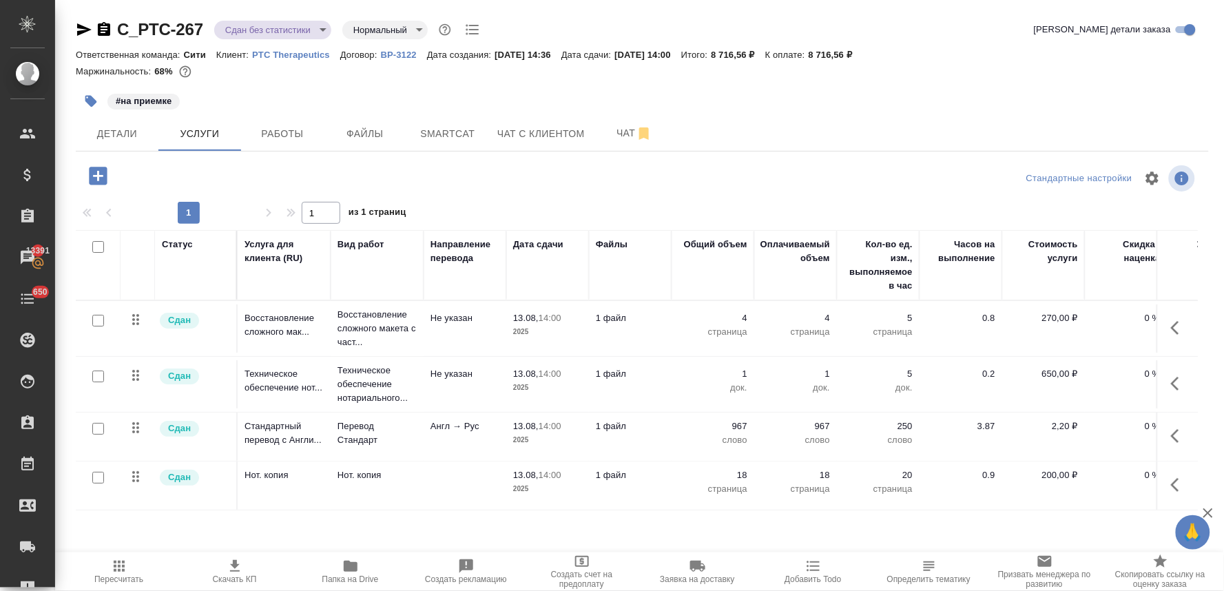
click at [94, 104] on icon "button" at bounding box center [91, 102] width 12 height 12
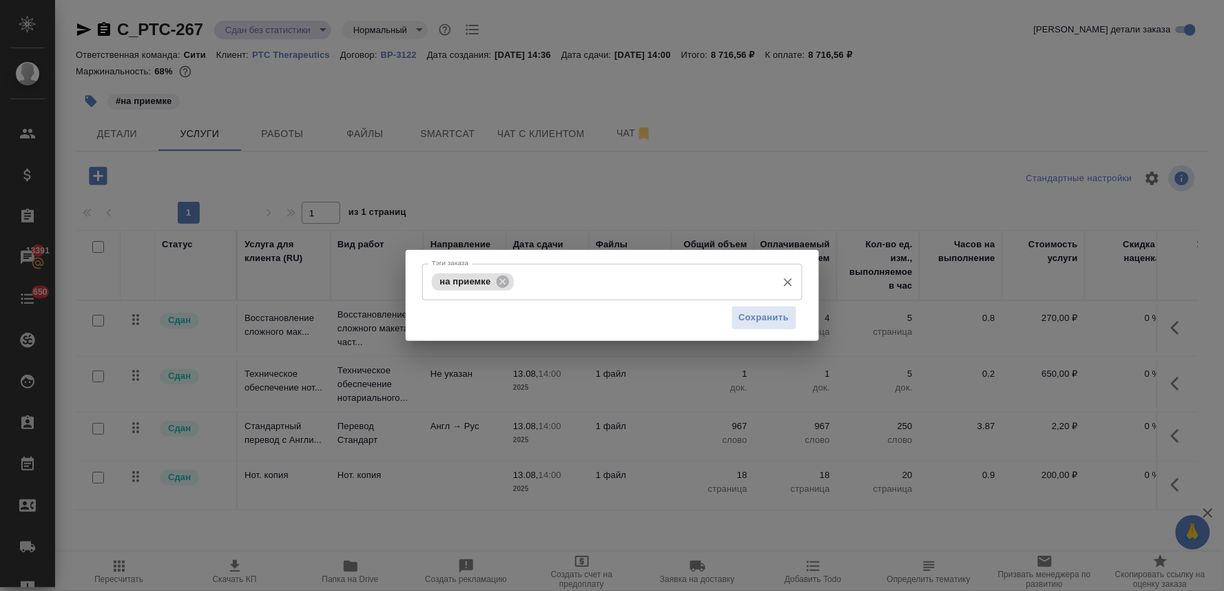
click at [569, 291] on input "Тэги заказа" at bounding box center [643, 281] width 253 height 23
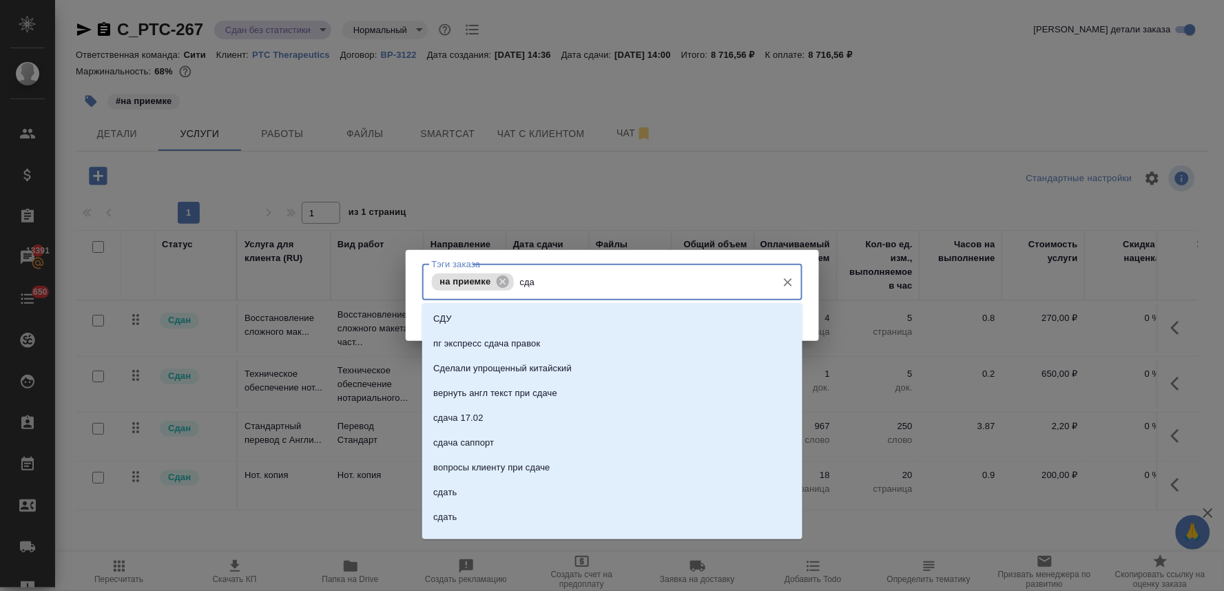
type input "сдан"
click at [538, 395] on li "сдан" at bounding box center [612, 393] width 380 height 25
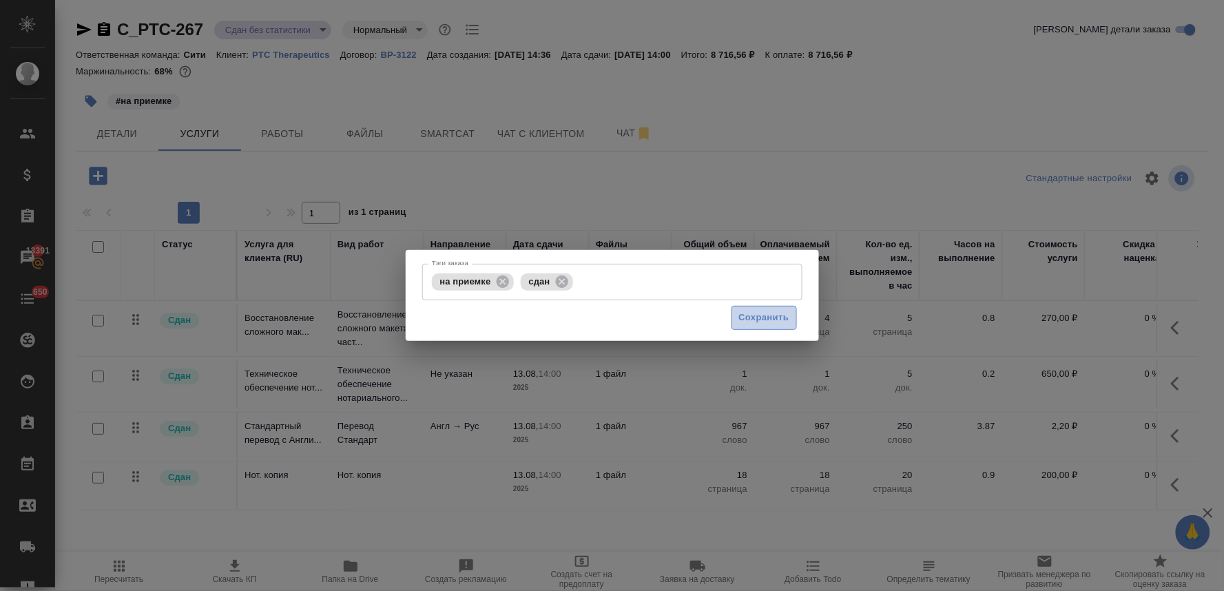
click at [758, 312] on span "Сохранить" at bounding box center [764, 318] width 50 height 16
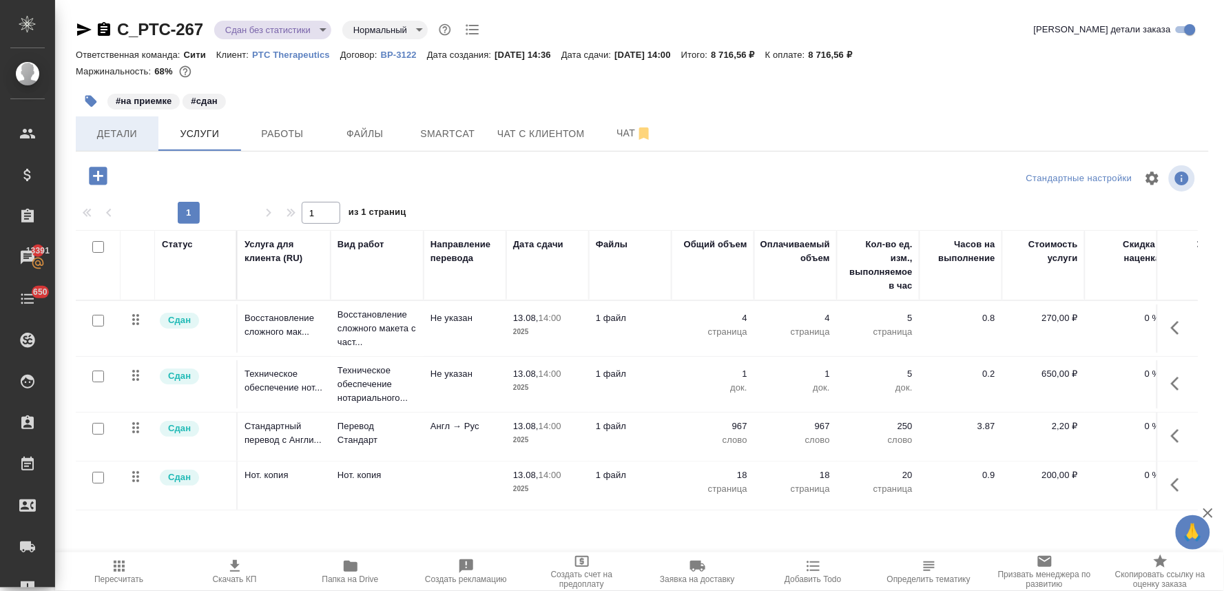
click at [101, 131] on span "Детали" at bounding box center [117, 133] width 66 height 17
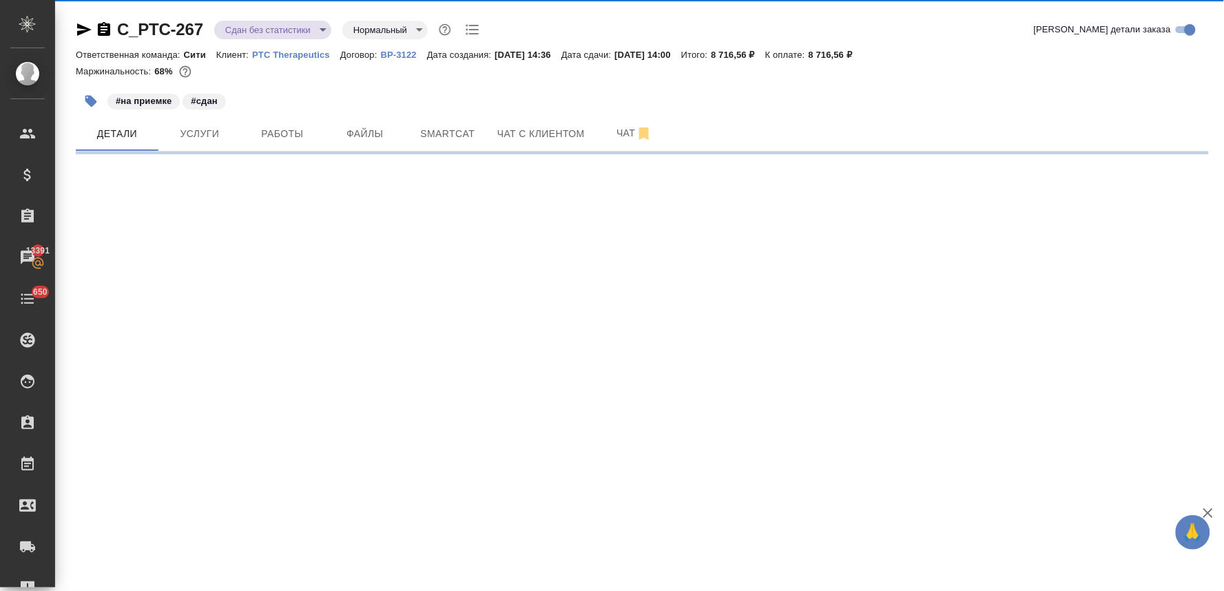
select select "RU"
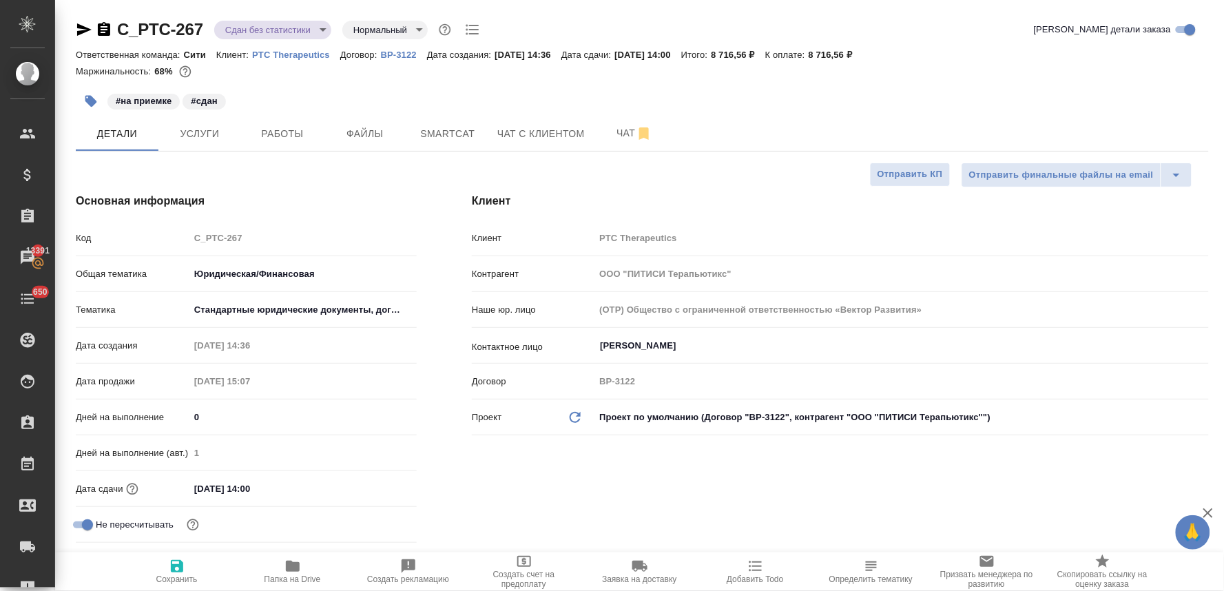
type textarea "x"
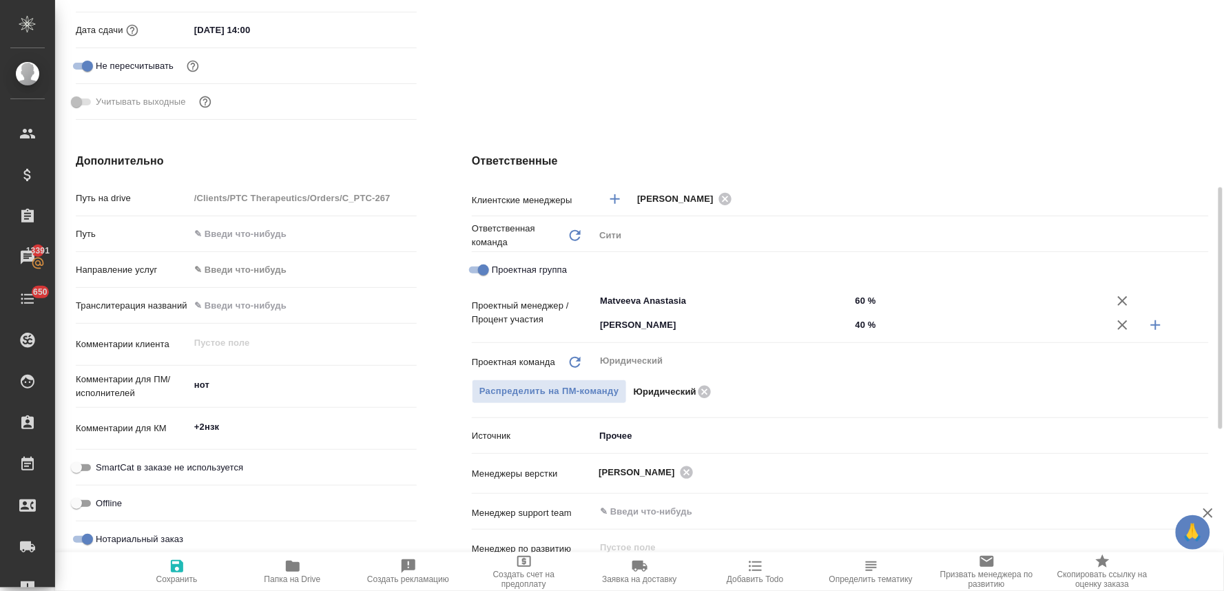
scroll to position [76, 0]
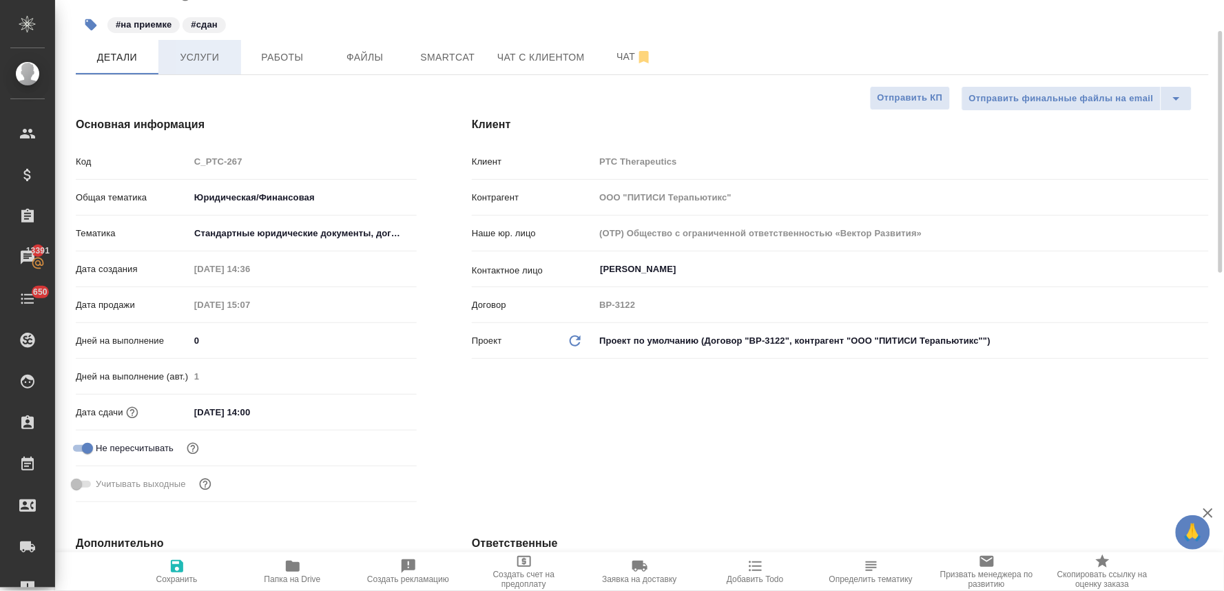
click at [210, 53] on span "Услуги" at bounding box center [200, 57] width 66 height 17
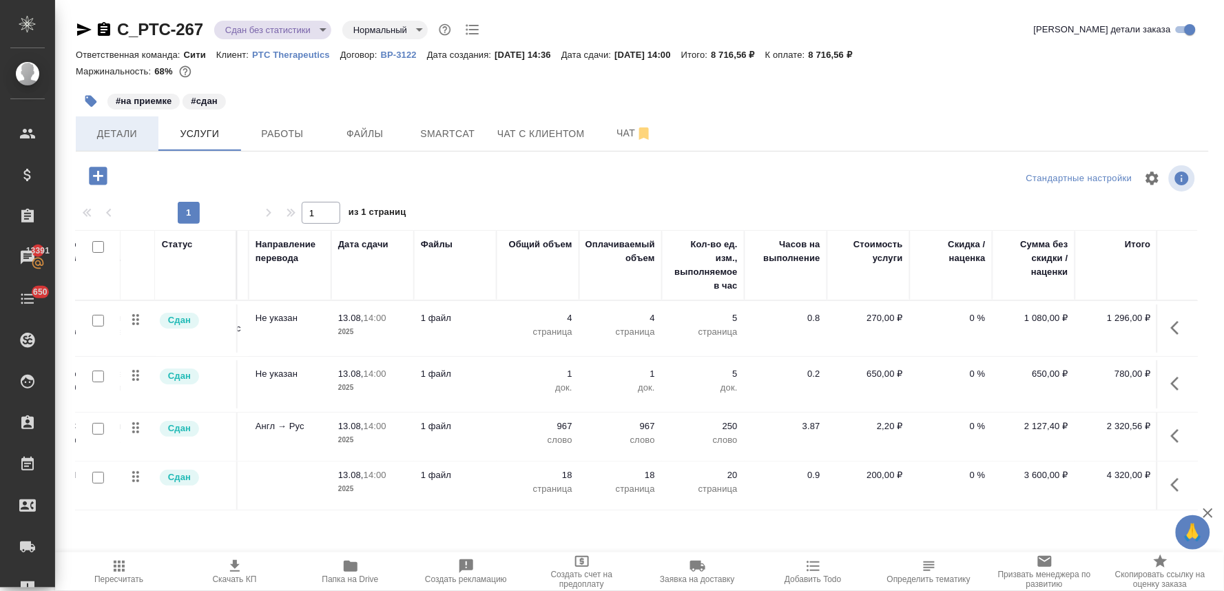
click at [107, 148] on button "Детали" at bounding box center [117, 133] width 83 height 34
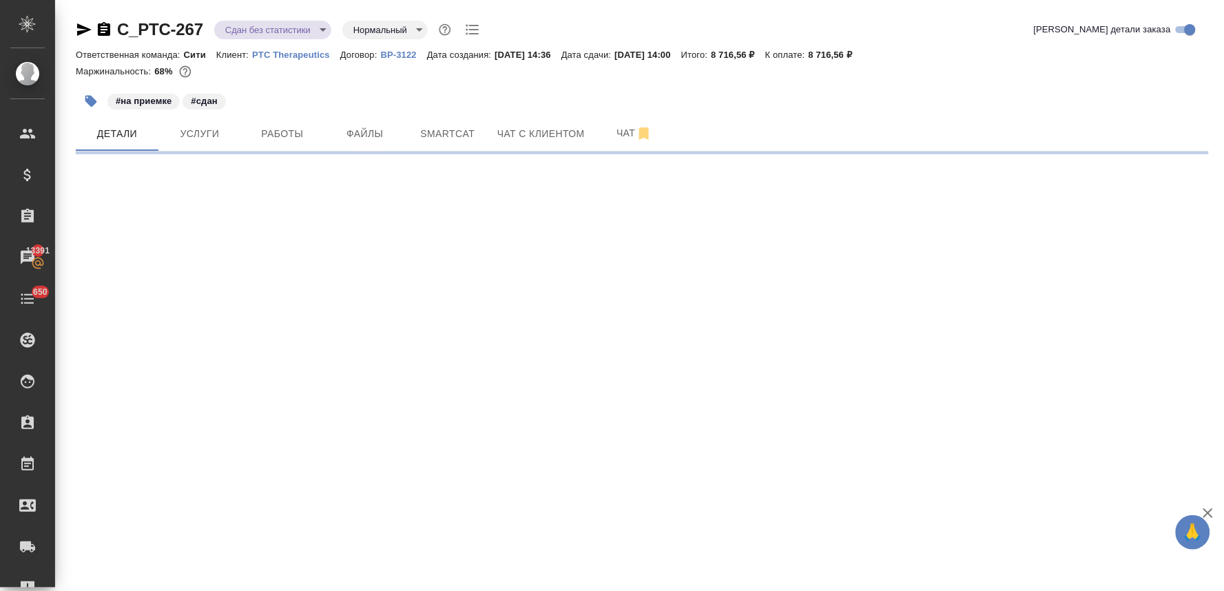
select select "RU"
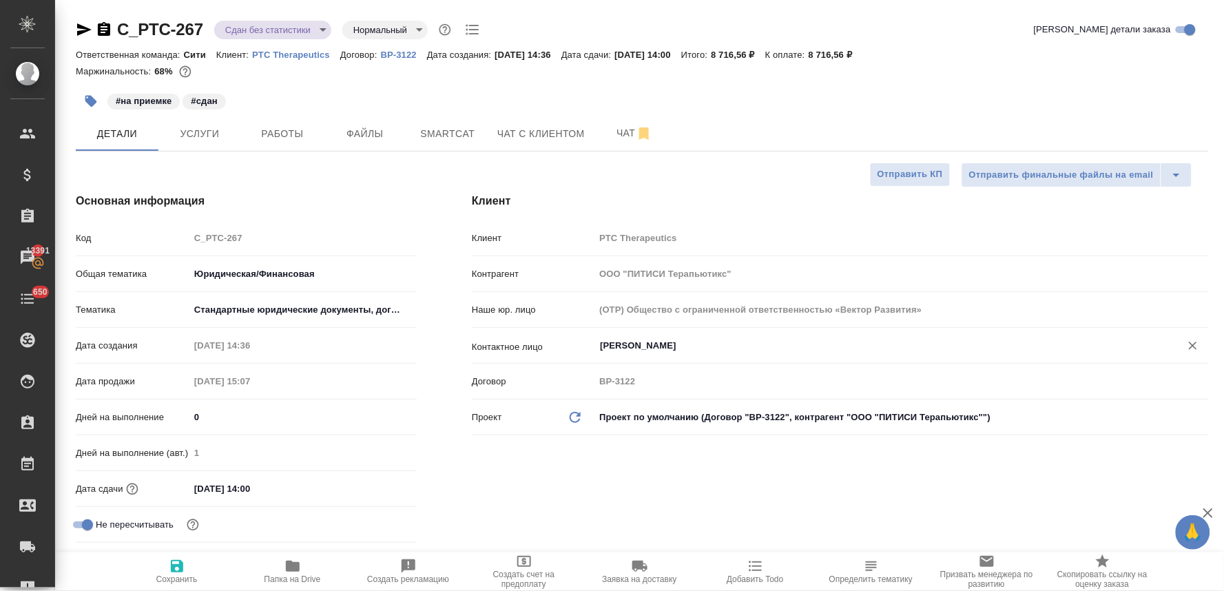
type textarea "x"
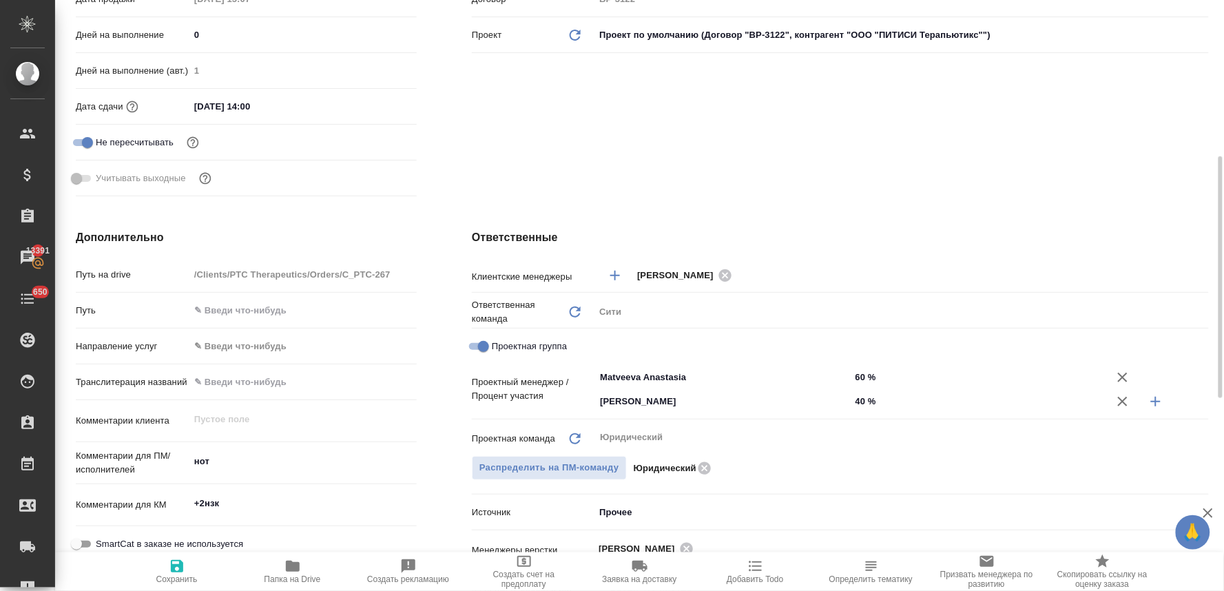
scroll to position [459, 0]
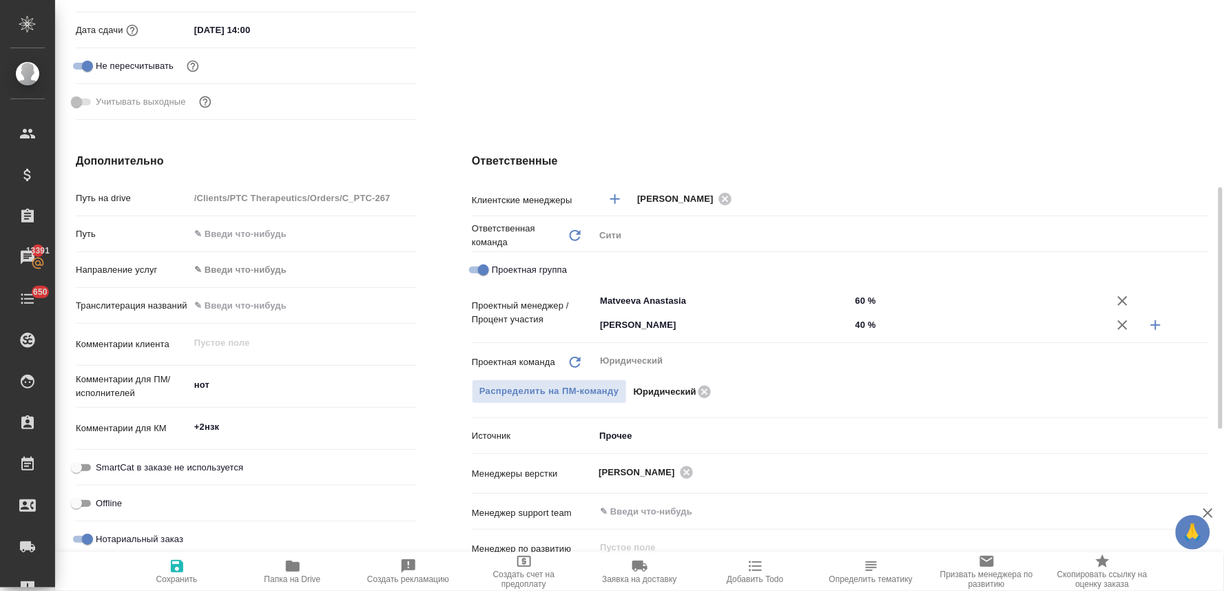
click at [1153, 325] on icon "button" at bounding box center [1155, 325] width 17 height 17
type textarea "x"
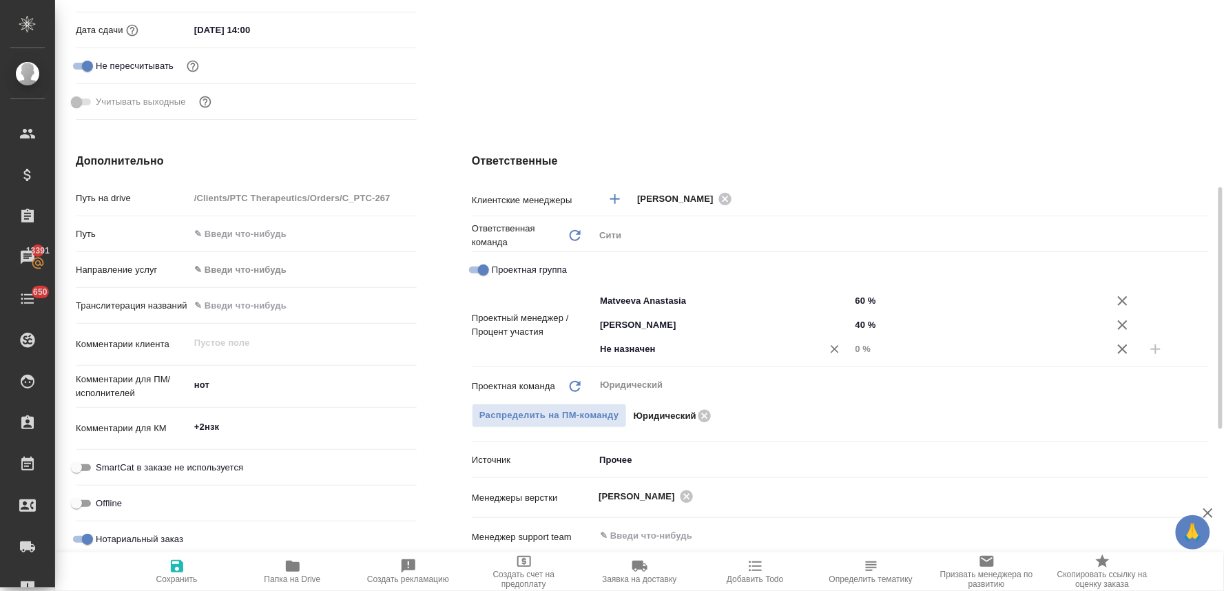
click at [707, 345] on input "Не назначен" at bounding box center [699, 349] width 202 height 17
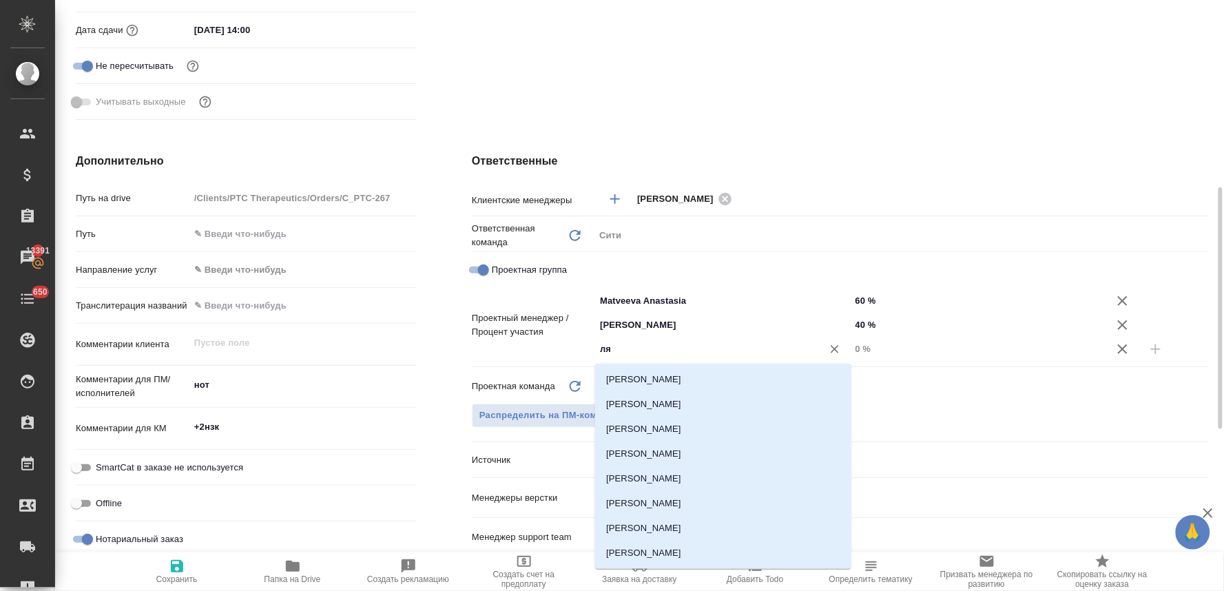
type input "лям"
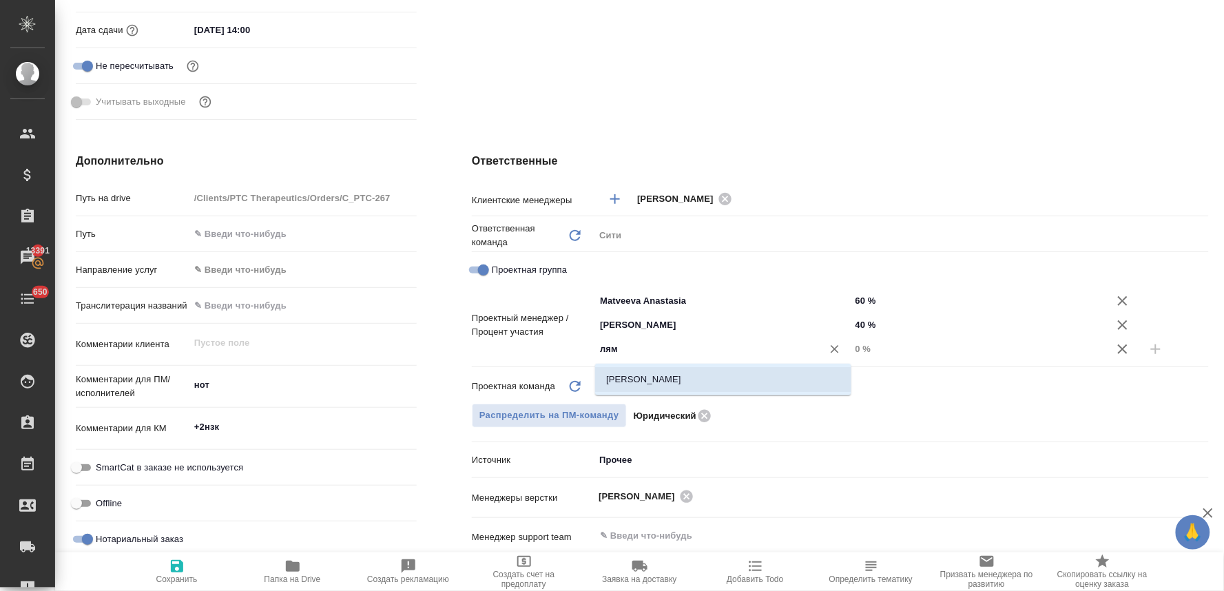
click at [690, 386] on li "[PERSON_NAME]" at bounding box center [723, 379] width 256 height 25
type textarea "x"
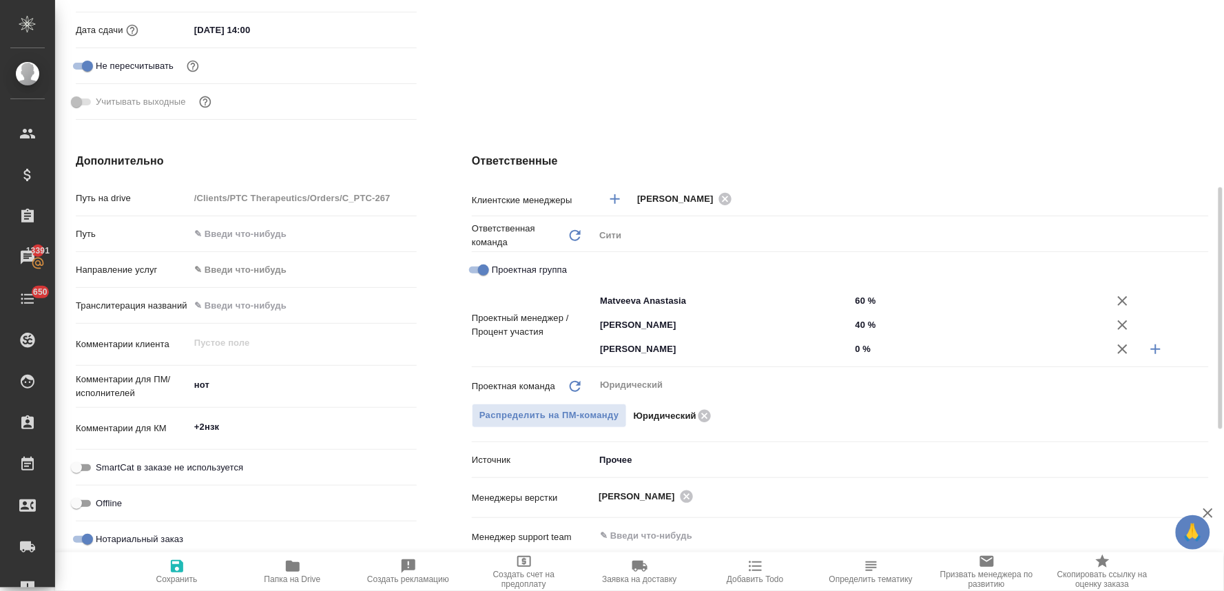
click at [861, 346] on input "0 %" at bounding box center [978, 349] width 256 height 20
type textarea "x"
type input "5 %"
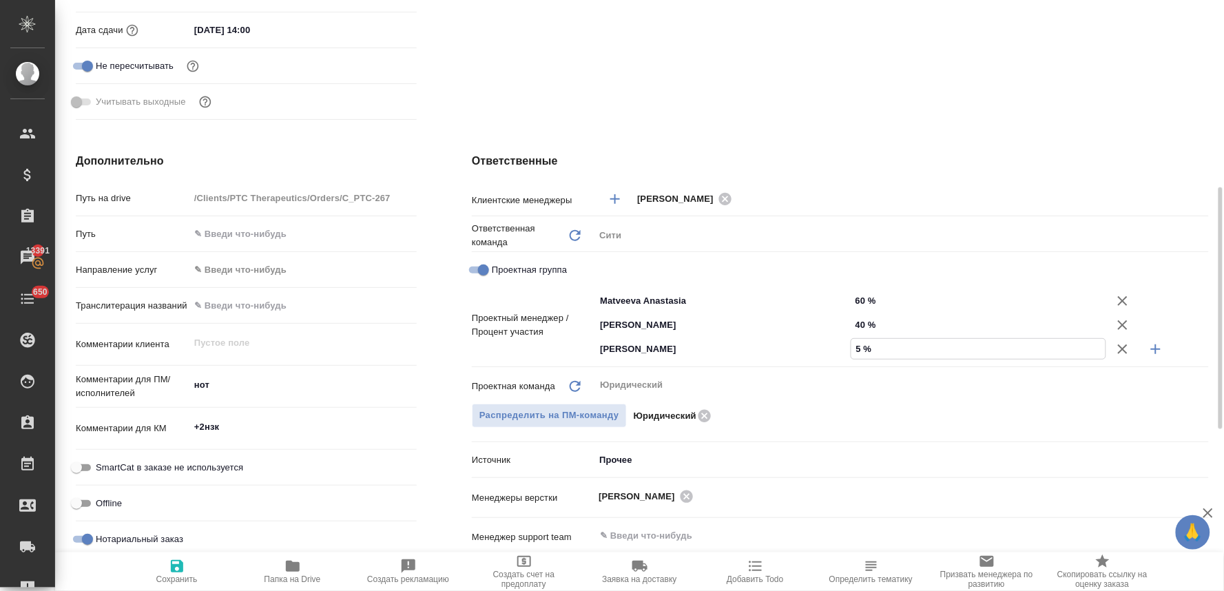
type textarea "x"
type input "58 %"
type textarea "x"
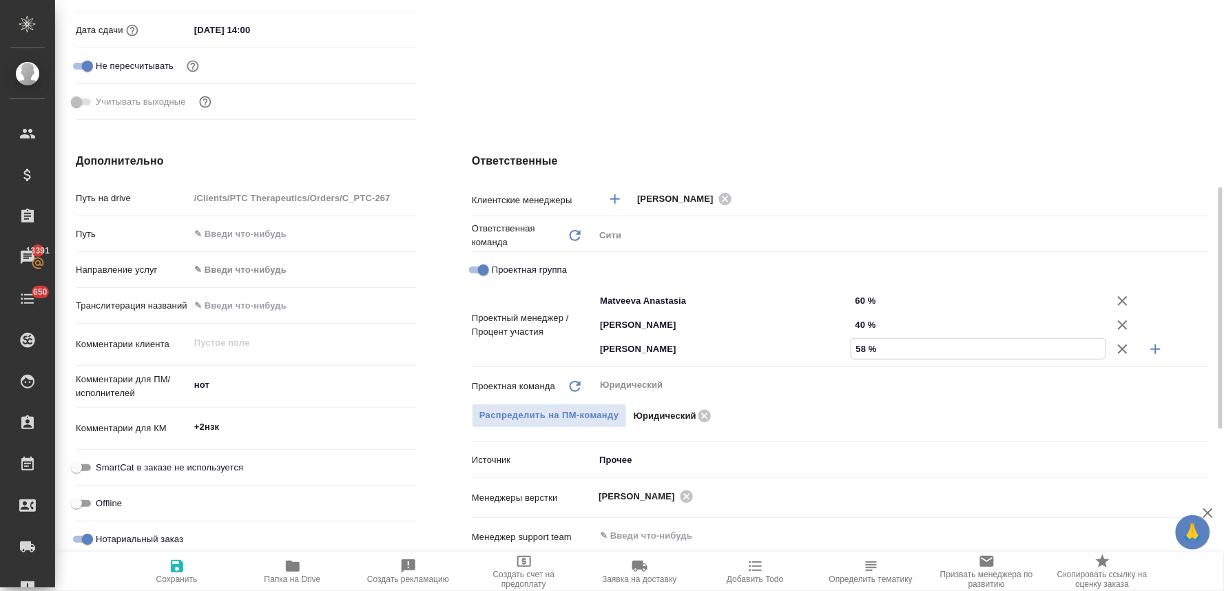
type textarea "x"
type input "58 %"
drag, startPoint x: 864, startPoint y: 296, endPoint x: 845, endPoint y: 295, distance: 19.3
click at [847, 297] on div "Matveeva Anastasia ​ 60 %" at bounding box center [901, 301] width 614 height 24
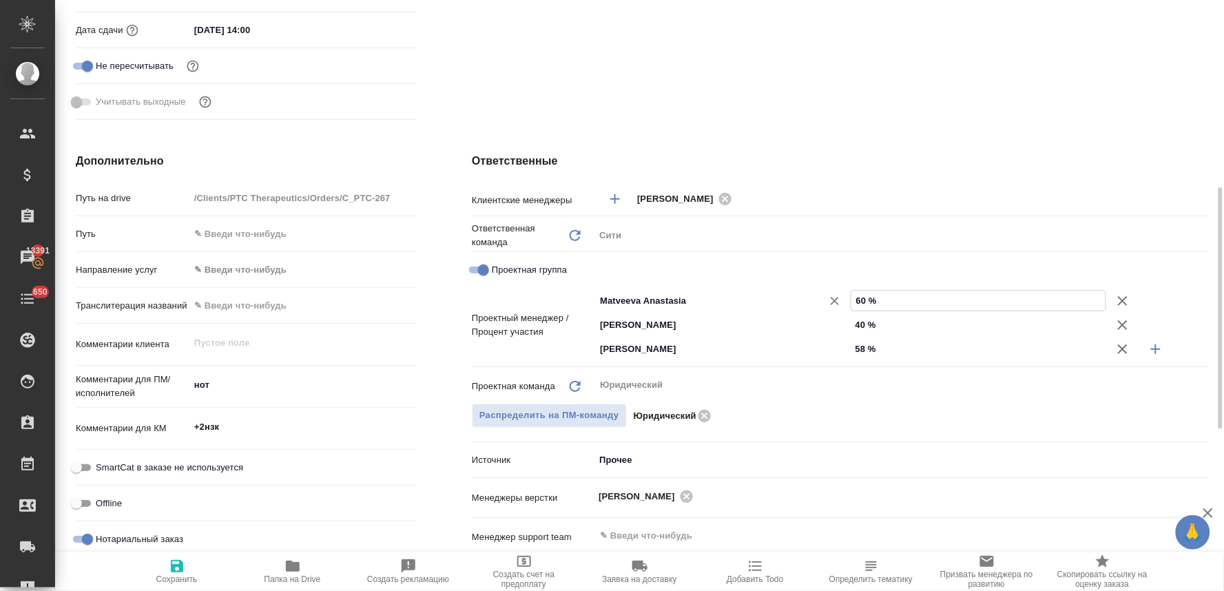
type input "2 %"
type textarea "x"
type input "22 %"
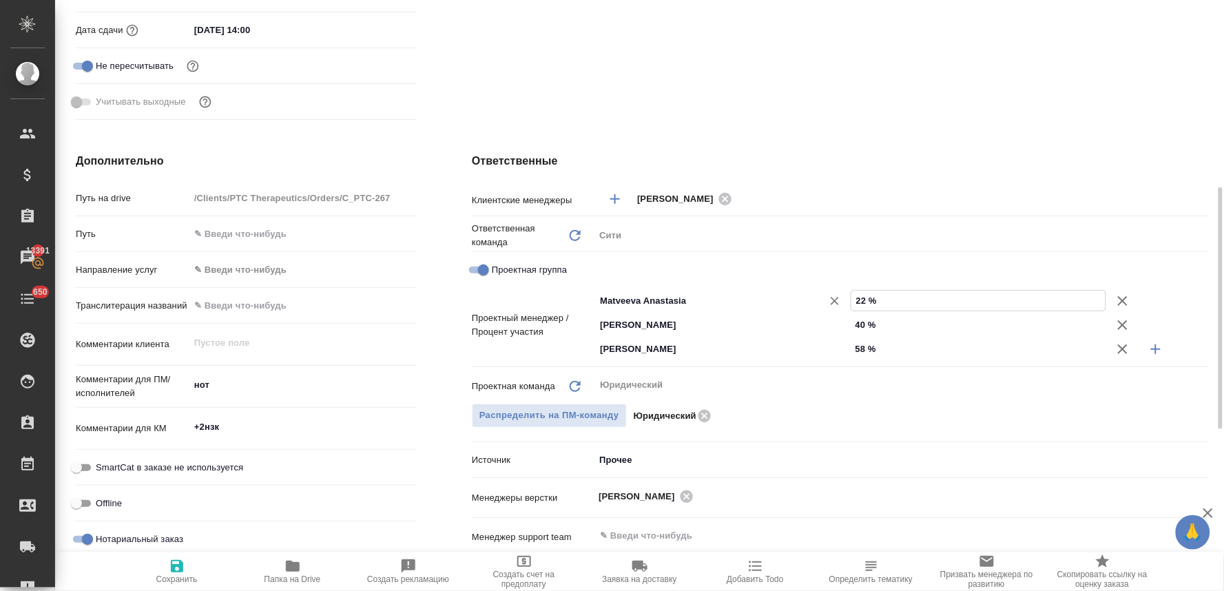
type textarea "x"
type input "22 %"
drag, startPoint x: 866, startPoint y: 320, endPoint x: 838, endPoint y: 326, distance: 28.1
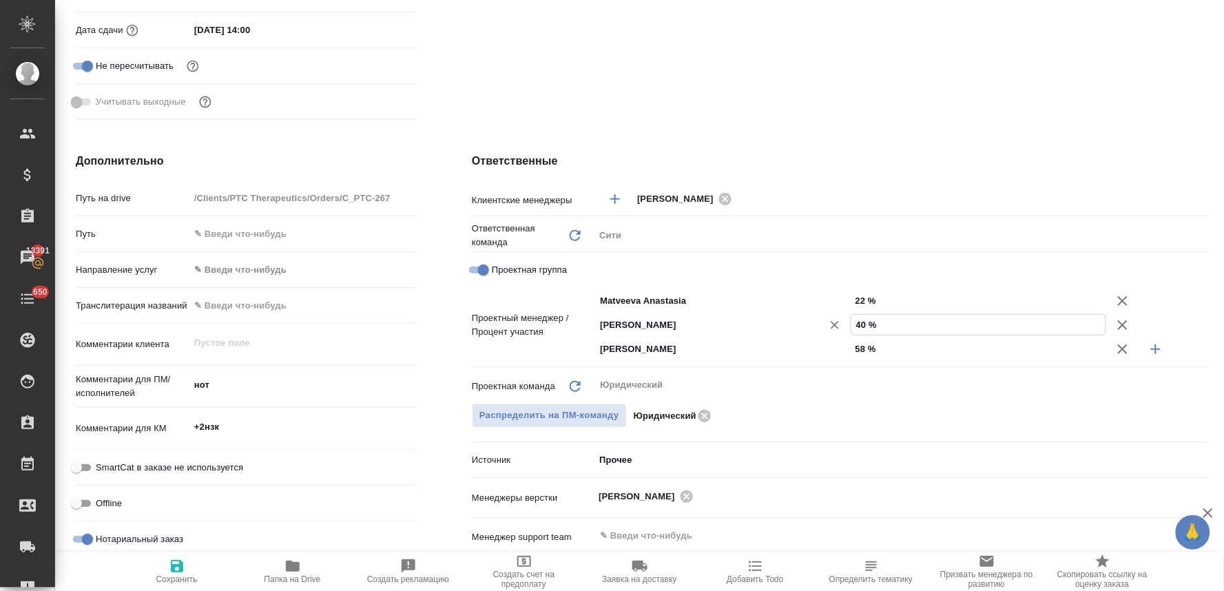
click at [841, 326] on div "Chernova Anna ​ 40 %" at bounding box center [901, 325] width 614 height 24
type input "2 %"
type textarea "x"
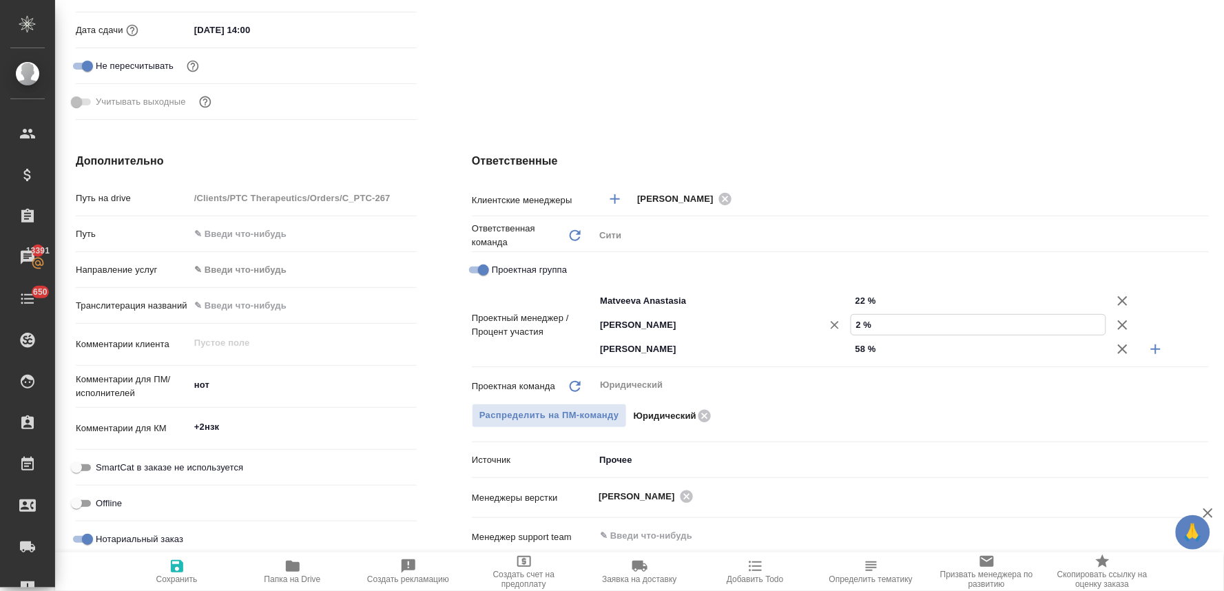
type input "20 %"
type textarea "x"
type input "20 %"
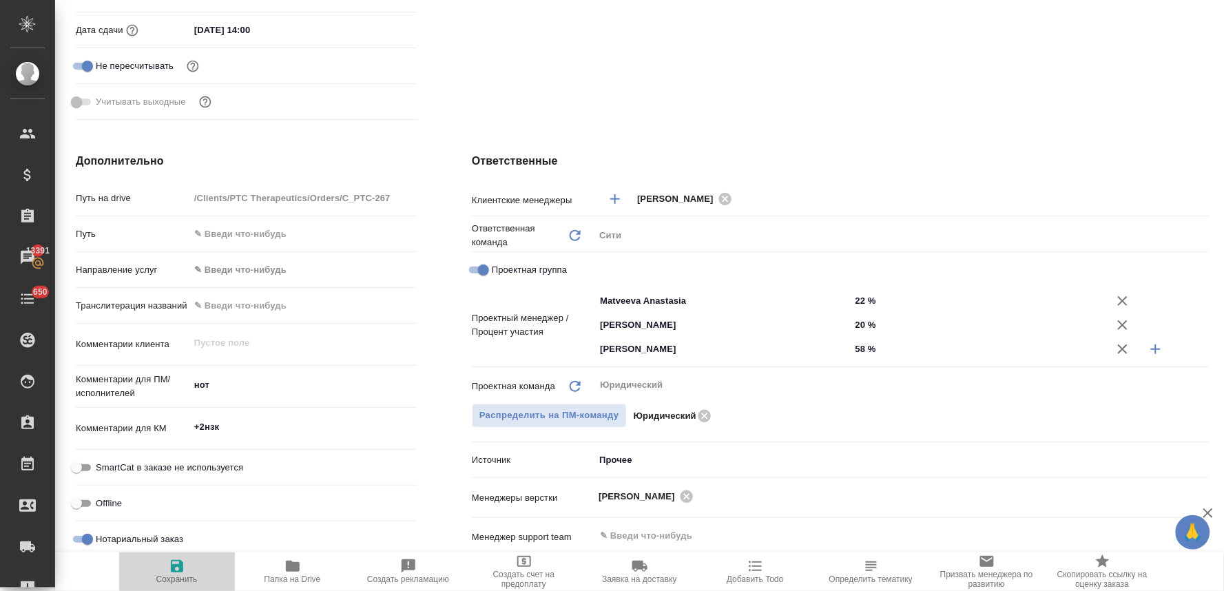
click at [185, 570] on icon "button" at bounding box center [177, 566] width 17 height 17
type textarea "x"
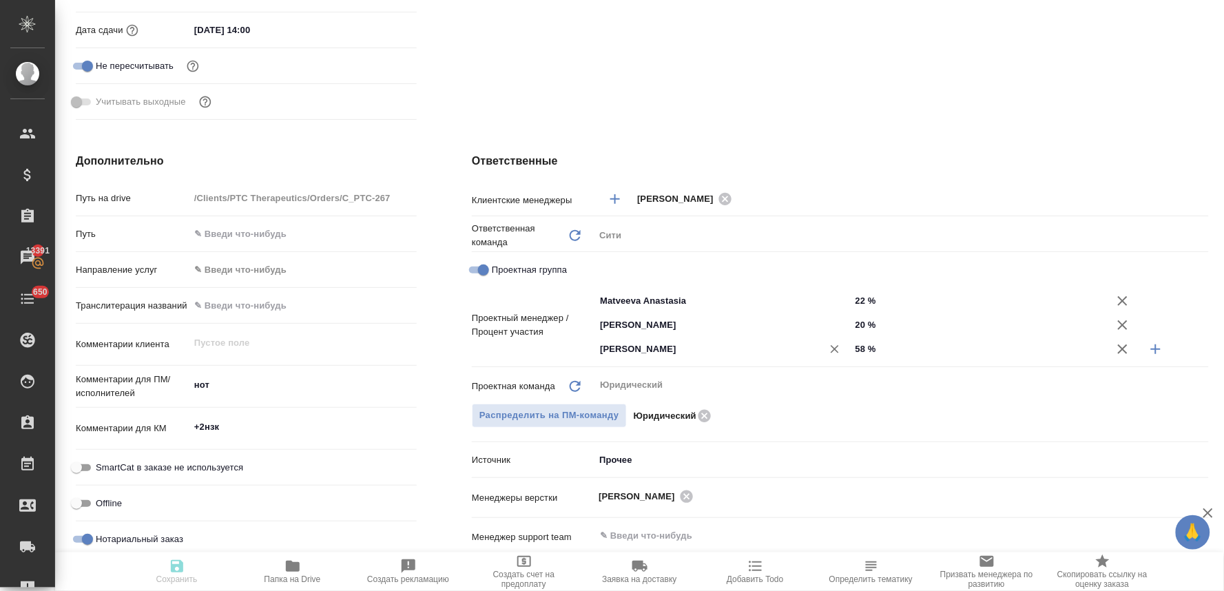
type textarea "x"
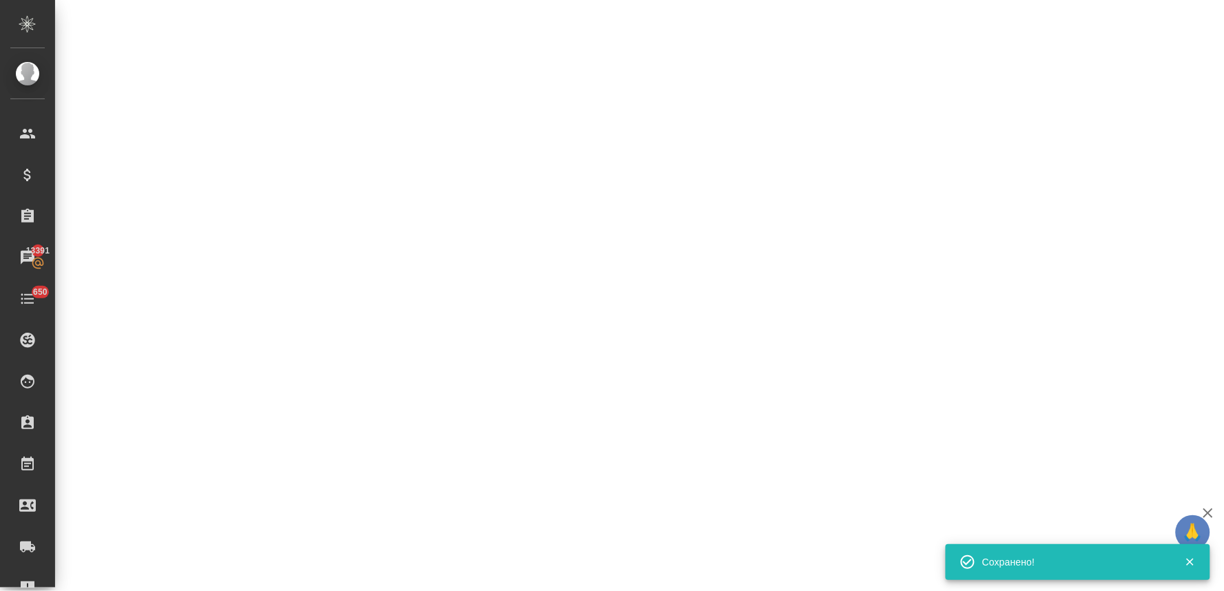
select select "RU"
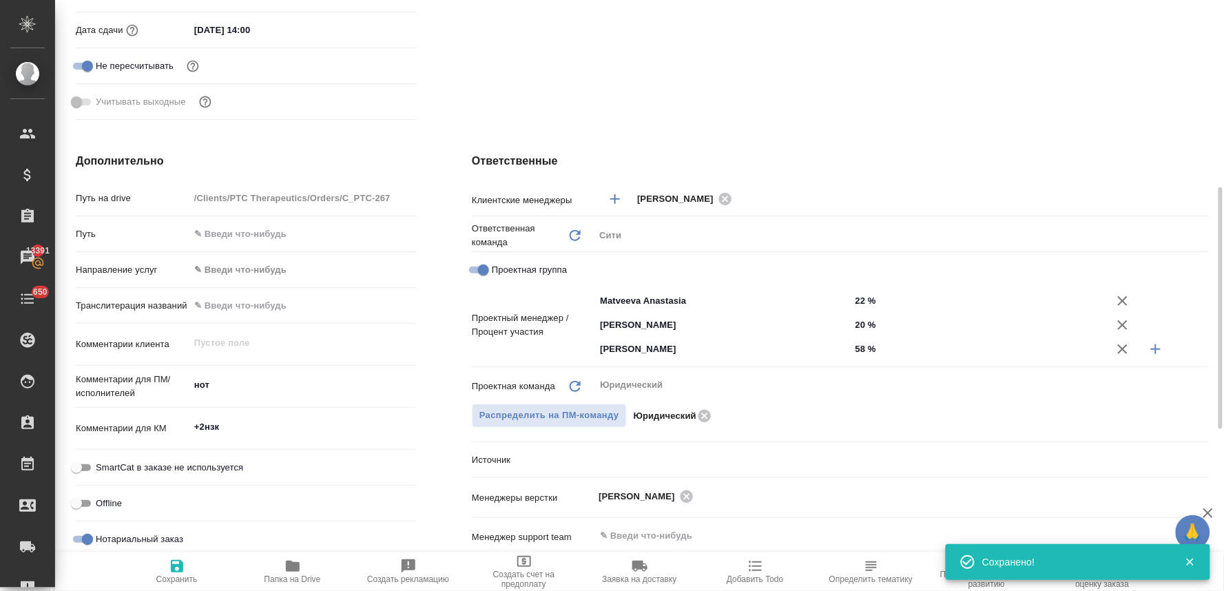
type textarea "x"
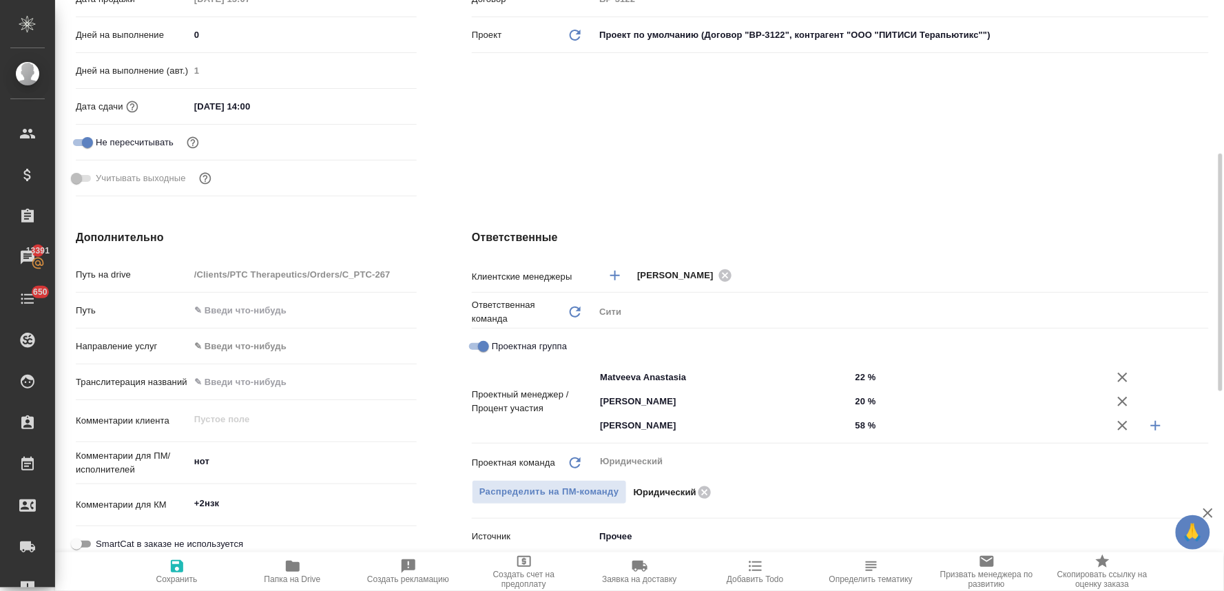
scroll to position [0, 0]
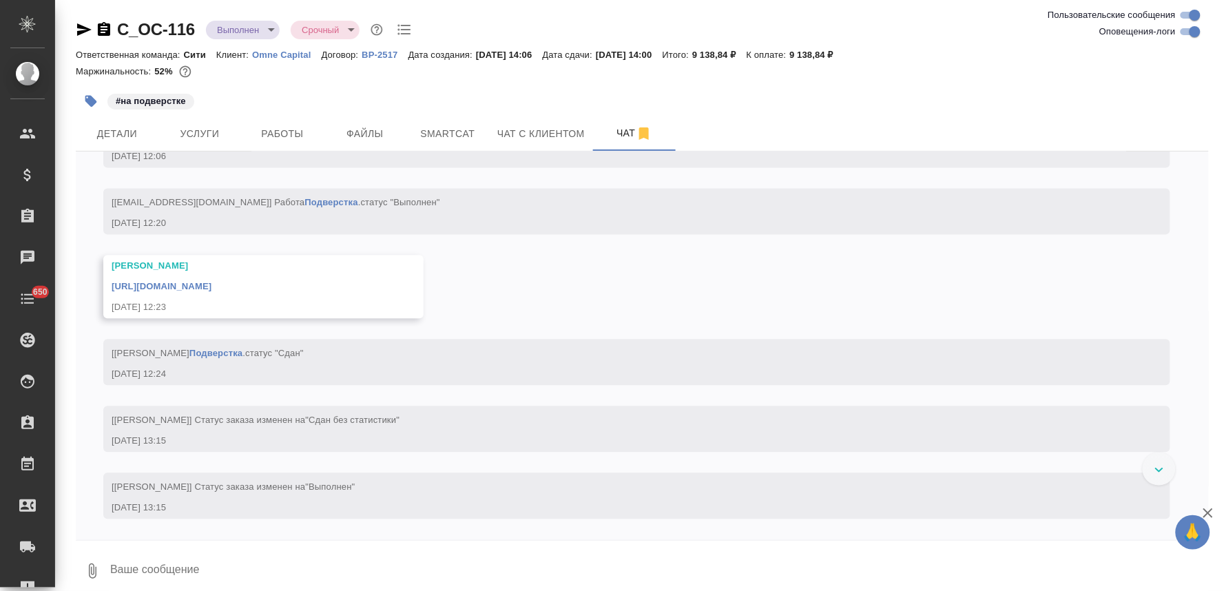
scroll to position [8915, 0]
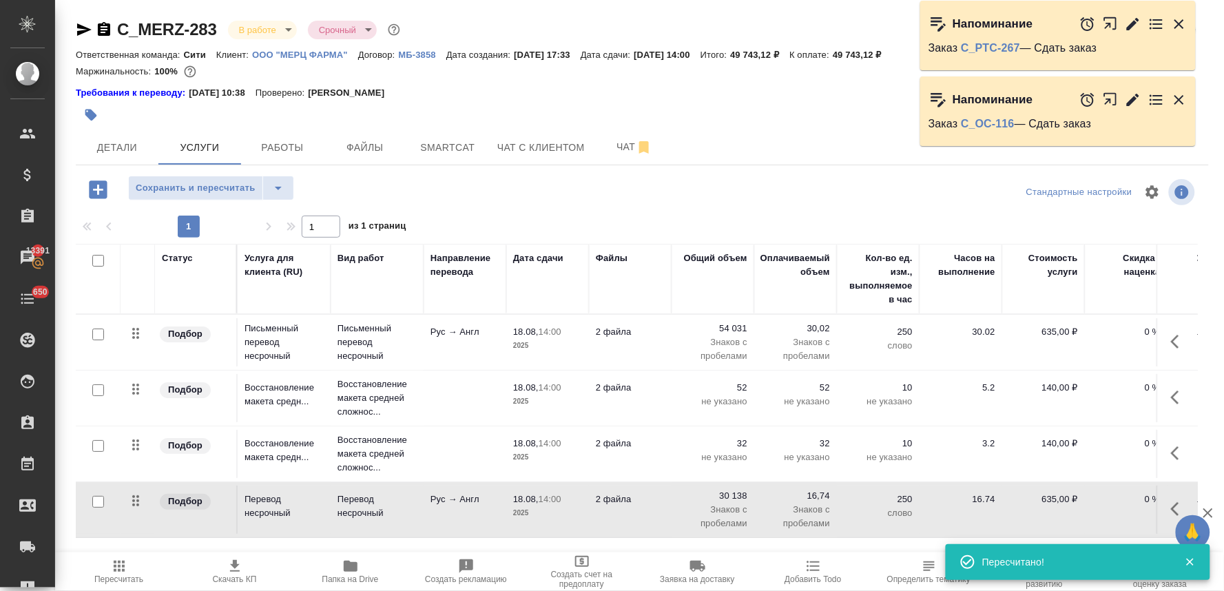
scroll to position [10, 0]
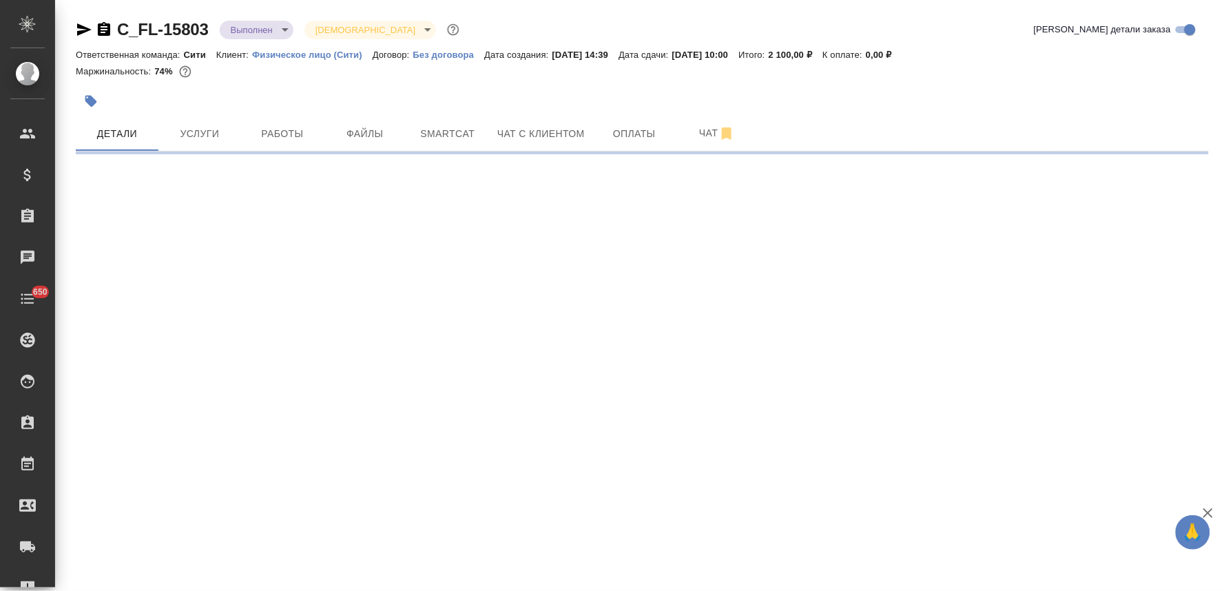
select select "RU"
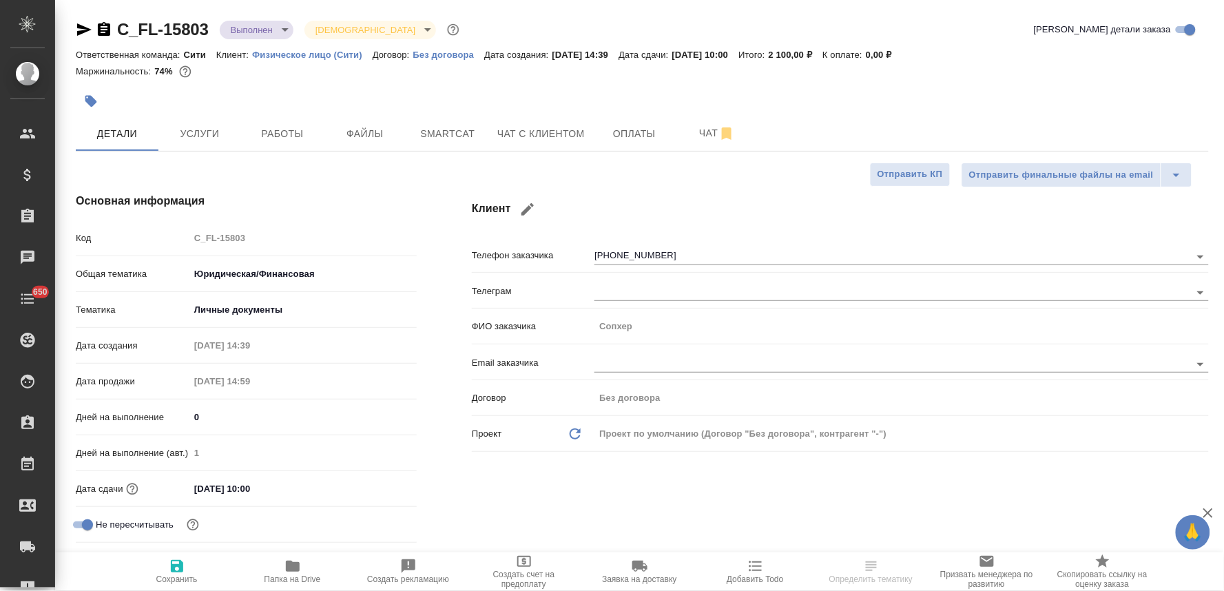
type textarea "x"
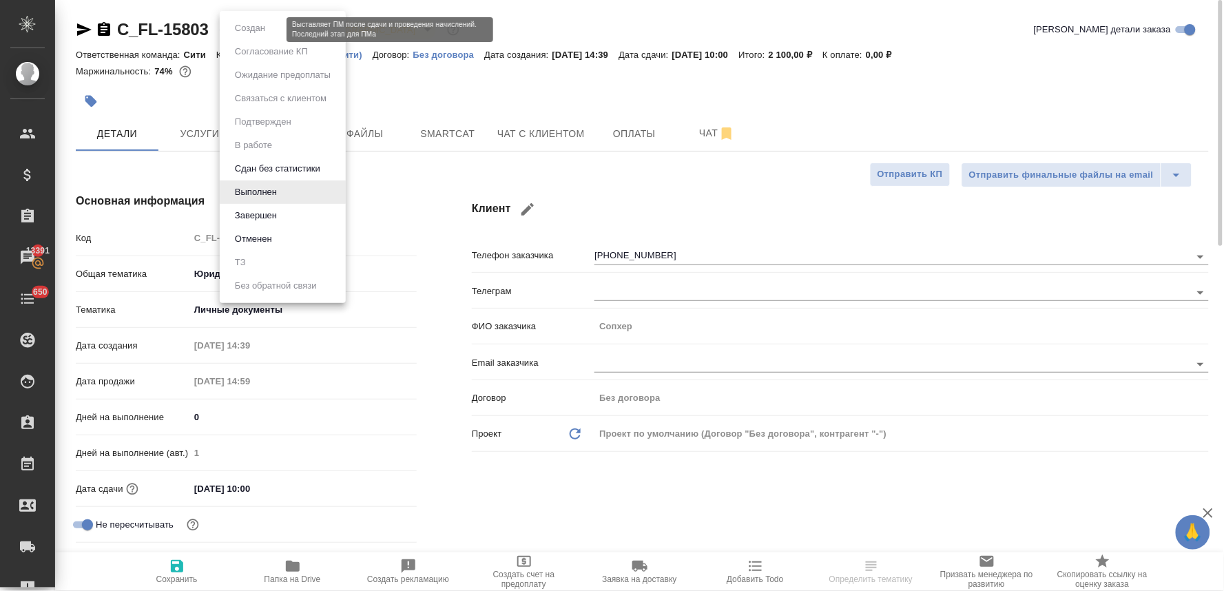
click at [264, 25] on body "🙏 .cls-1 fill:#fff; AWATERA [PERSON_NAME] Спецификации Заказы 13391 Чаты 650 To…" at bounding box center [612, 295] width 1224 height 591
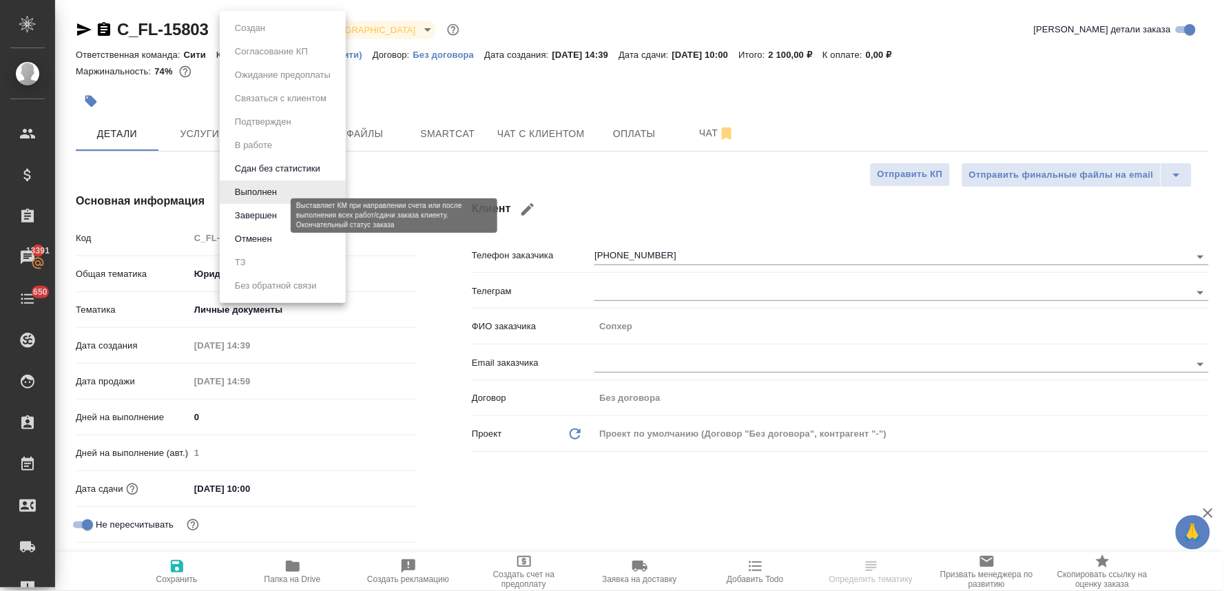
click at [269, 222] on button "Завершен" at bounding box center [256, 215] width 50 height 15
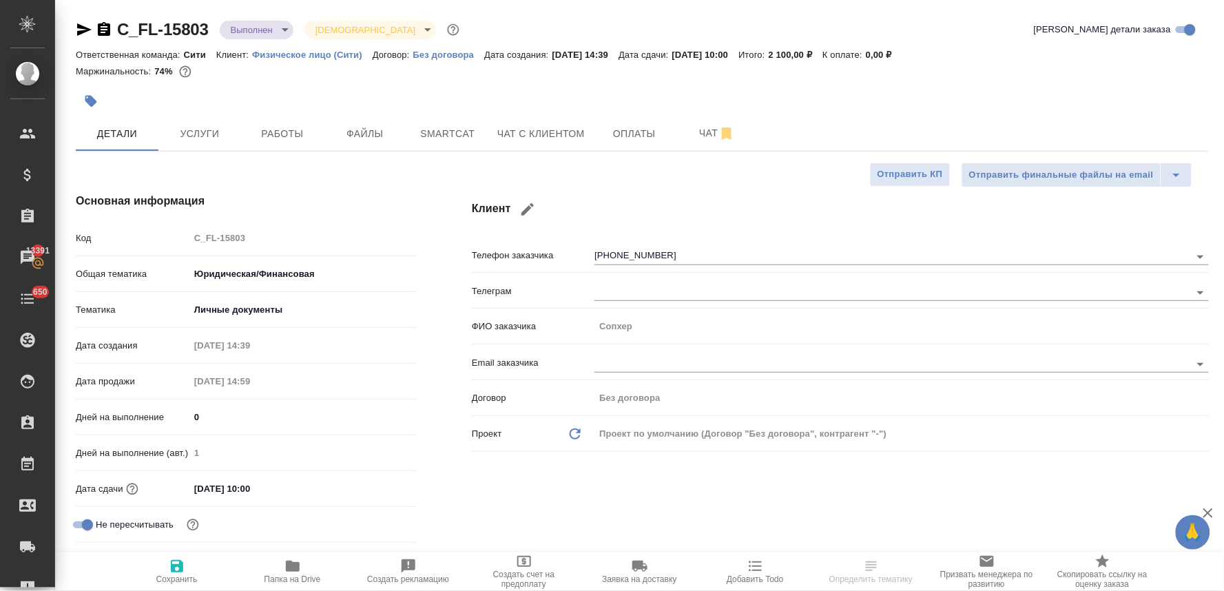
type textarea "x"
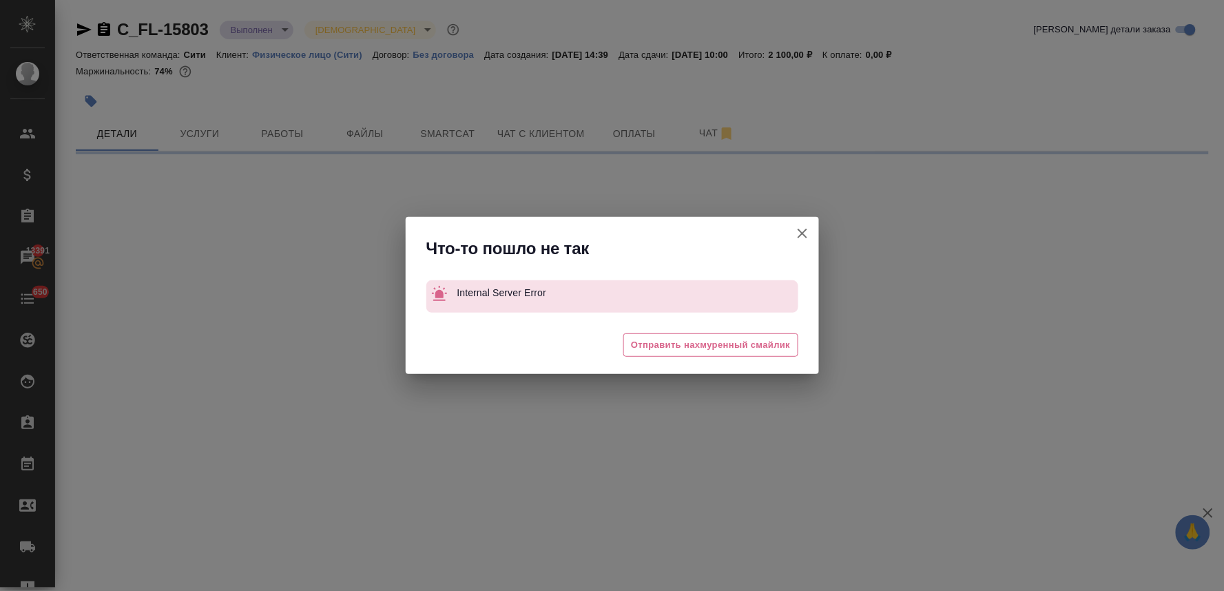
click at [802, 231] on icon "button" at bounding box center [802, 233] width 17 height 17
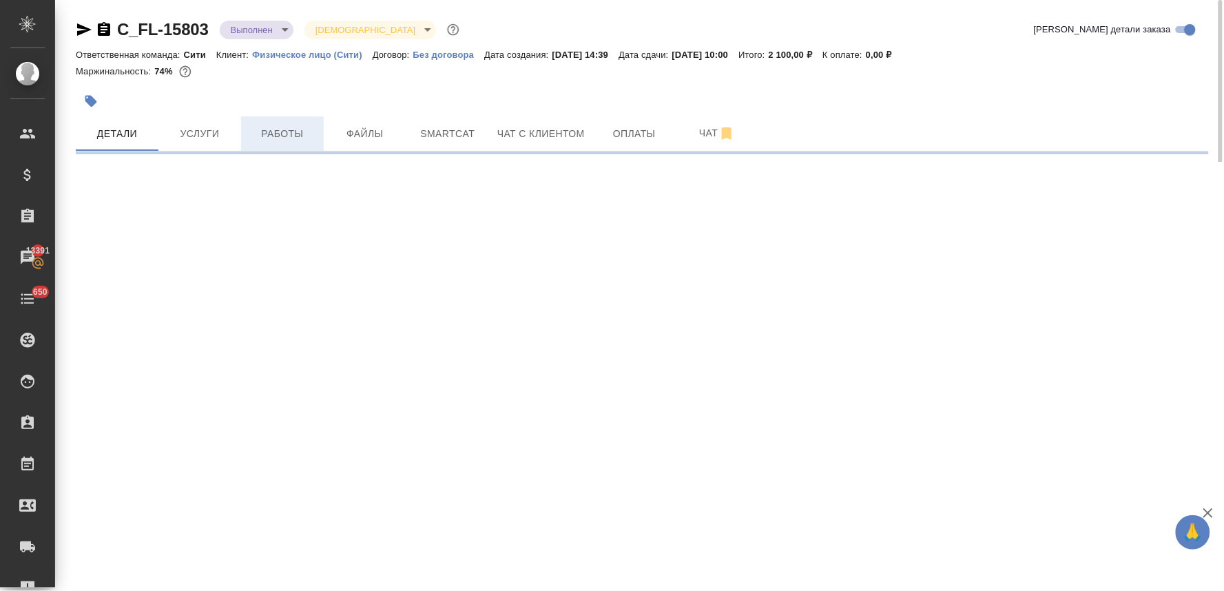
click at [266, 142] on button "Работы" at bounding box center [282, 133] width 83 height 34
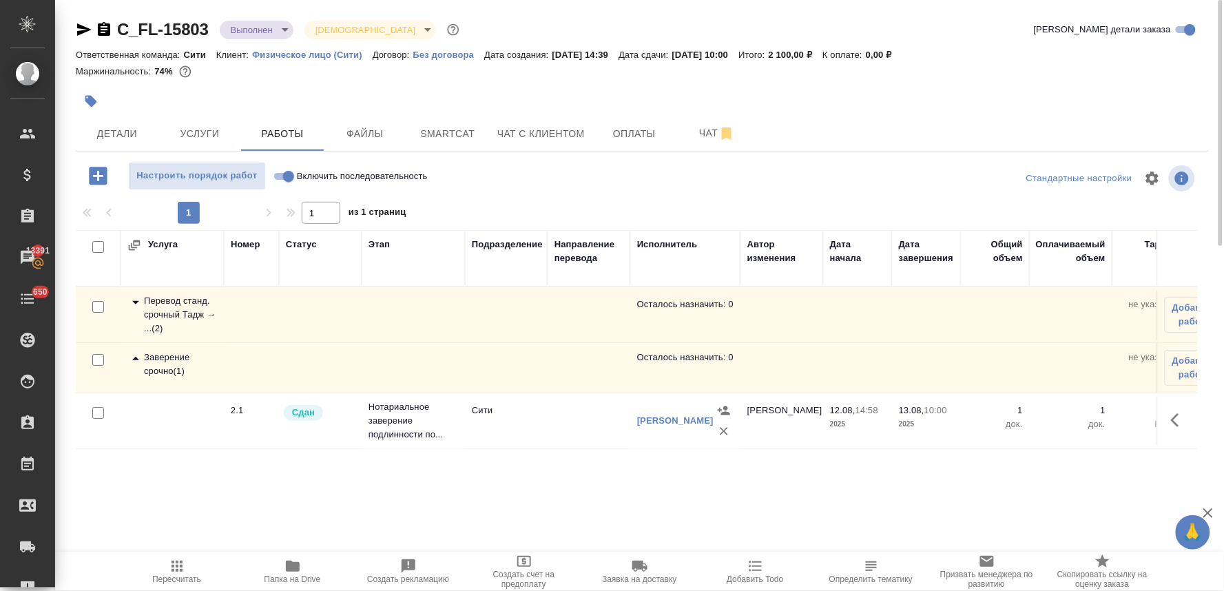
click at [166, 314] on div "Перевод станд. срочный Тадж → ... ( 2 )" at bounding box center [172, 314] width 90 height 41
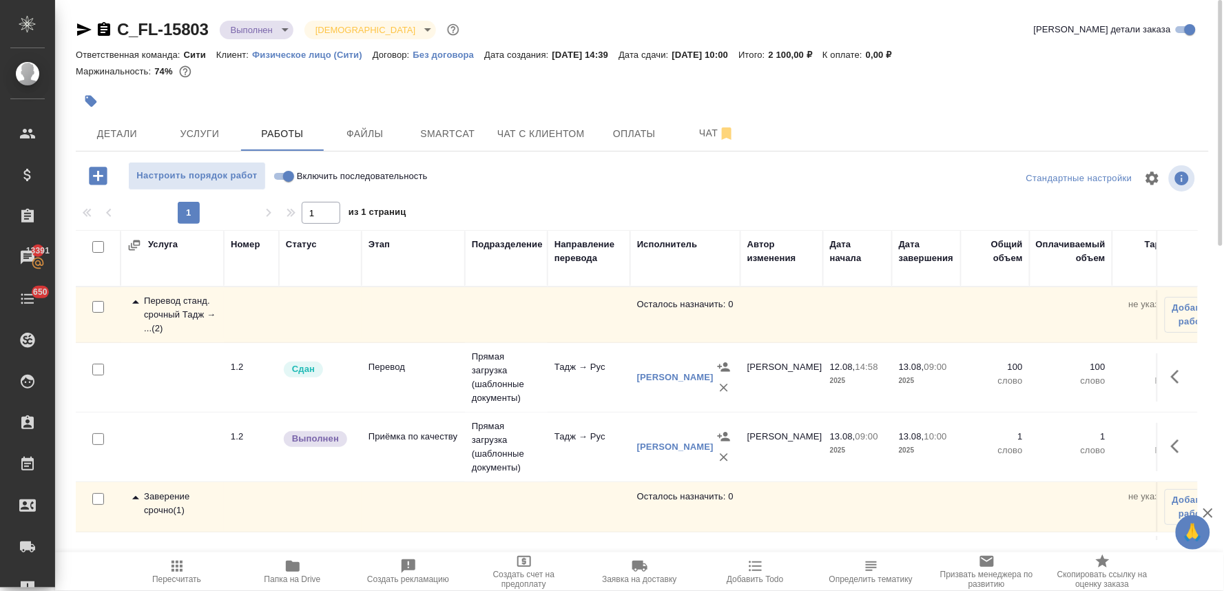
click at [1171, 449] on icon "button" at bounding box center [1175, 446] width 8 height 14
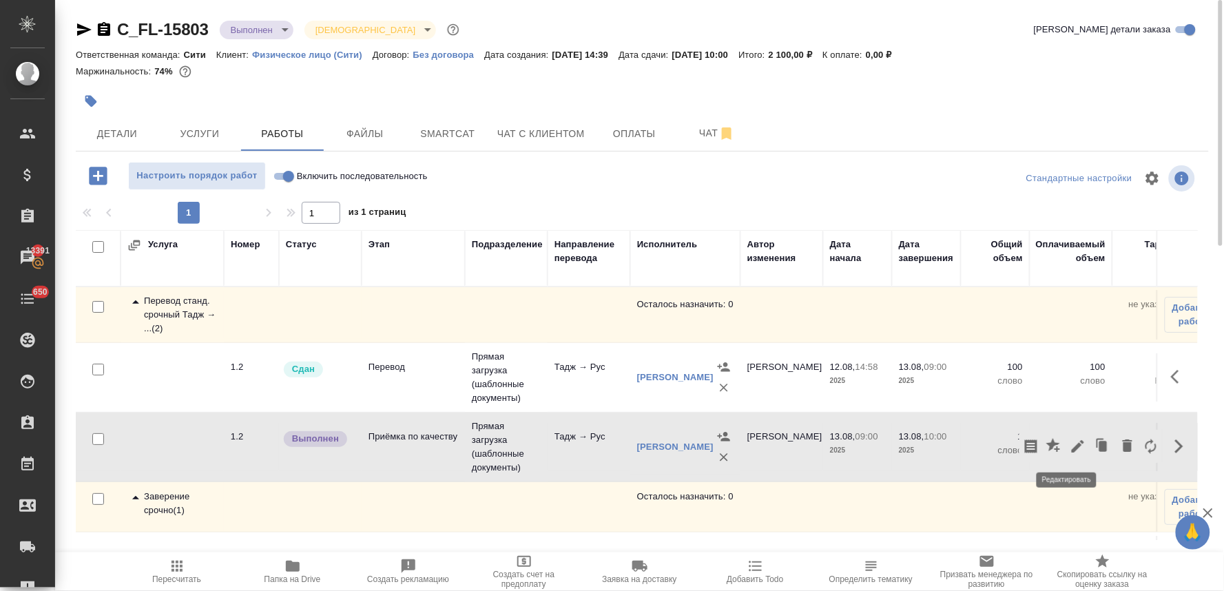
click at [1071, 448] on icon "button" at bounding box center [1077, 446] width 12 height 12
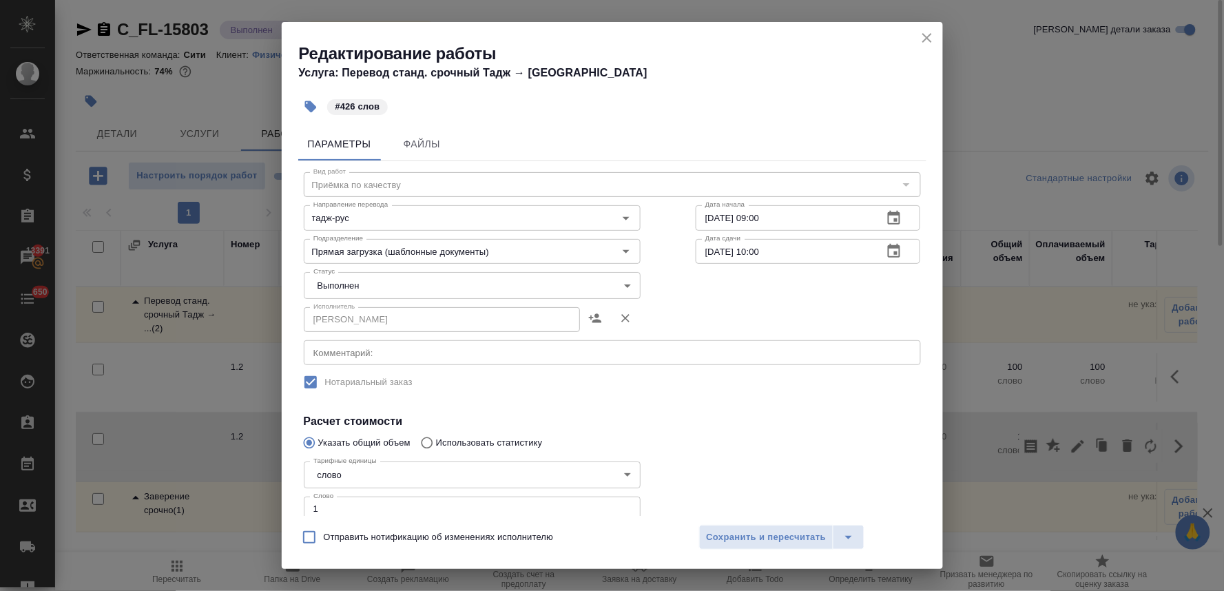
click at [928, 39] on icon "close" at bounding box center [927, 38] width 10 height 10
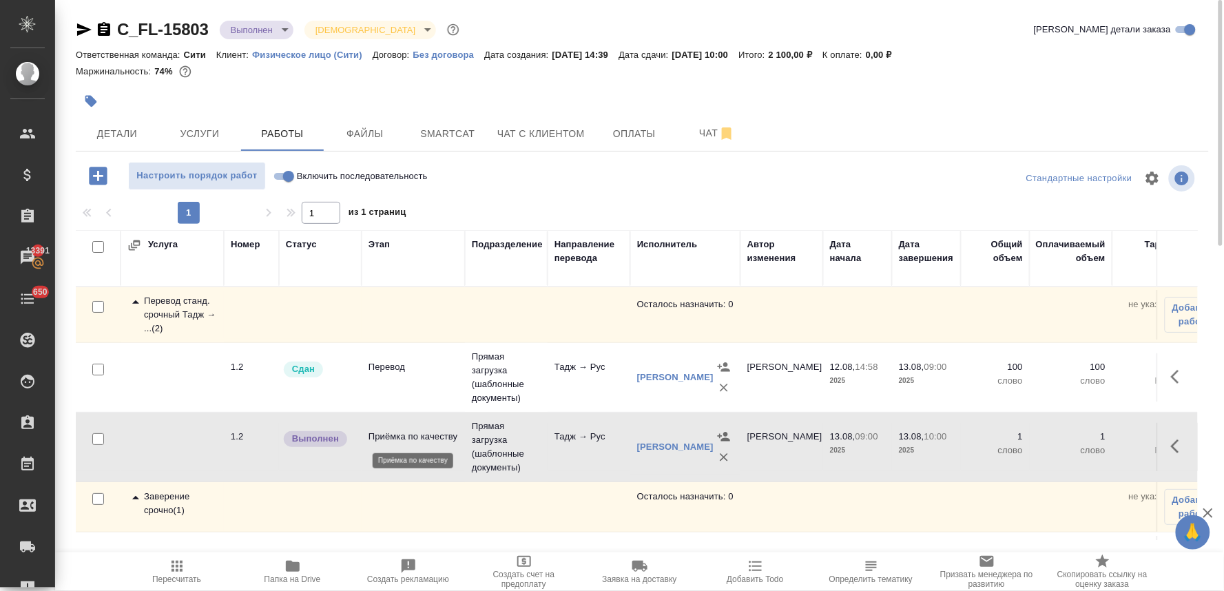
click at [399, 439] on p "Приёмка по качеству" at bounding box center [413, 437] width 90 height 14
click at [269, 28] on body "🙏 .cls-1 fill:#fff; AWATERA Lyamina Nadezhda Клиенты Спецификации Заказы 13391 …" at bounding box center [612, 295] width 1224 height 591
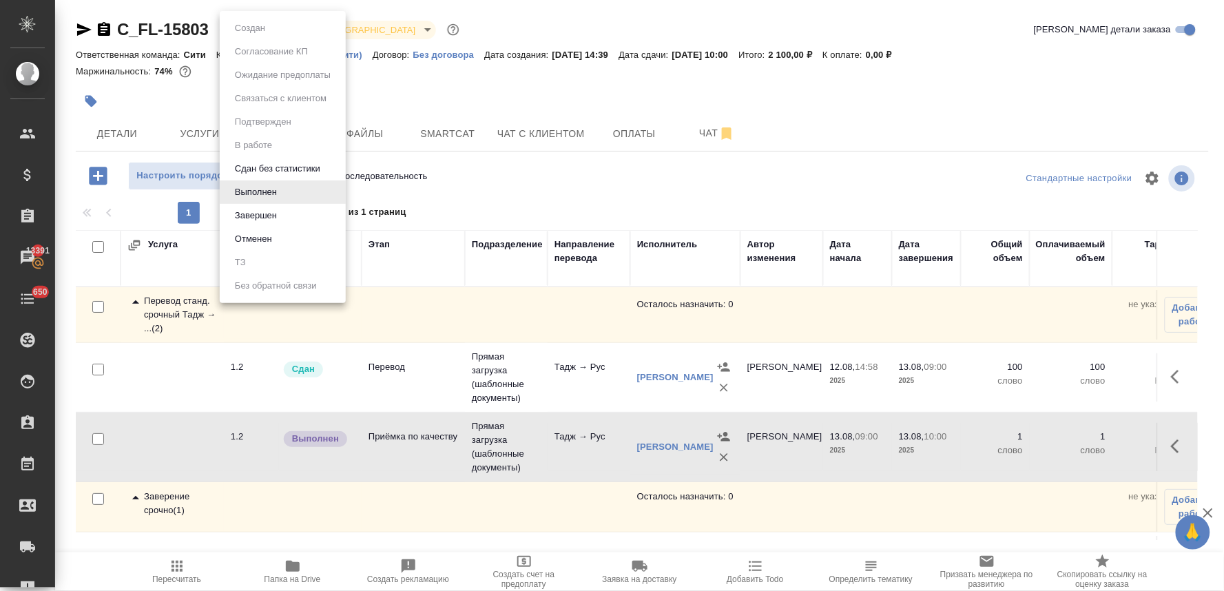
click at [285, 211] on li "Завершен" at bounding box center [283, 215] width 126 height 23
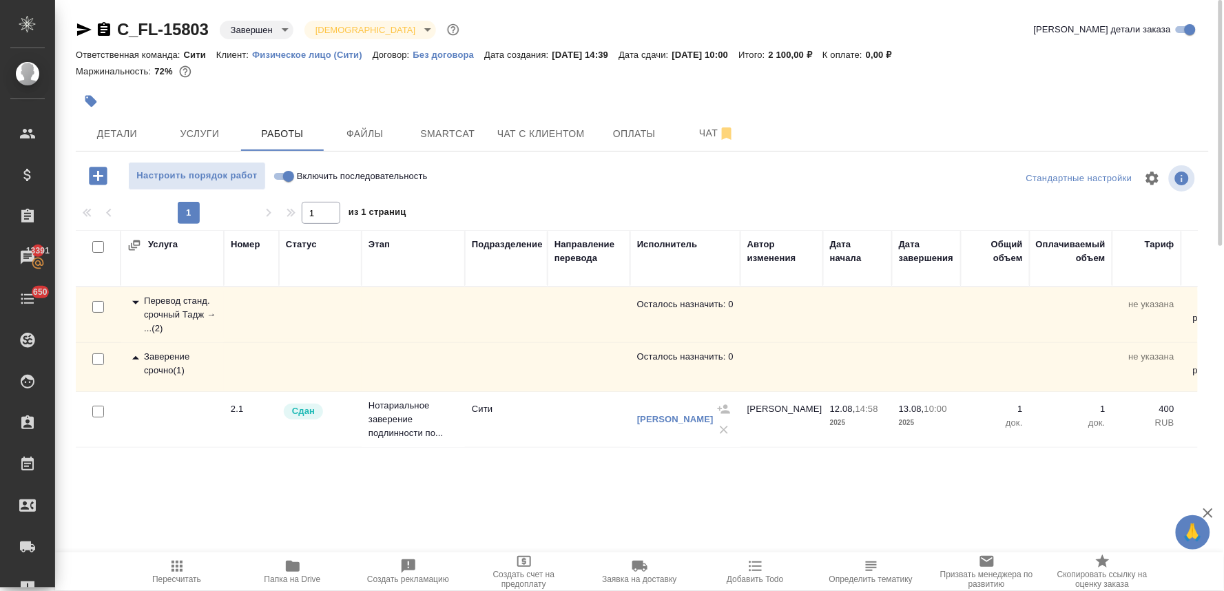
click at [175, 572] on icon "button" at bounding box center [177, 566] width 17 height 17
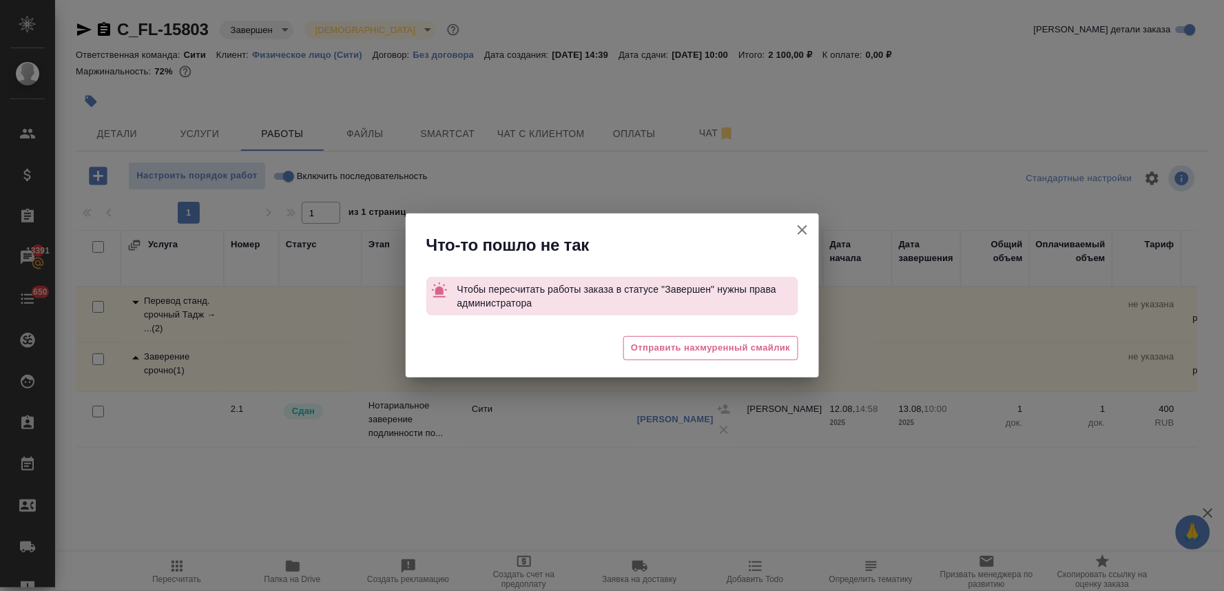
click at [806, 226] on icon "button" at bounding box center [802, 230] width 10 height 10
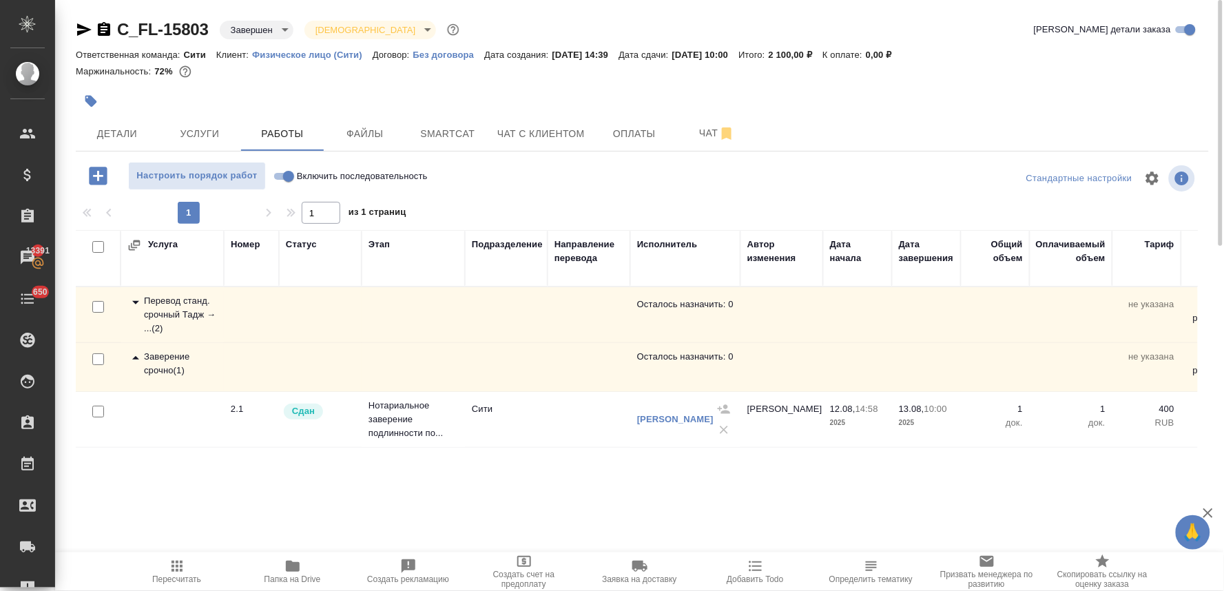
click at [174, 312] on div "Перевод станд. срочный Тадж → ... ( 2 )" at bounding box center [172, 314] width 90 height 41
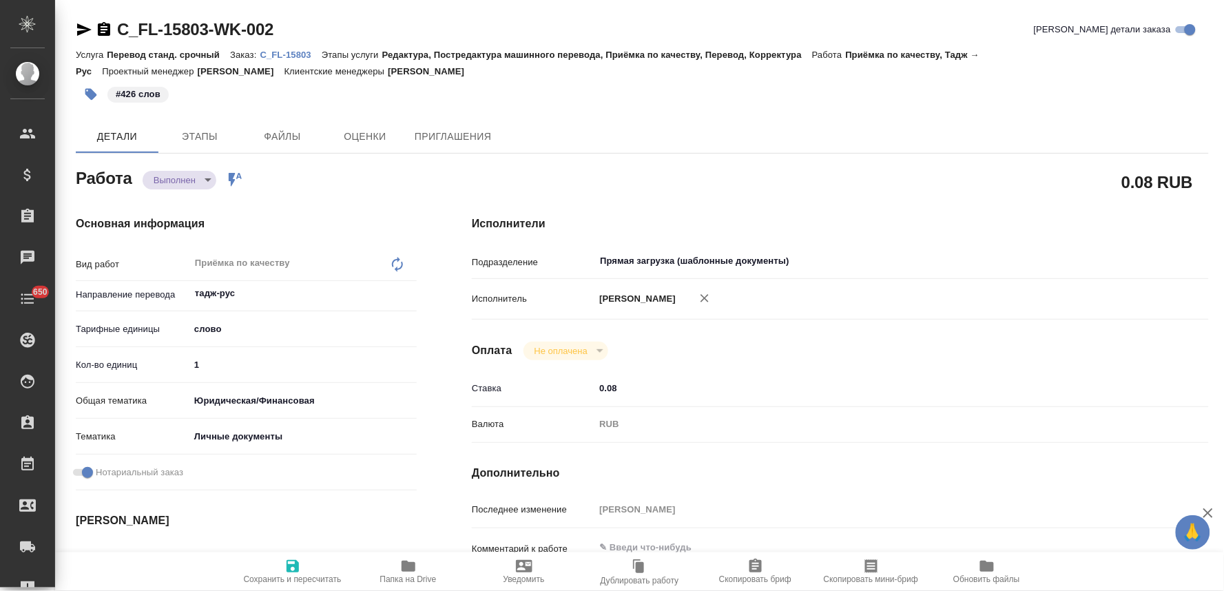
type textarea "x"
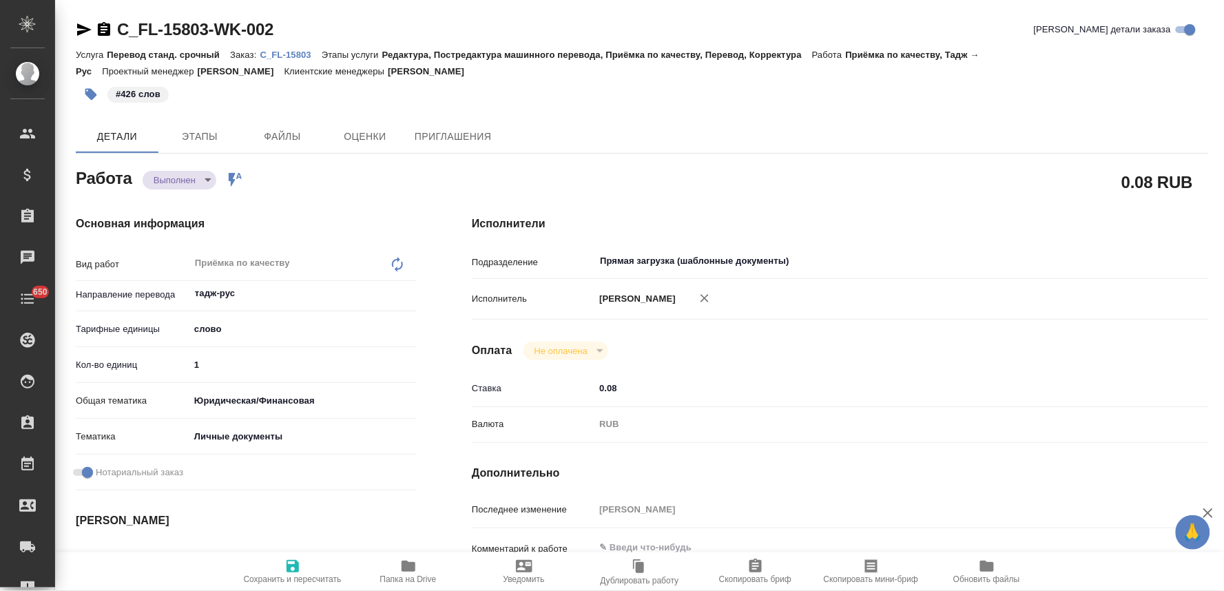
type textarea "x"
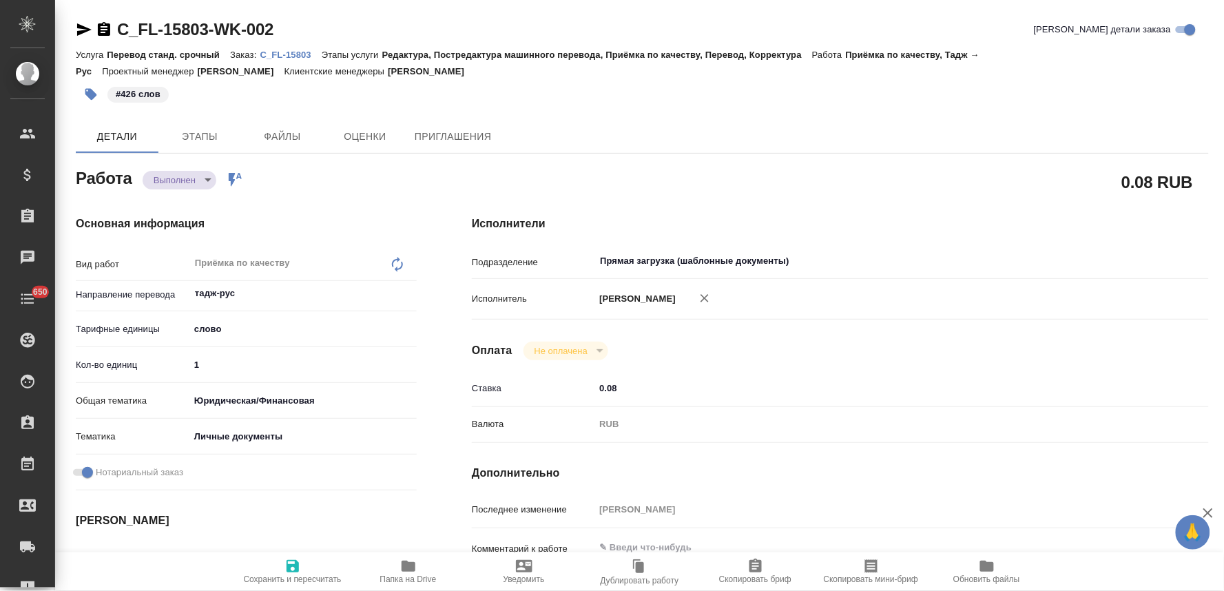
type textarea "x"
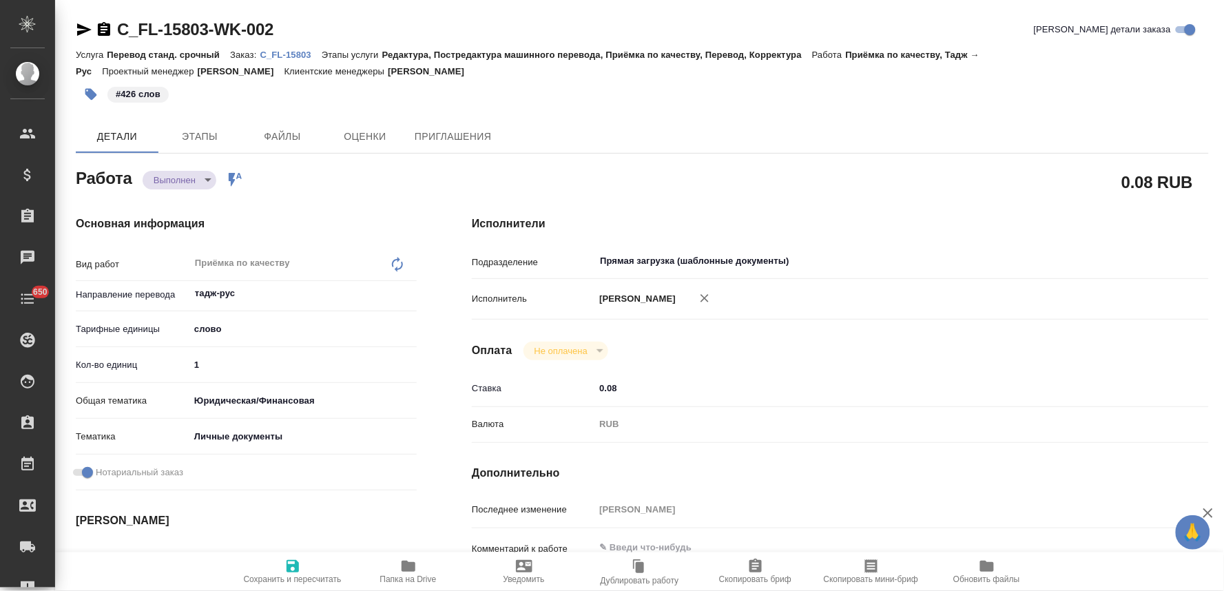
type textarea "x"
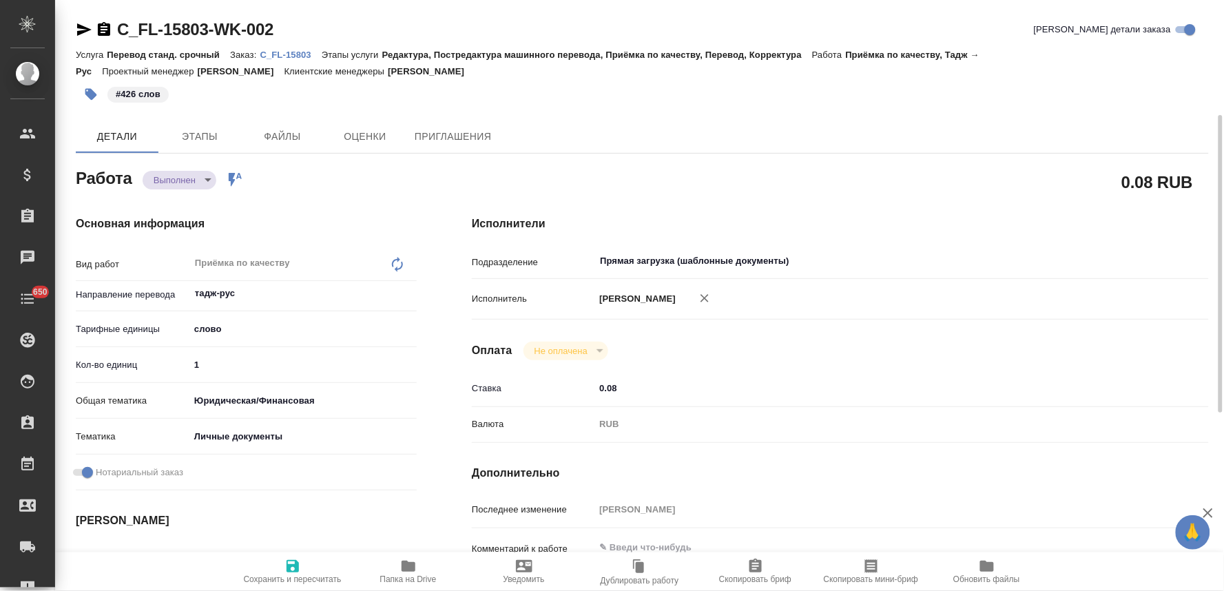
scroll to position [76, 0]
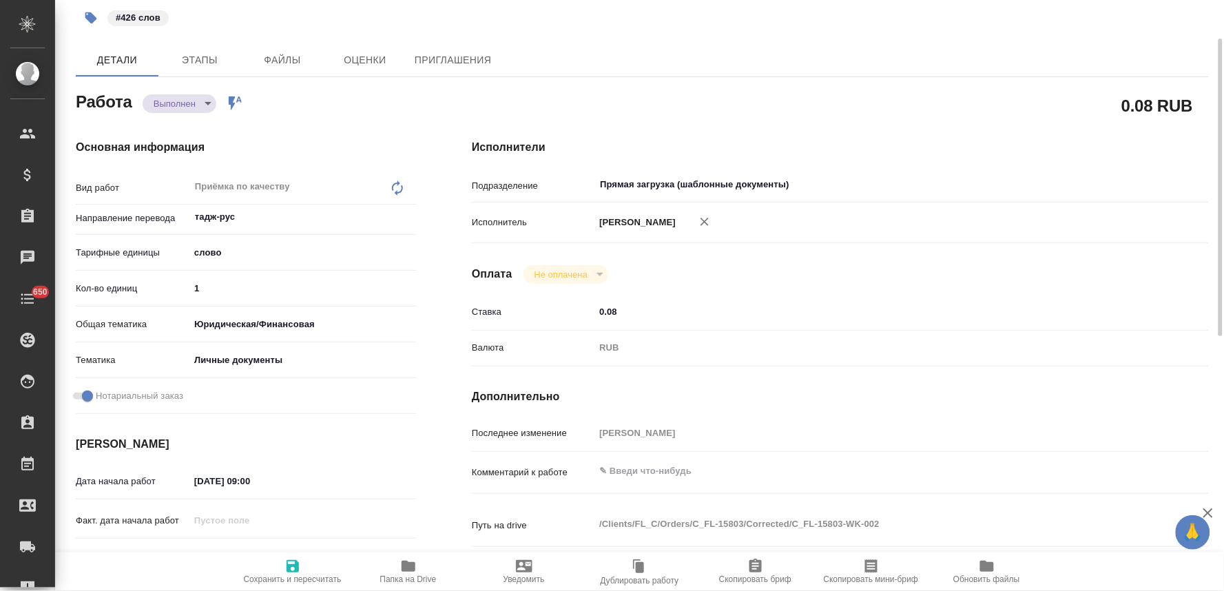
type textarea "x"
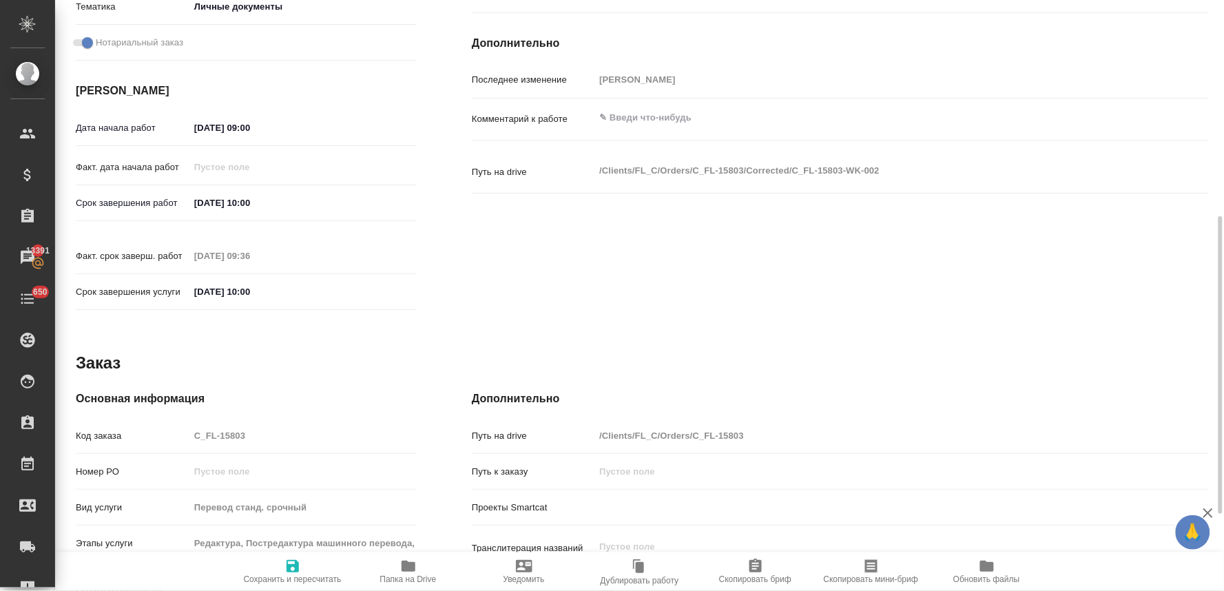
scroll to position [47, 0]
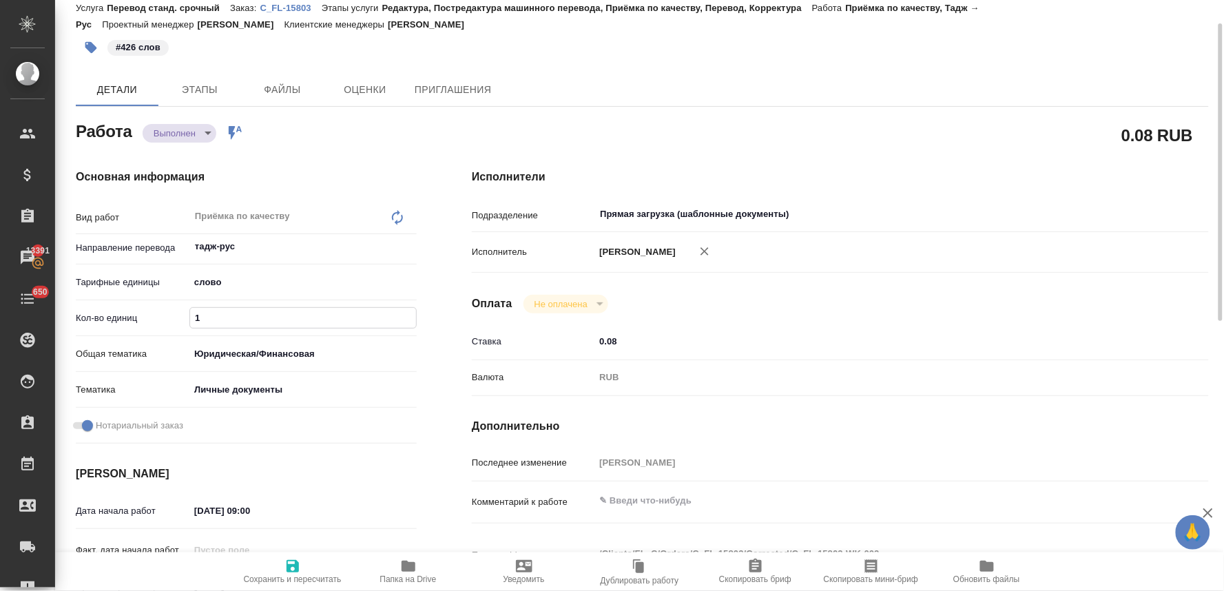
drag, startPoint x: 210, startPoint y: 320, endPoint x: 173, endPoint y: 318, distance: 37.2
click at [173, 318] on div "Кол-во единиц 1" at bounding box center [246, 318] width 341 height 24
type textarea "x"
type input "4"
type textarea "x"
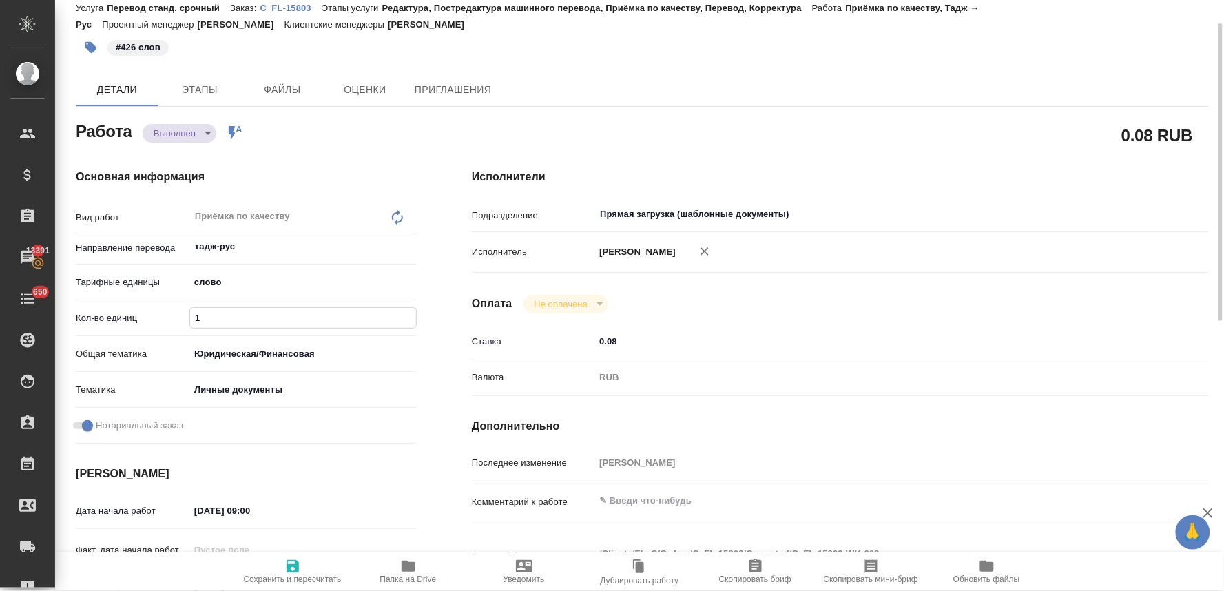
type textarea "x"
type input "42"
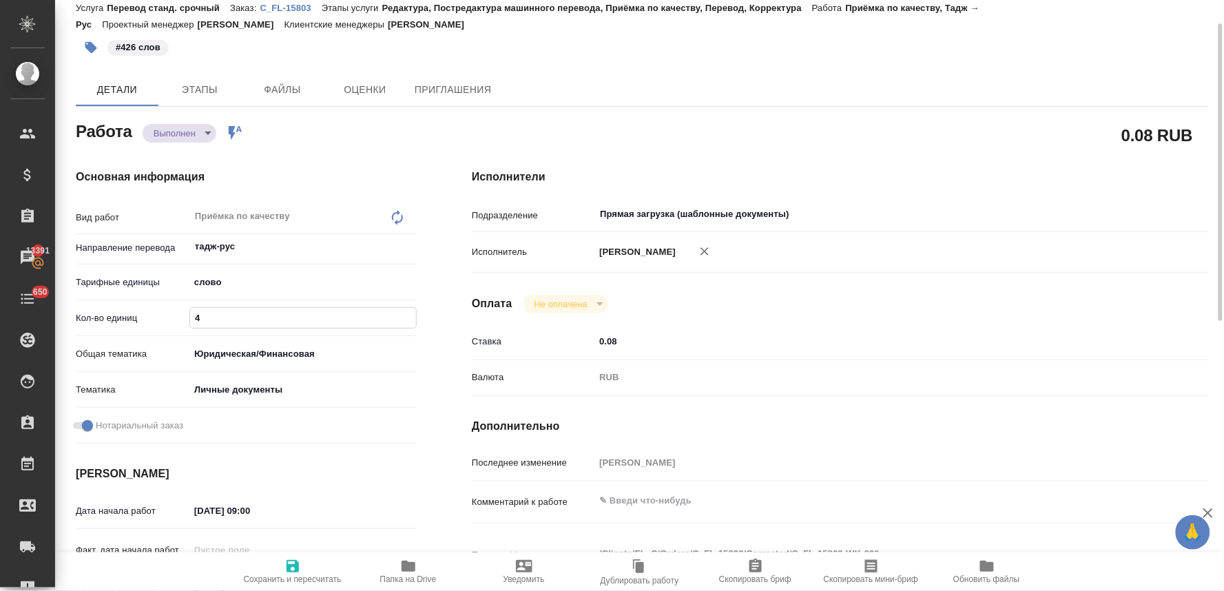
type textarea "x"
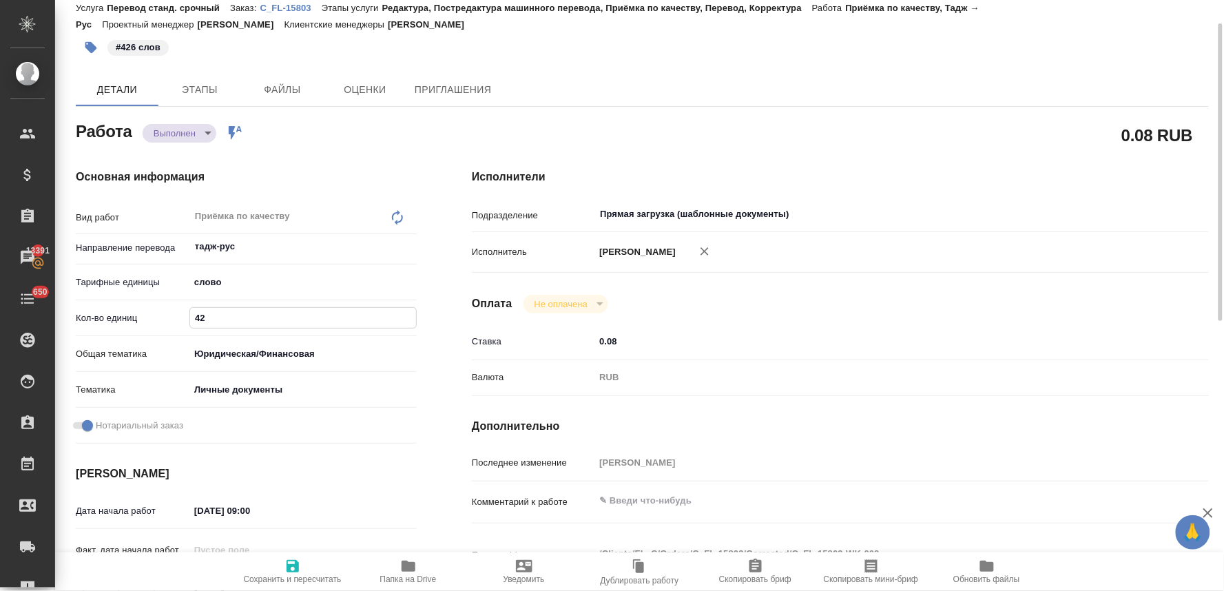
type input "426"
type textarea "x"
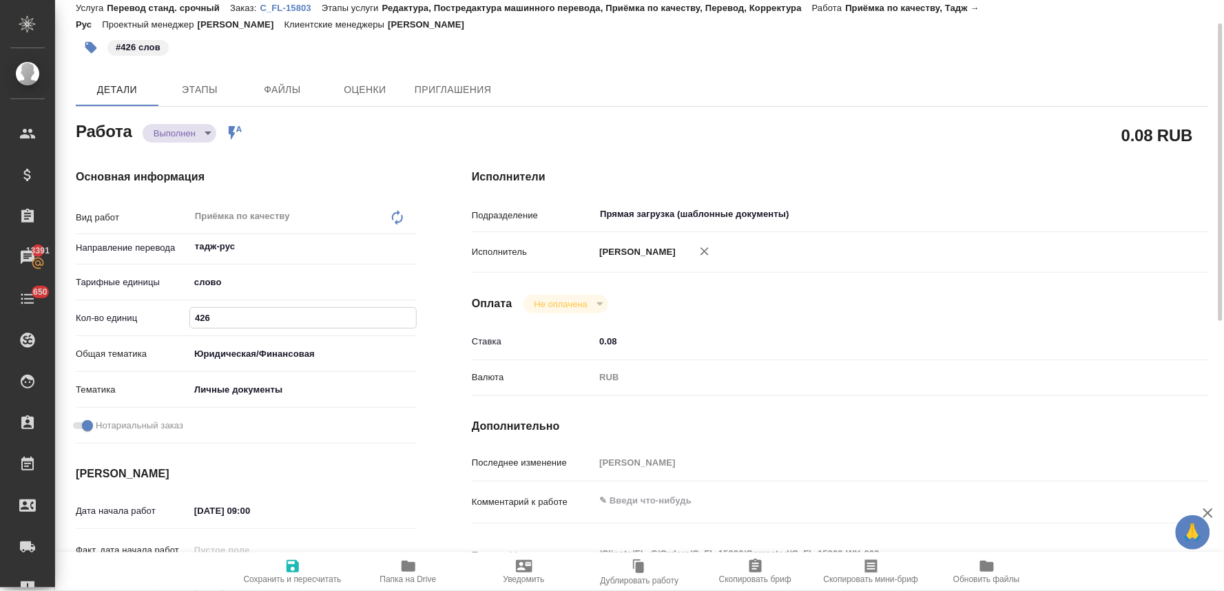
type input "426"
click at [292, 568] on icon "button" at bounding box center [292, 566] width 17 height 17
type textarea "x"
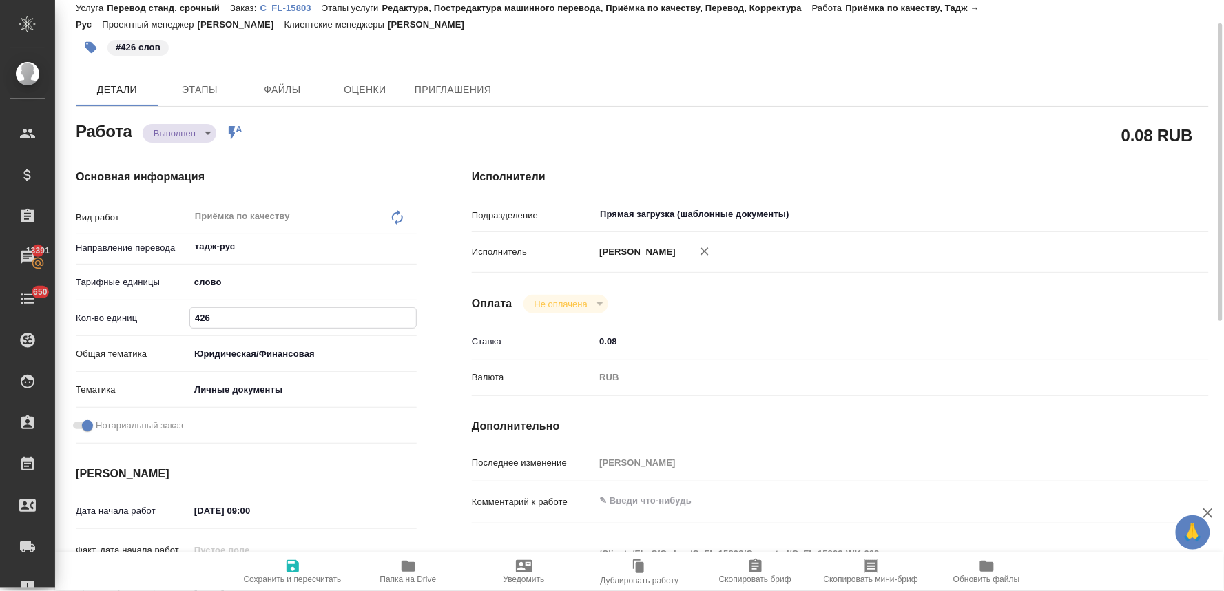
type textarea "x"
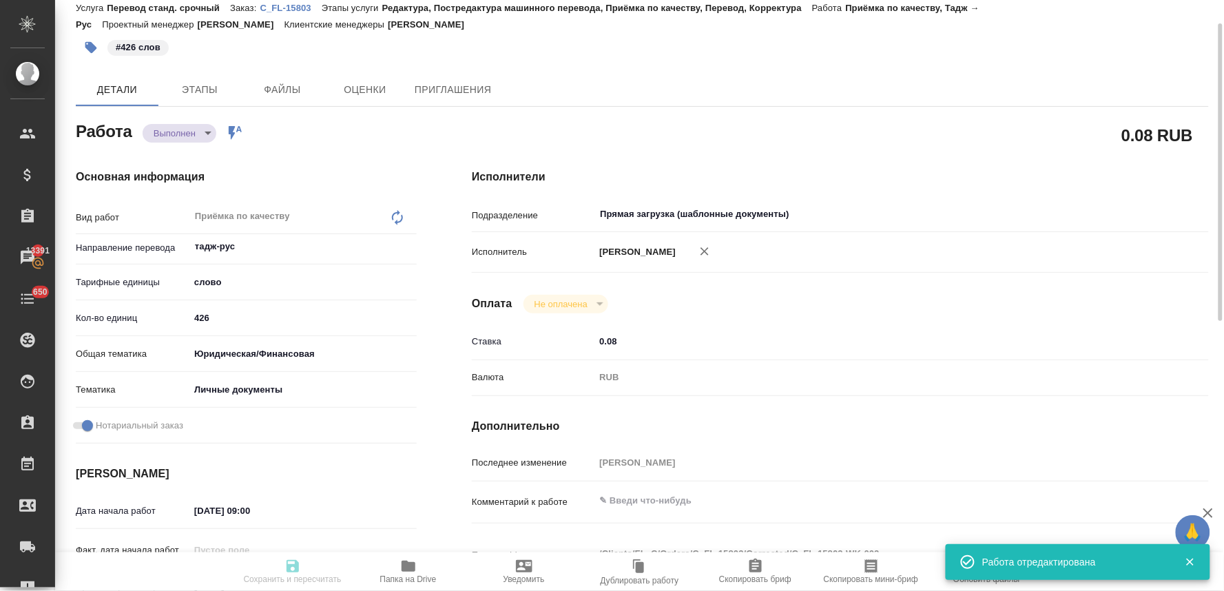
type textarea "x"
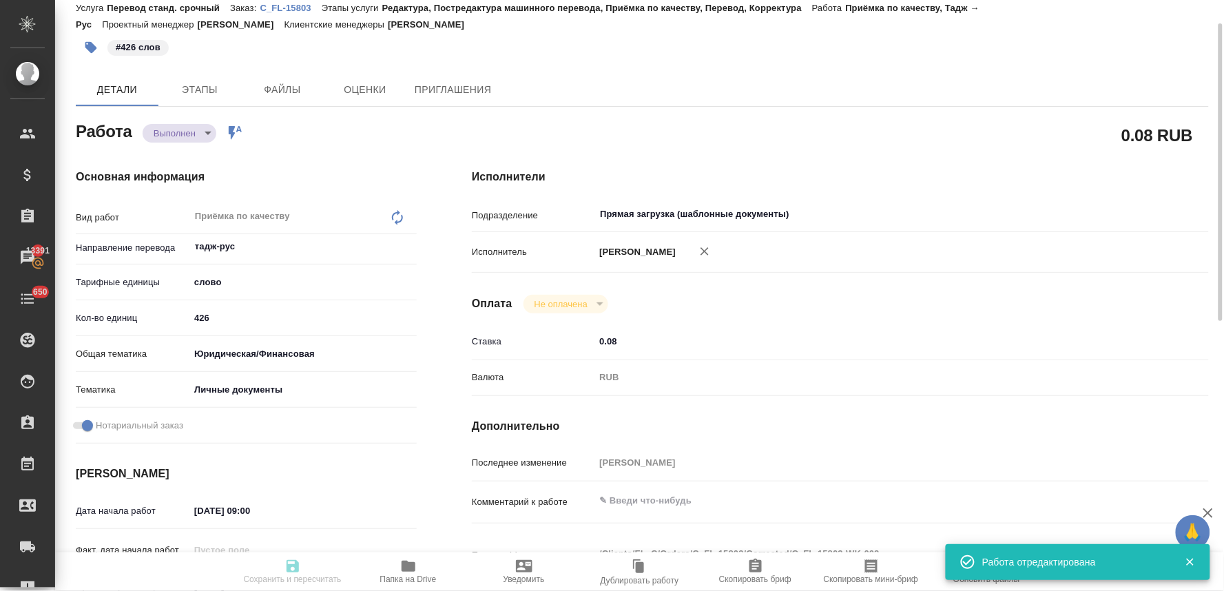
type input "completed"
type textarea "Приёмка по качеству"
type textarea "x"
type input "тадж-рус"
type input "5a8b1489cc6b4906c91bfd90"
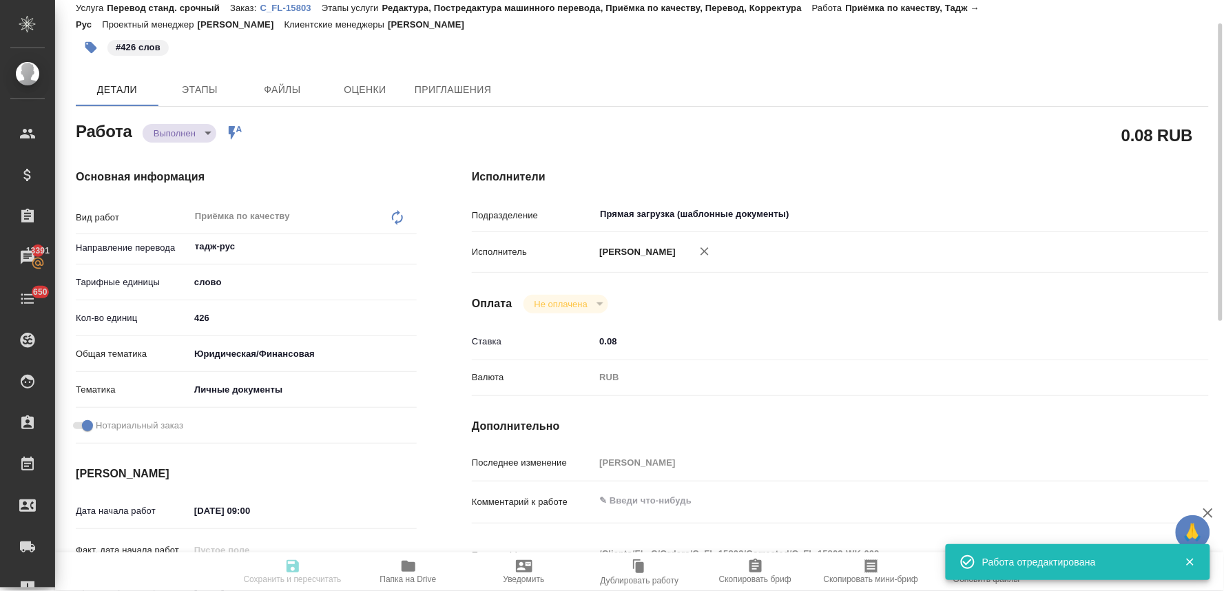
type input "426"
type input "yr-fn"
type input "5a8b8b956a9677013d343cfe"
checkbox input "true"
type input "13.08.2025 09:00"
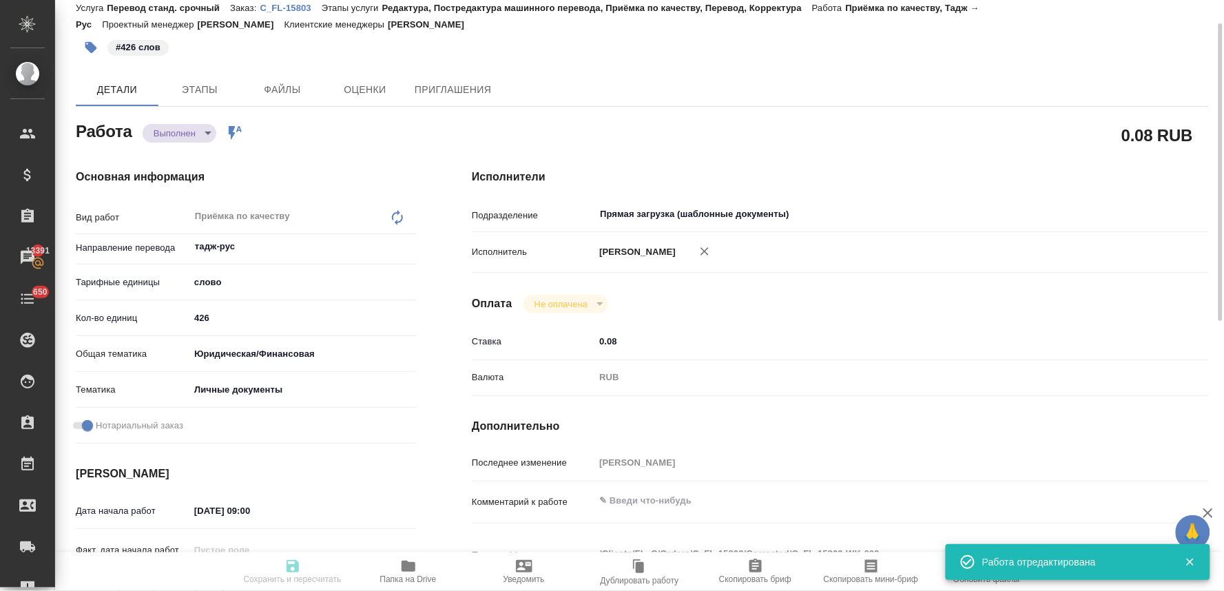
type input "13.08.2025 10:00"
type input "13.08.2025 09:36"
type input "13.08.2025 10:00"
type input "Прямая загрузка (шаблонные документы)"
type input "notPayed"
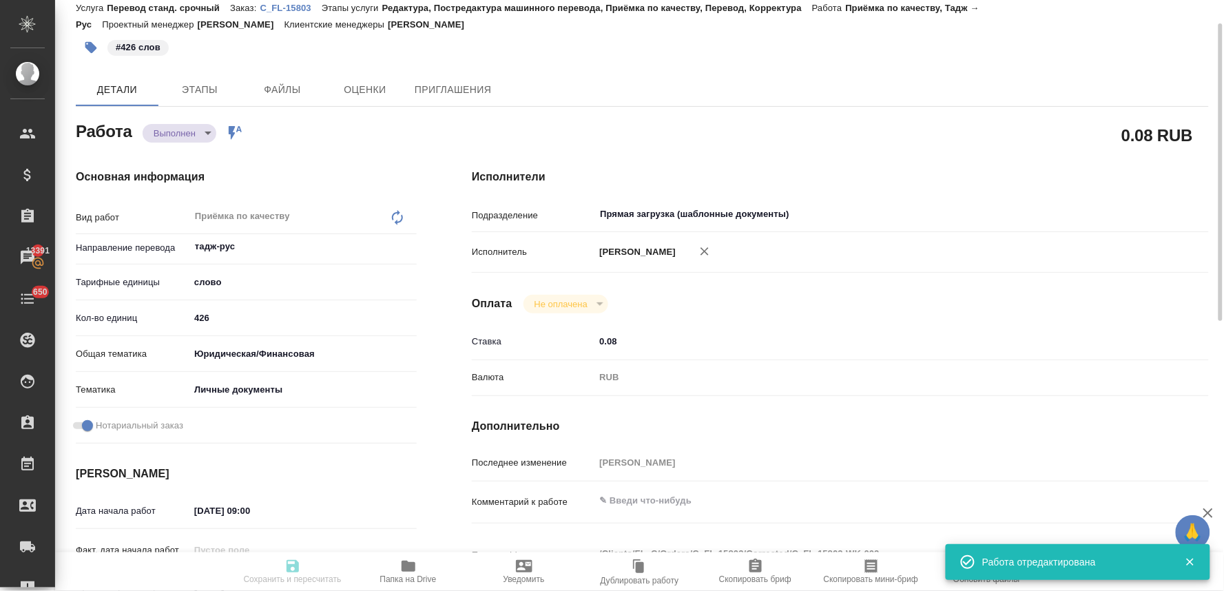
type input "0.08"
type input "RUB"
type input "Лямина Надежда"
type textarea "x"
type textarea "/Clients/FL_C/Orders/C_FL-15803/Corrected/C_FL-15803-WK-002"
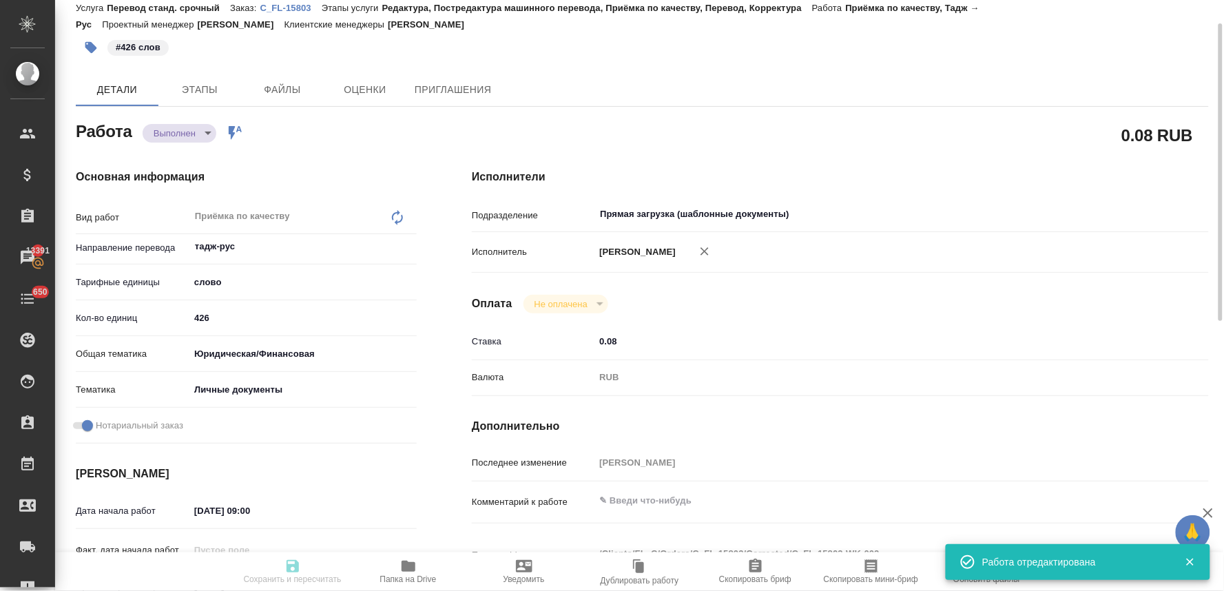
type textarea "x"
type input "C_FL-15803"
type input "Перевод станд. срочный"
type input "Редактура, Постредактура машинного перевода, Приёмка по качеству, Перевод, Корр…"
type input "Лямина Надежда"
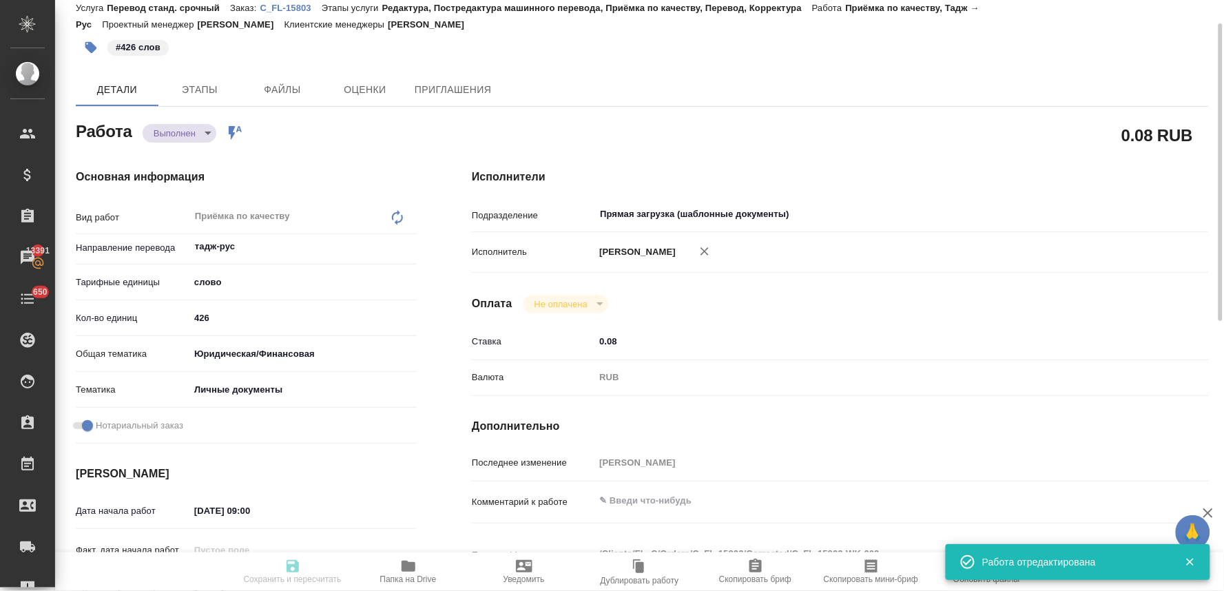
type input "/Clients/FL_C/Orders/C_FL-15803"
type textarea "x"
type textarea "нот в сахарово на патент"
type textarea "x"
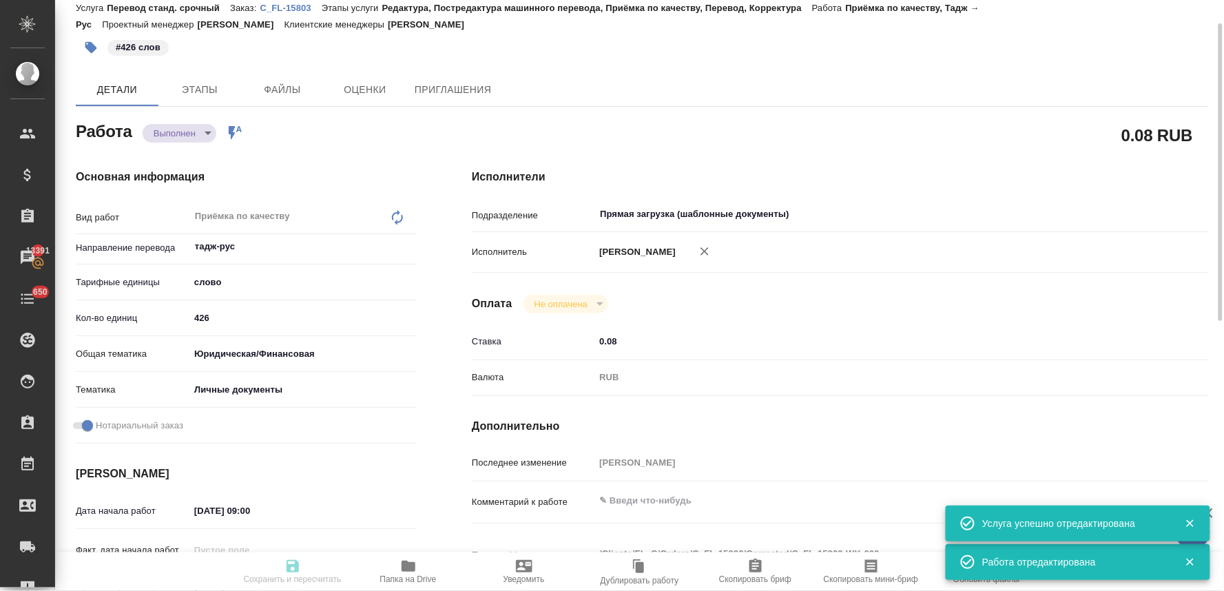
type textarea "x"
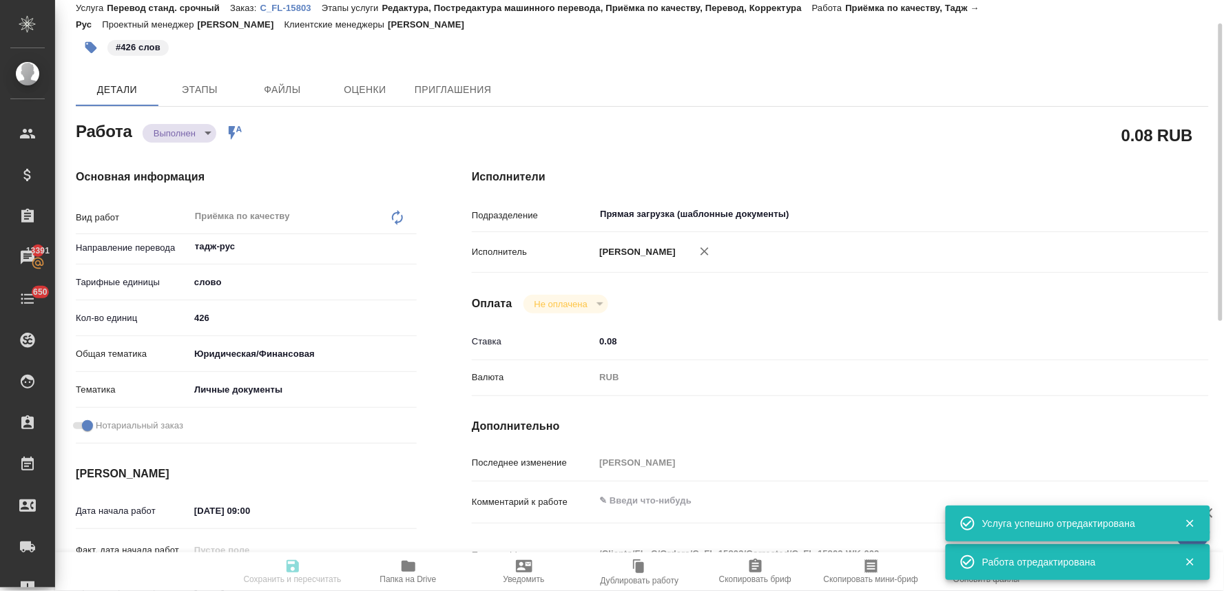
type textarea "x"
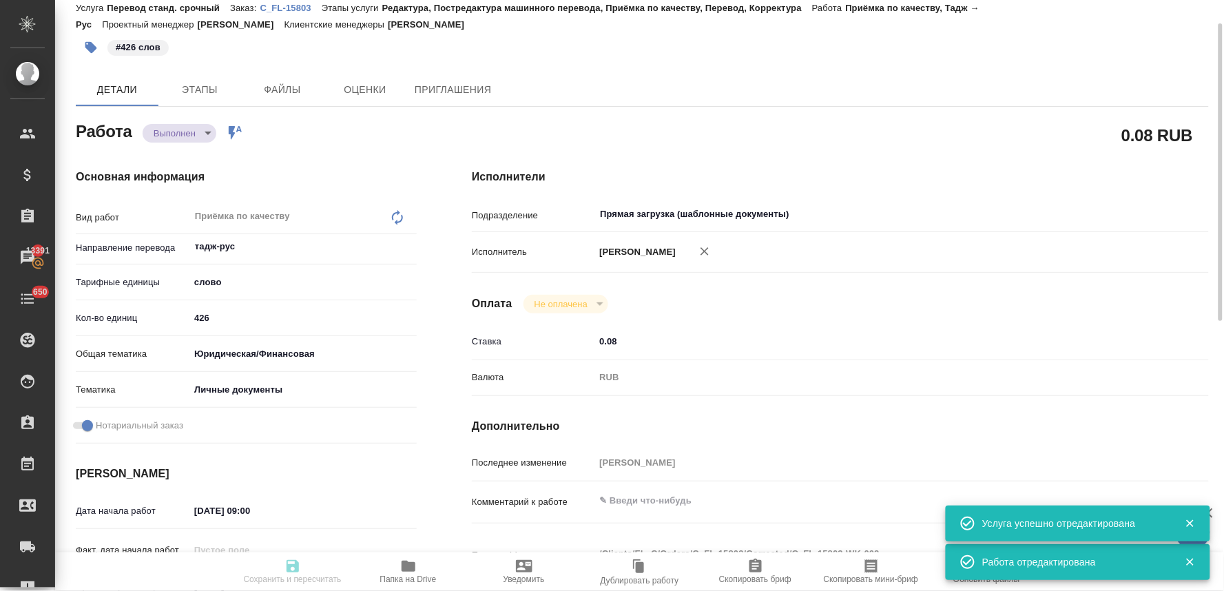
type textarea "x"
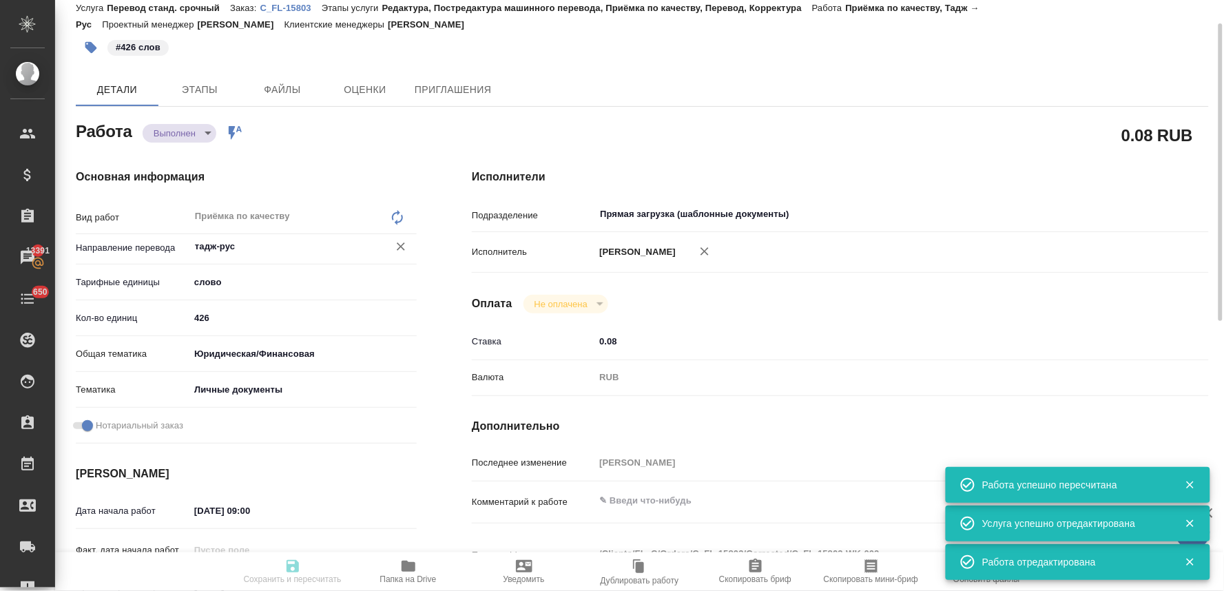
type input "completed"
type textarea "Приёмка по качеству"
type textarea "x"
type input "тадж-рус"
type input "5a8b1489cc6b4906c91bfd90"
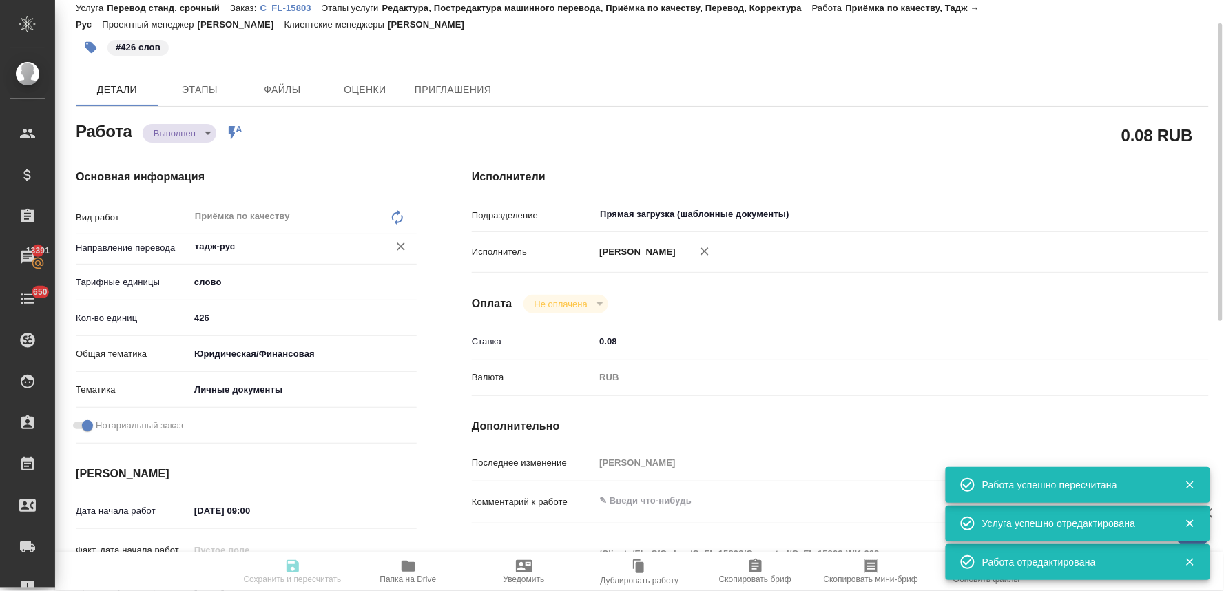
type input "426"
type input "yr-fn"
type input "5a8b8b956a9677013d343cfe"
checkbox input "true"
type input "13.08.2025 09:00"
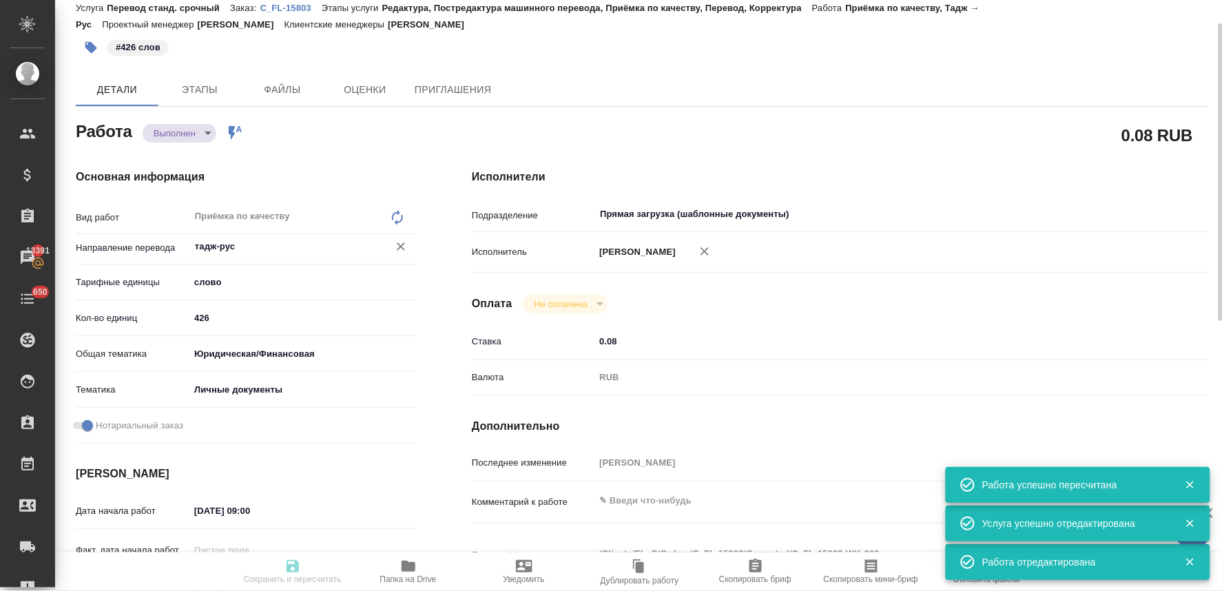
type input "13.08.2025 10:00"
type input "13.08.2025 09:36"
type input "13.08.2025 10:00"
type input "Прямая загрузка (шаблонные документы)"
type input "notPayed"
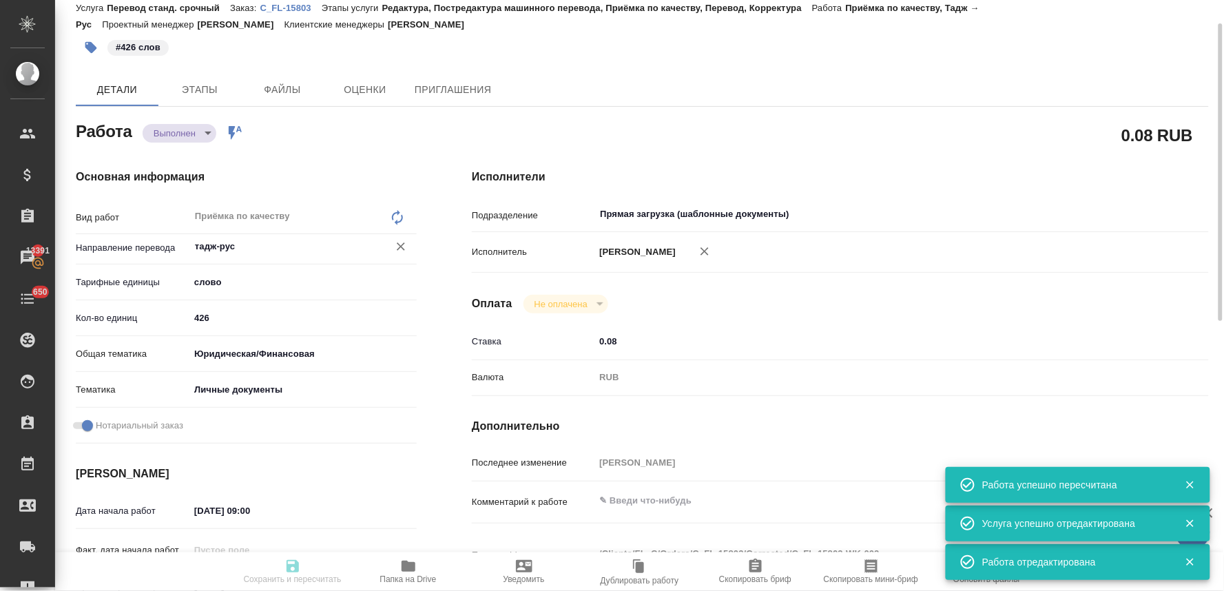
type input "0.08"
type input "RUB"
type input "Лямина Надежда"
type textarea "x"
type textarea "/Clients/FL_C/Orders/C_FL-15803/Corrected/C_FL-15803-WK-002"
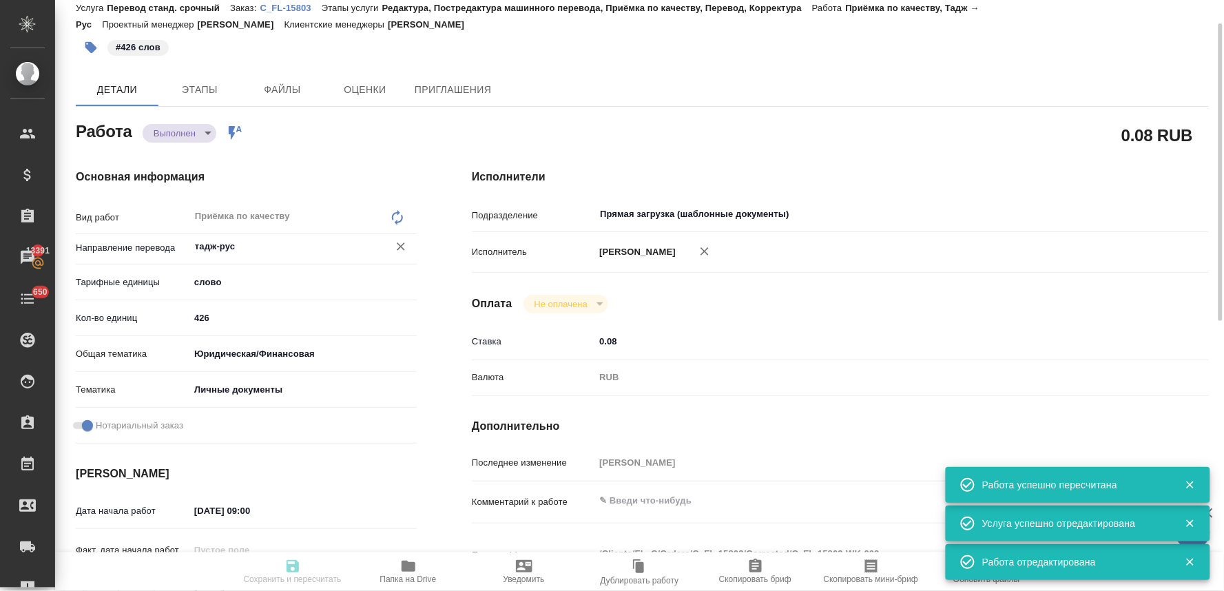
type textarea "x"
type input "C_FL-15803"
type input "Перевод станд. срочный"
type input "Редактура, Постредактура машинного перевода, Приёмка по качеству, Перевод, Корр…"
type input "Лямина Надежда"
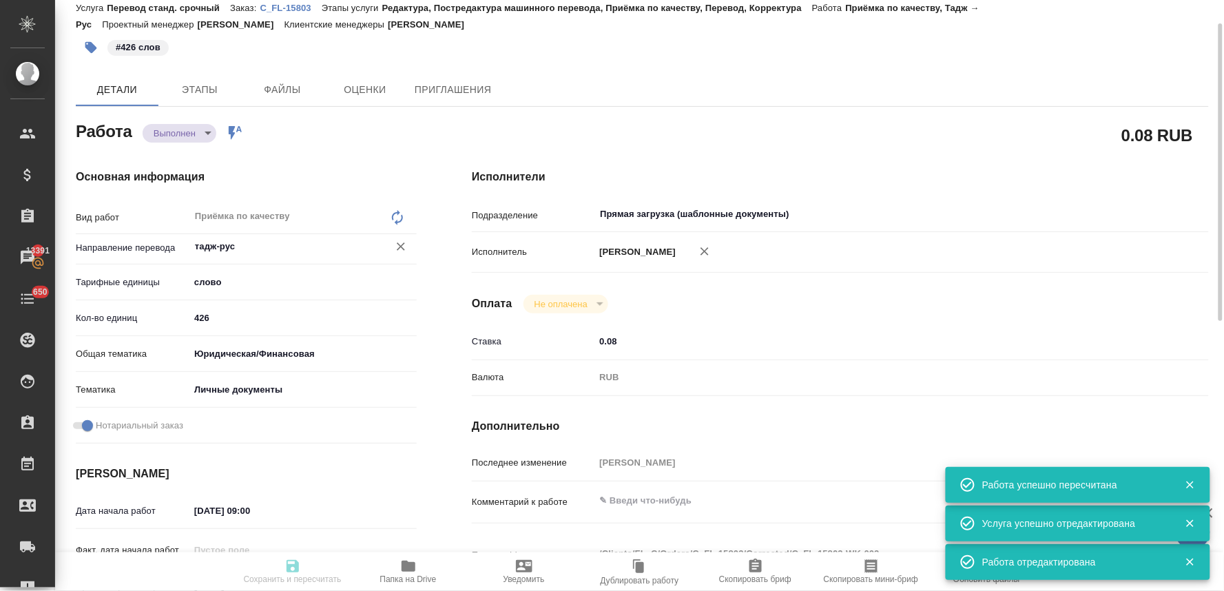
type input "/Clients/FL_C/Orders/C_FL-15803"
type textarea "x"
type textarea "нот в сахарово на патент"
type textarea "x"
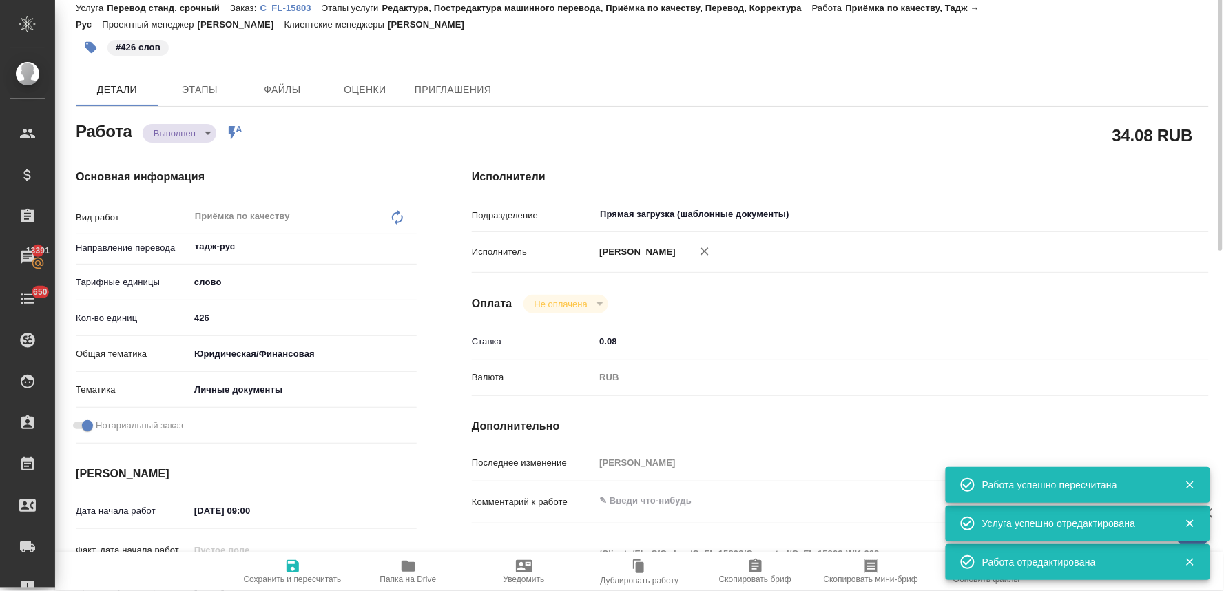
type textarea "x"
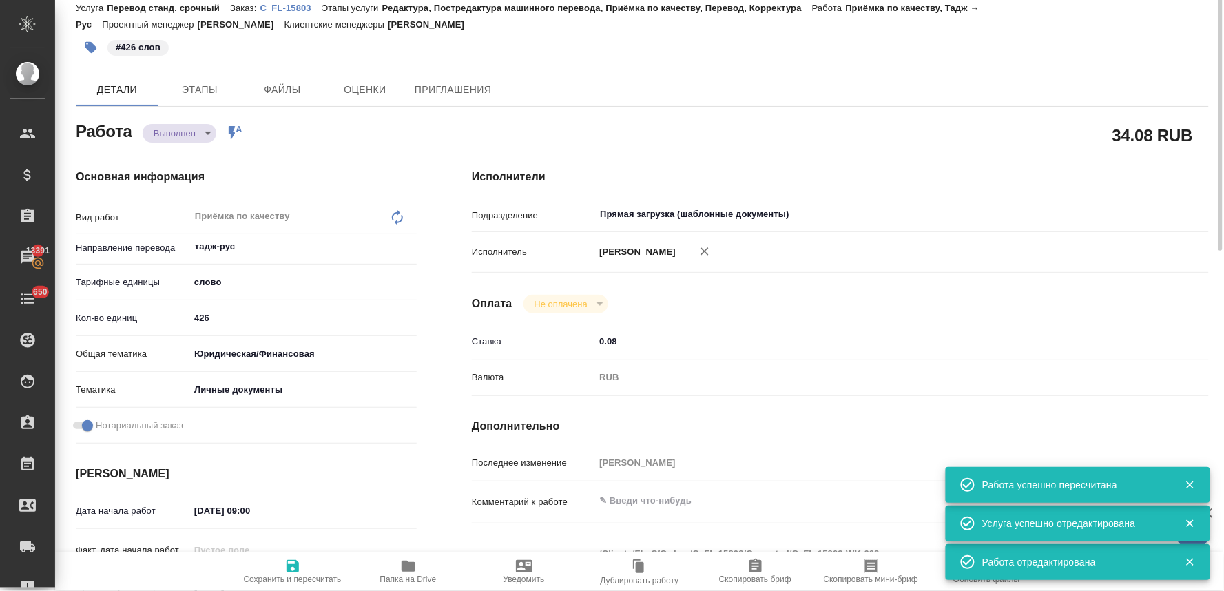
type textarea "x"
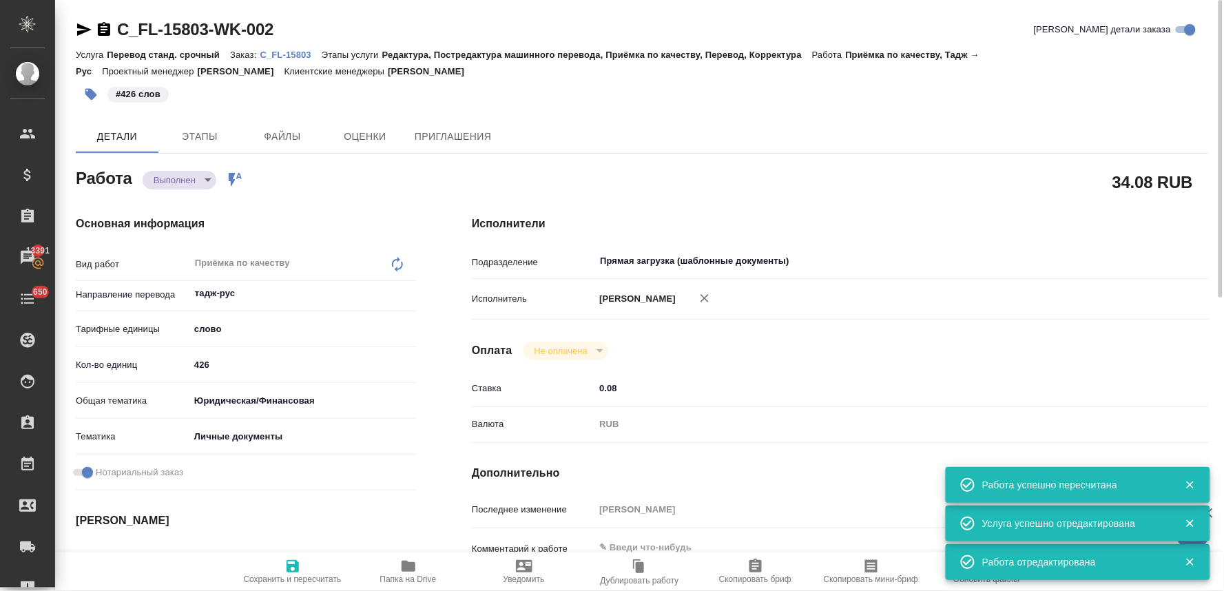
type textarea "x"
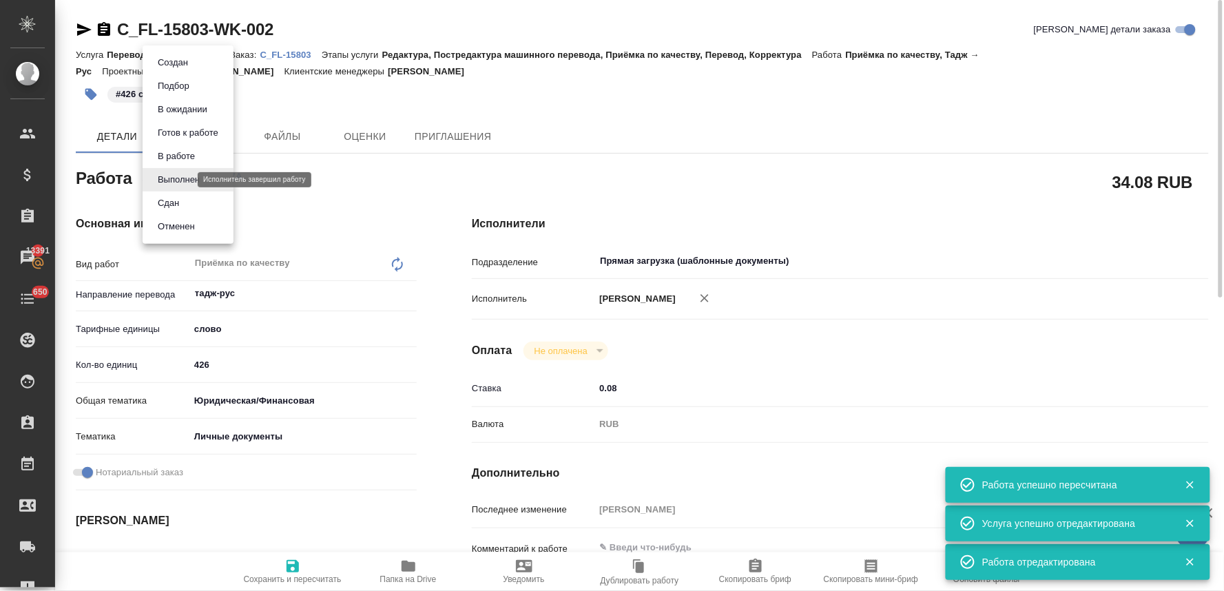
click at [183, 182] on body "🙏 .cls-1 fill:#fff; AWATERA Lyamina Nadezhda Клиенты Спецификации Заказы 13391 …" at bounding box center [612, 295] width 1224 height 591
type textarea "x"
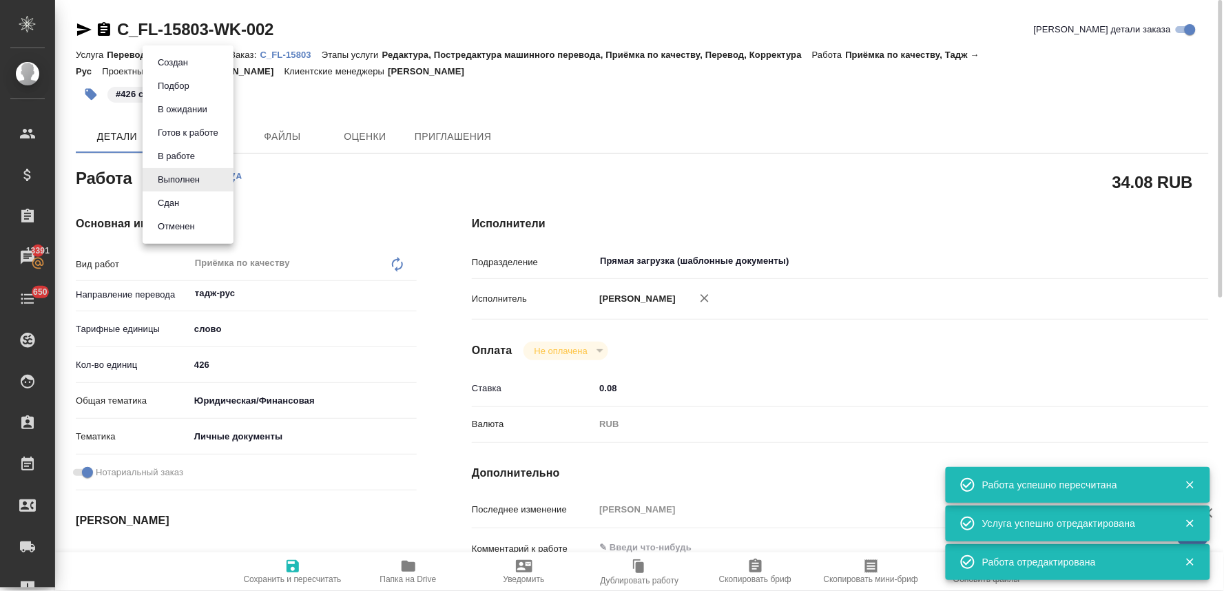
type textarea "x"
click at [201, 204] on li "Сдан" at bounding box center [188, 202] width 91 height 23
type textarea "x"
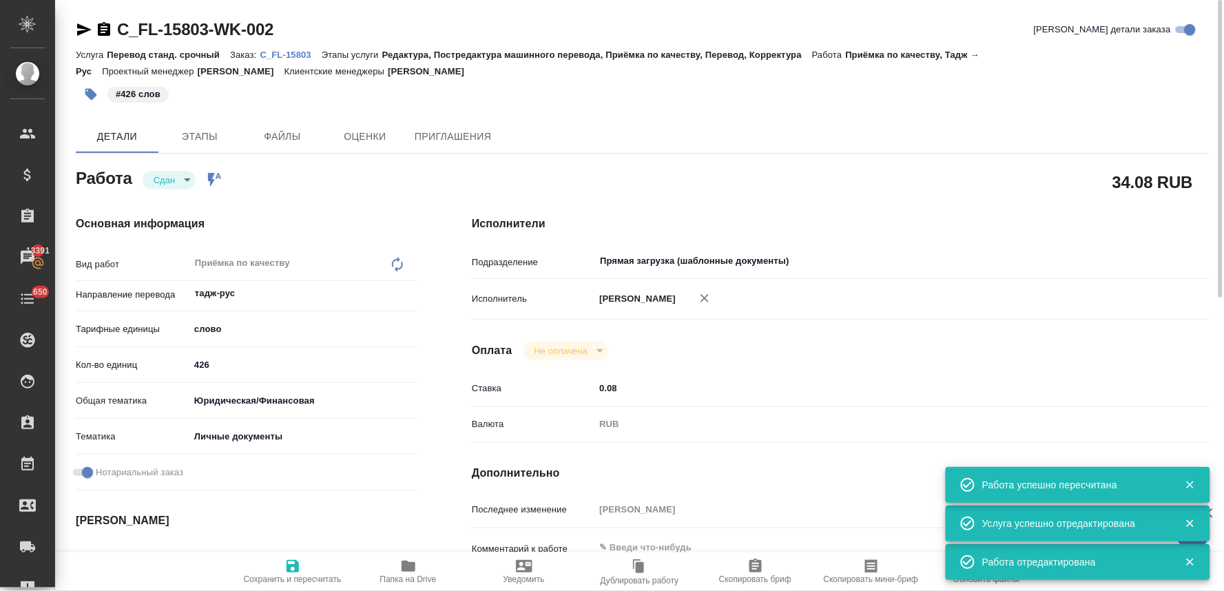
type textarea "x"
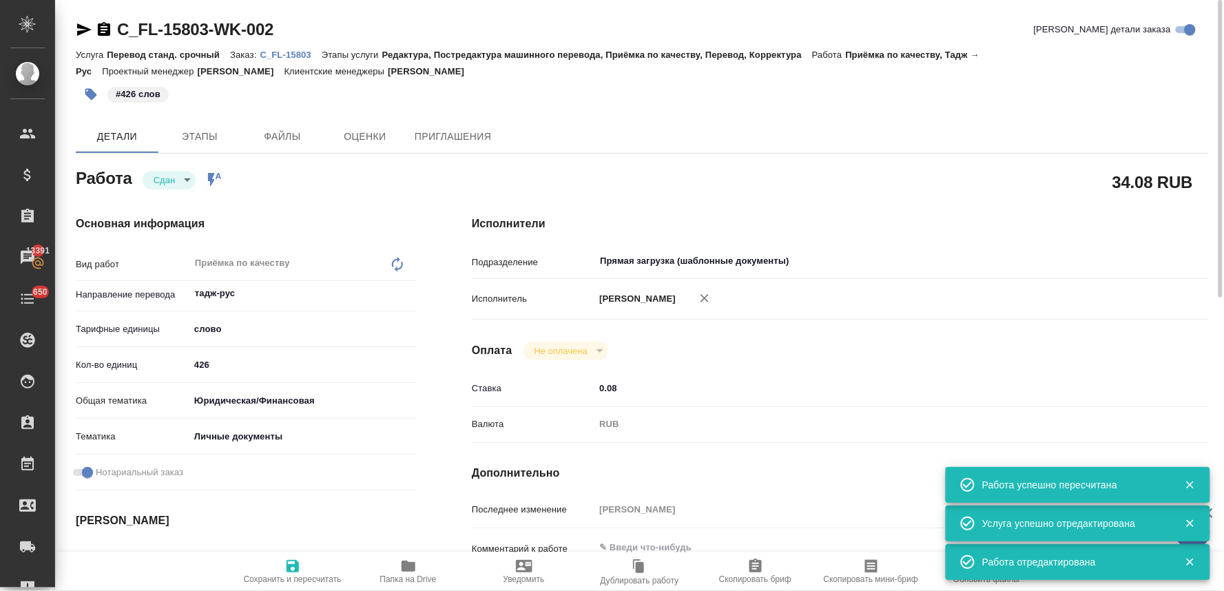
type textarea "x"
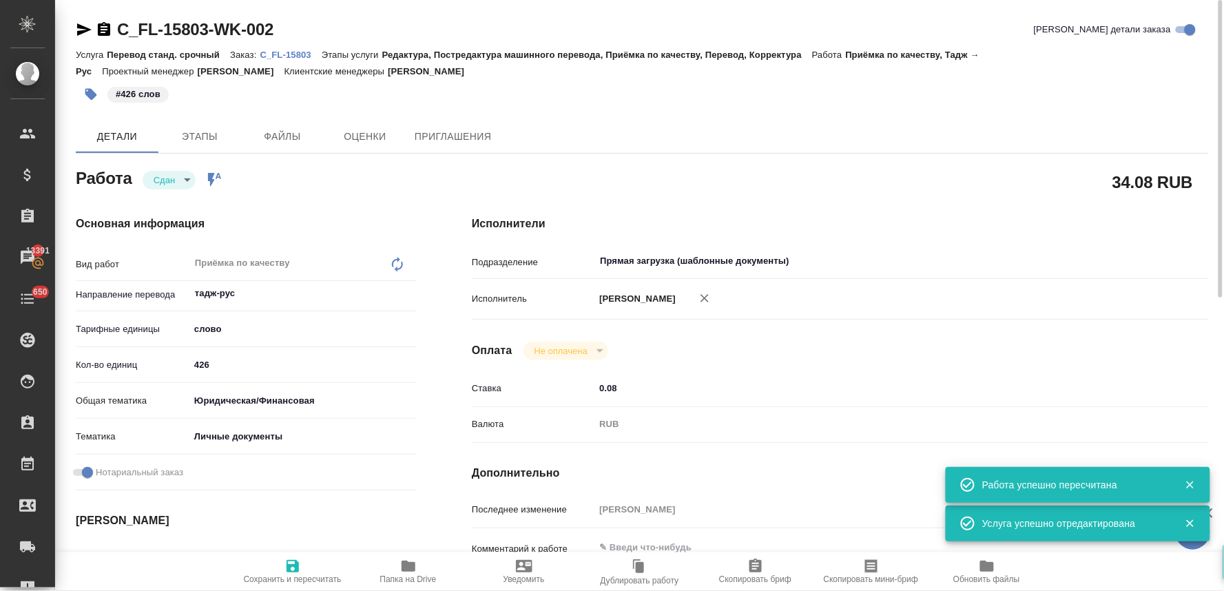
type textarea "x"
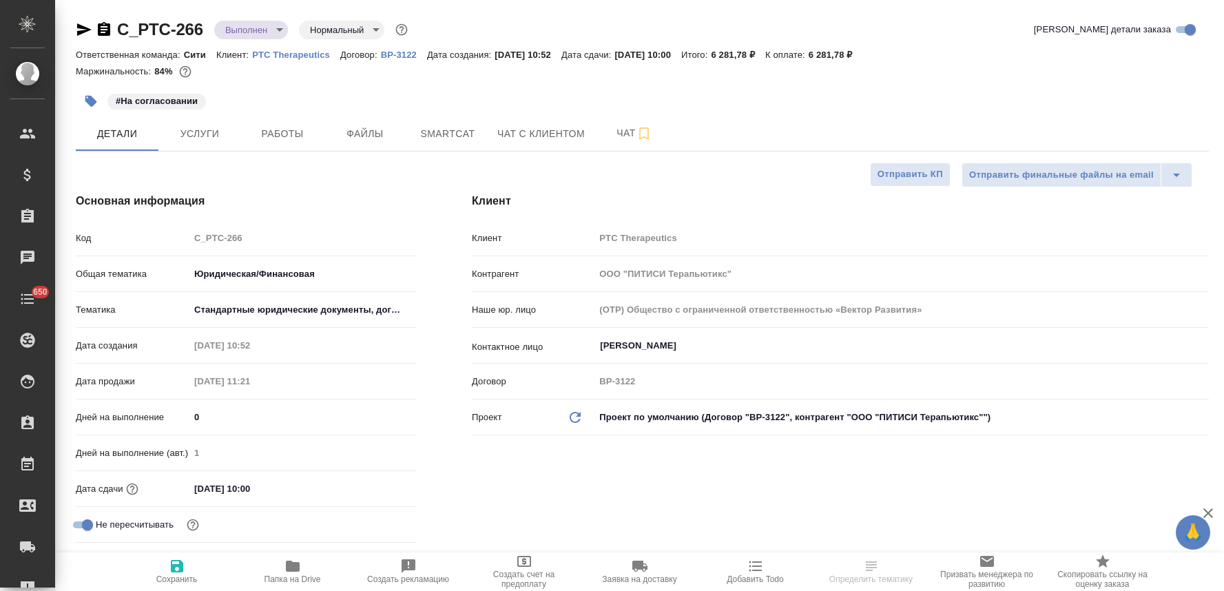
select select "RU"
click at [265, 134] on span "Работы" at bounding box center [282, 133] width 66 height 17
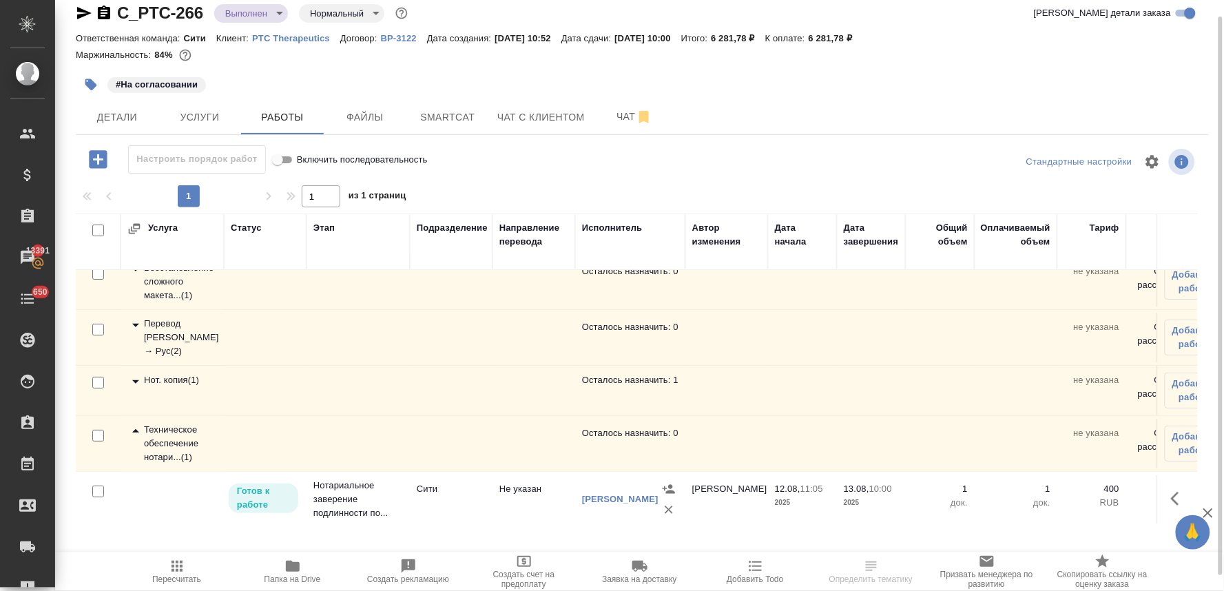
scroll to position [32, 0]
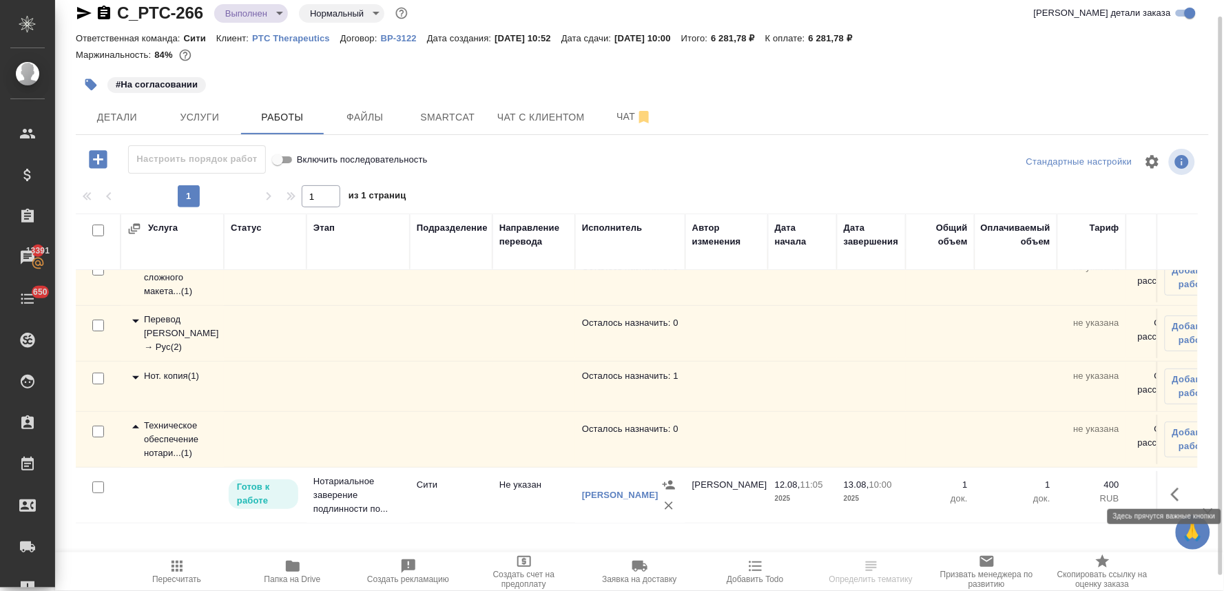
click at [1171, 488] on icon "button" at bounding box center [1175, 495] width 8 height 14
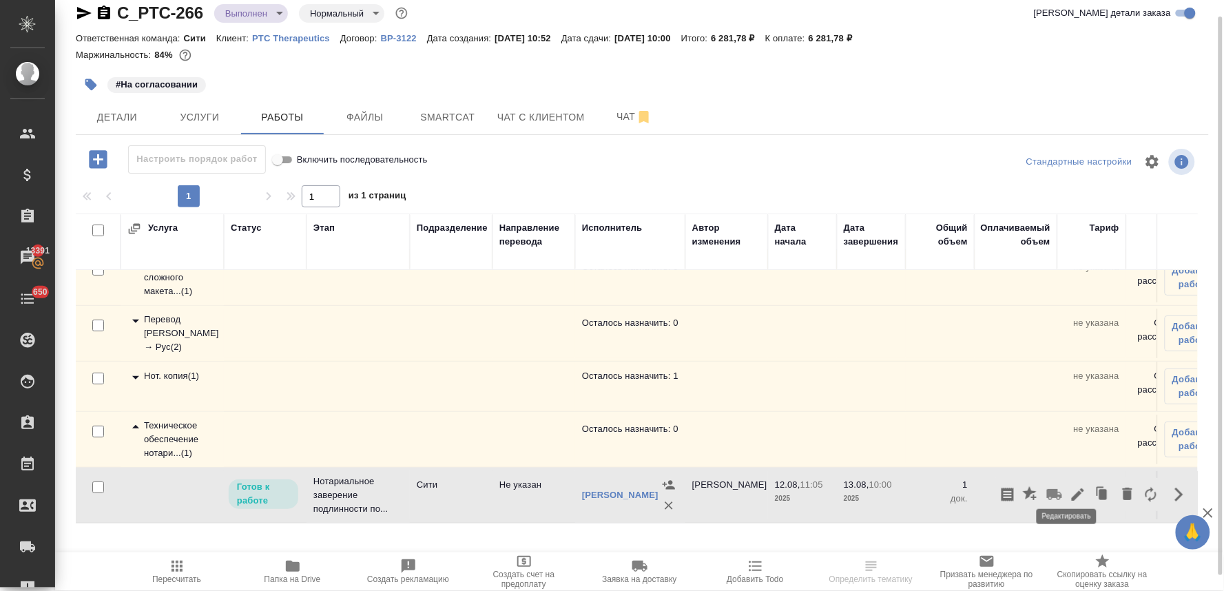
click at [1069, 486] on icon "button" at bounding box center [1077, 494] width 17 height 17
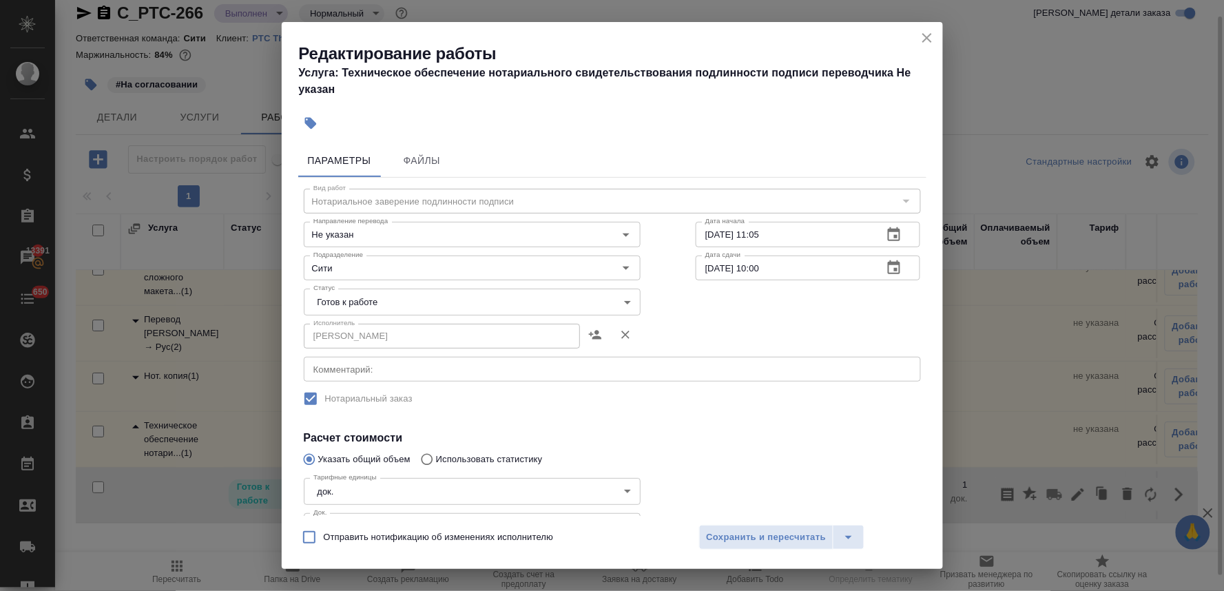
click at [393, 296] on body "🙏 .cls-1 fill:#fff; AWATERA [PERSON_NAME] Спецификации Заказы 13391 Чаты 650 To…" at bounding box center [612, 295] width 1224 height 591
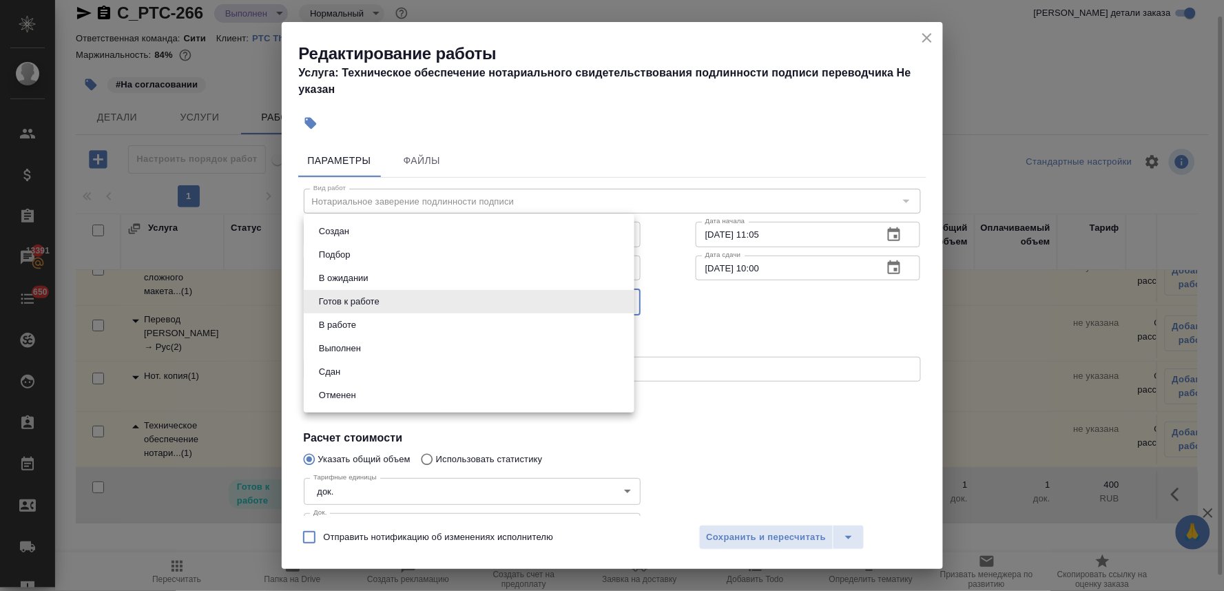
click at [375, 370] on li "Сдан" at bounding box center [469, 371] width 331 height 23
type input "closed"
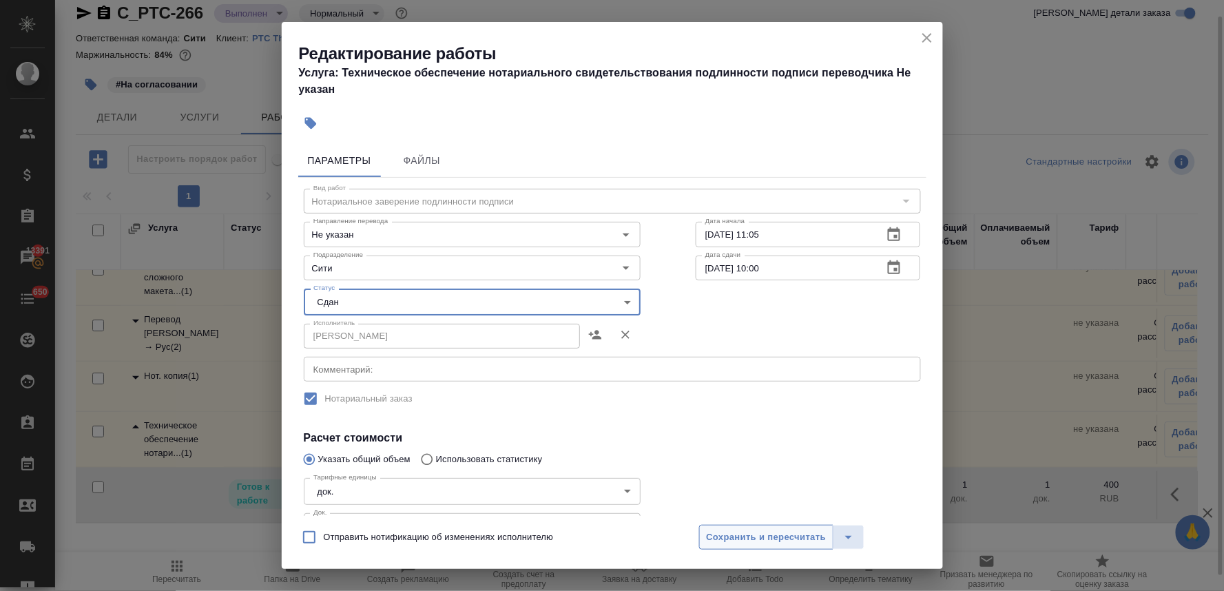
click at [768, 540] on span "Сохранить и пересчитать" at bounding box center [767, 538] width 120 height 16
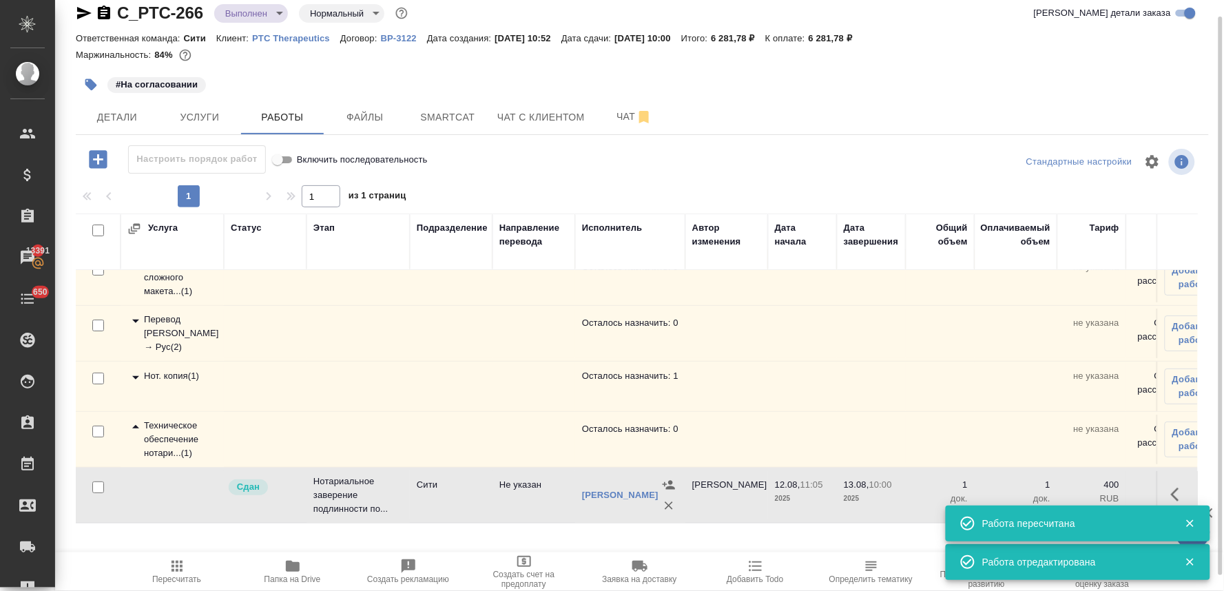
click at [166, 369] on div "Нот. копия ( 1 )" at bounding box center [172, 377] width 90 height 17
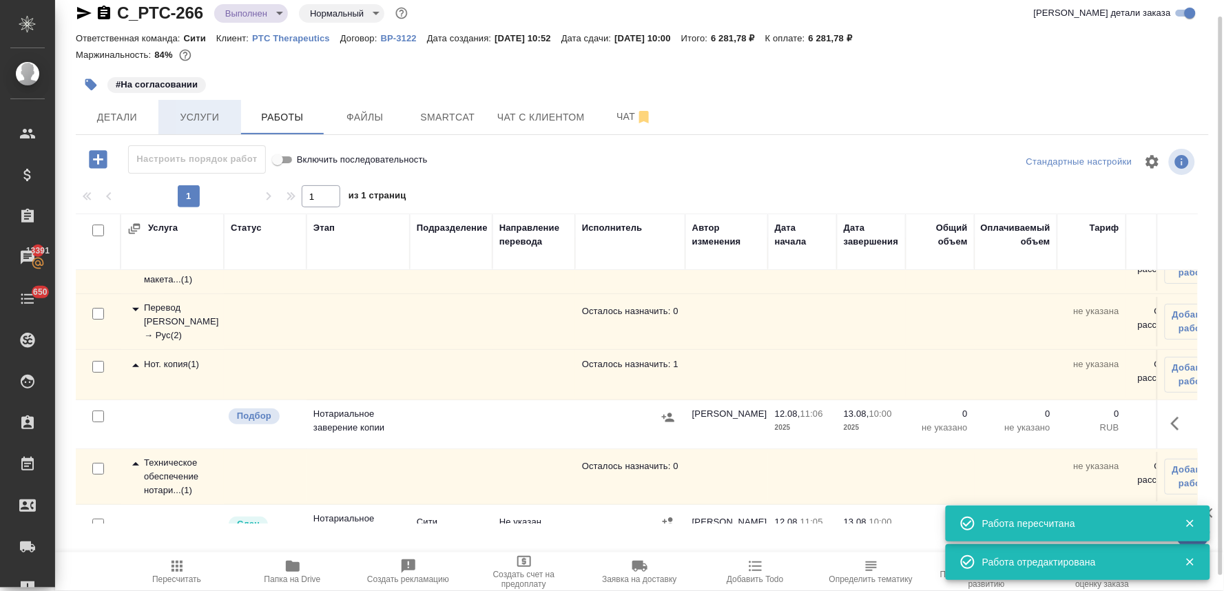
click at [186, 112] on span "Услуги" at bounding box center [200, 117] width 66 height 17
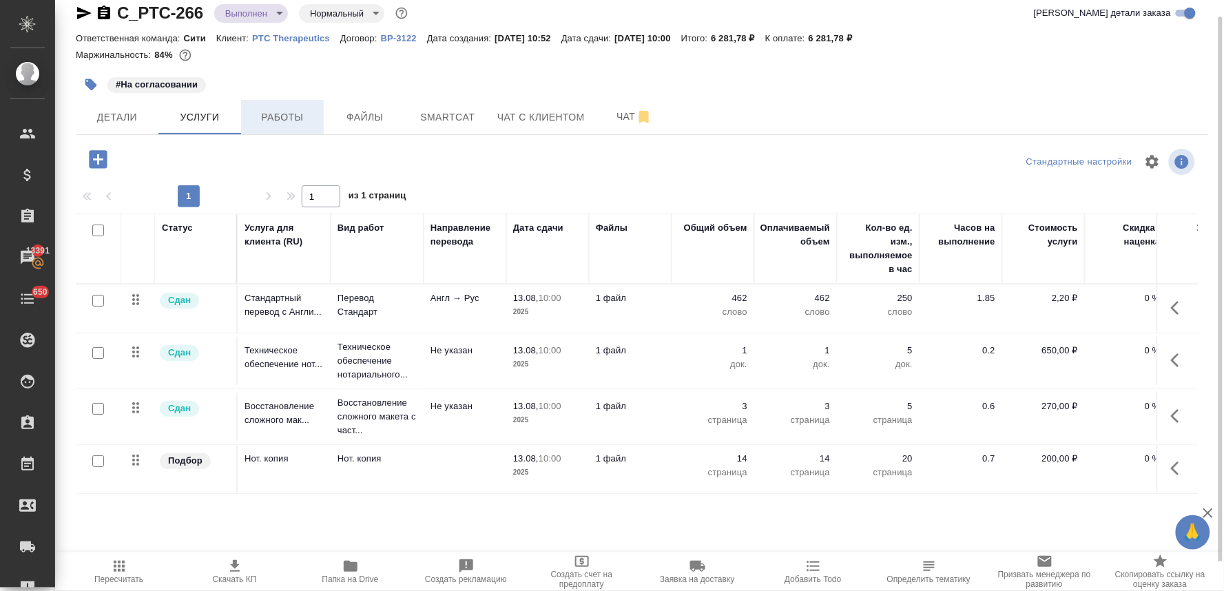
click at [264, 121] on span "Работы" at bounding box center [282, 117] width 66 height 17
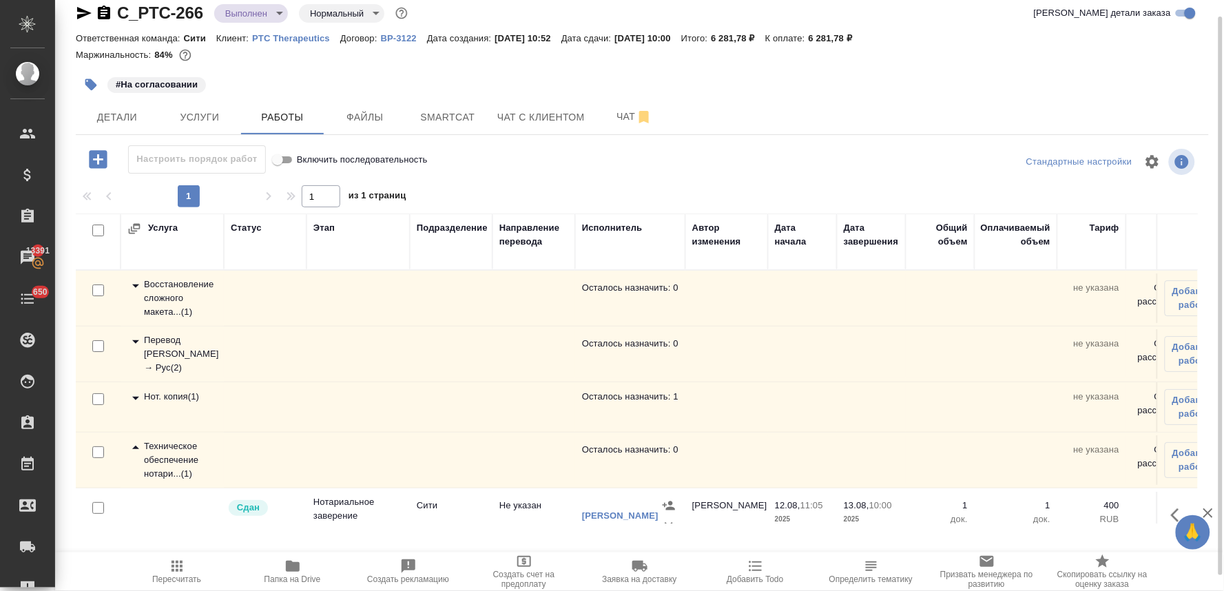
click at [186, 394] on div "Нот. копия ( 1 )" at bounding box center [172, 398] width 90 height 17
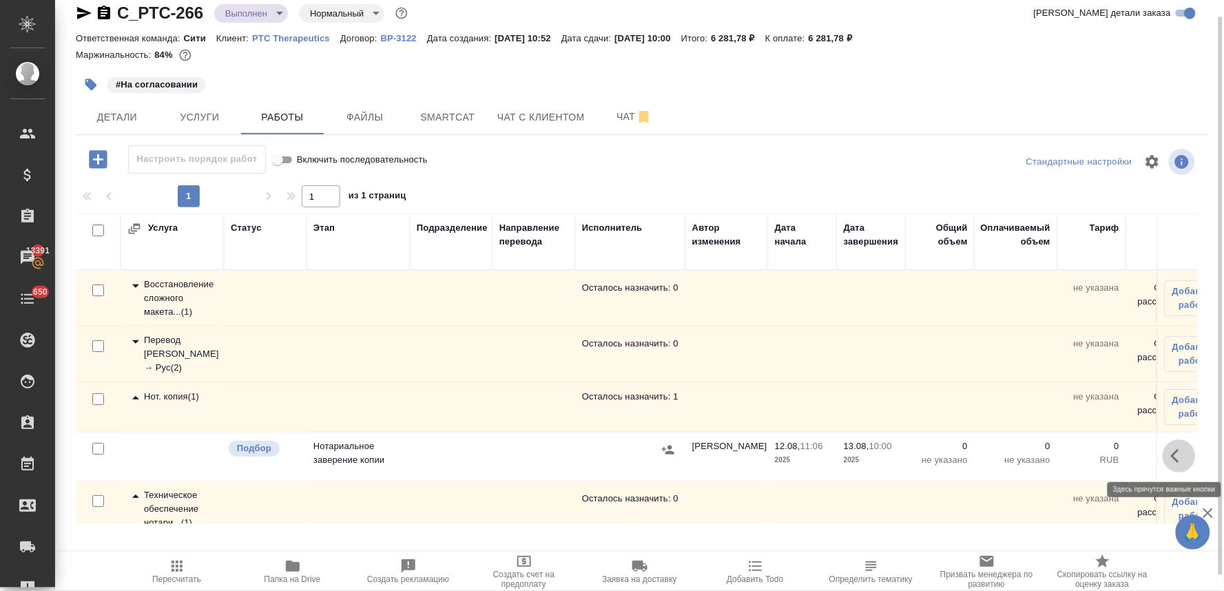
click at [1171, 452] on icon "button" at bounding box center [1175, 456] width 8 height 14
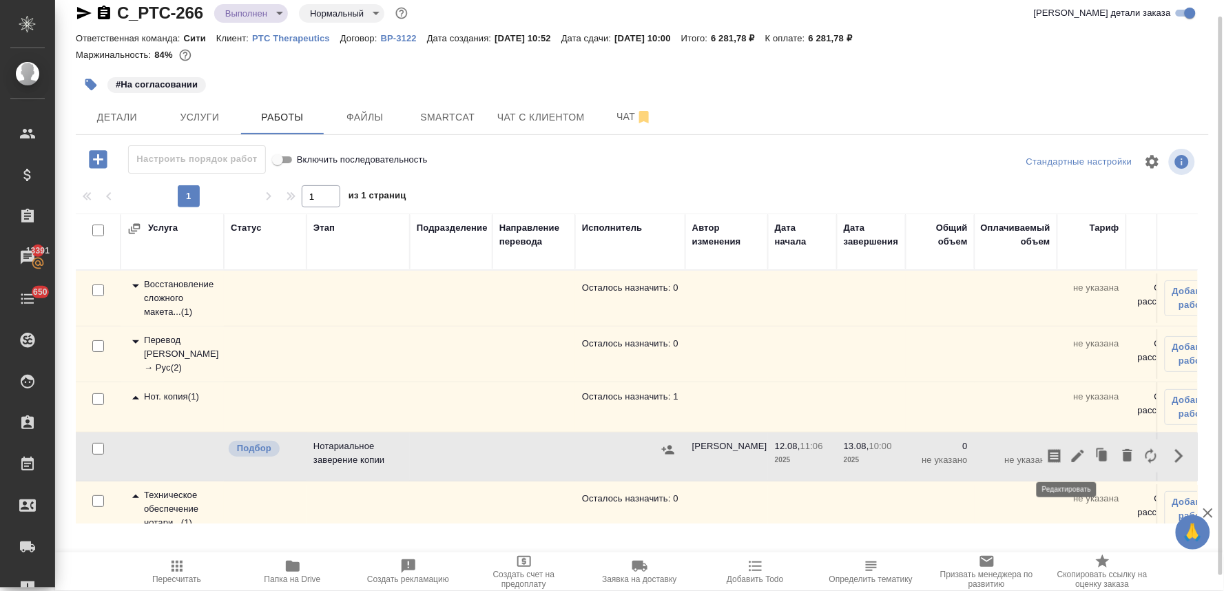
click at [1071, 459] on icon "button" at bounding box center [1077, 456] width 12 height 12
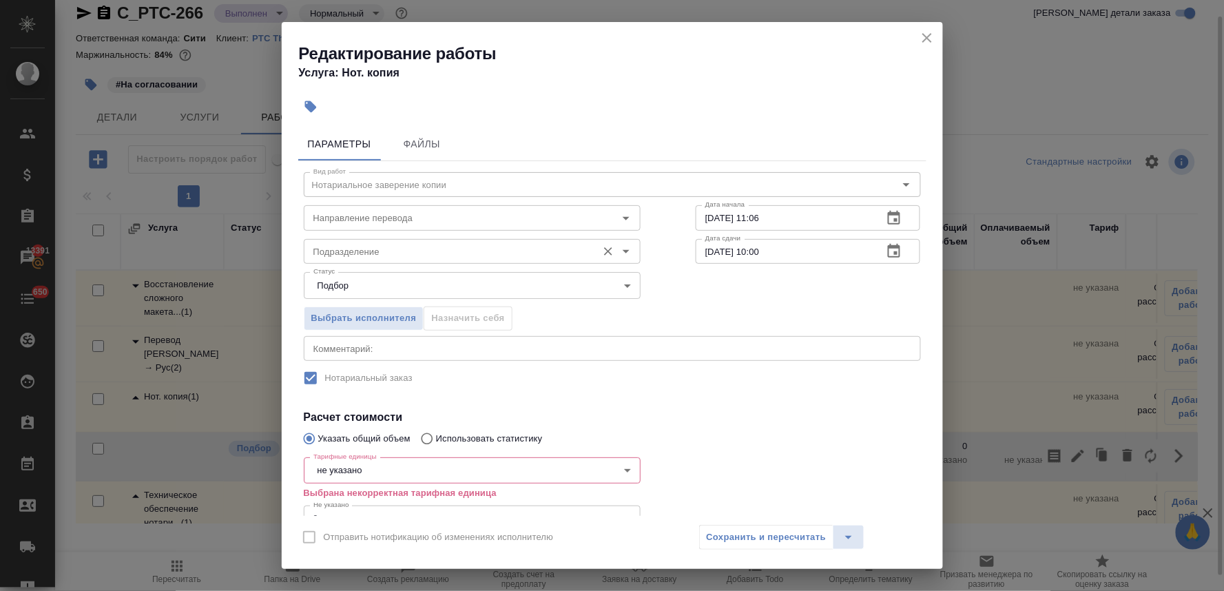
click at [393, 244] on input "Подразделение" at bounding box center [449, 251] width 282 height 17
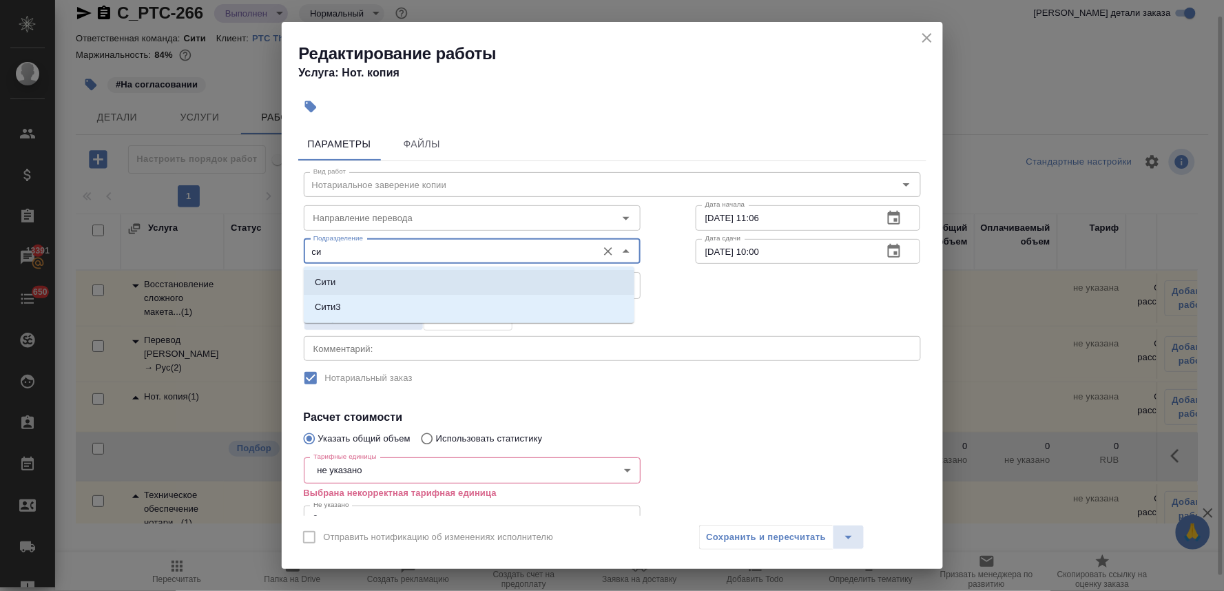
click at [382, 289] on li "Сити" at bounding box center [469, 282] width 331 height 25
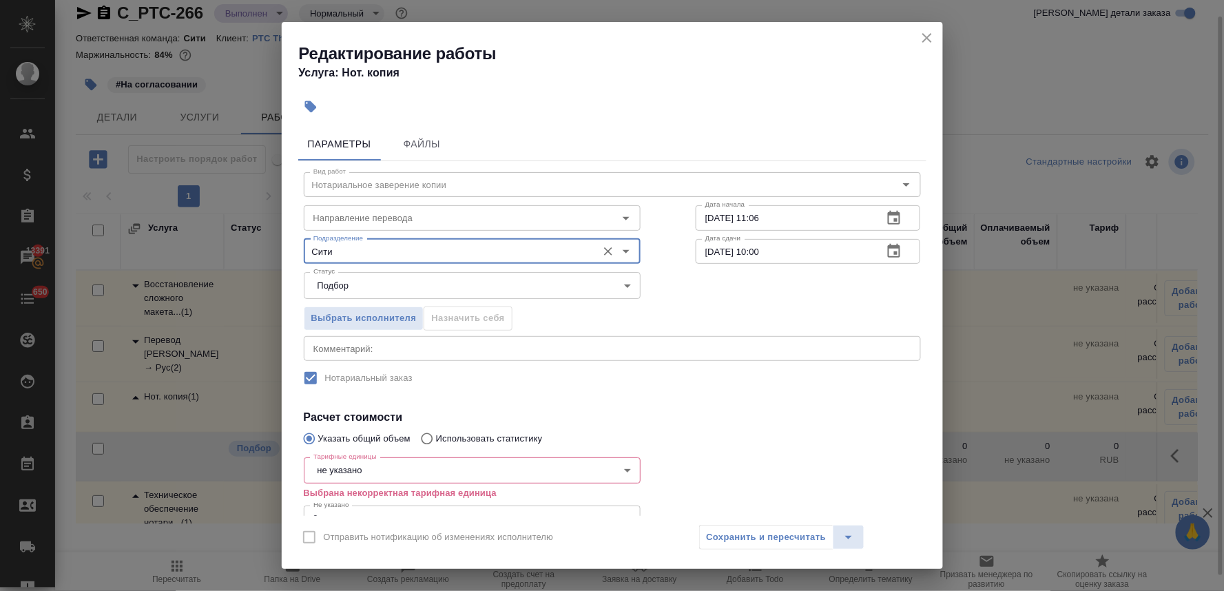
type input "Сити"
click at [374, 472] on body "🙏 .cls-1 fill:#fff; AWATERA [PERSON_NAME] Спецификации Заказы 13391 Чаты 650 To…" at bounding box center [612, 295] width 1224 height 591
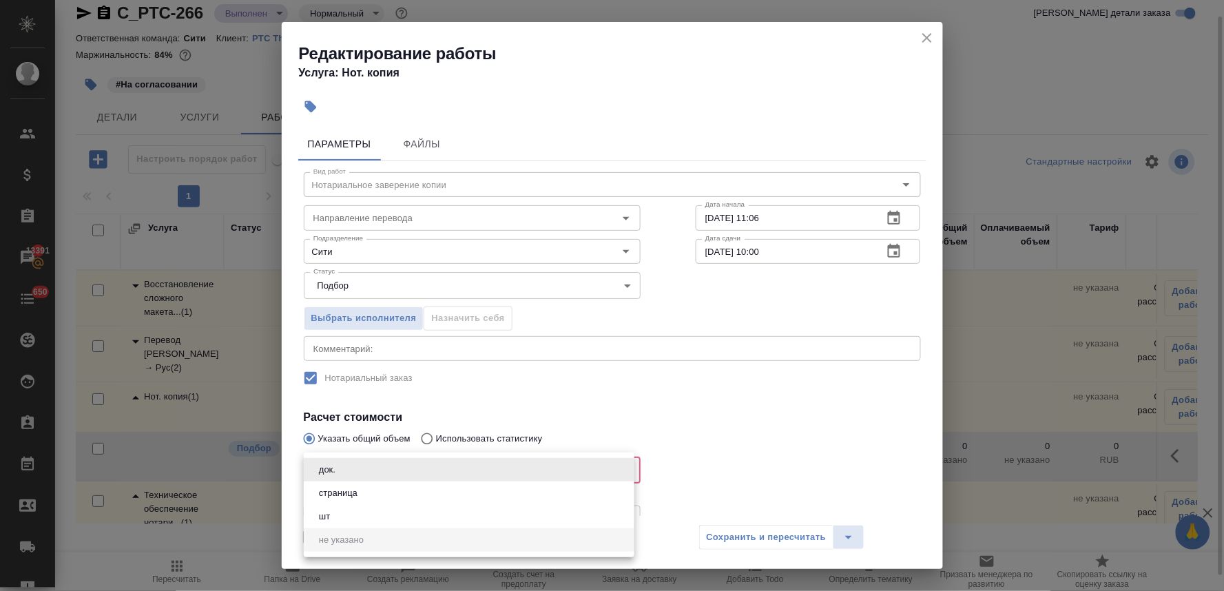
click at [376, 491] on li "страница" at bounding box center [469, 492] width 331 height 23
type input "5a8b1489cc6b4906c91bfdb2"
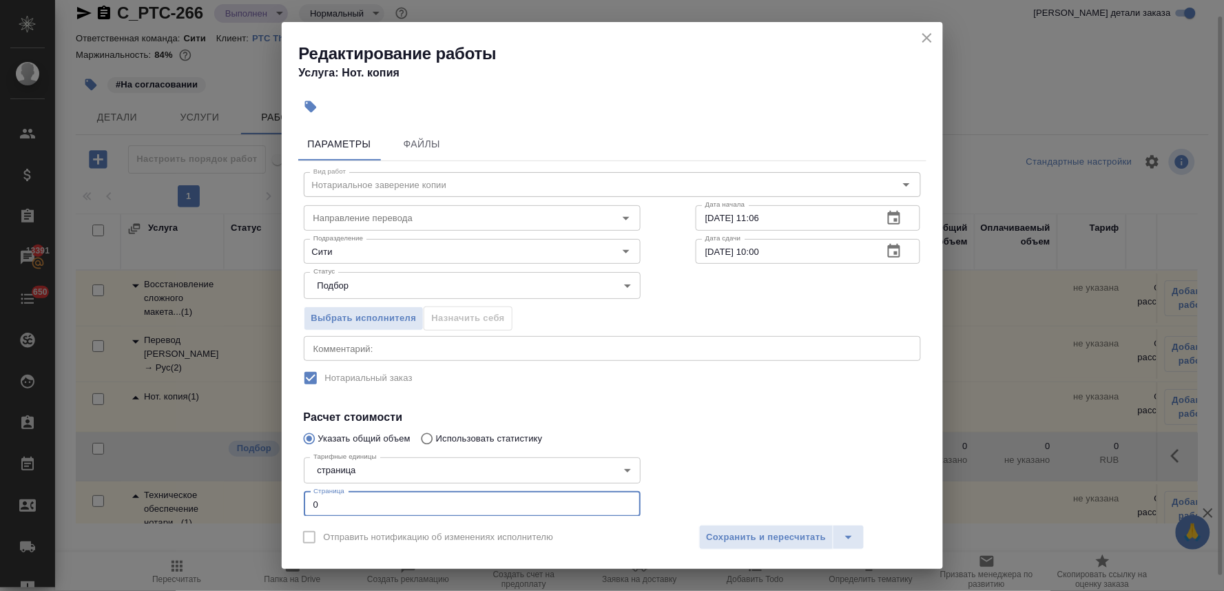
scroll to position [19, 0]
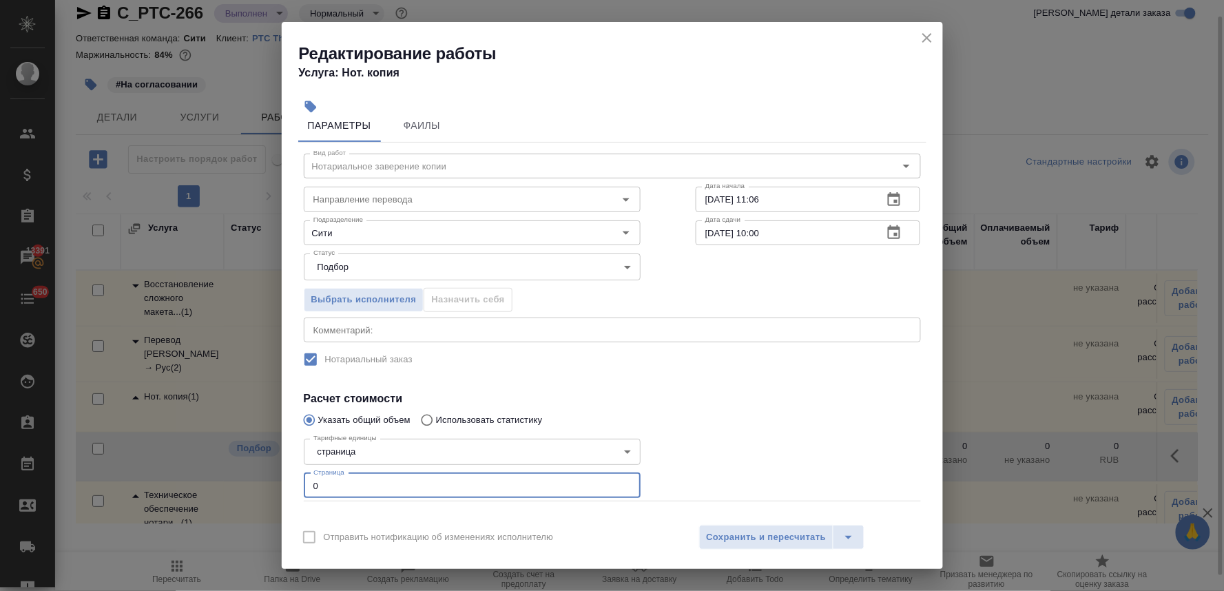
drag, startPoint x: 336, startPoint y: 506, endPoint x: 258, endPoint y: 500, distance: 78.7
click at [260, 500] on div "Редактирование работы Услуга: Нот. копия Параметры Файлы Вид работ Нотариальное…" at bounding box center [612, 295] width 1224 height 591
type input "14"
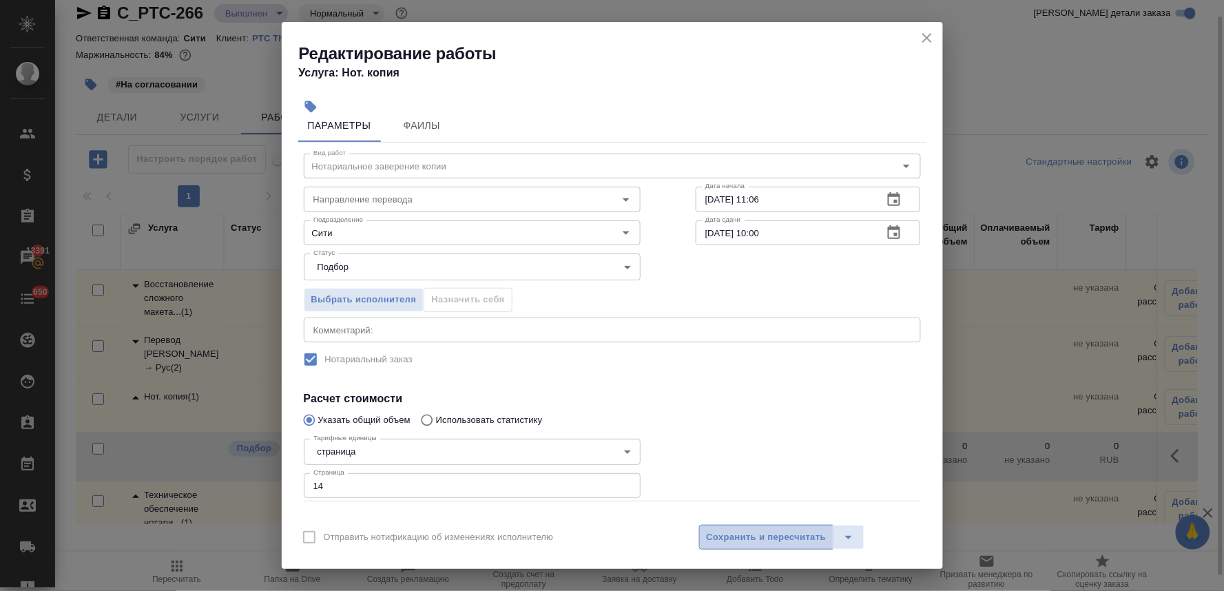
click at [793, 532] on span "Сохранить и пересчитать" at bounding box center [767, 538] width 120 height 16
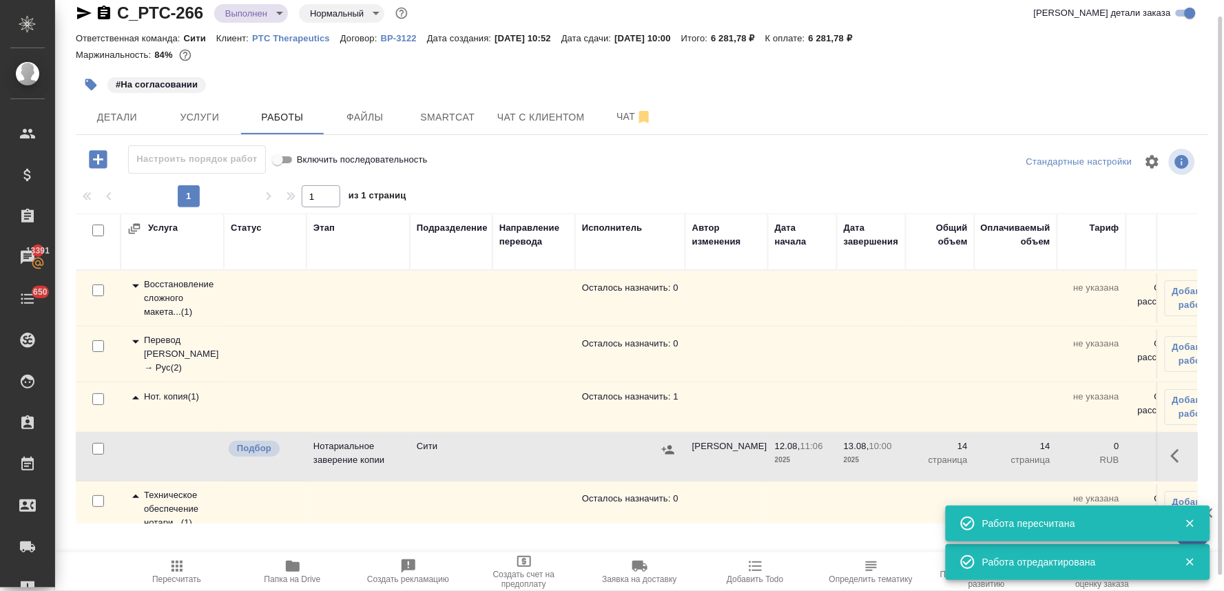
click at [665, 452] on icon "button" at bounding box center [668, 450] width 14 height 14
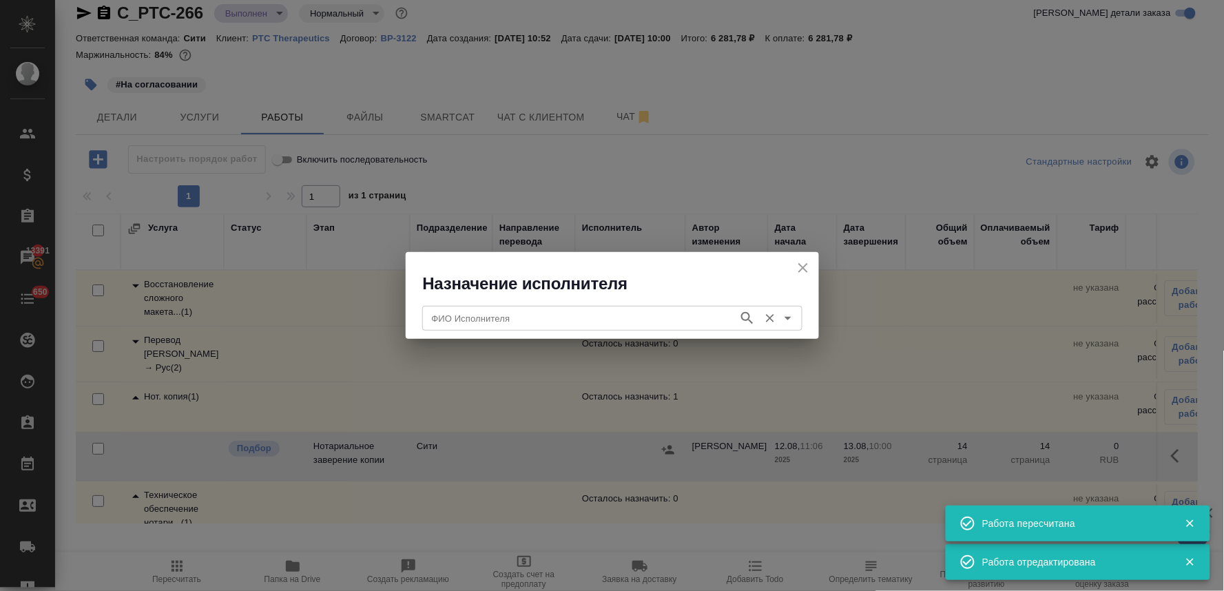
click at [545, 320] on input "ФИО Исполнителя" at bounding box center [578, 318] width 305 height 17
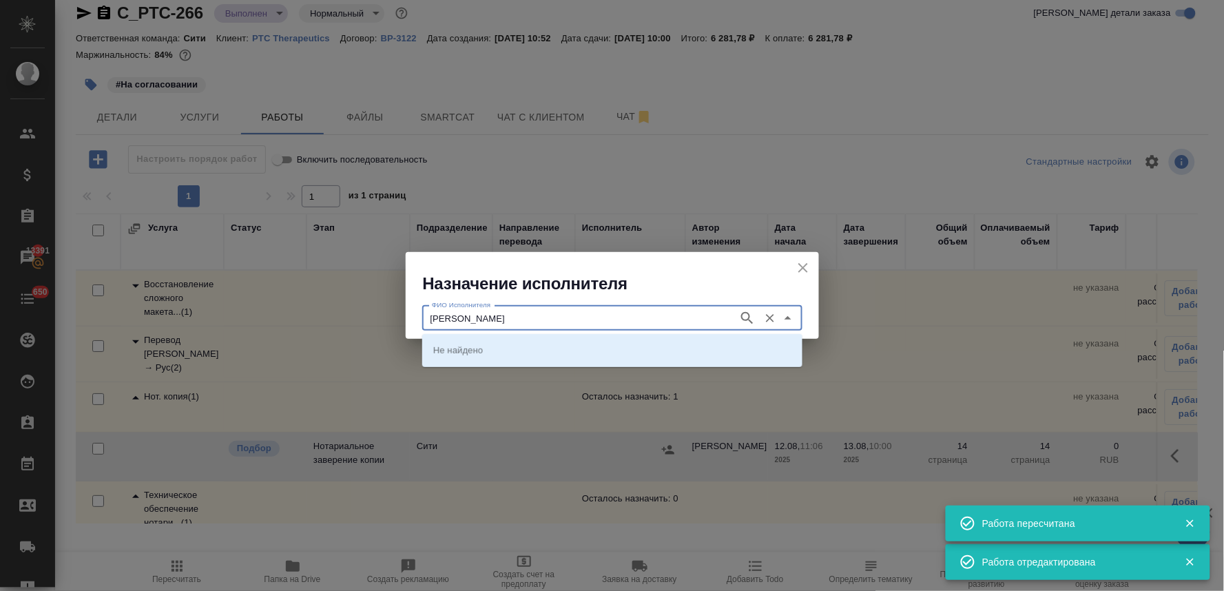
type input "[PERSON_NAME]"
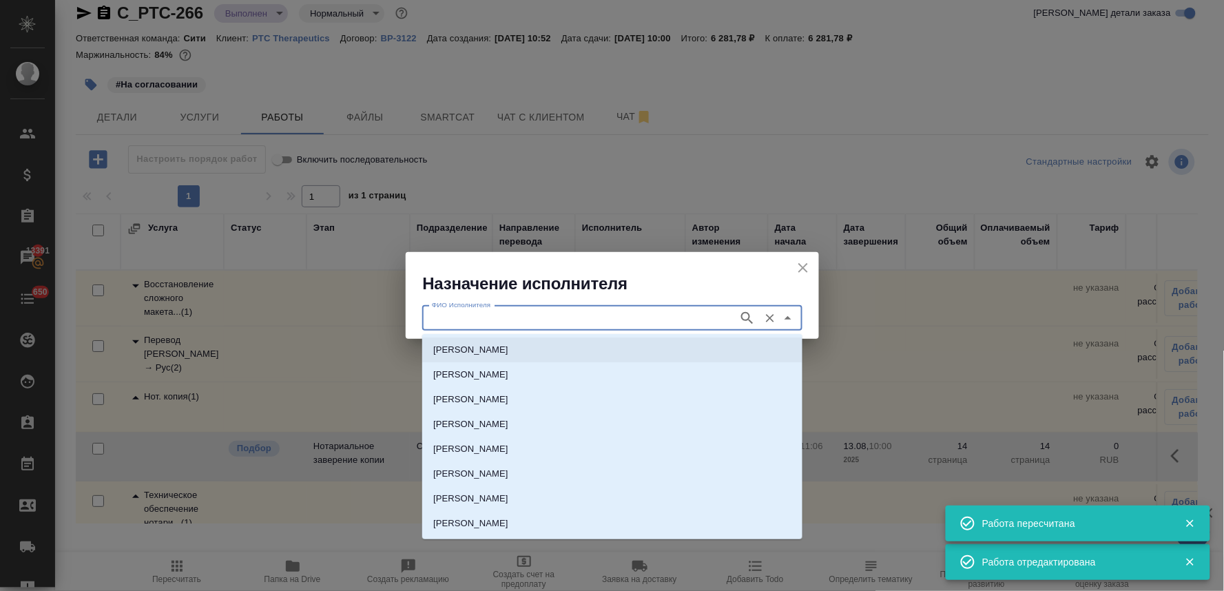
click at [508, 372] on p "[PERSON_NAME]" at bounding box center [470, 375] width 75 height 14
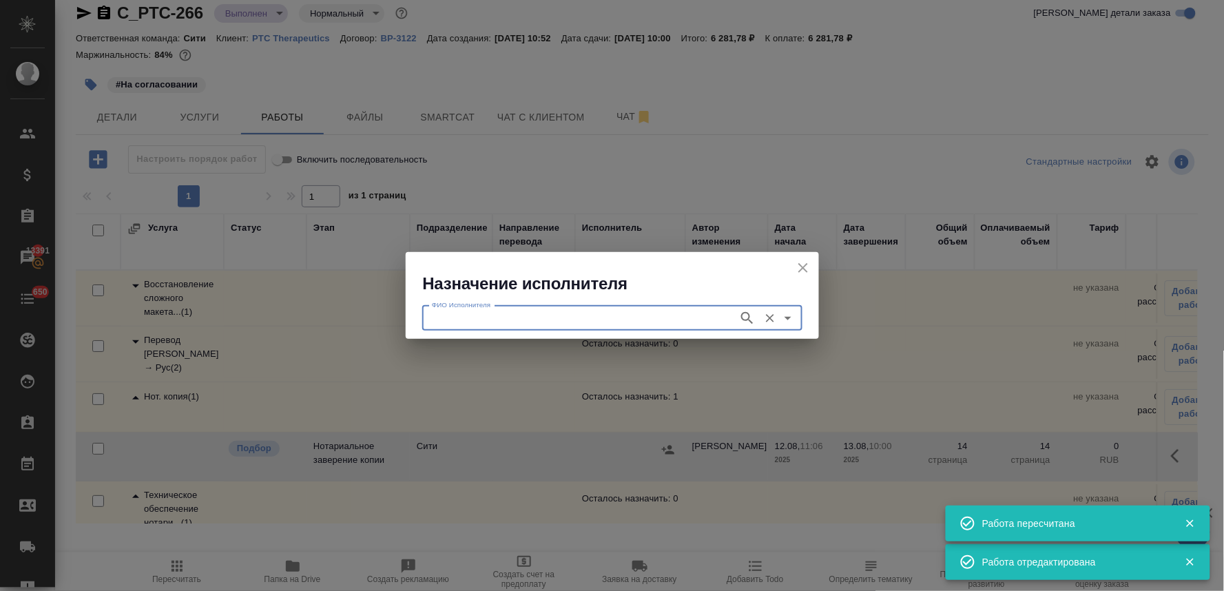
type input "[PERSON_NAME]"
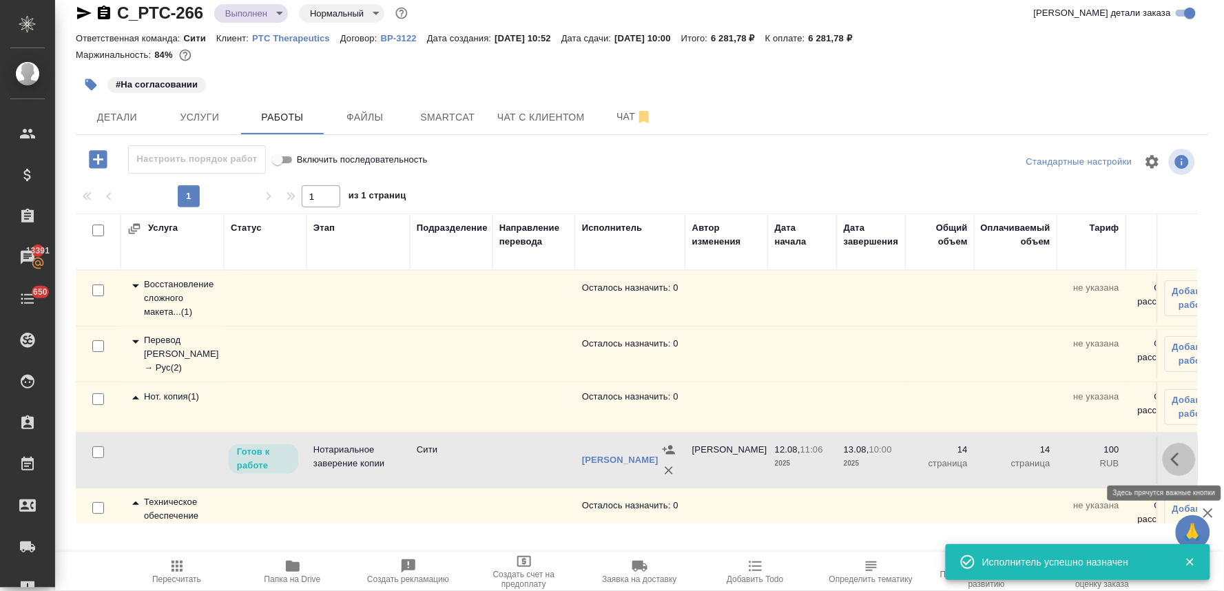
click at [1171, 459] on icon "button" at bounding box center [1179, 459] width 17 height 17
click at [1069, 467] on icon "button" at bounding box center [1077, 459] width 17 height 17
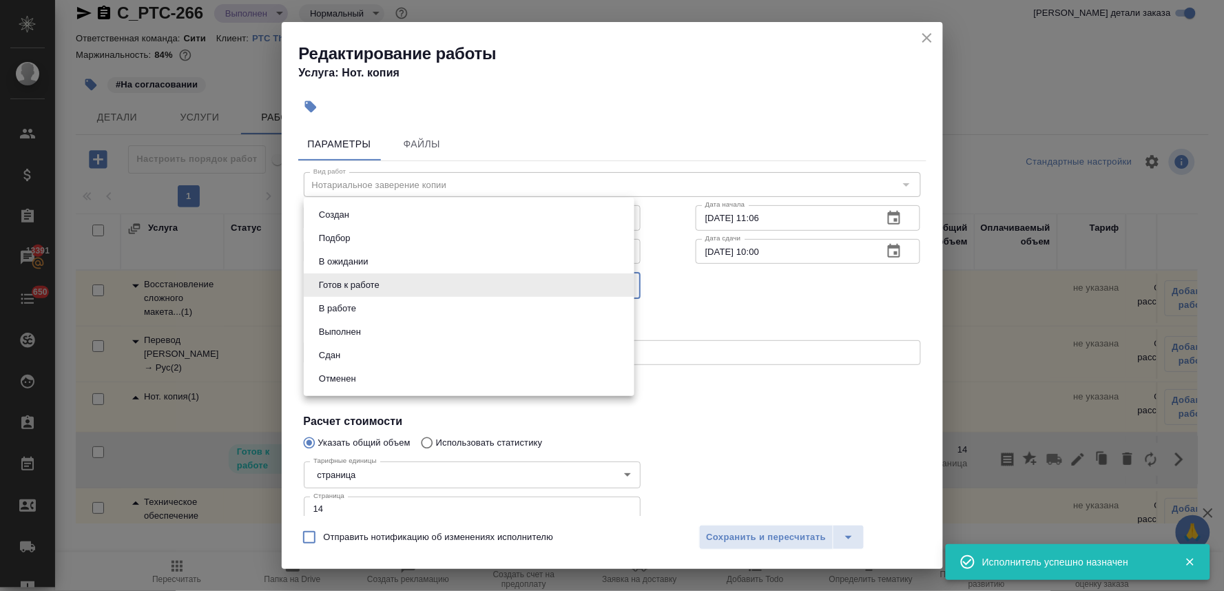
click at [375, 280] on body "🙏 .cls-1 fill:#fff; AWATERA [PERSON_NAME] Спецификации Заказы 13391 Чаты 650 To…" at bounding box center [612, 295] width 1224 height 591
click at [370, 353] on li "Сдан" at bounding box center [469, 355] width 331 height 23
type input "closed"
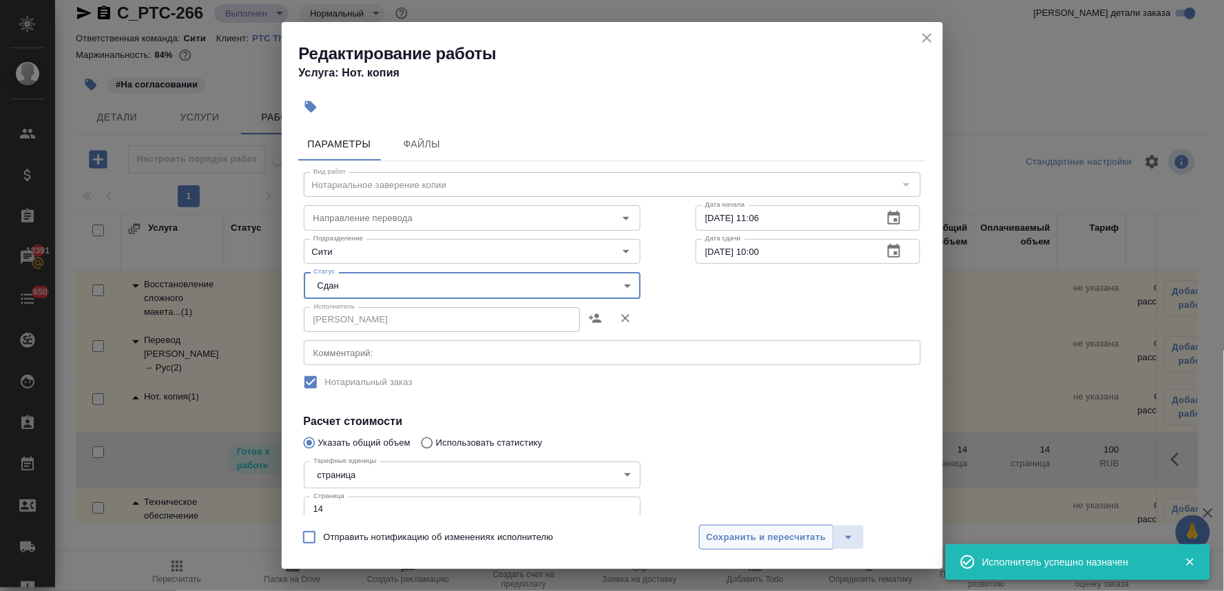
click at [776, 527] on button "Сохранить и пересчитать" at bounding box center [766, 537] width 135 height 25
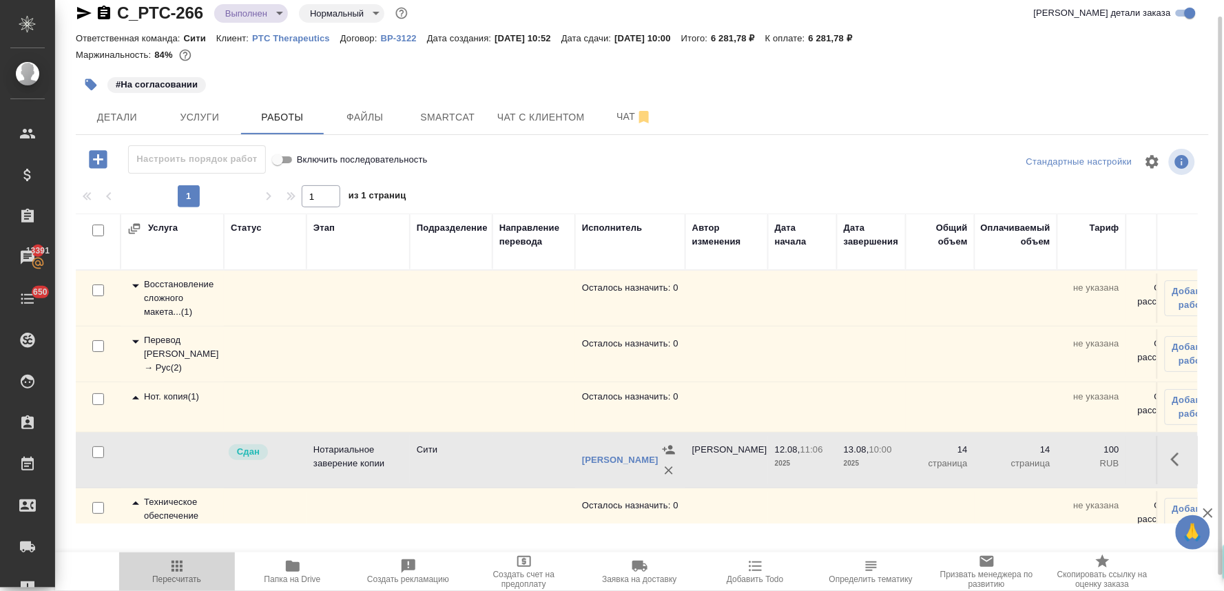
click at [166, 565] on span "Пересчитать" at bounding box center [176, 571] width 99 height 26
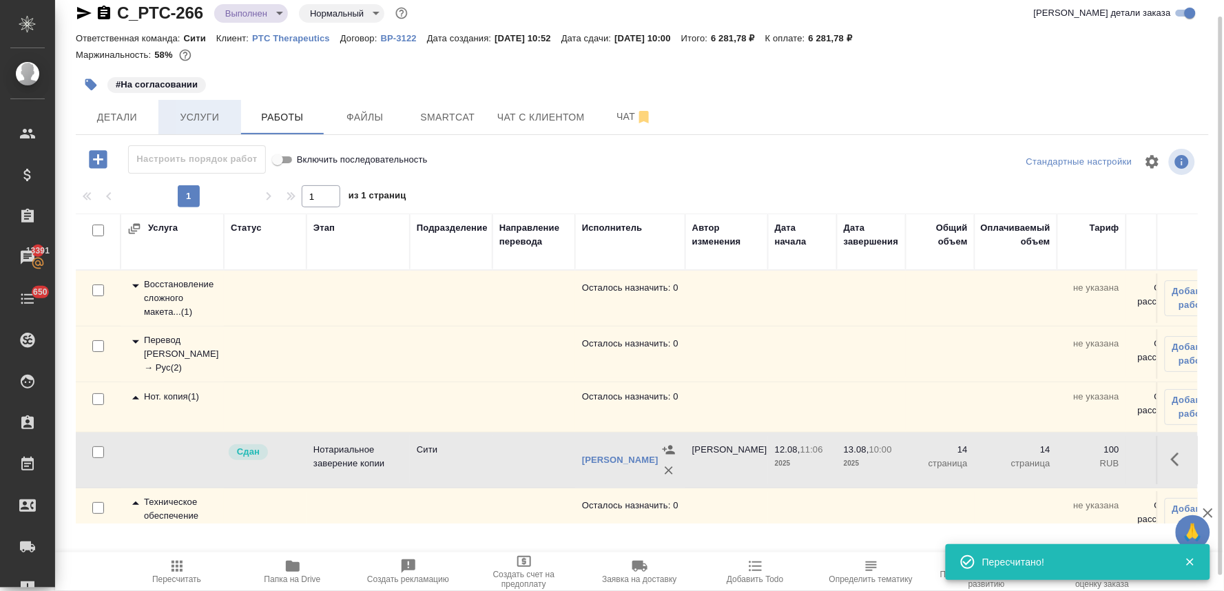
click at [205, 121] on span "Услуги" at bounding box center [200, 117] width 66 height 17
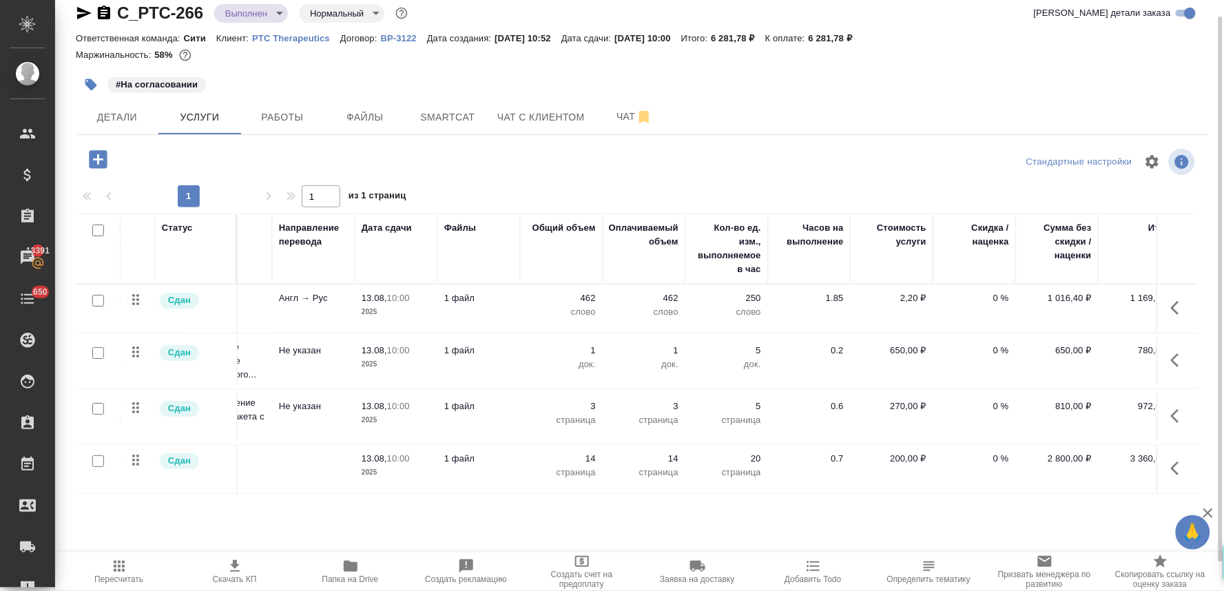
scroll to position [0, 175]
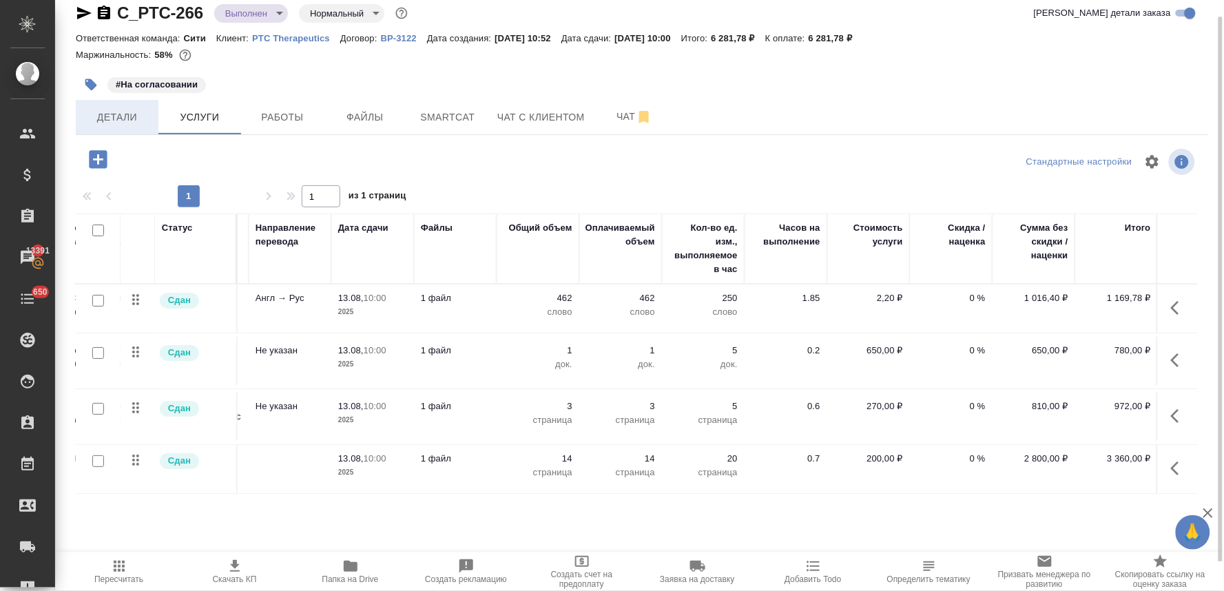
click at [131, 115] on span "Детали" at bounding box center [117, 117] width 66 height 17
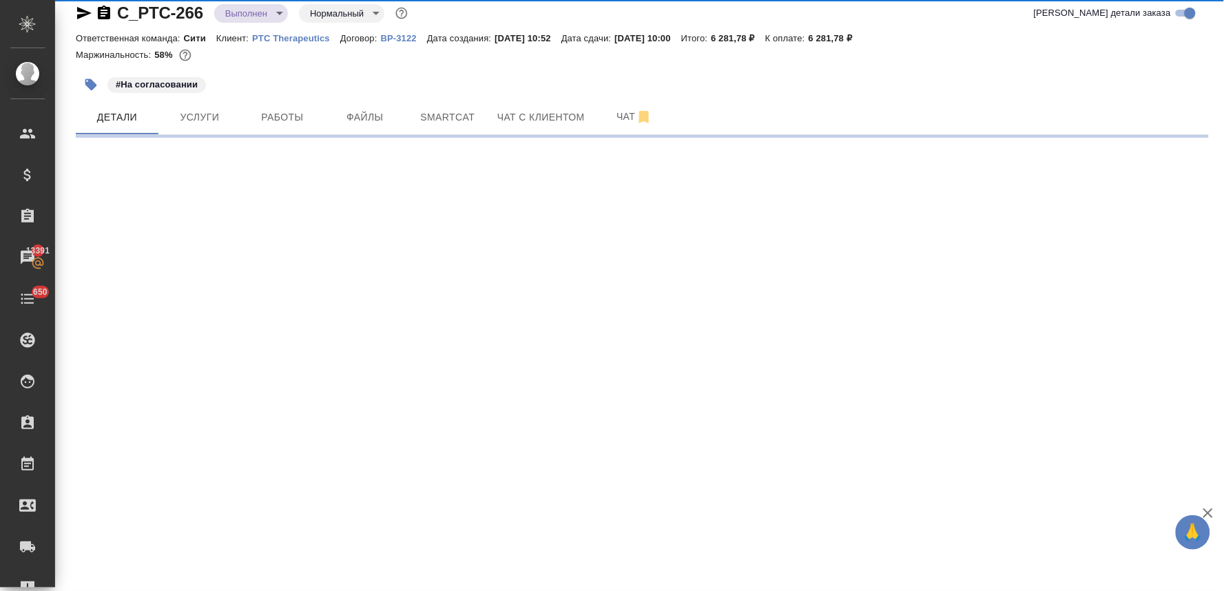
select select "RU"
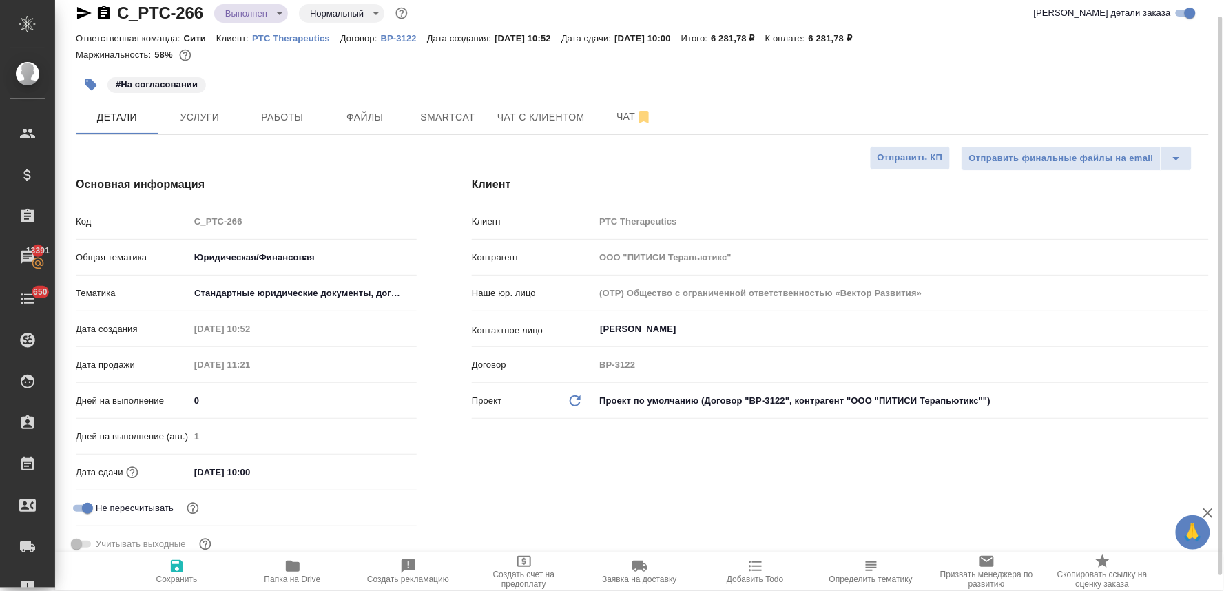
type textarea "x"
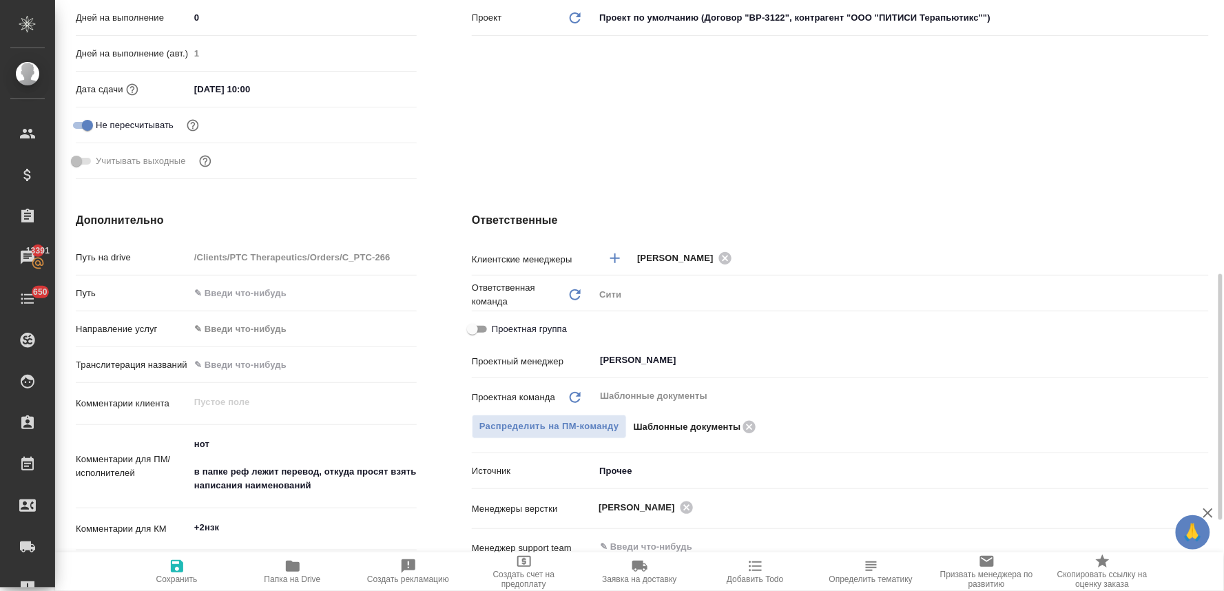
scroll to position [476, 0]
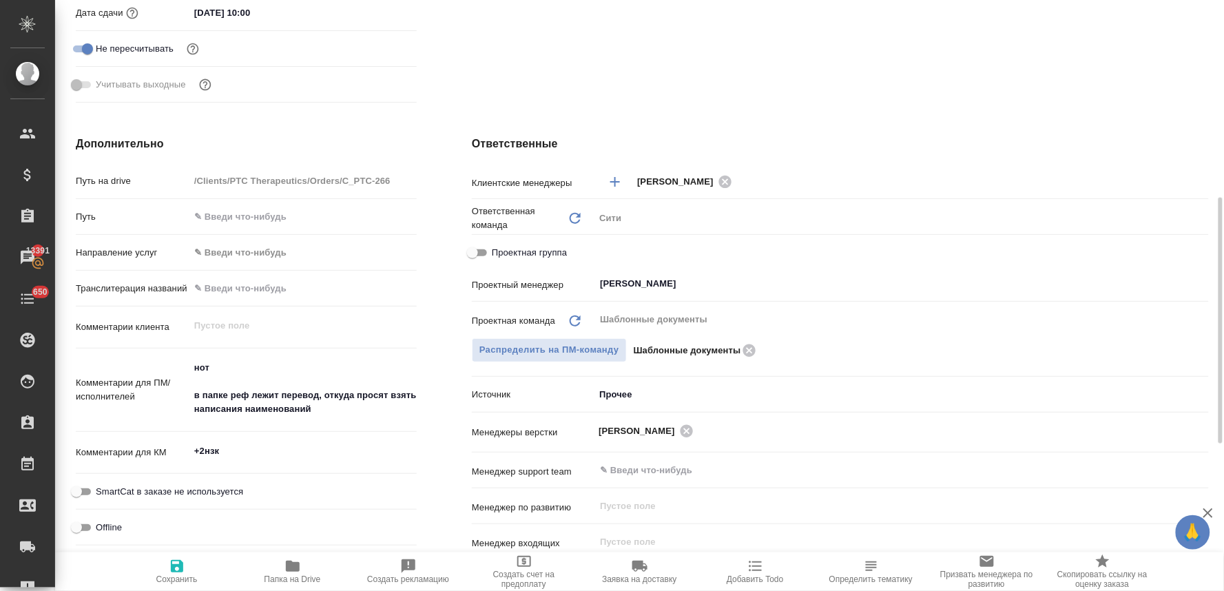
click at [496, 250] on span "Проектная группа" at bounding box center [529, 253] width 75 height 14
click at [496, 250] on input "Проектная группа" at bounding box center [473, 252] width 50 height 17
checkbox input "true"
type textarea "x"
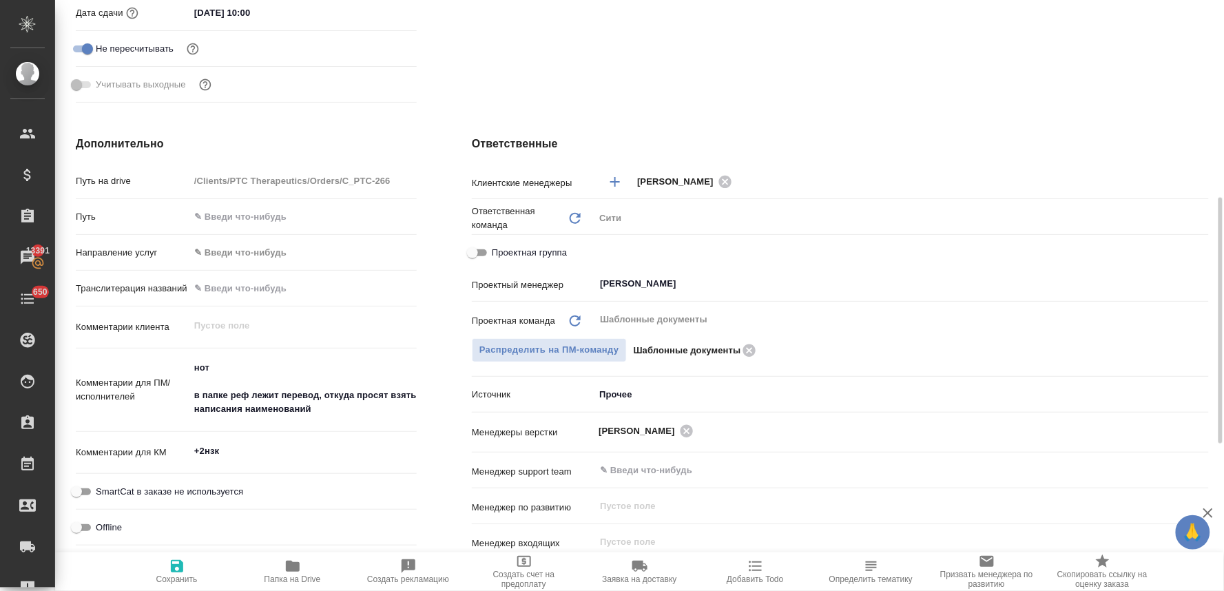
type textarea "x"
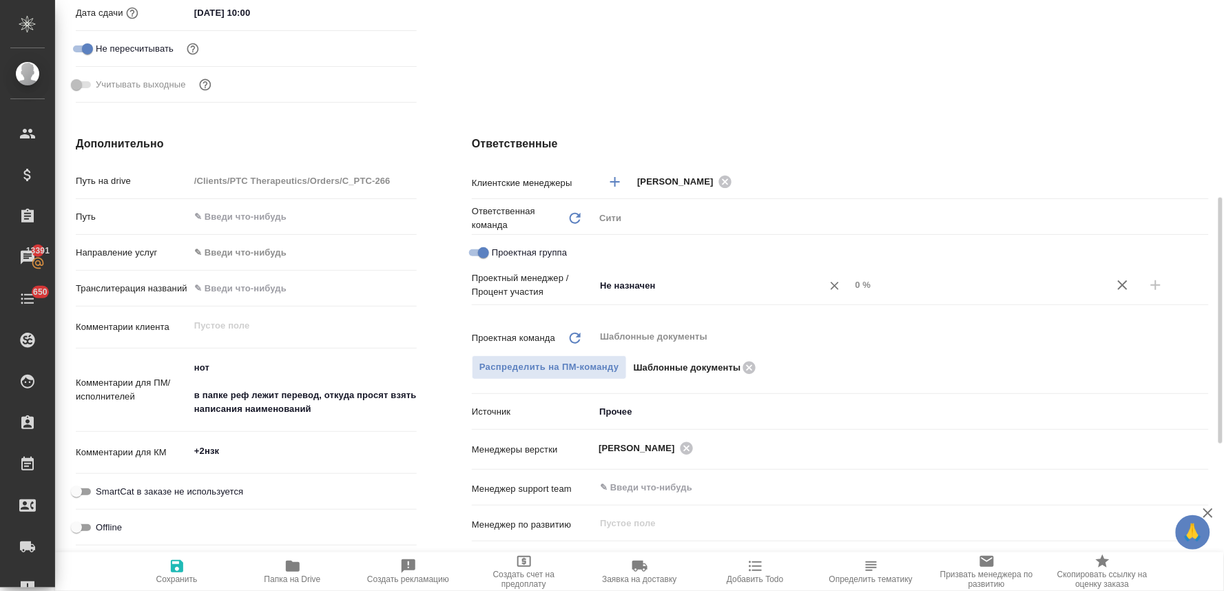
click at [731, 286] on input "Не назначен" at bounding box center [699, 285] width 202 height 17
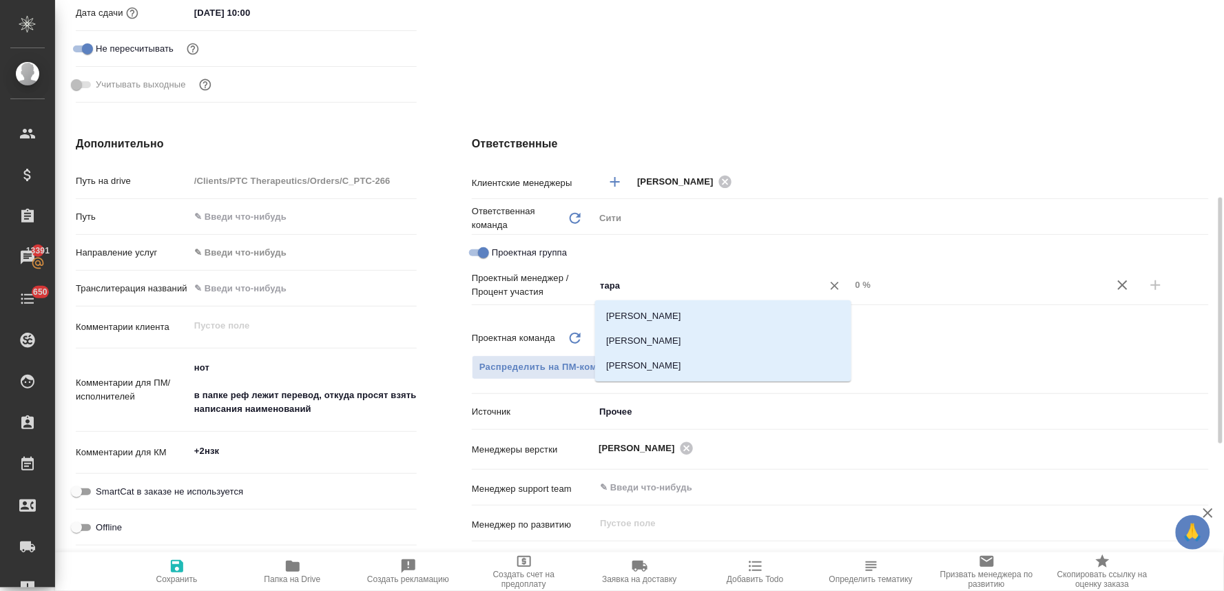
type input "тараб"
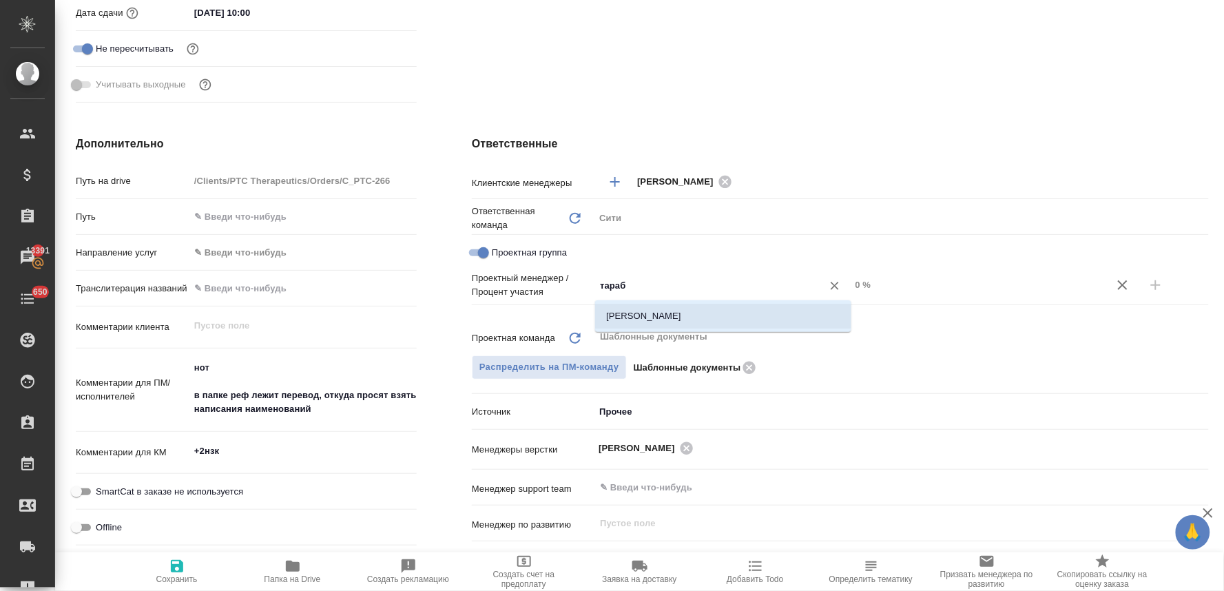
click at [724, 318] on li "[PERSON_NAME]" at bounding box center [723, 316] width 256 height 25
type textarea "x"
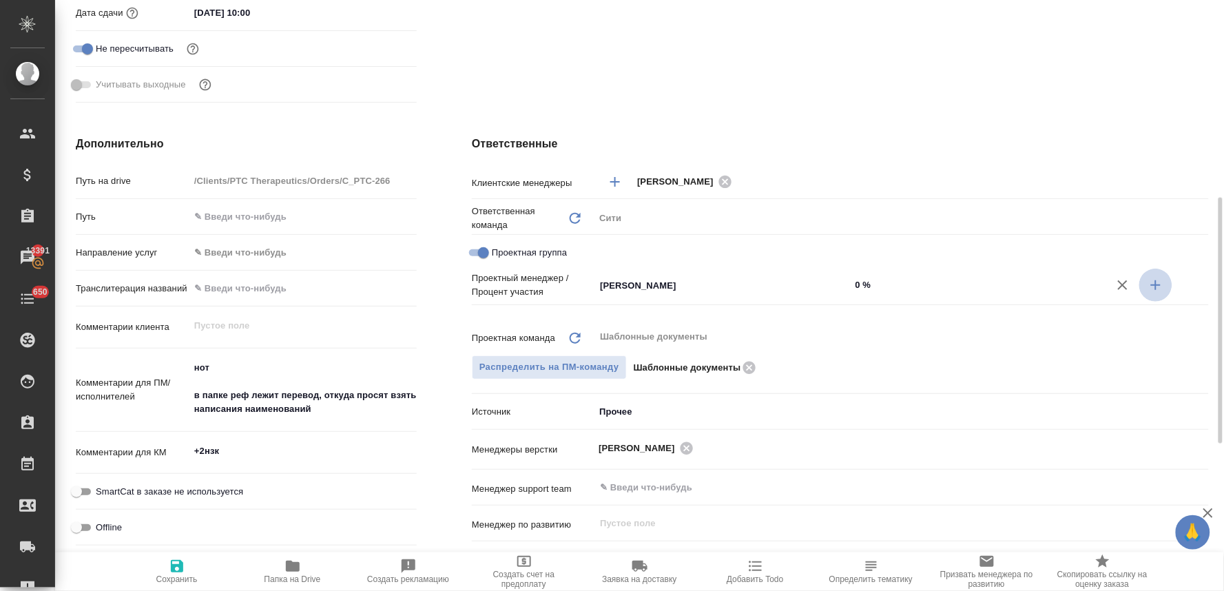
click at [1162, 282] on icon "button" at bounding box center [1155, 285] width 17 height 17
type textarea "x"
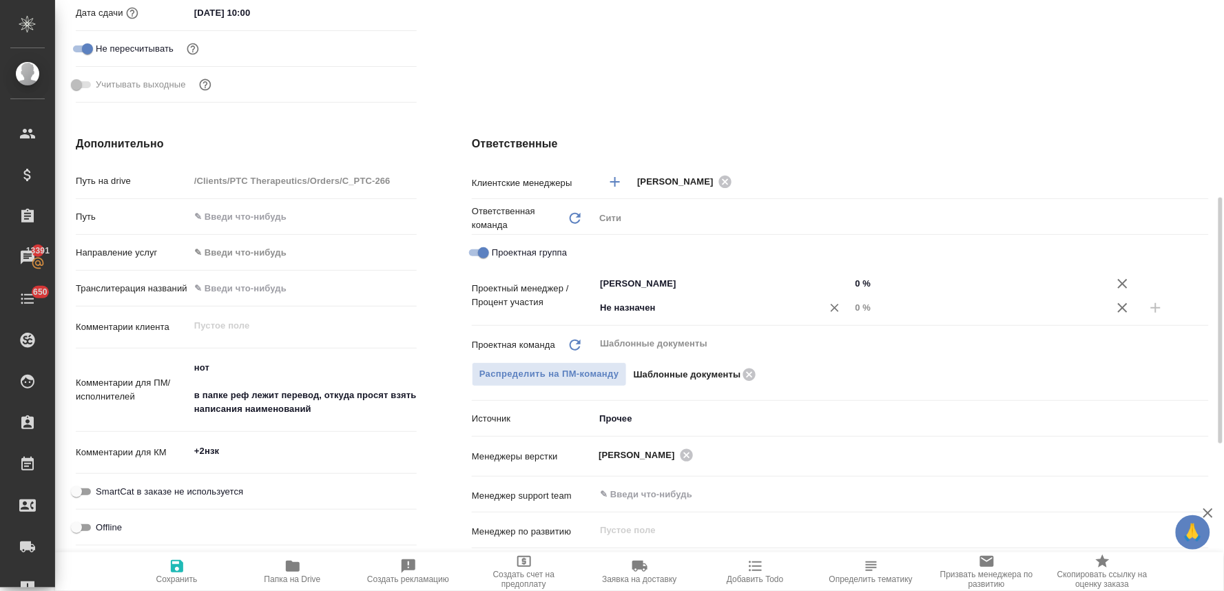
click at [708, 306] on input "Не назначен" at bounding box center [699, 308] width 202 height 17
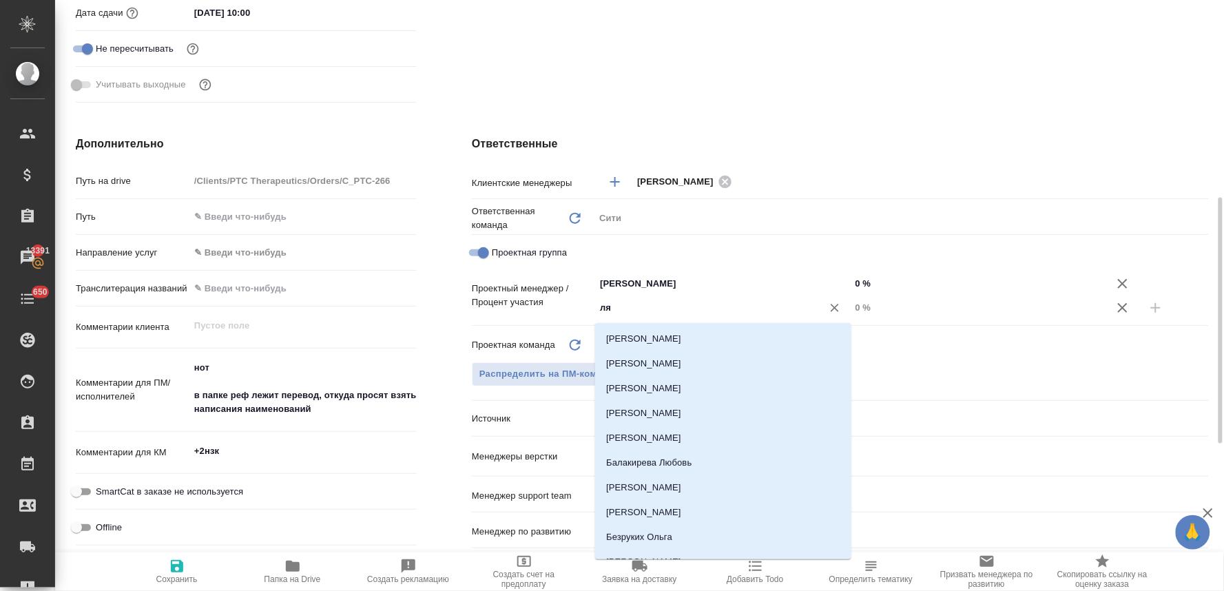
type input "лям"
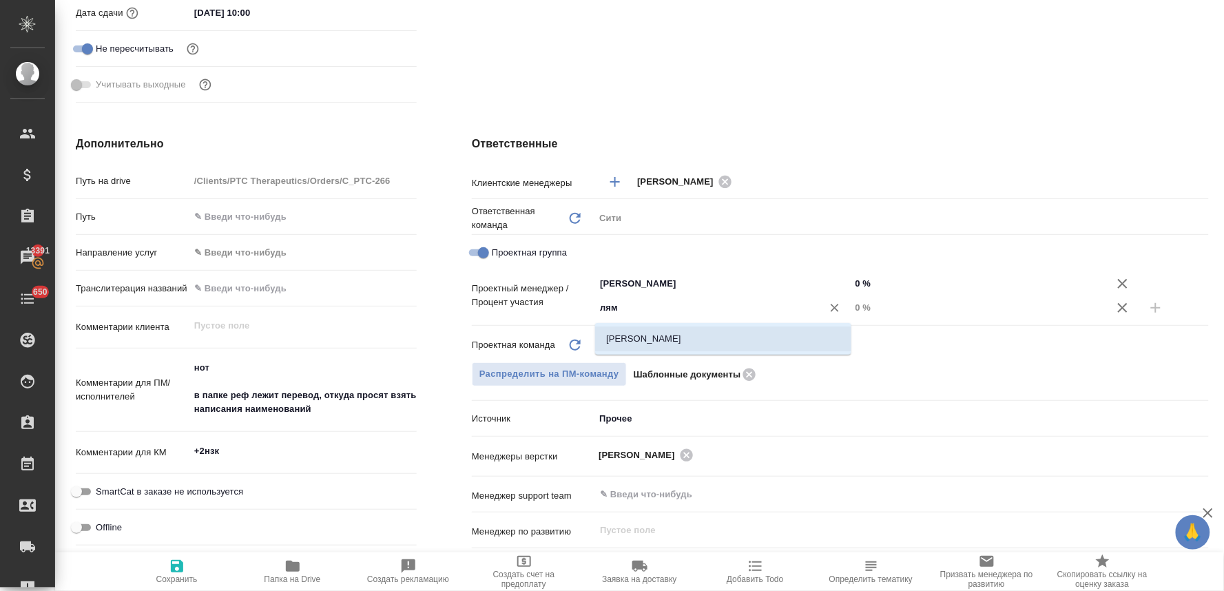
click at [693, 340] on li "[PERSON_NAME]" at bounding box center [723, 338] width 256 height 25
type textarea "x"
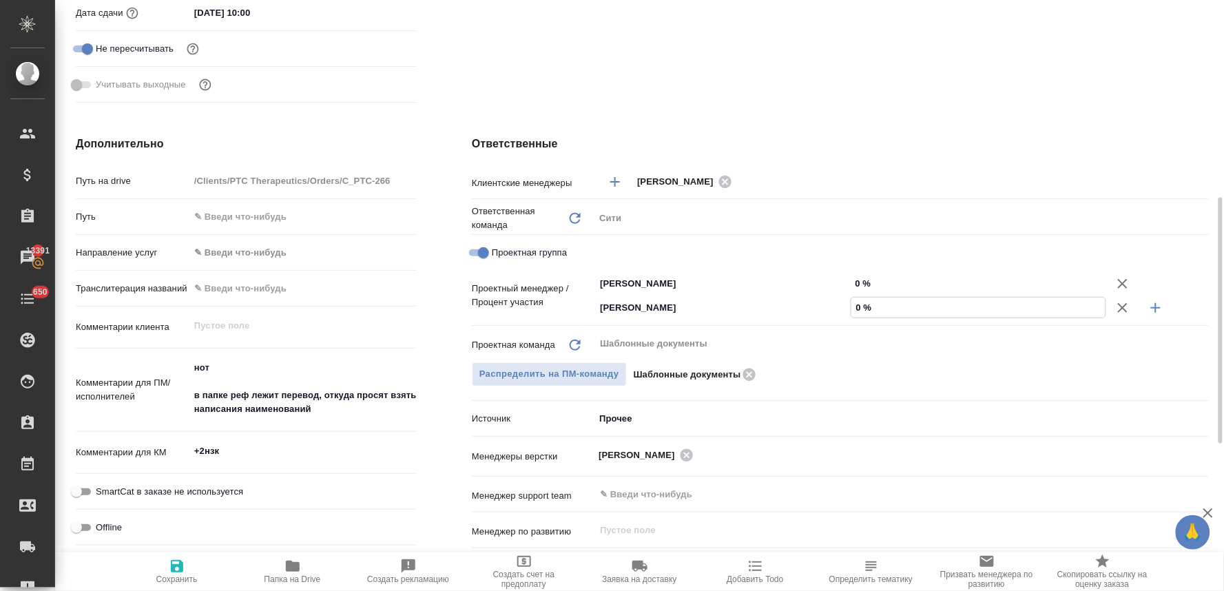
click at [865, 306] on input "0 %" at bounding box center [978, 307] width 255 height 20
type textarea "x"
type input "6 %"
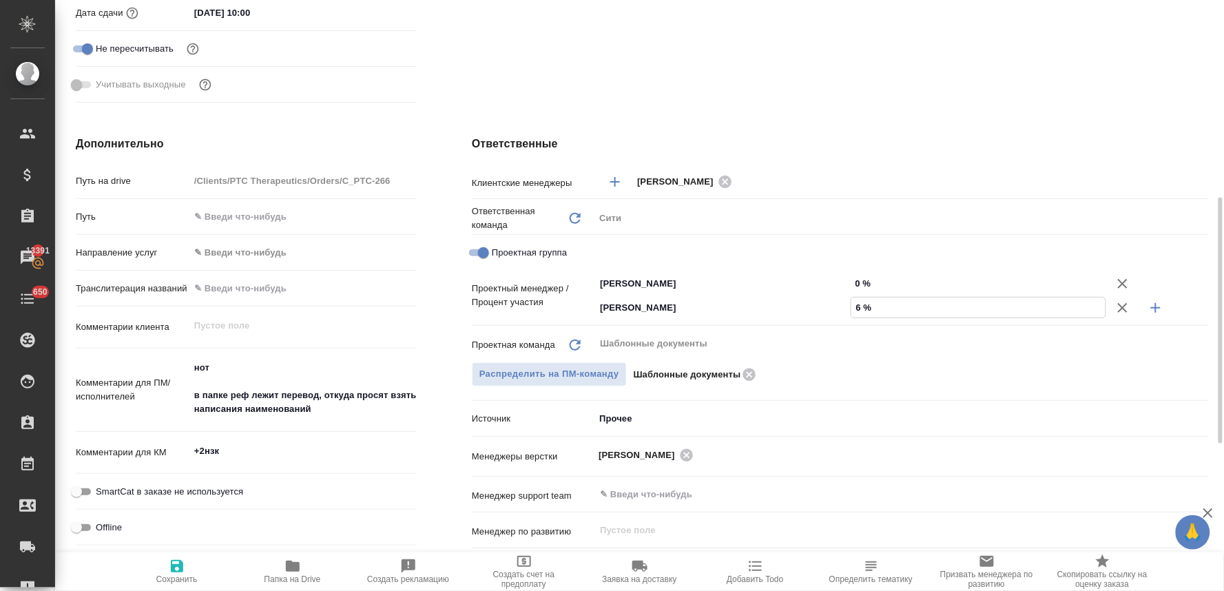
type textarea "x"
type input "66 %"
type textarea "x"
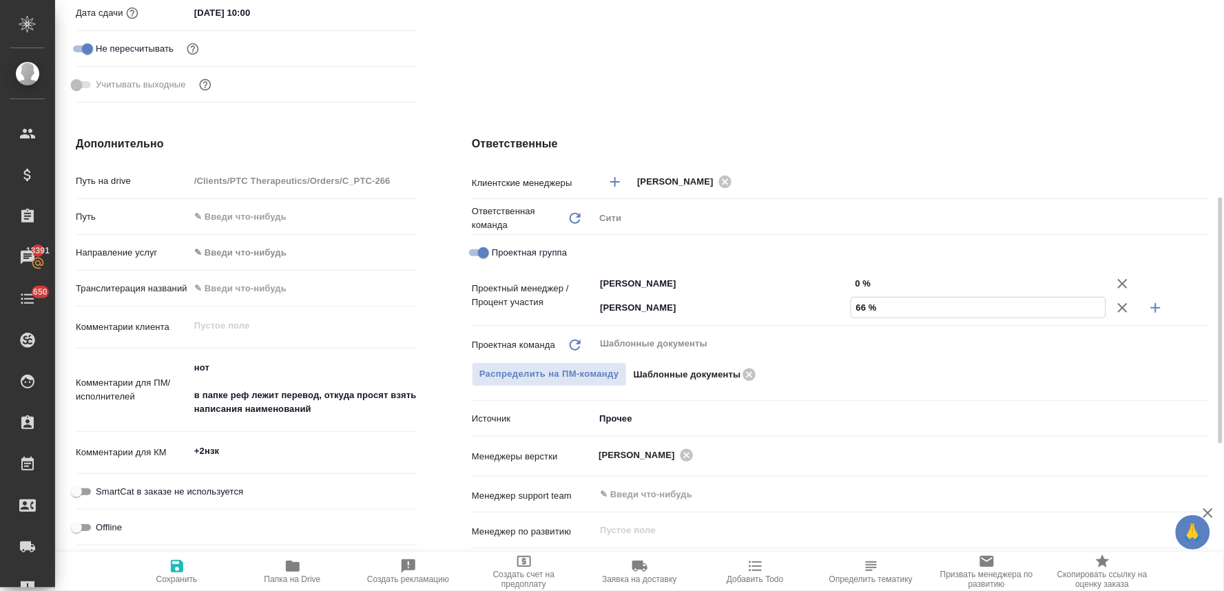
type textarea "x"
type input "66 %"
click at [864, 284] on input "0 %" at bounding box center [978, 283] width 255 height 20
type textarea "x"
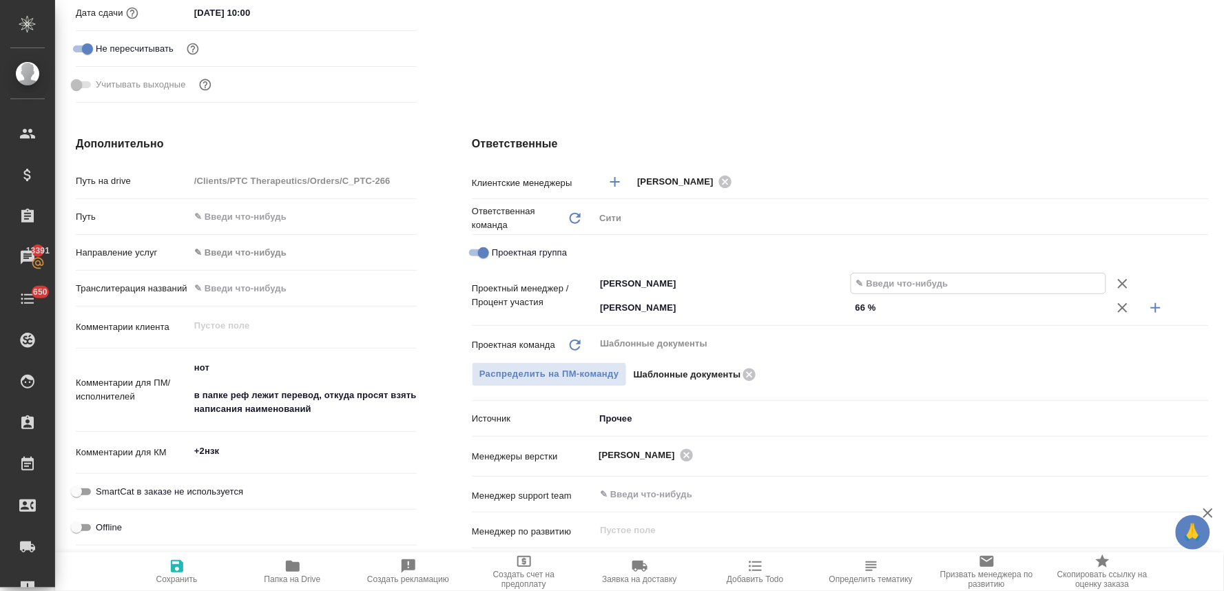
type textarea "x"
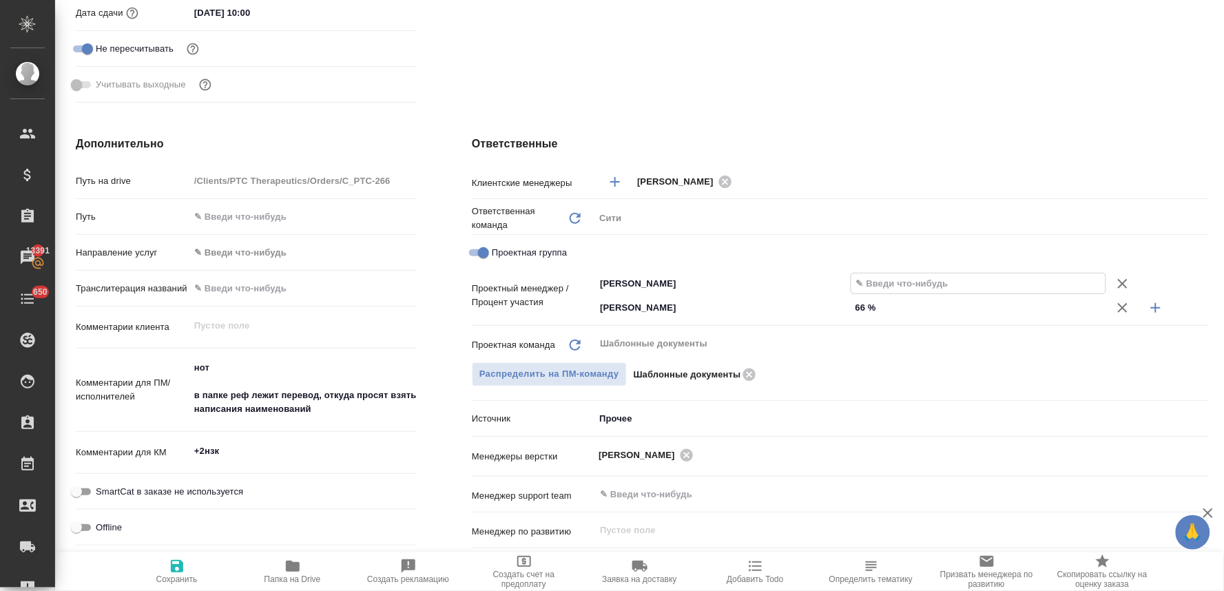
type input "3 %"
type textarea "x"
type input "34 %"
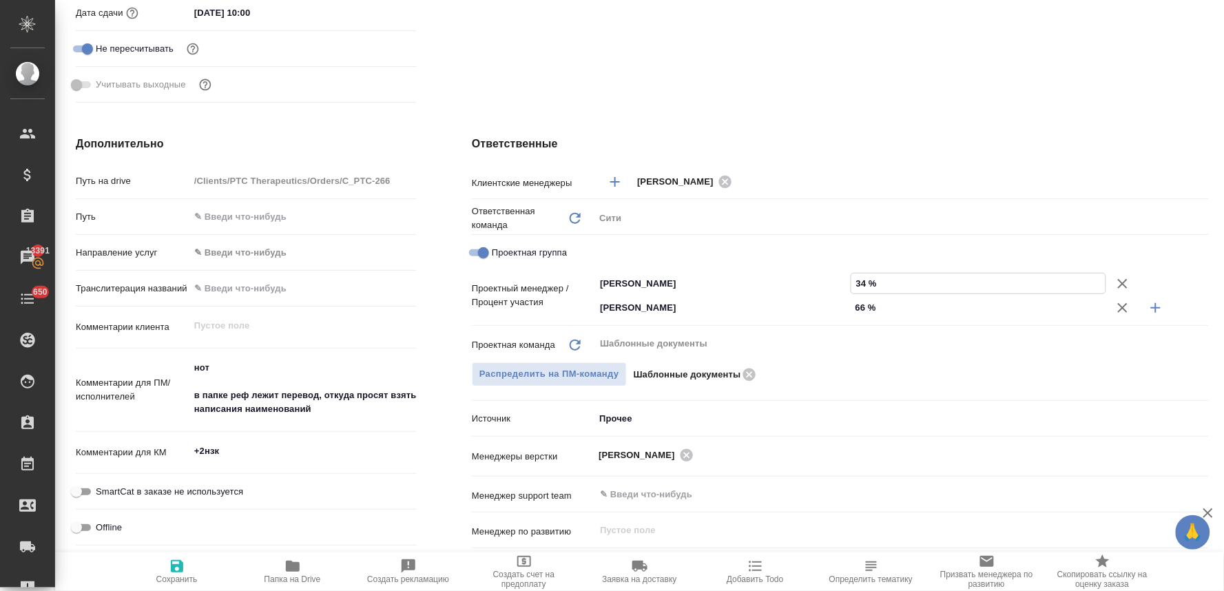
click at [181, 572] on icon "button" at bounding box center [177, 566] width 17 height 17
type textarea "x"
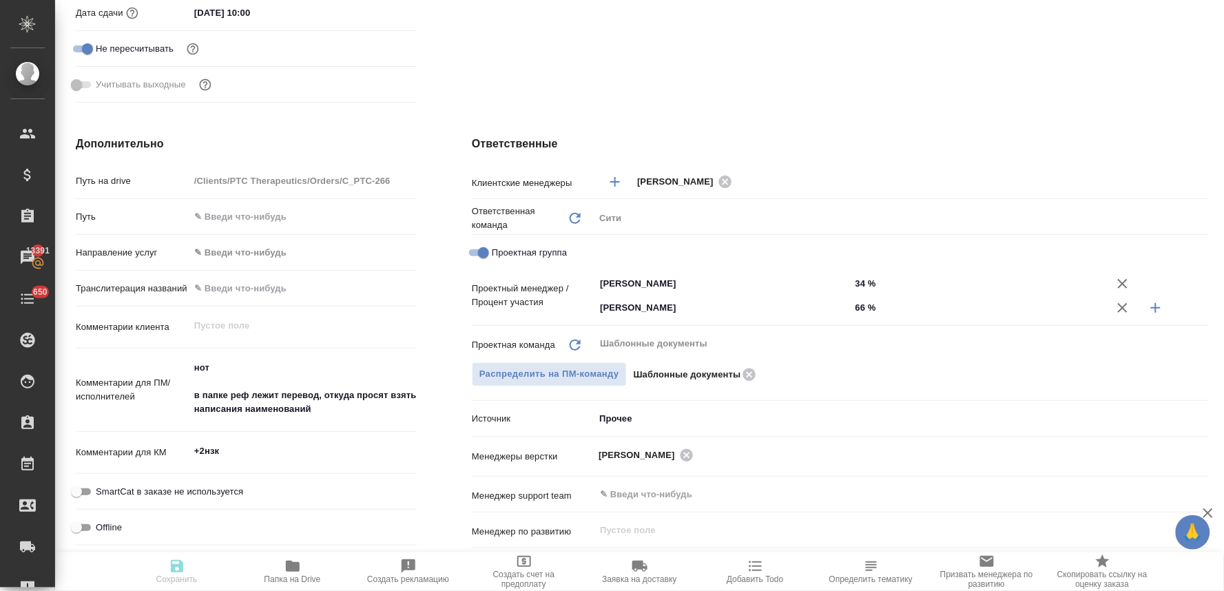
type textarea "x"
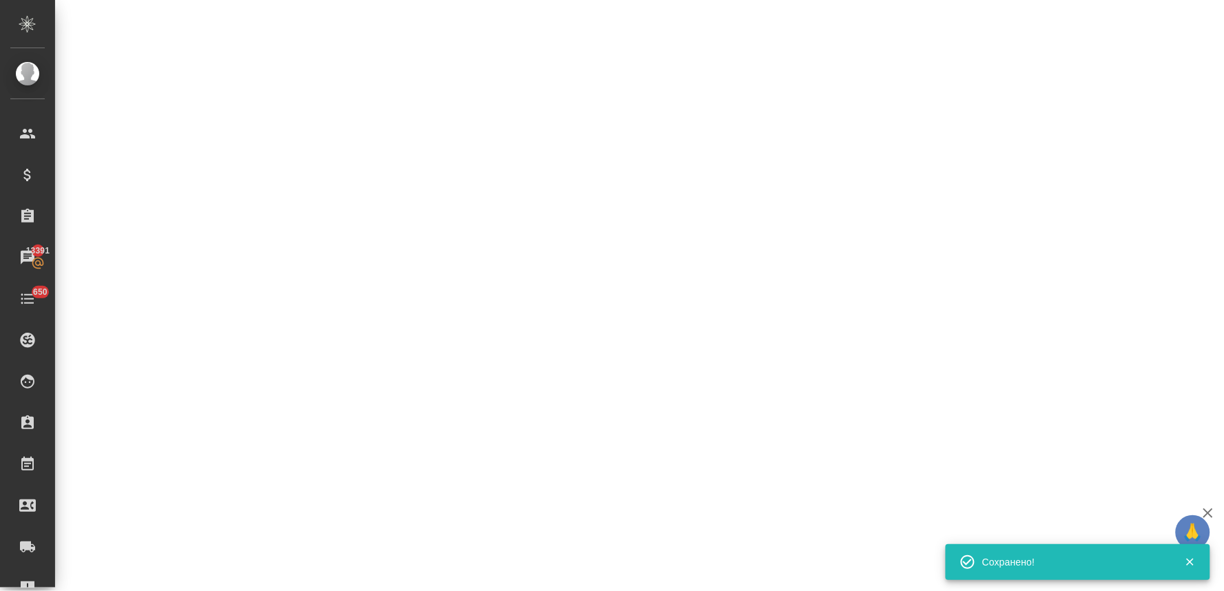
select select "RU"
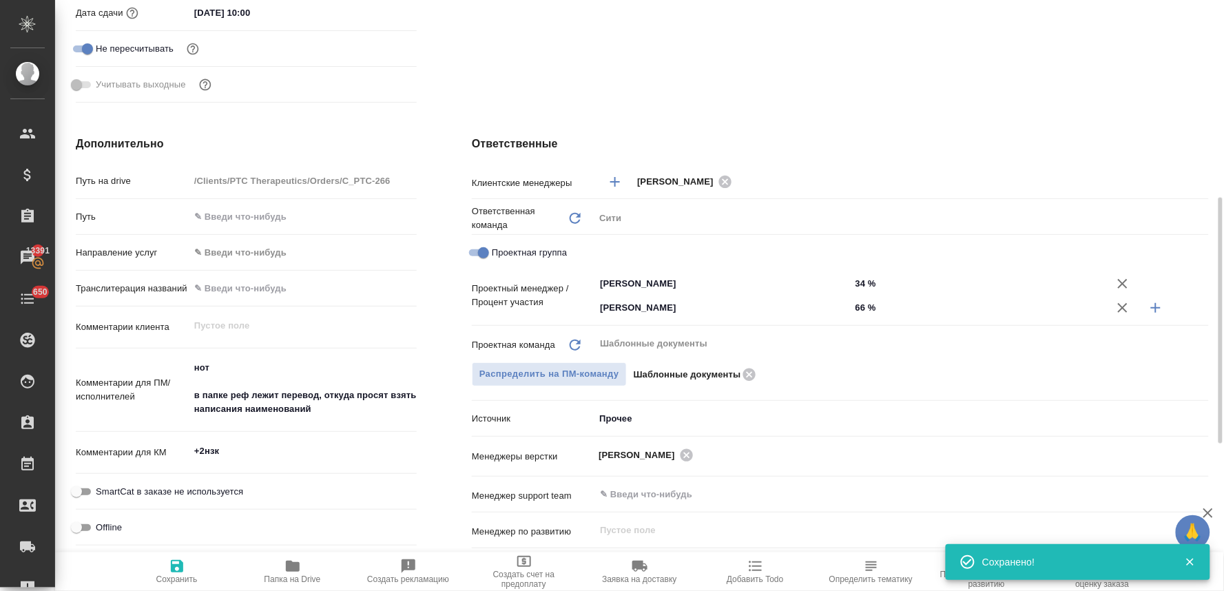
type textarea "x"
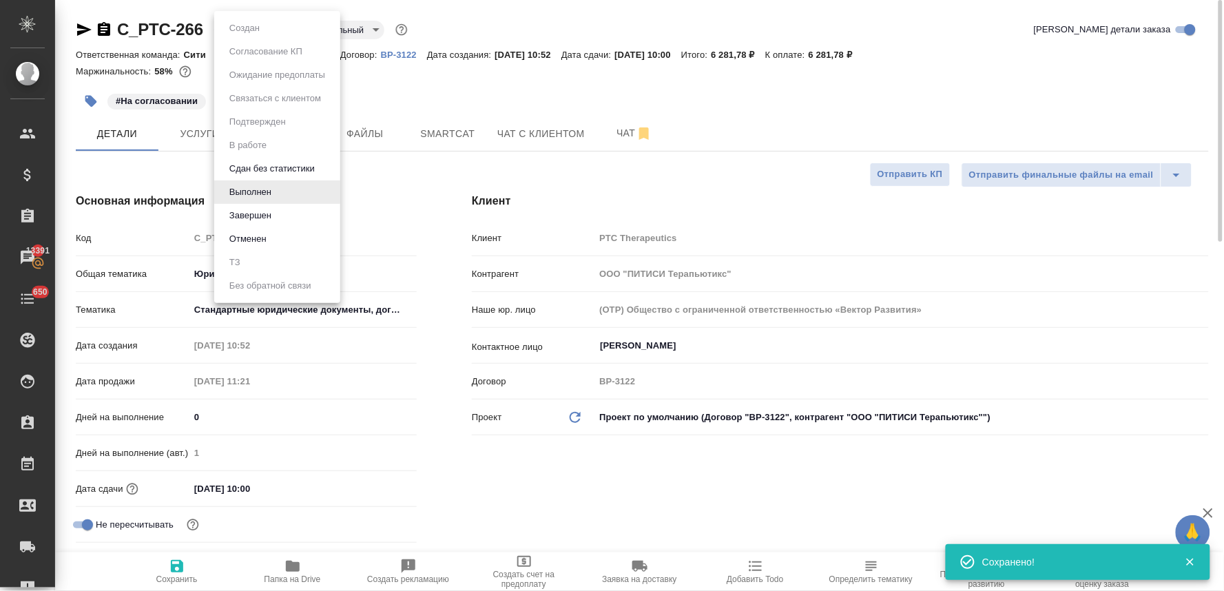
click at [246, 24] on body "🙏 .cls-1 fill:#fff; AWATERA Lyamina Nadezhda Клиенты Спецификации Заказы 13391 …" at bounding box center [612, 295] width 1224 height 591
click at [278, 222] on li "Завершен" at bounding box center [277, 215] width 126 height 23
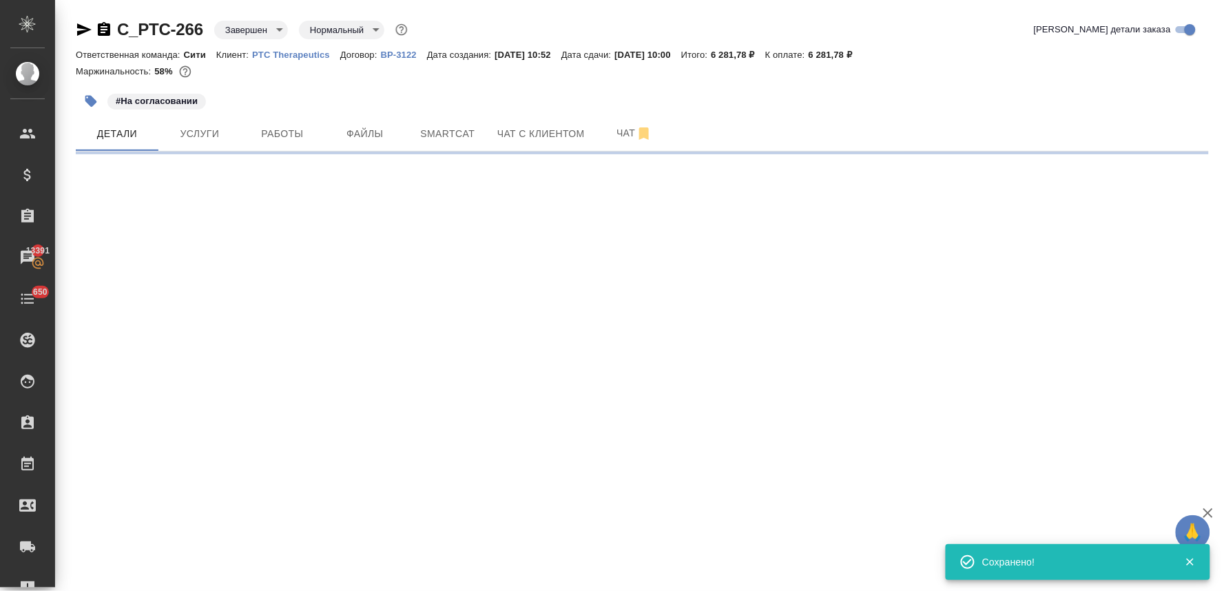
select select "RU"
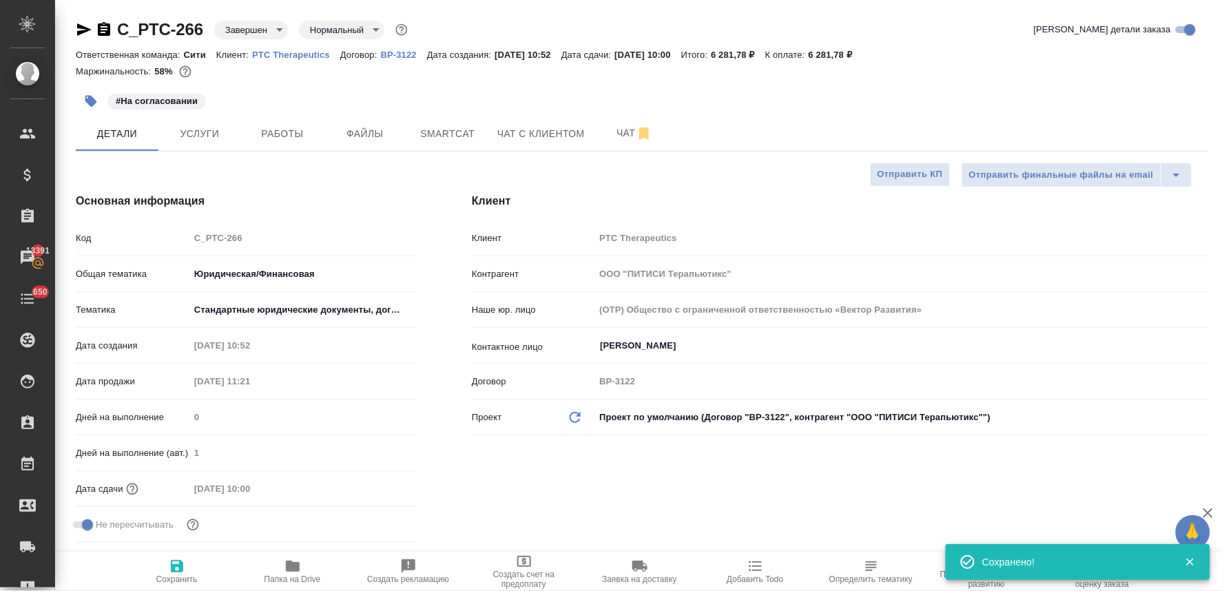
type textarea "x"
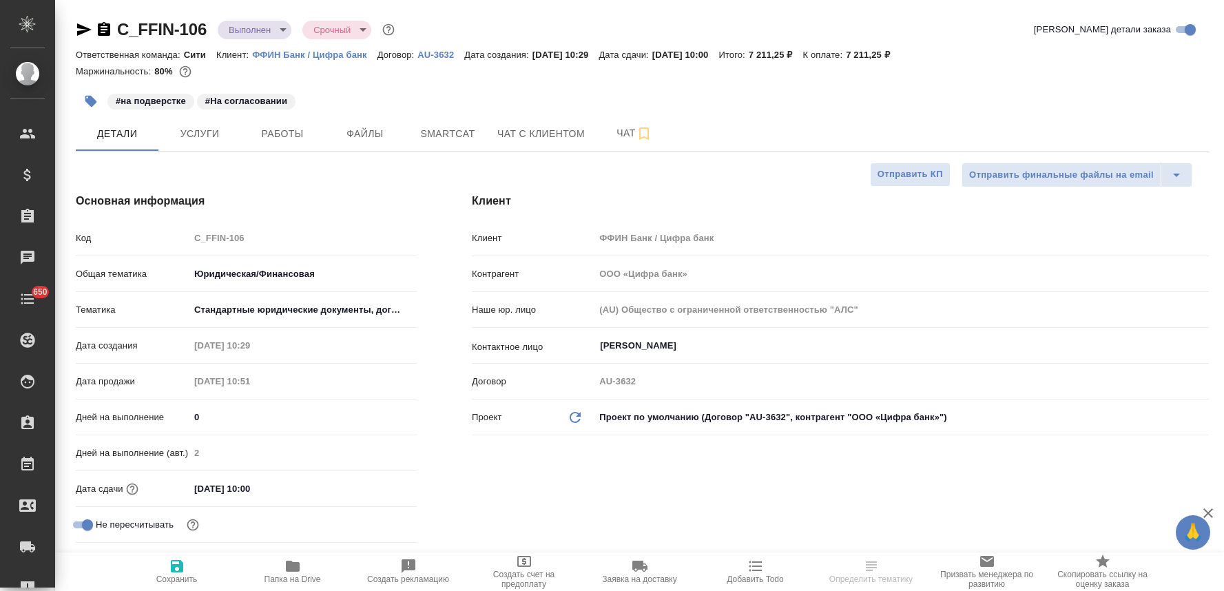
select select "RU"
click at [267, 128] on span "Работы" at bounding box center [282, 133] width 66 height 17
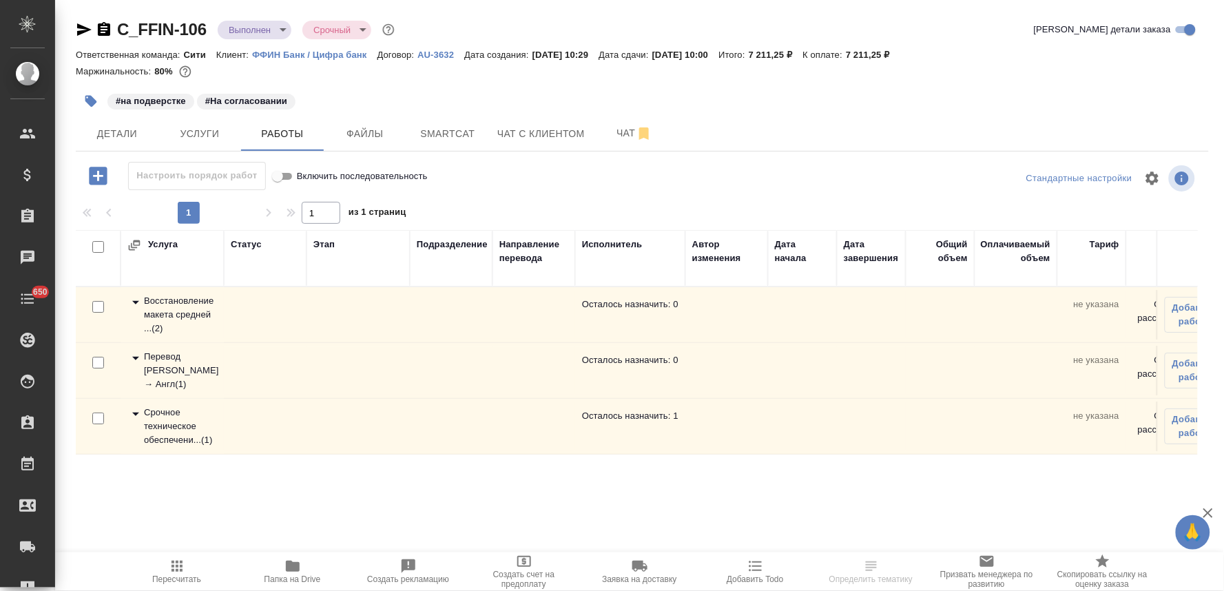
click at [167, 416] on div "Срочное техническое обеспечени... ( 1 )" at bounding box center [172, 426] width 90 height 41
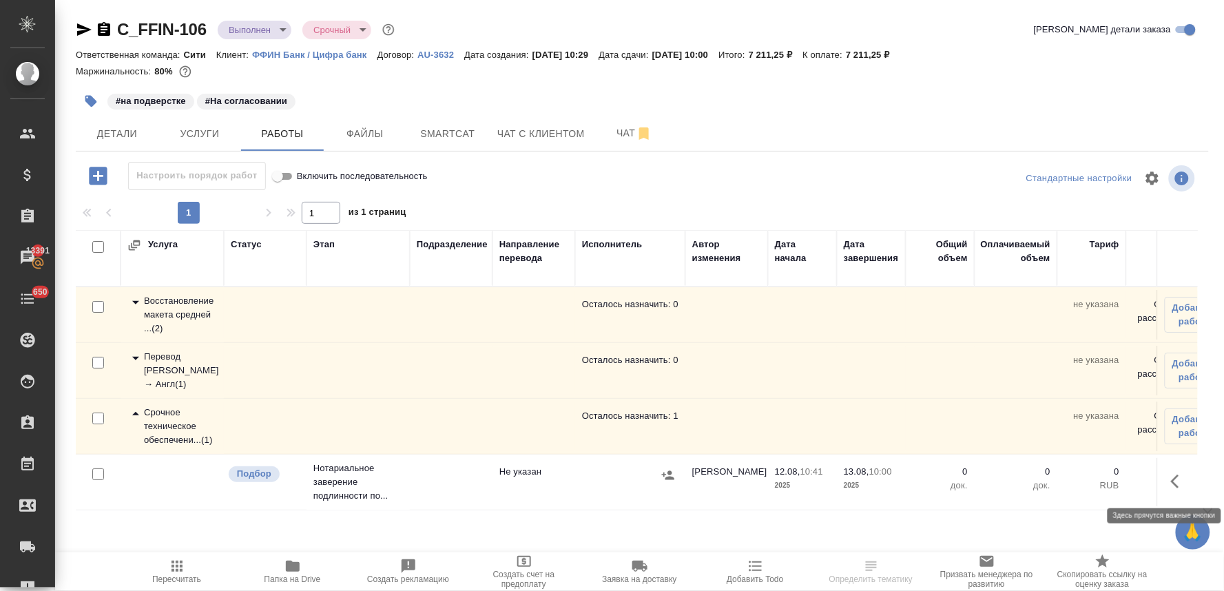
click at [1175, 476] on icon "button" at bounding box center [1179, 481] width 17 height 17
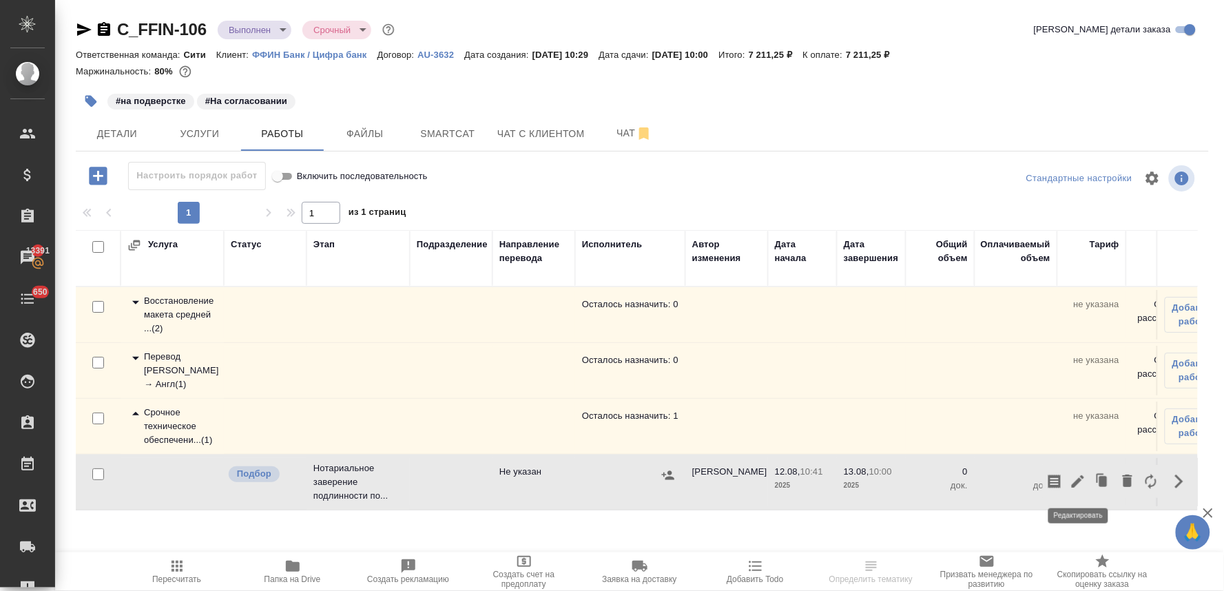
click at [1076, 483] on icon "button" at bounding box center [1077, 481] width 12 height 12
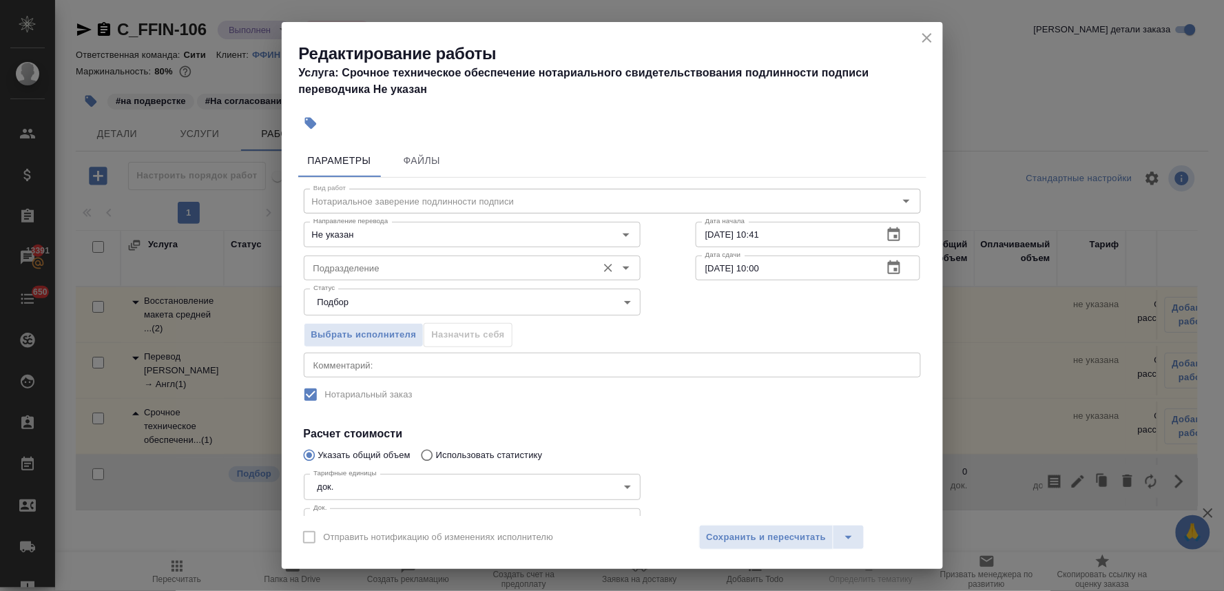
click at [408, 274] on input "Подразделение" at bounding box center [449, 268] width 282 height 17
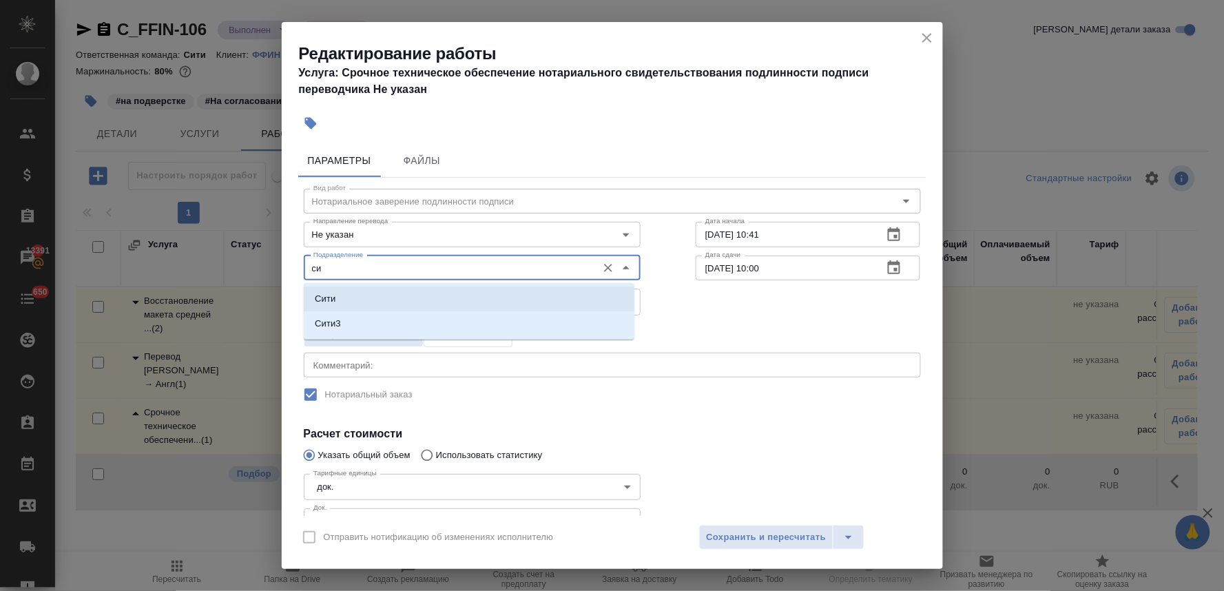
click at [379, 292] on li "Сити" at bounding box center [469, 298] width 331 height 25
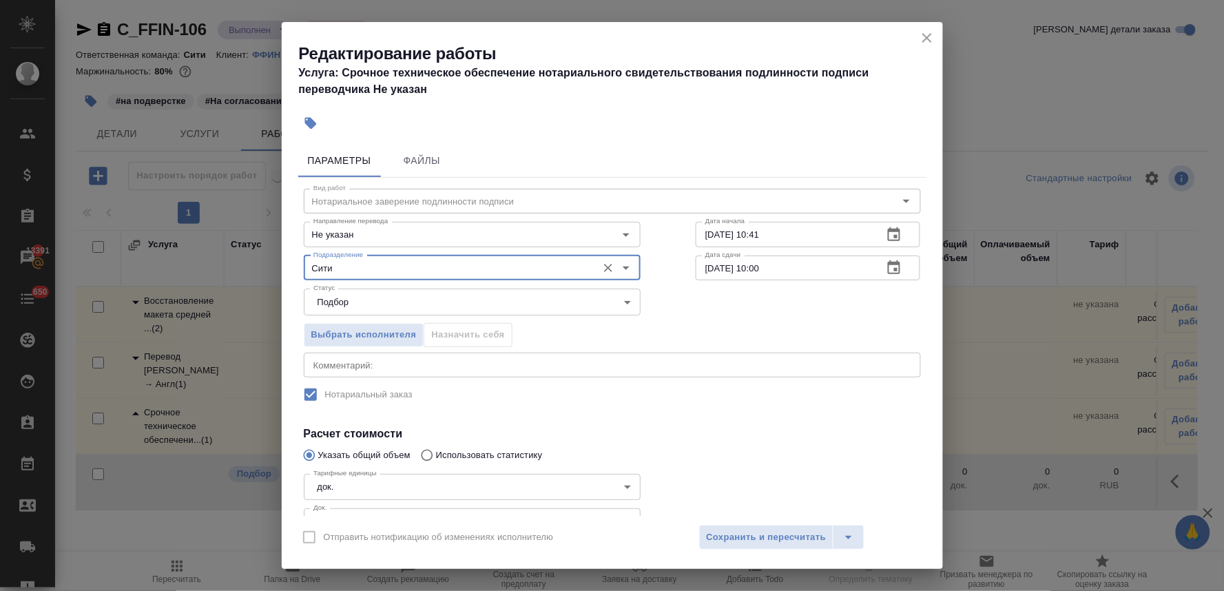
type input "Сити"
click at [776, 426] on h4 "Расчет стоимости" at bounding box center [612, 434] width 617 height 17
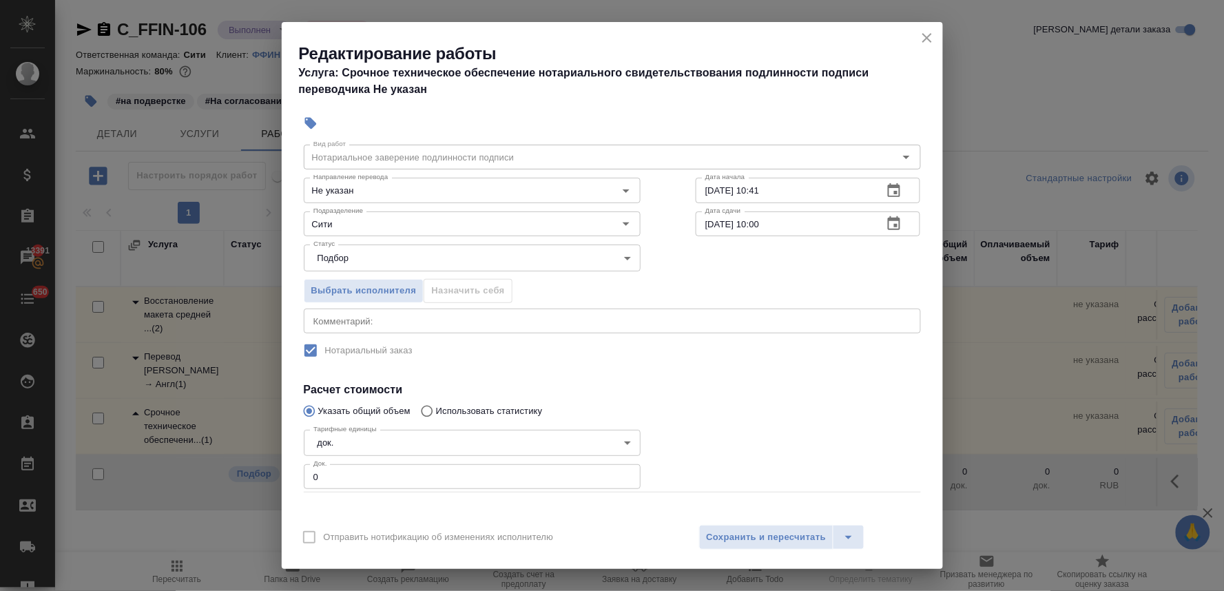
scroll to position [102, 0]
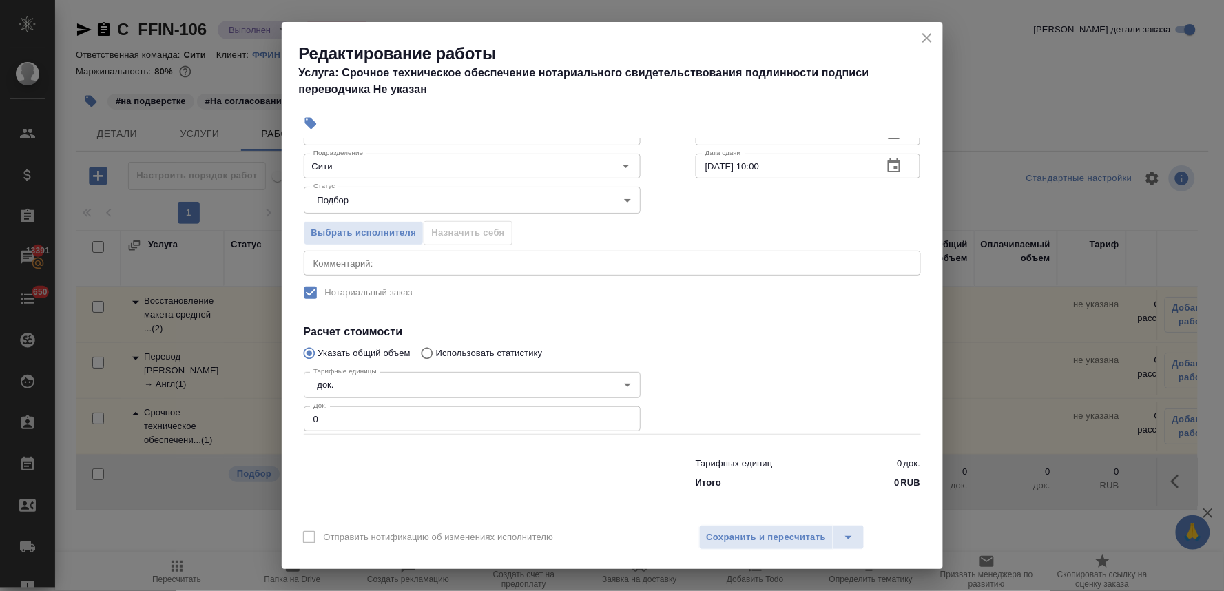
drag, startPoint x: 297, startPoint y: 415, endPoint x: 272, endPoint y: 416, distance: 25.5
click at [272, 416] on div "Редактирование работы Услуга: Срочное техническое обеспечение нотариального сви…" at bounding box center [612, 295] width 1224 height 591
type input "1"
click at [804, 541] on span "Сохранить и пересчитать" at bounding box center [767, 538] width 120 height 16
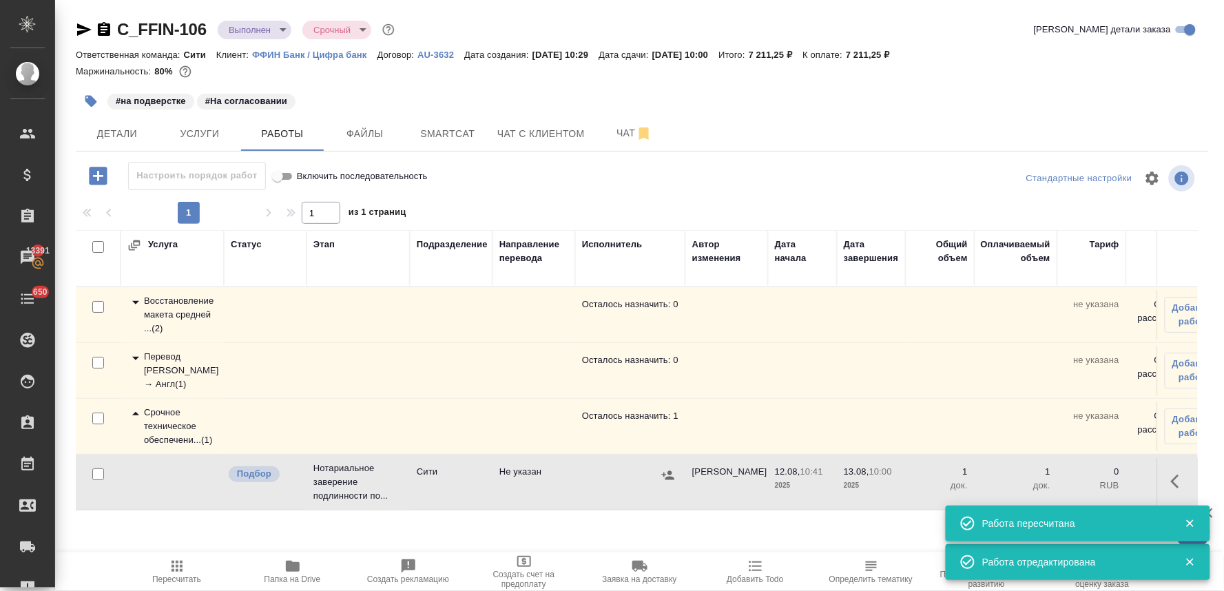
click at [669, 470] on icon "button" at bounding box center [668, 475] width 14 height 14
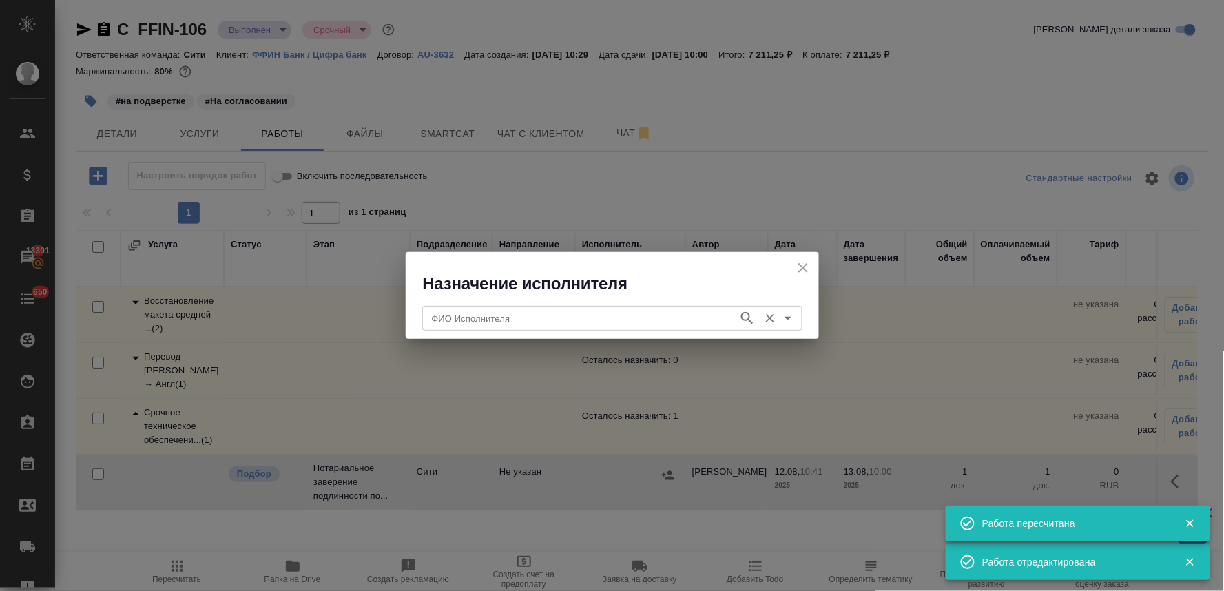
click at [581, 315] on input "ФИО Исполнителя" at bounding box center [578, 318] width 305 height 17
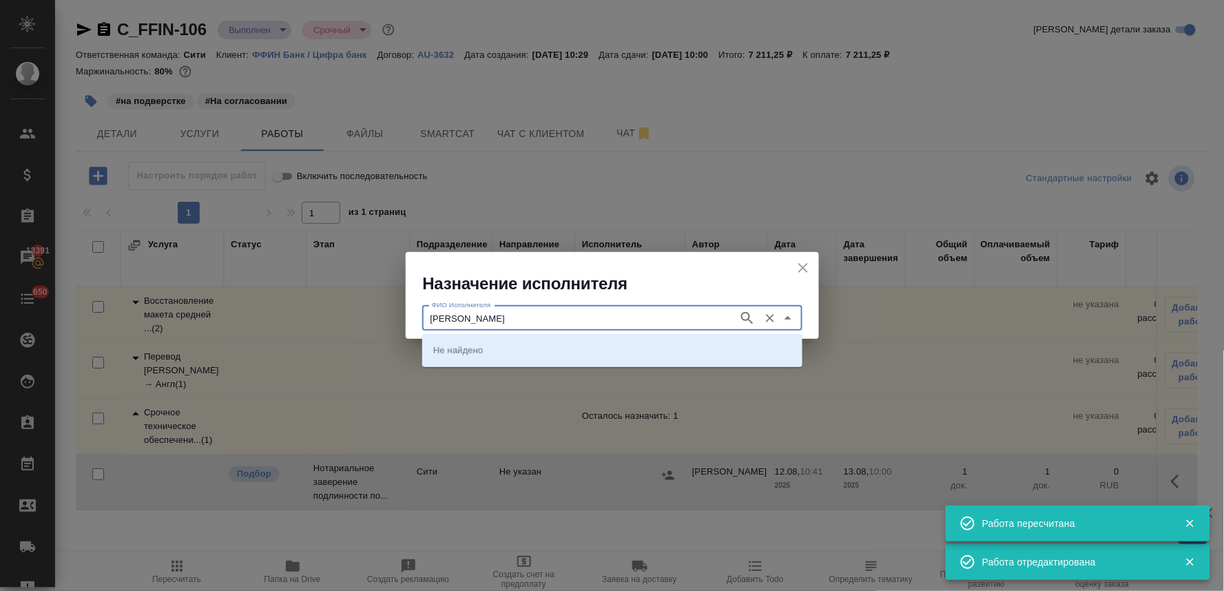
type input "[PERSON_NAME]"
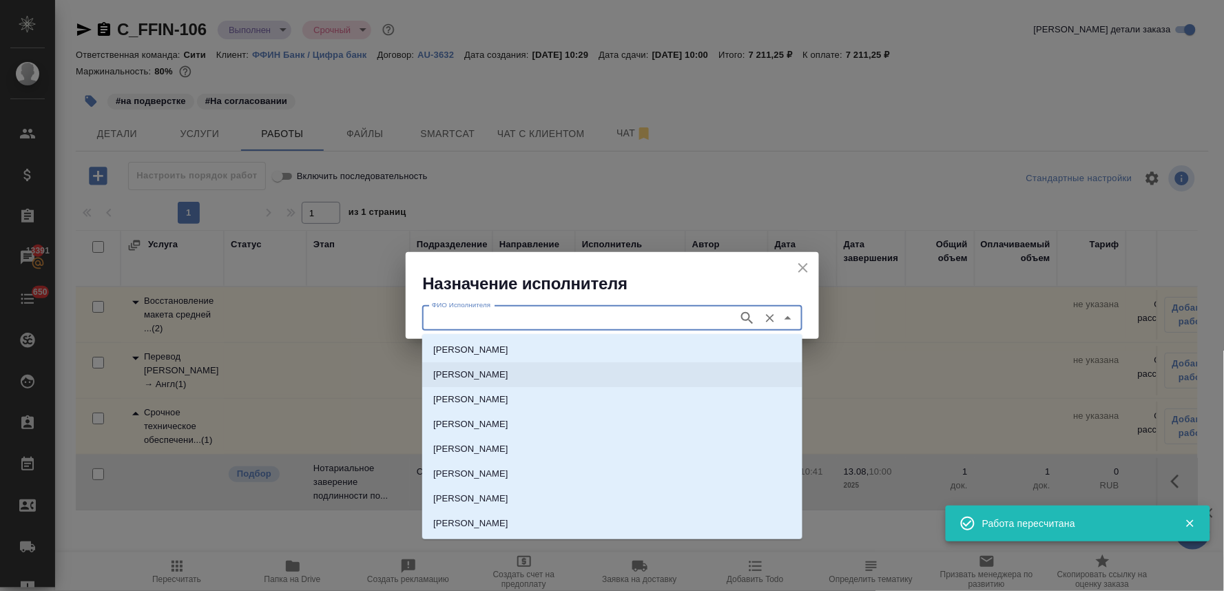
click at [508, 370] on p "[PERSON_NAME]" at bounding box center [470, 375] width 75 height 14
type input "[PERSON_NAME]"
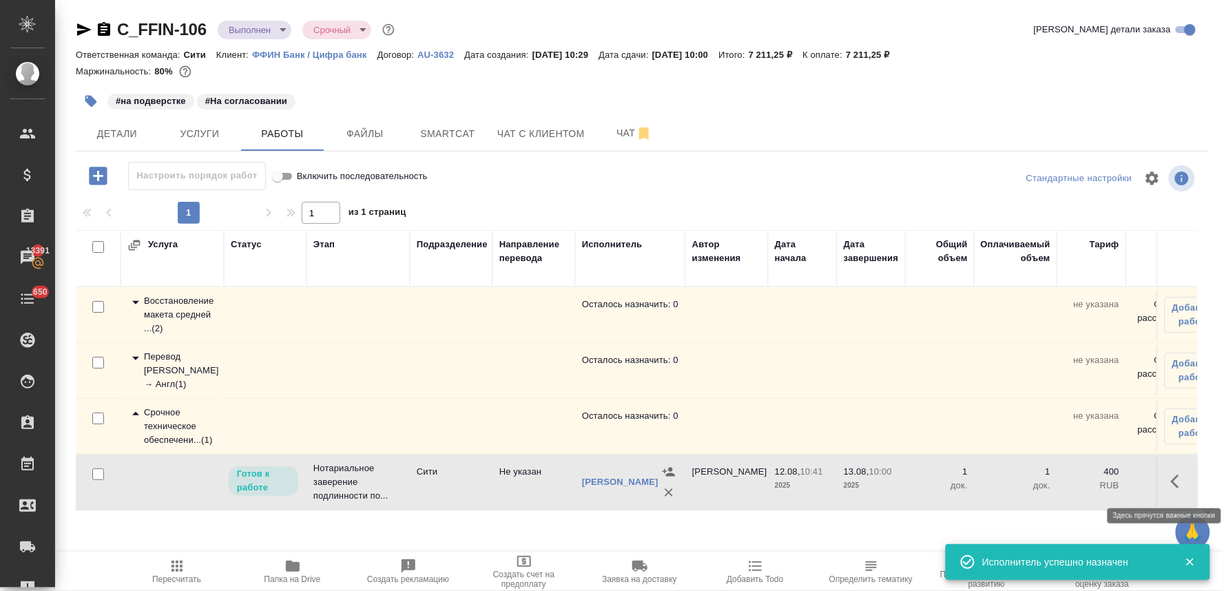
click at [1180, 483] on icon "button" at bounding box center [1179, 481] width 17 height 17
click at [1079, 483] on icon "button" at bounding box center [1077, 481] width 17 height 17
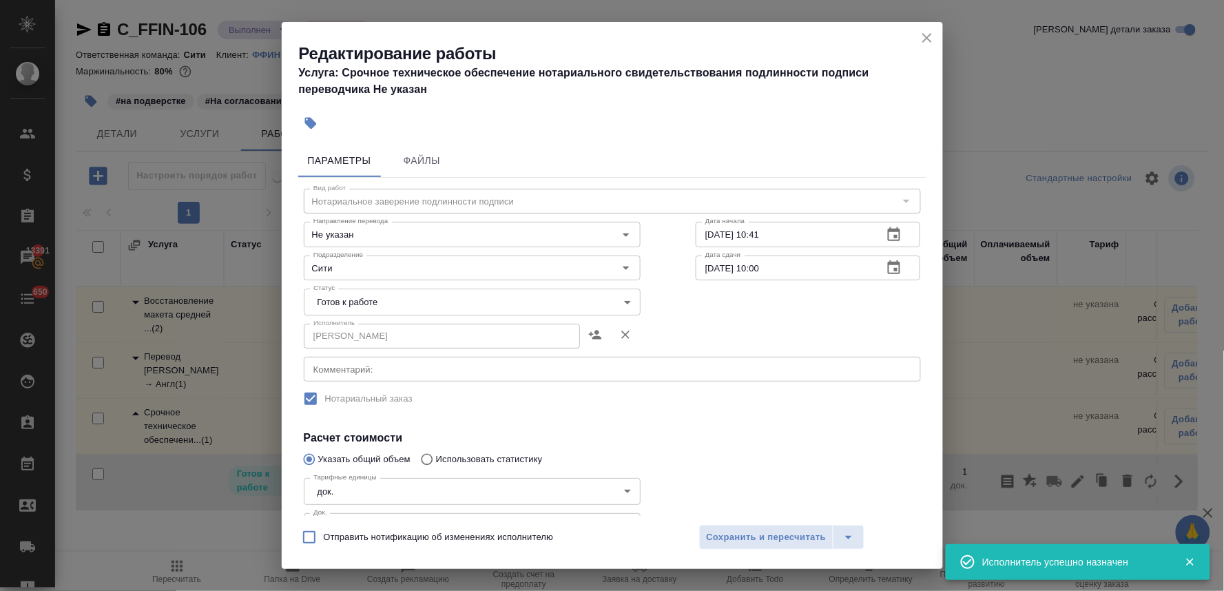
click at [352, 293] on body "🙏 .cls-1 fill:#fff; AWATERA [PERSON_NAME] Спецификации Заказы 13391 Чаты 650 To…" at bounding box center [612, 295] width 1224 height 591
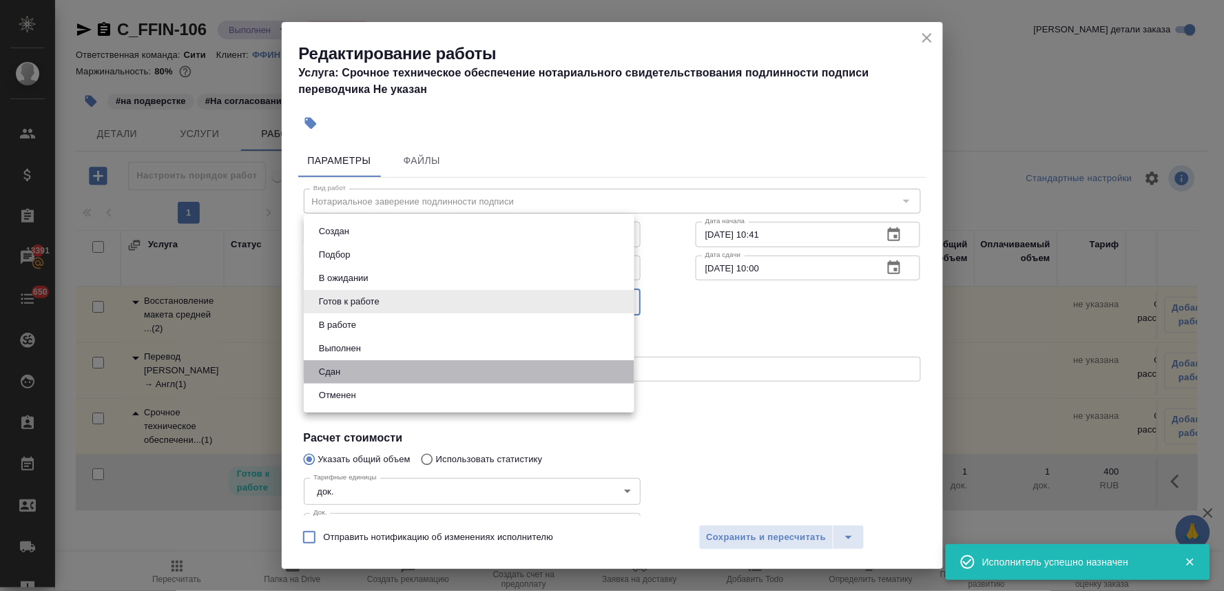
click at [363, 369] on li "Сдан" at bounding box center [469, 371] width 331 height 23
type input "closed"
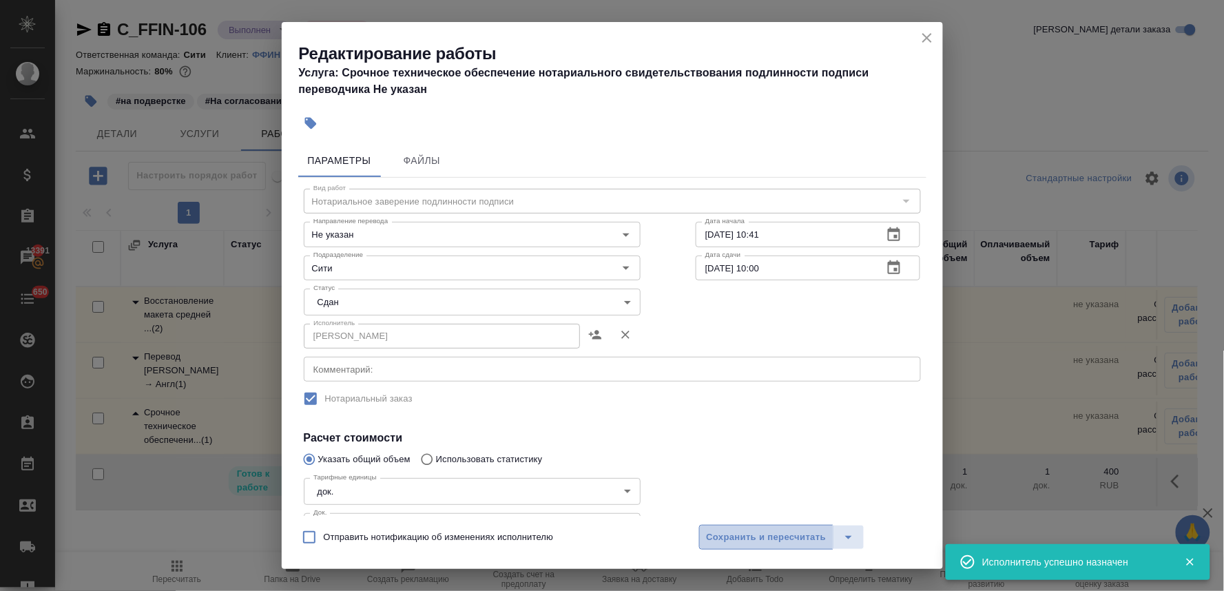
click at [803, 531] on span "Сохранить и пересчитать" at bounding box center [767, 538] width 120 height 16
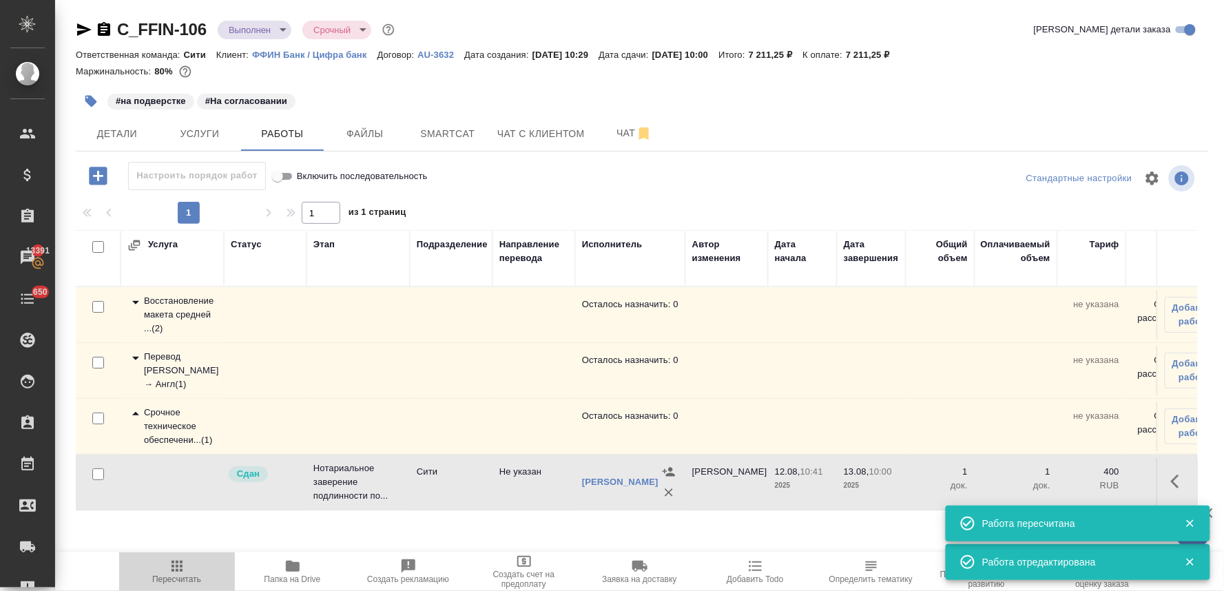
click at [173, 580] on span "Пересчитать" at bounding box center [176, 579] width 49 height 10
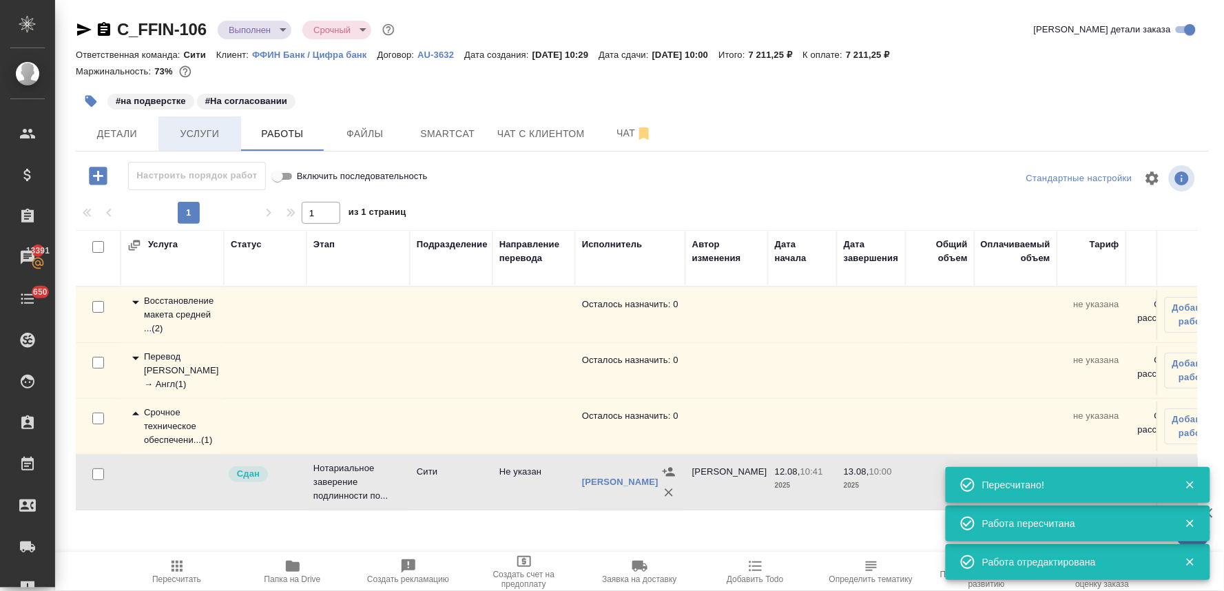
click at [207, 135] on span "Услуги" at bounding box center [200, 133] width 66 height 17
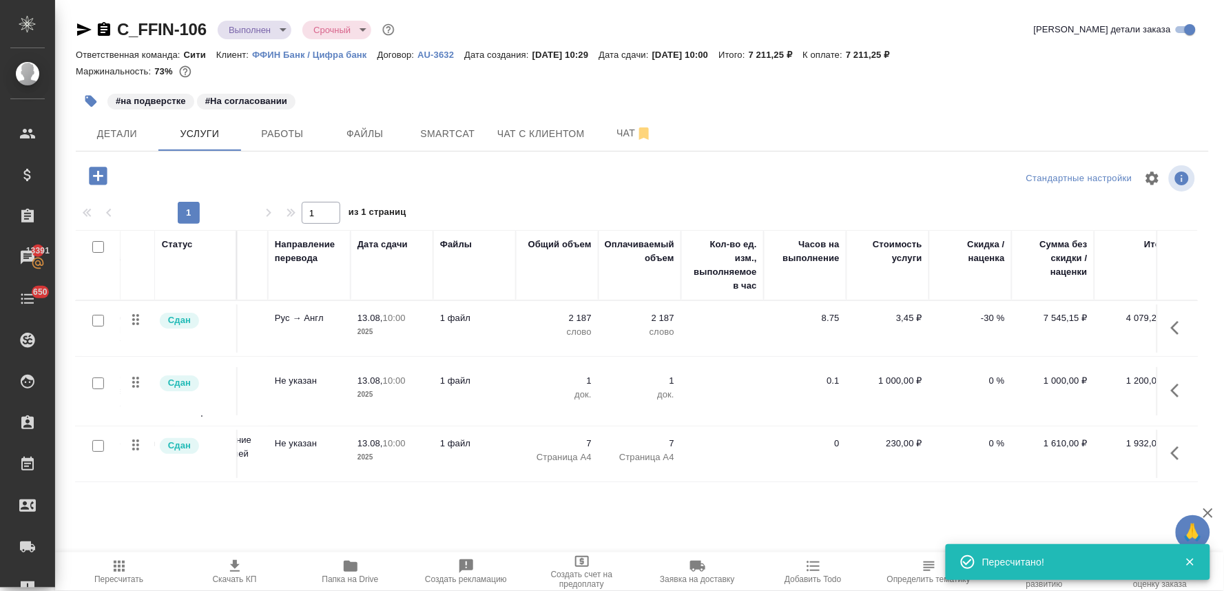
scroll to position [0, 175]
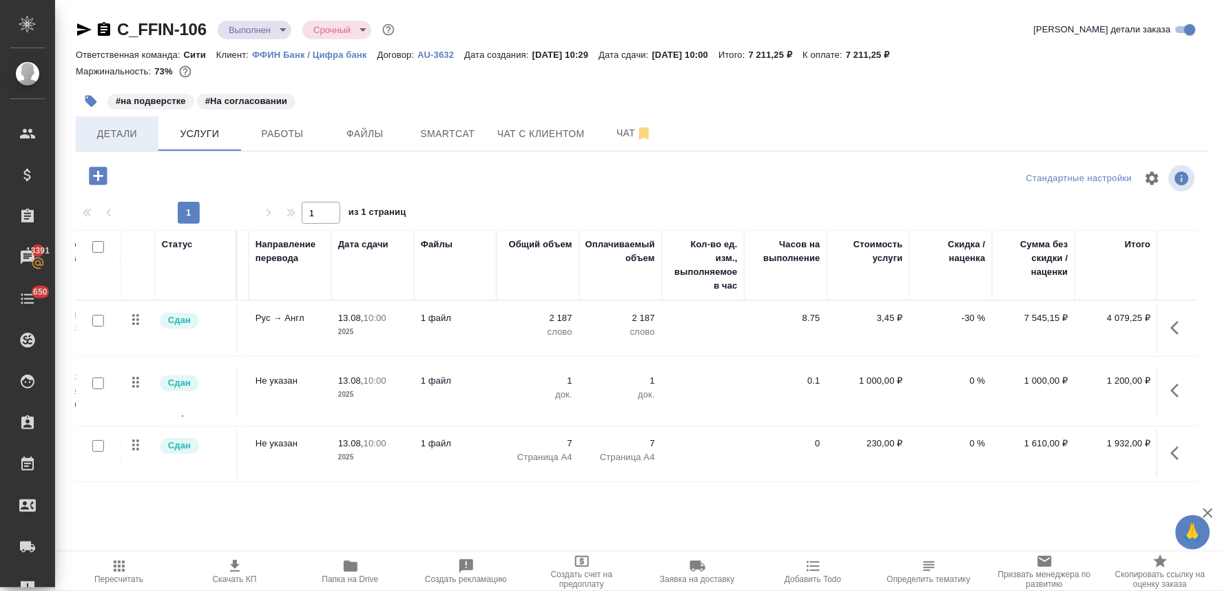
click at [129, 131] on span "Детали" at bounding box center [117, 133] width 66 height 17
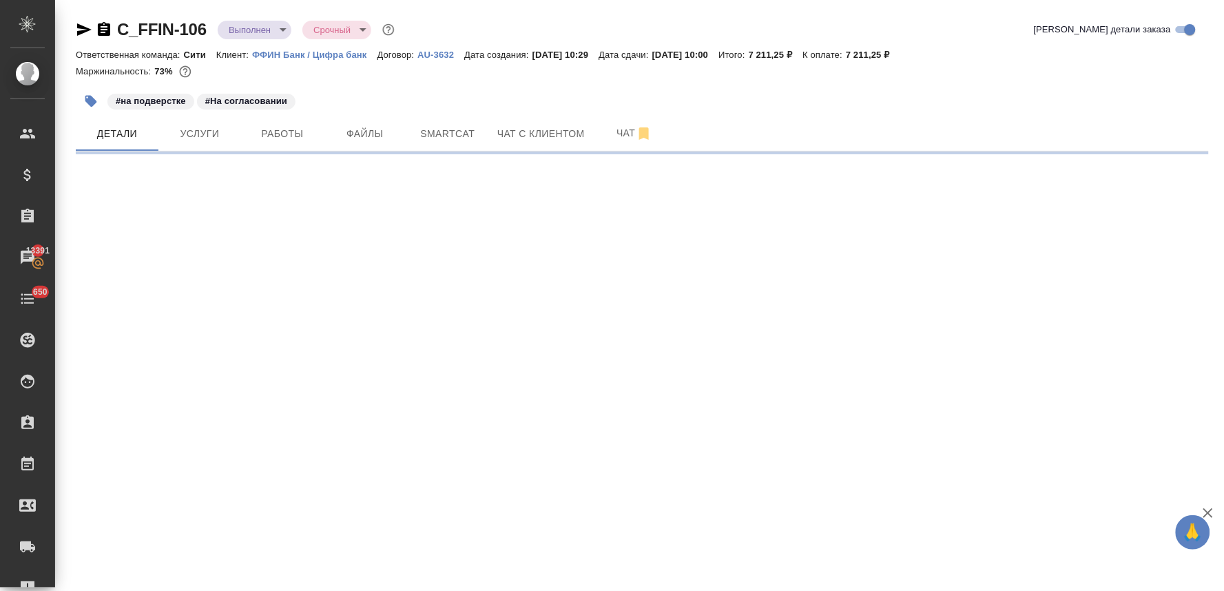
select select "RU"
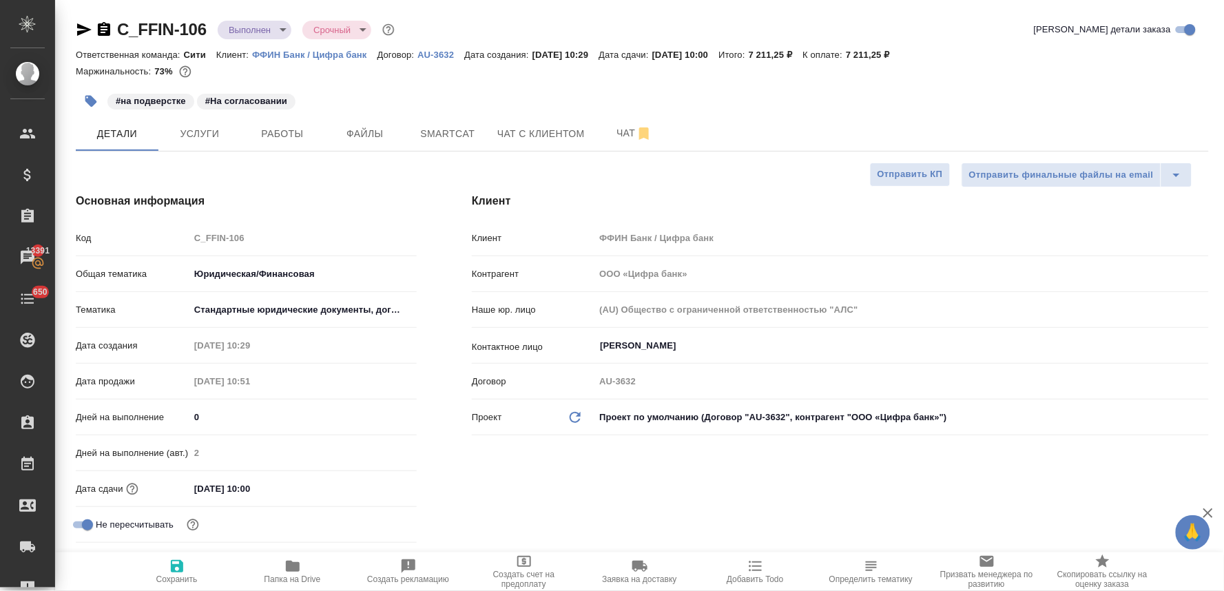
type textarea "x"
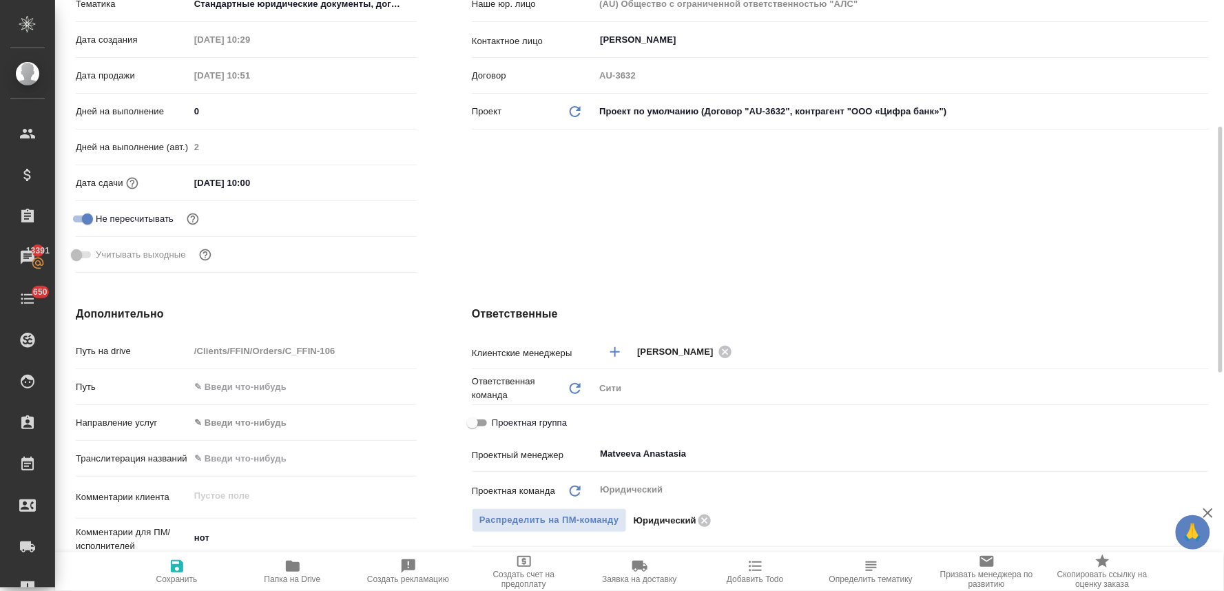
click at [514, 419] on span "Проектная группа" at bounding box center [529, 423] width 75 height 14
click at [497, 419] on input "Проектная группа" at bounding box center [473, 423] width 50 height 17
checkbox input "true"
type textarea "x"
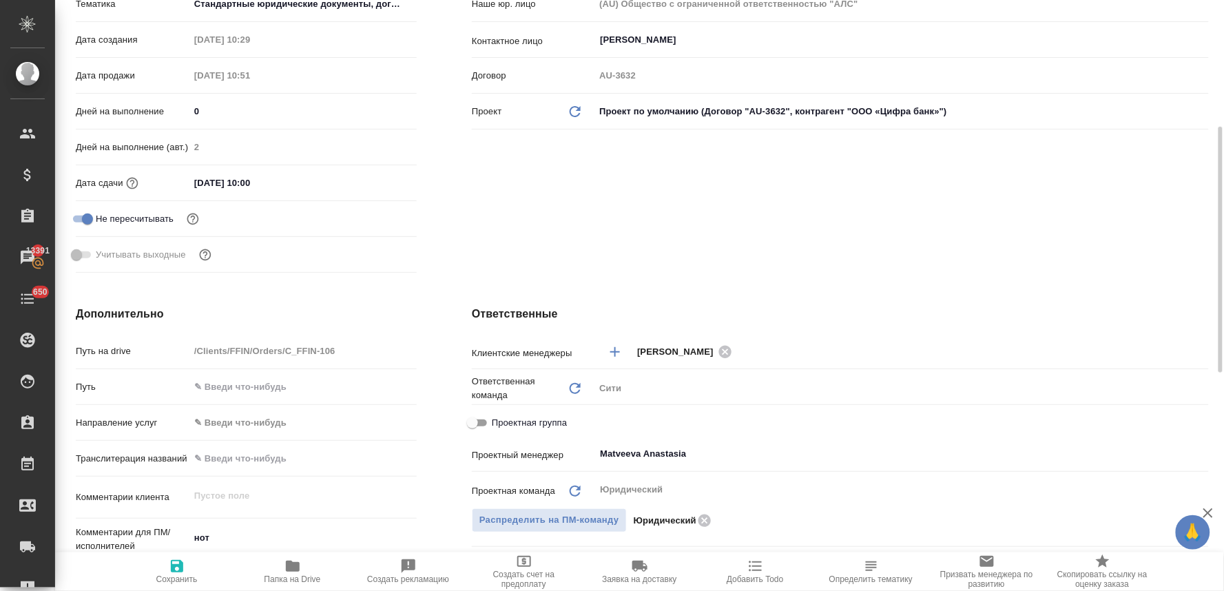
type textarea "x"
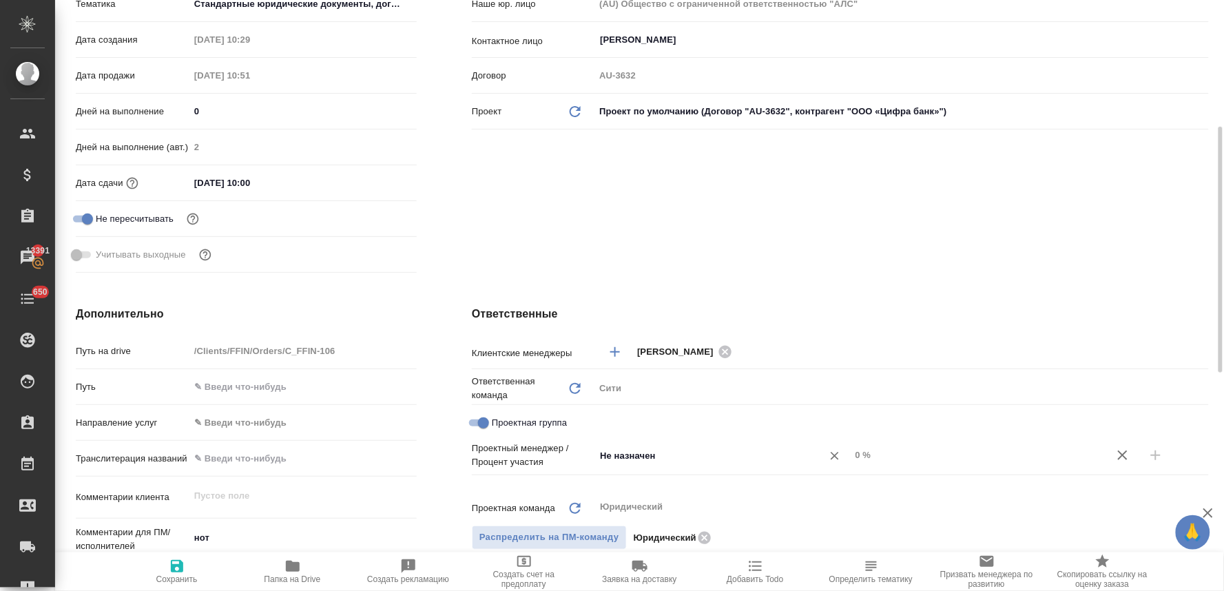
click at [645, 455] on input "Не назначен" at bounding box center [699, 455] width 202 height 17
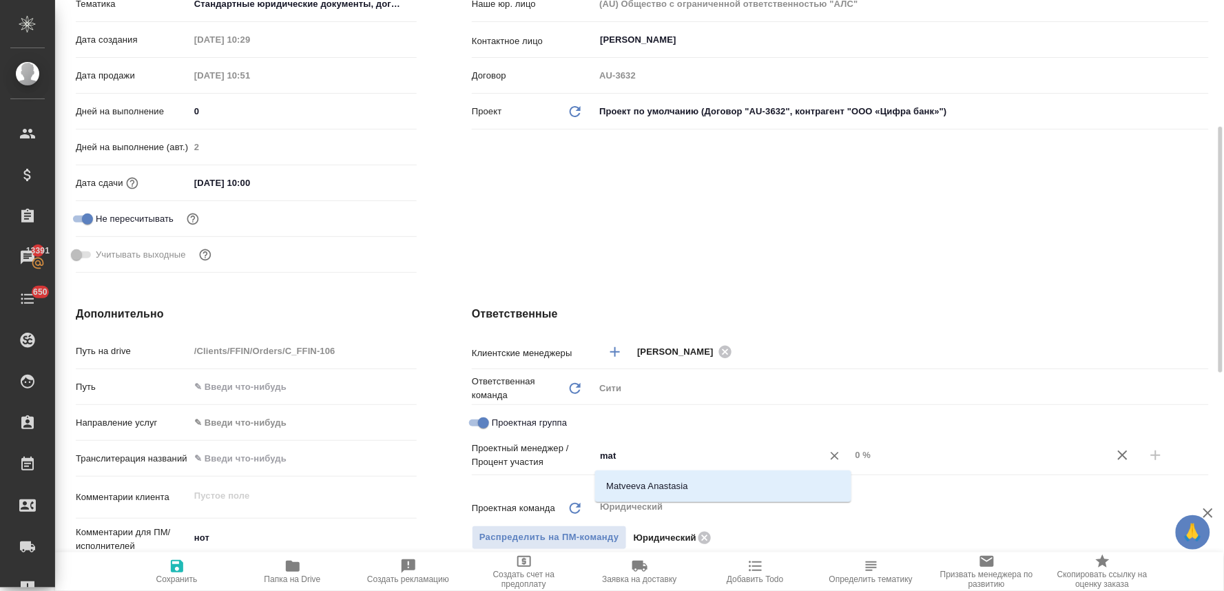
type input "matv"
click at [642, 485] on li "Matveeva Anastasia" at bounding box center [723, 486] width 256 height 25
type textarea "x"
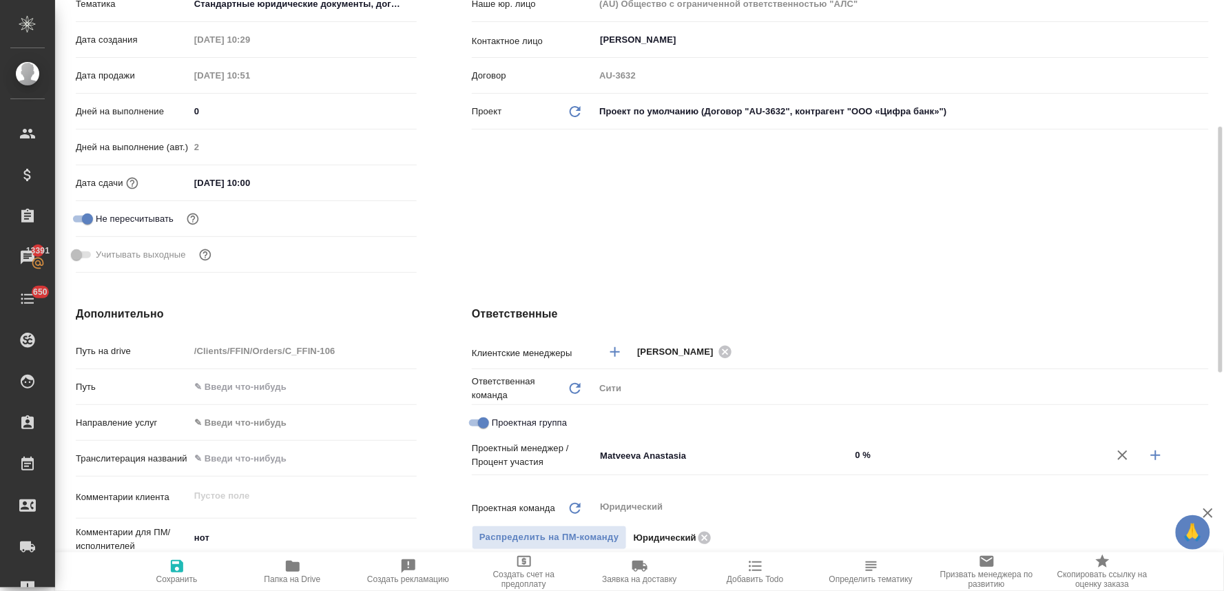
click at [1151, 454] on icon "button" at bounding box center [1156, 455] width 10 height 10
type textarea "x"
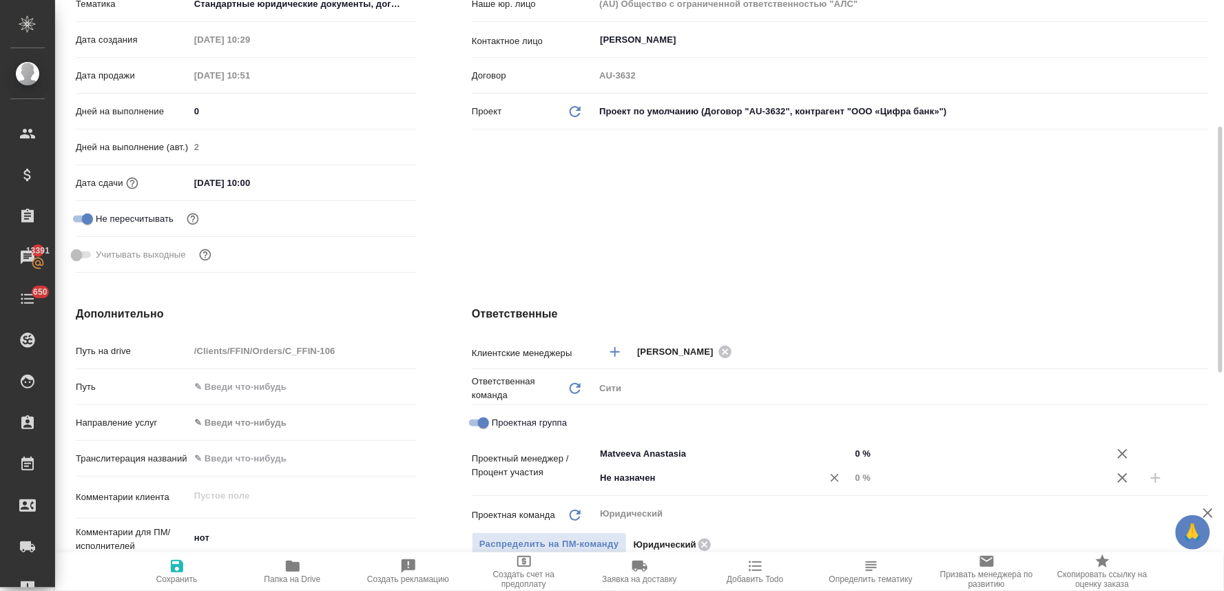
click at [636, 491] on div "Не назначен ​" at bounding box center [722, 480] width 256 height 28
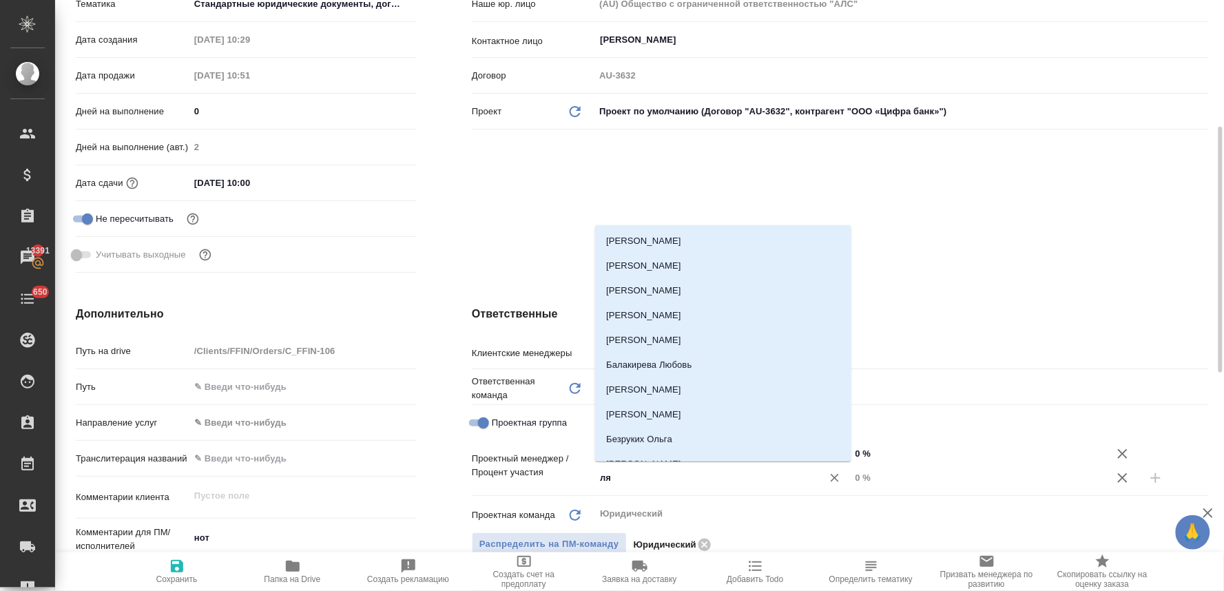
type input "лям"
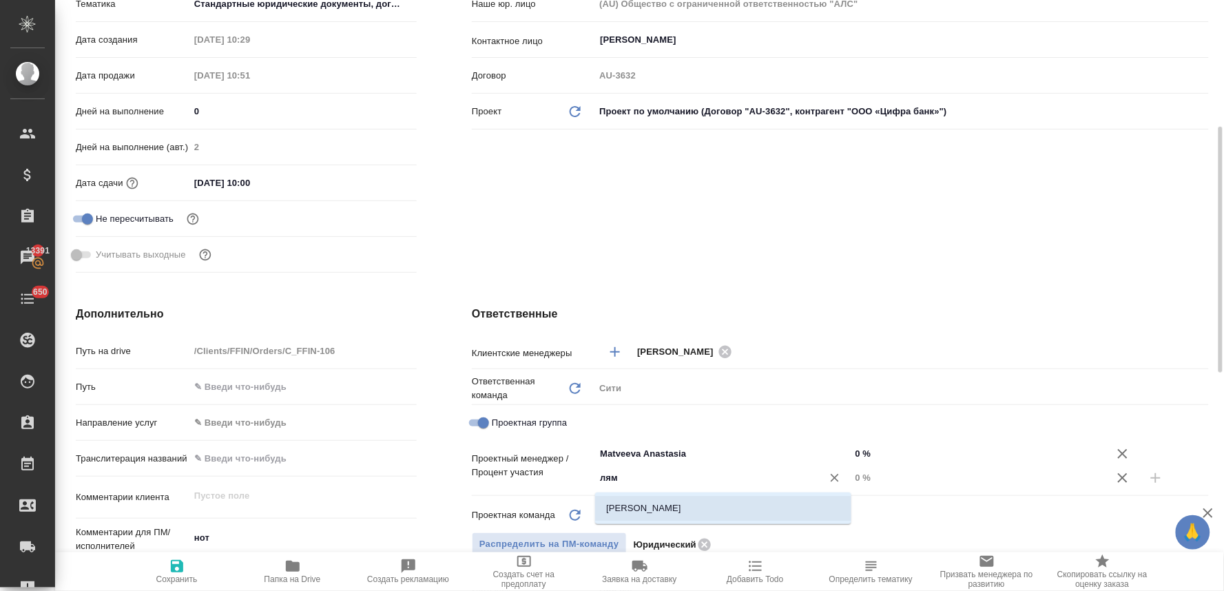
click at [631, 504] on li "[PERSON_NAME]" at bounding box center [723, 508] width 256 height 25
type textarea "x"
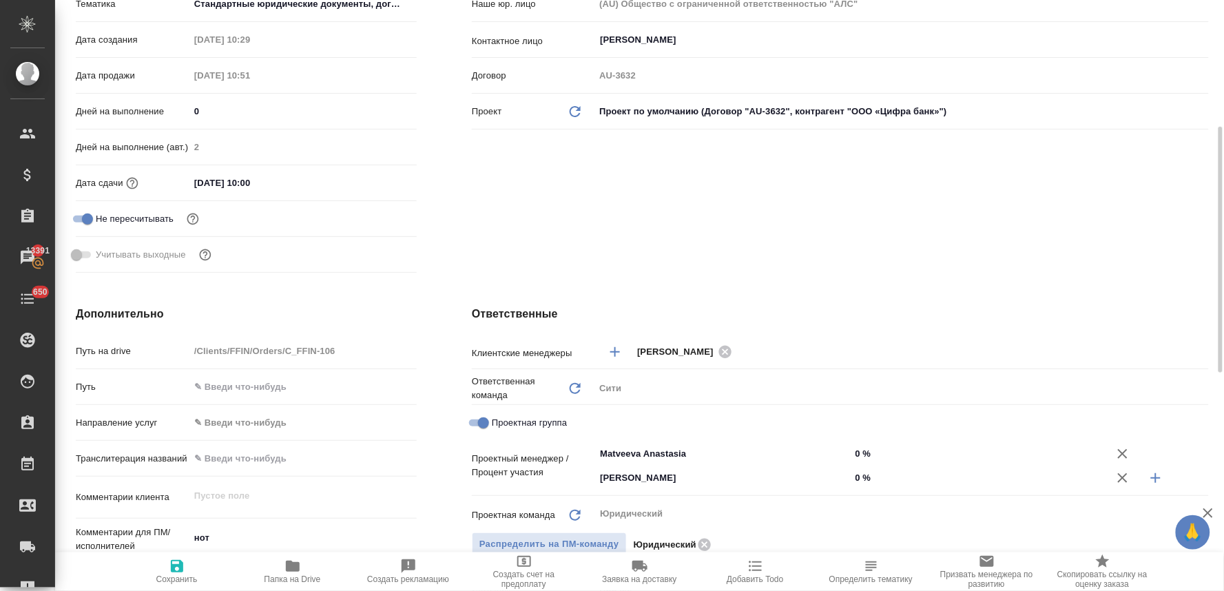
click at [863, 476] on input "0 %" at bounding box center [978, 478] width 256 height 20
type textarea "x"
type input "1 %"
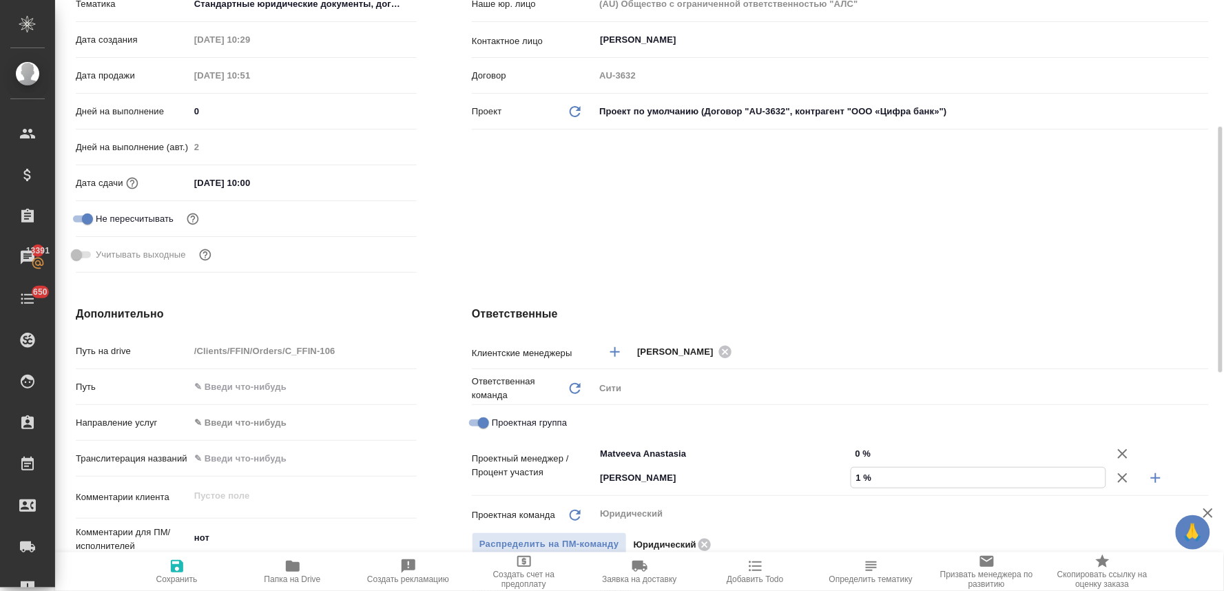
type textarea "x"
type input "17 %"
type textarea "x"
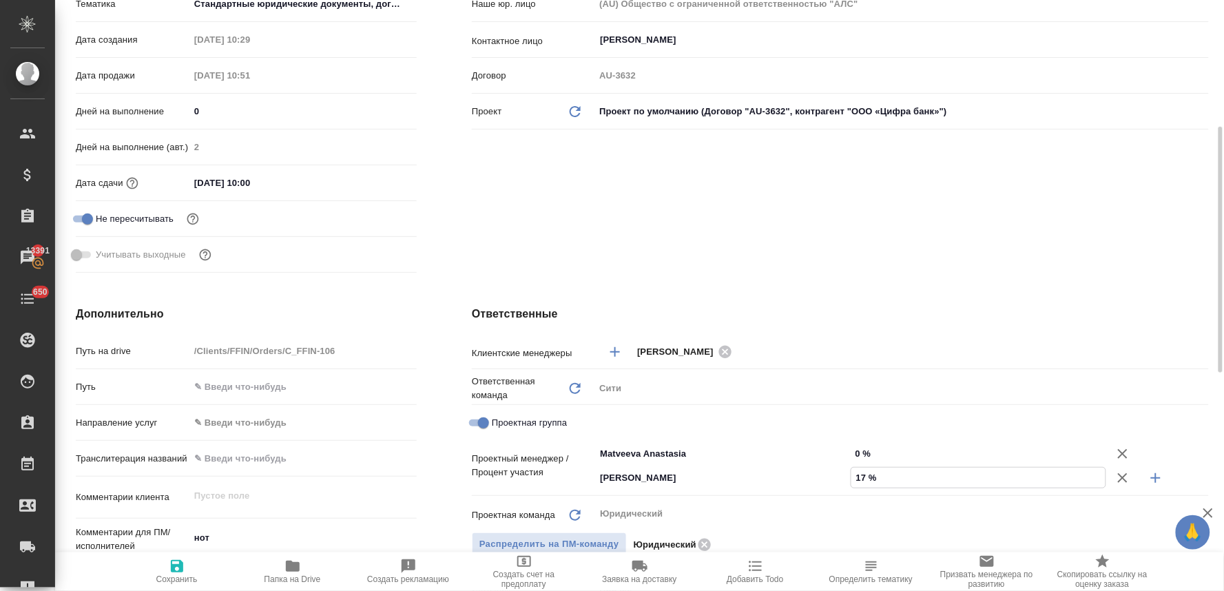
type textarea "x"
type input "17 %"
click at [858, 451] on input "0 %" at bounding box center [978, 453] width 255 height 20
type textarea "x"
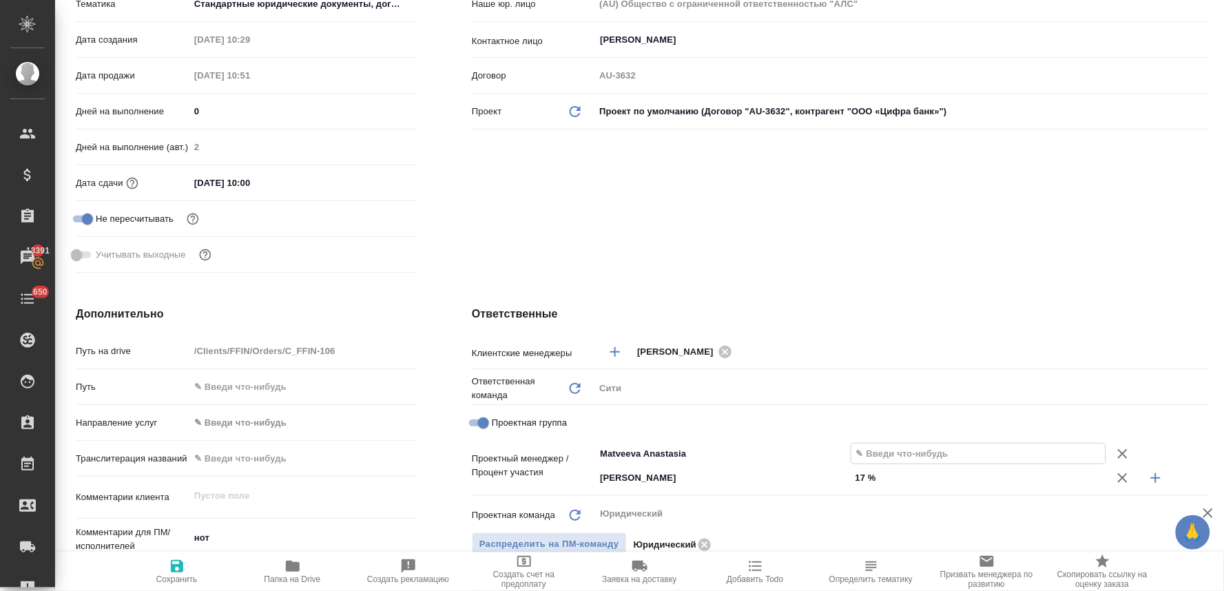
type textarea "x"
type input "8 %"
type textarea "x"
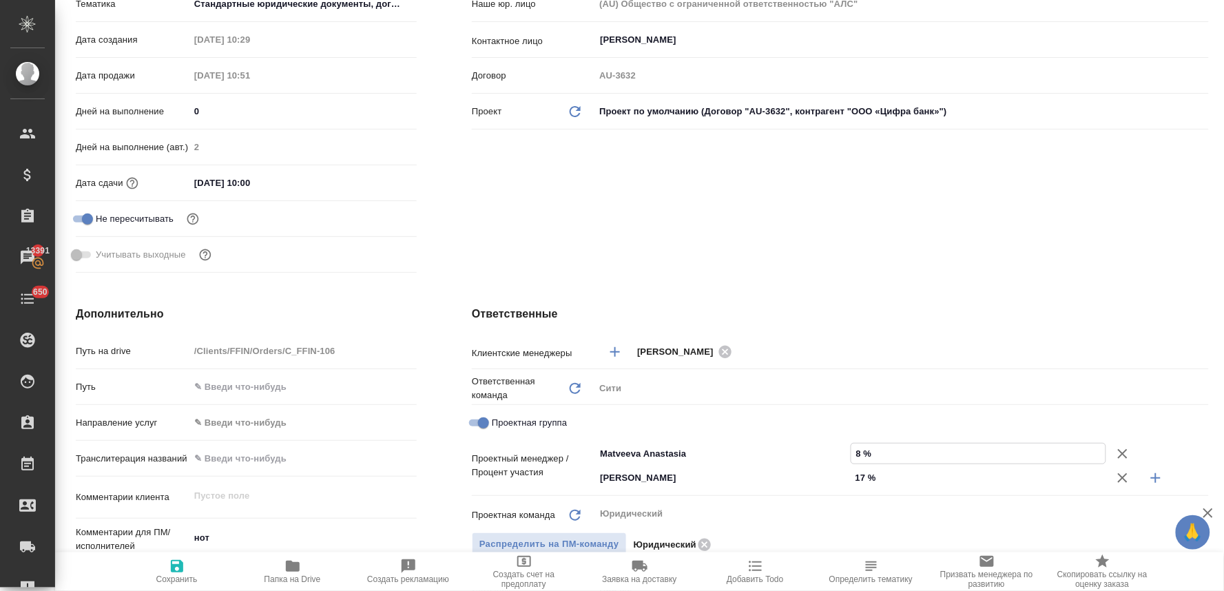
type textarea "x"
type input "83 %"
type textarea "x"
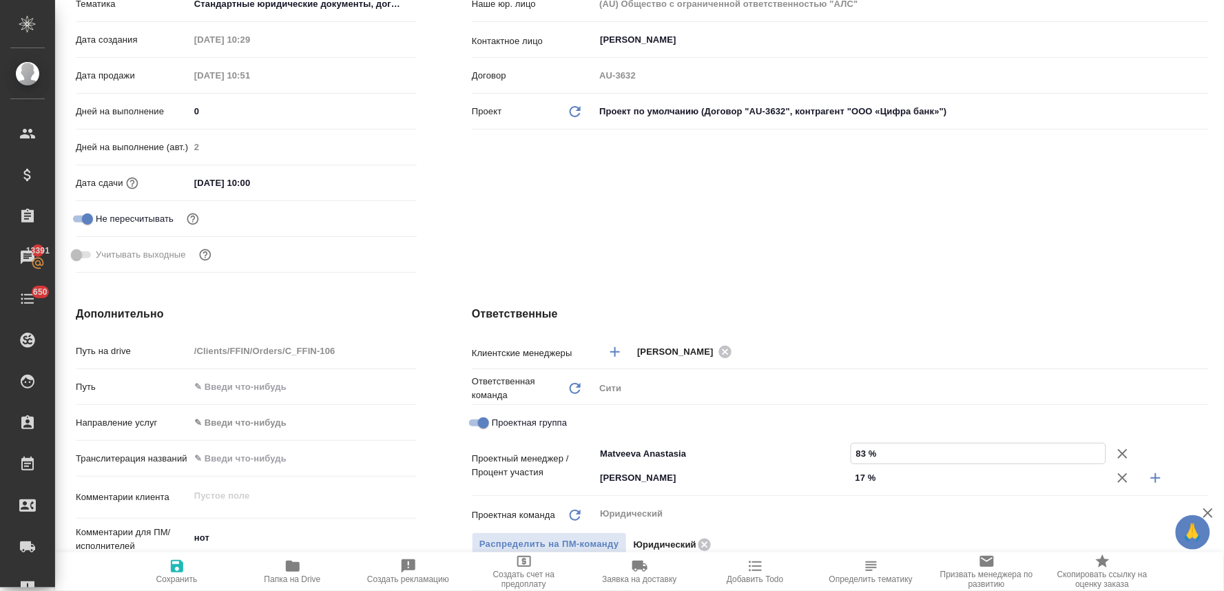
type input "83 %"
click at [167, 570] on span "Сохранить" at bounding box center [176, 571] width 99 height 26
type textarea "x"
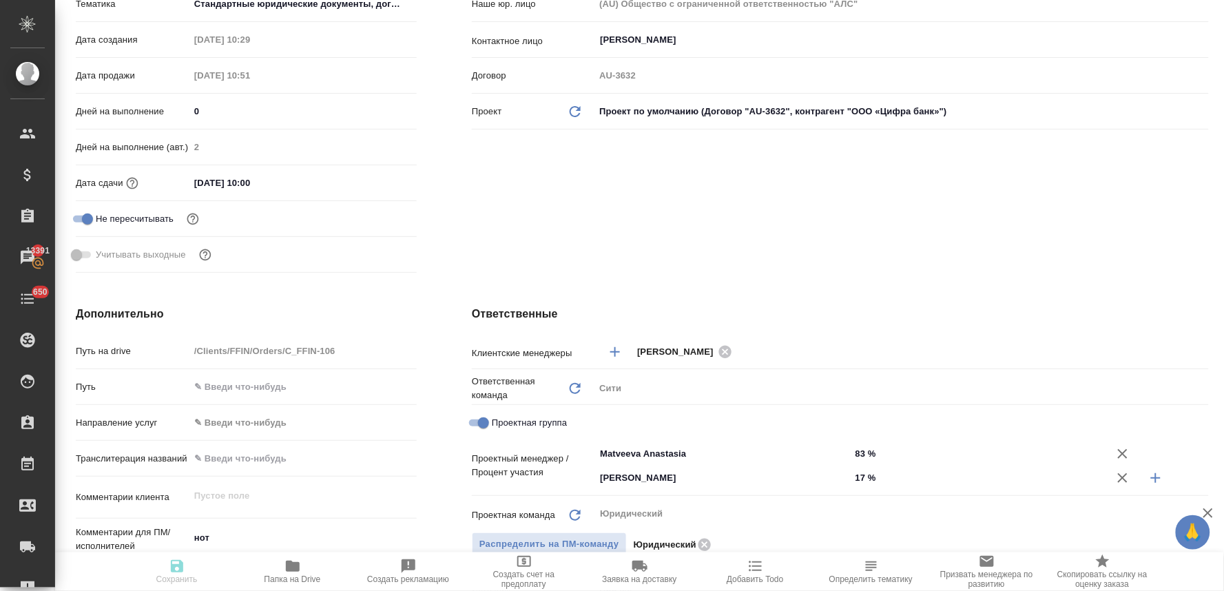
type textarea "x"
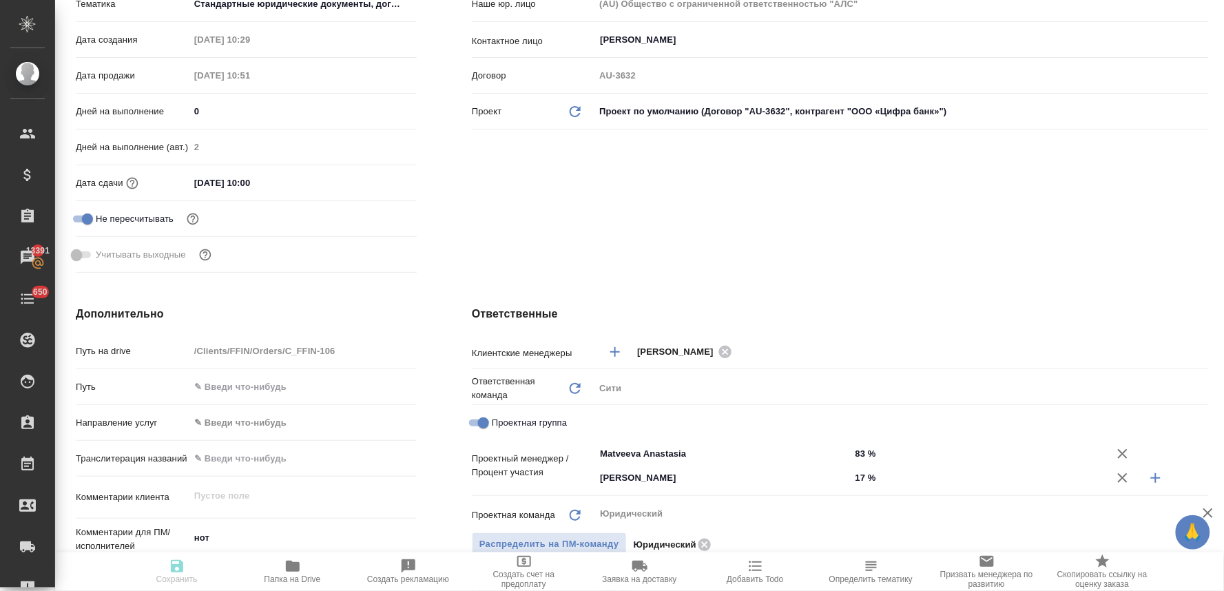
type textarea "x"
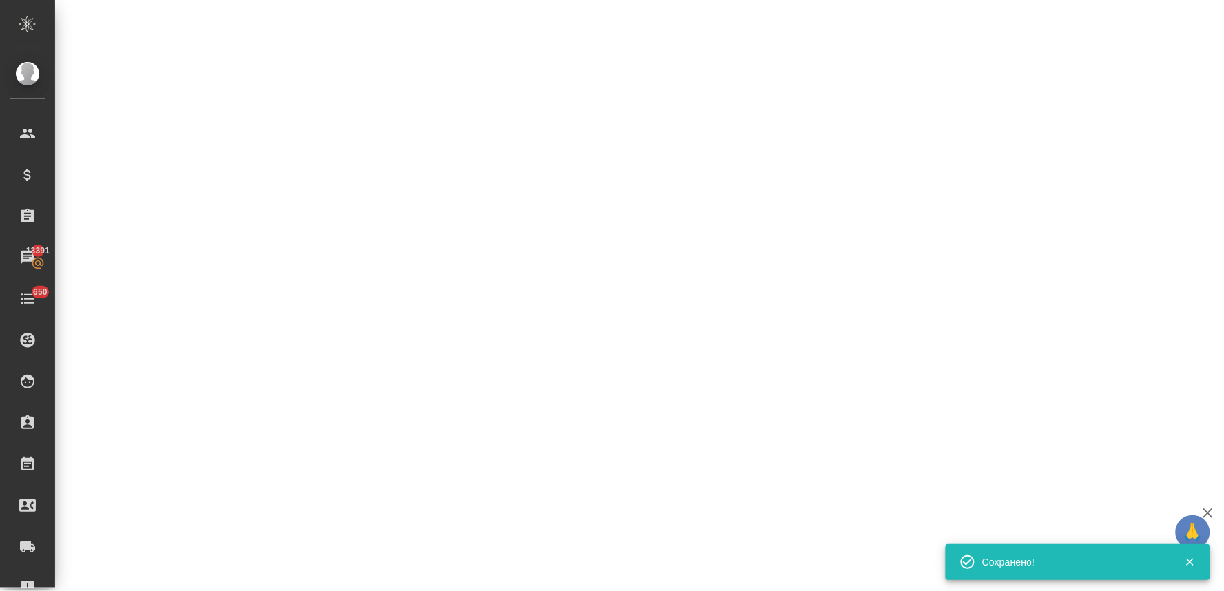
select select "RU"
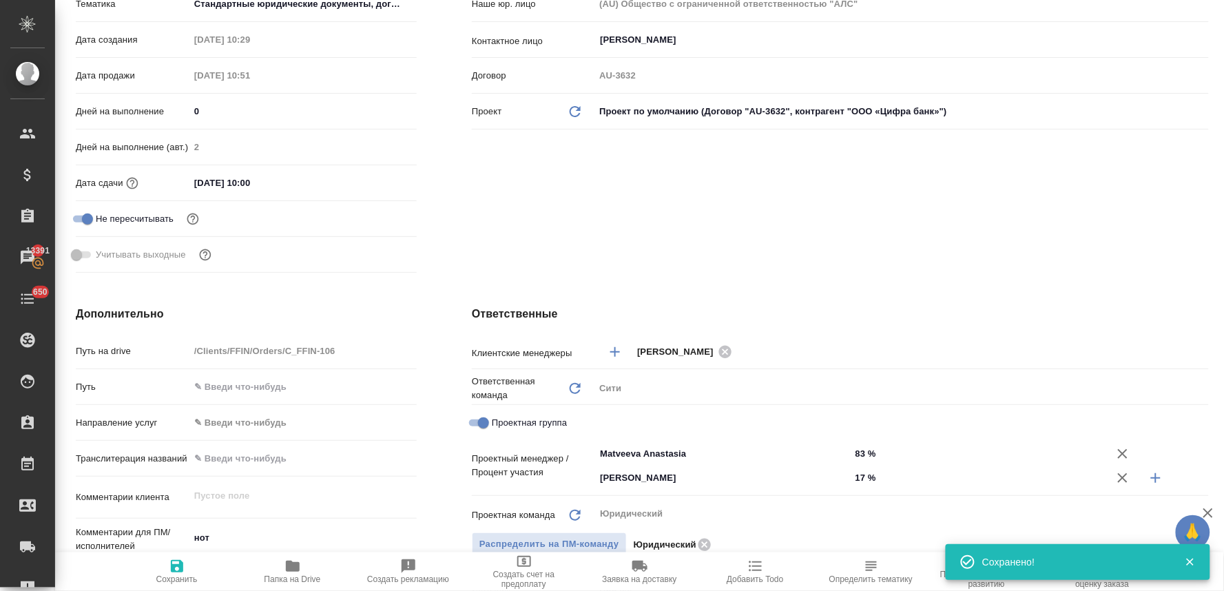
type textarea "x"
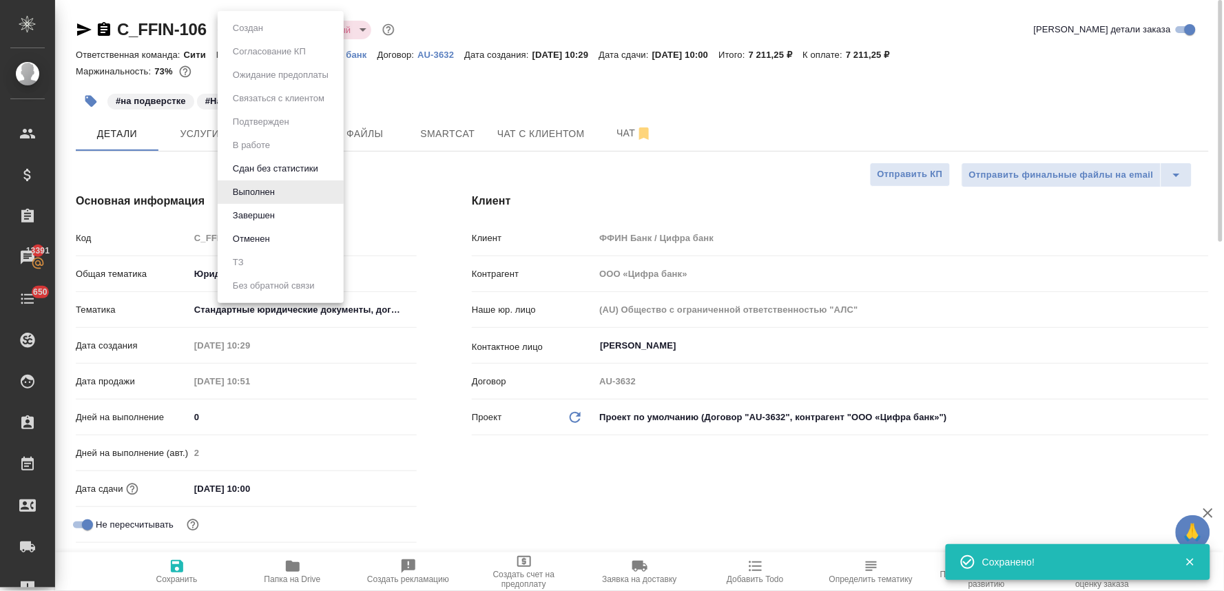
click at [252, 26] on body "🙏 .cls-1 fill:#fff; AWATERA [PERSON_NAME] Спецификации Заказы 13391 Чаты 650 To…" at bounding box center [612, 295] width 1224 height 591
click at [319, 219] on li "Завершен" at bounding box center [281, 215] width 126 height 23
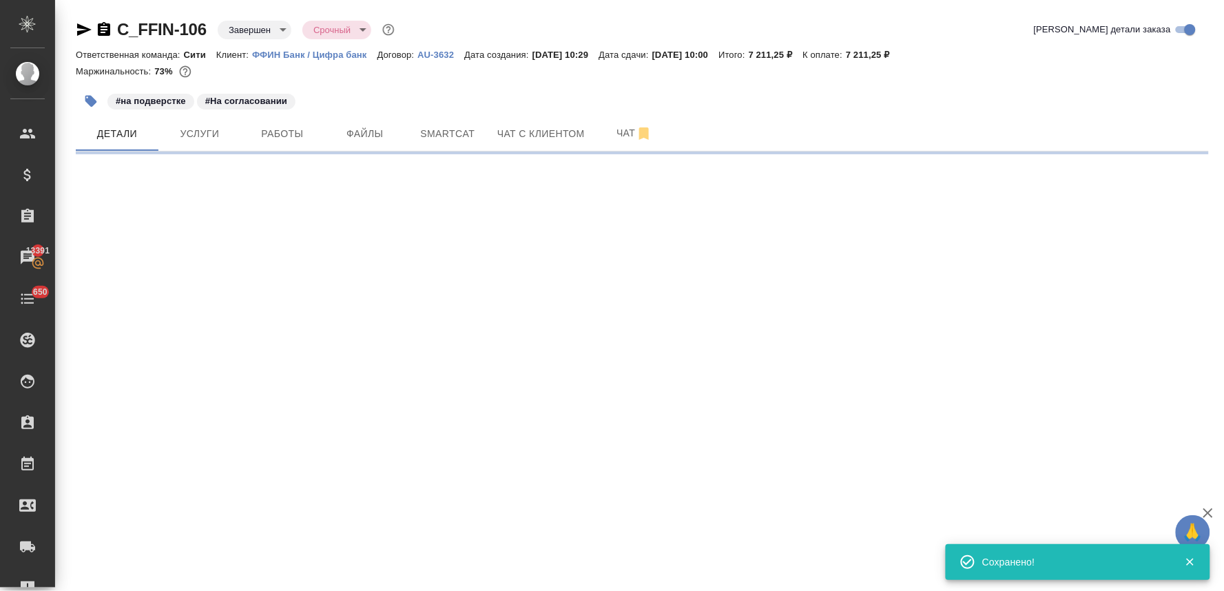
select select "RU"
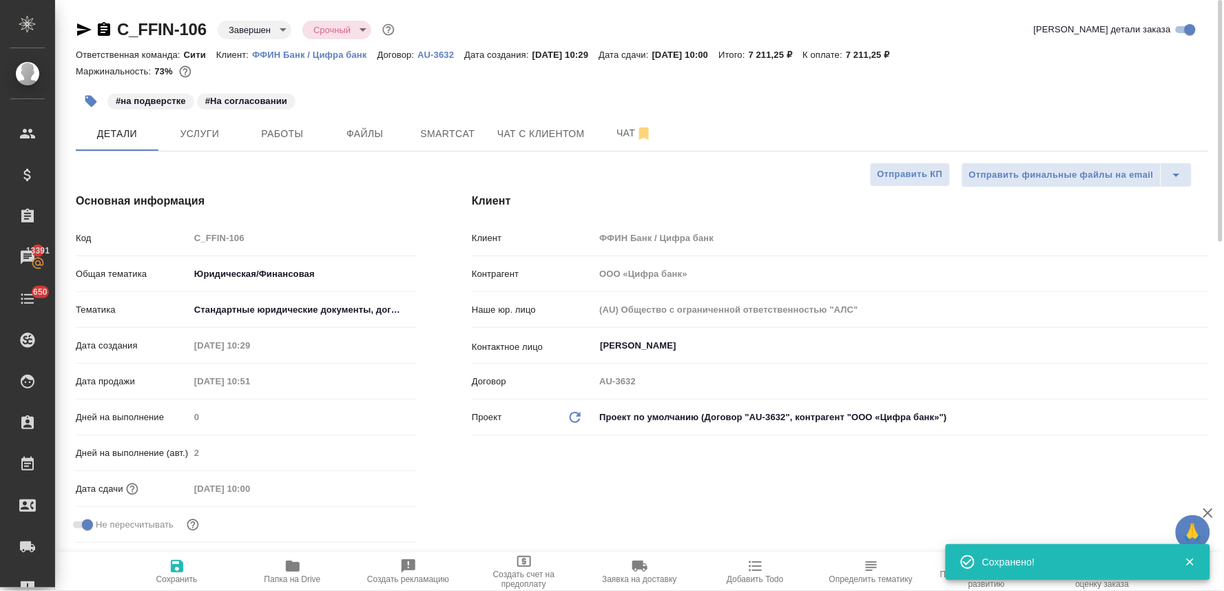
type textarea "x"
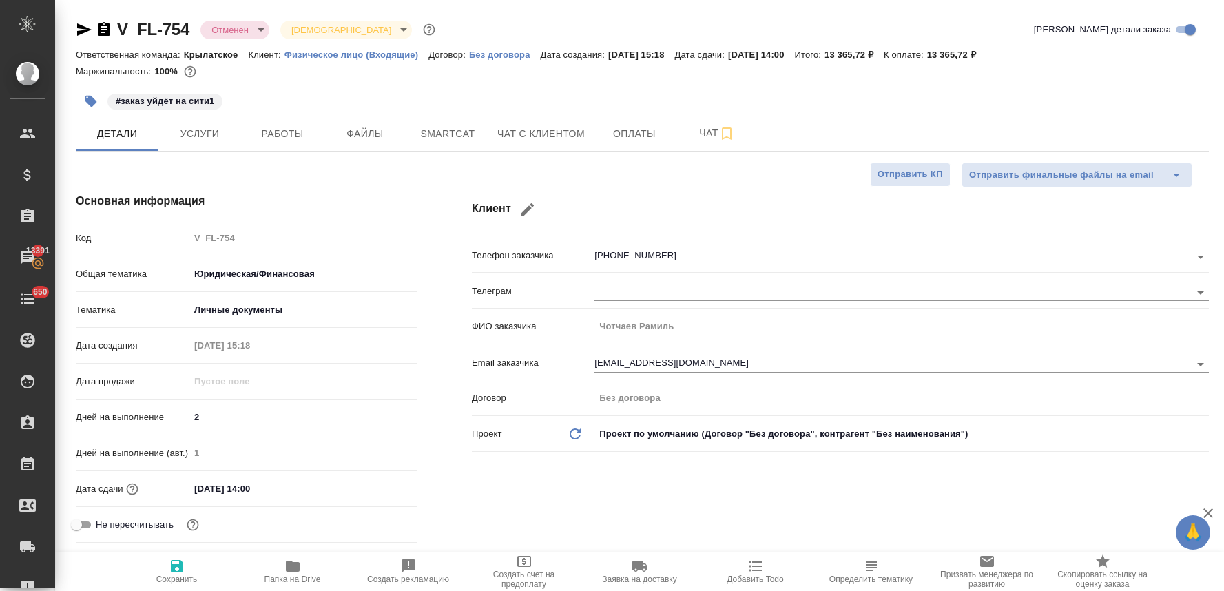
select select "RU"
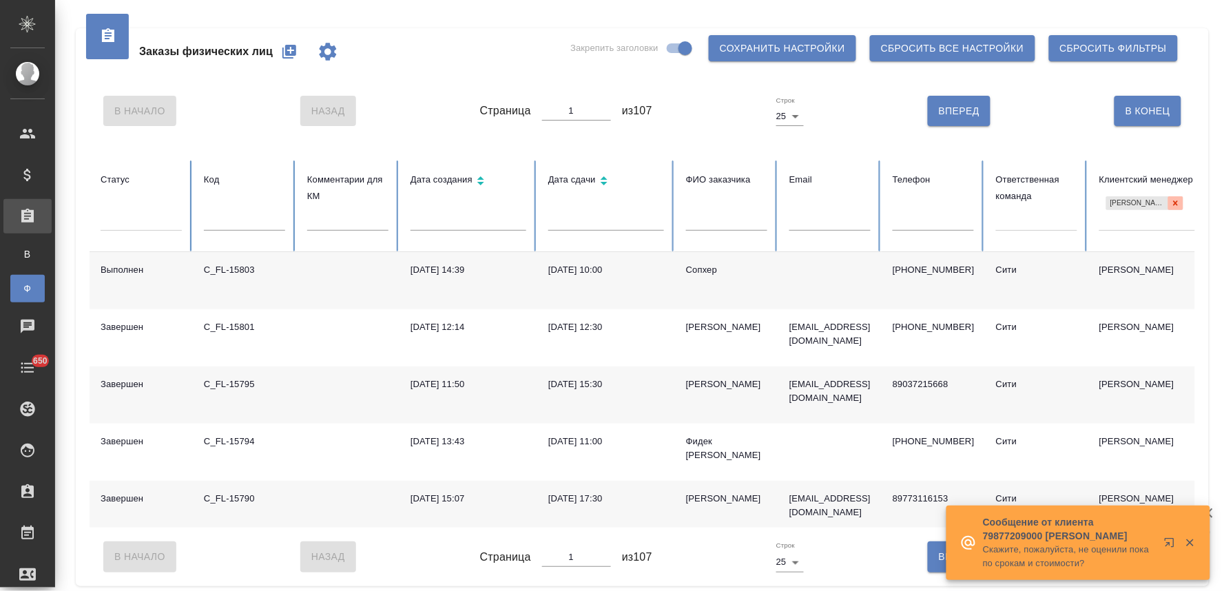
click at [1175, 202] on icon at bounding box center [1175, 202] width 5 height 5
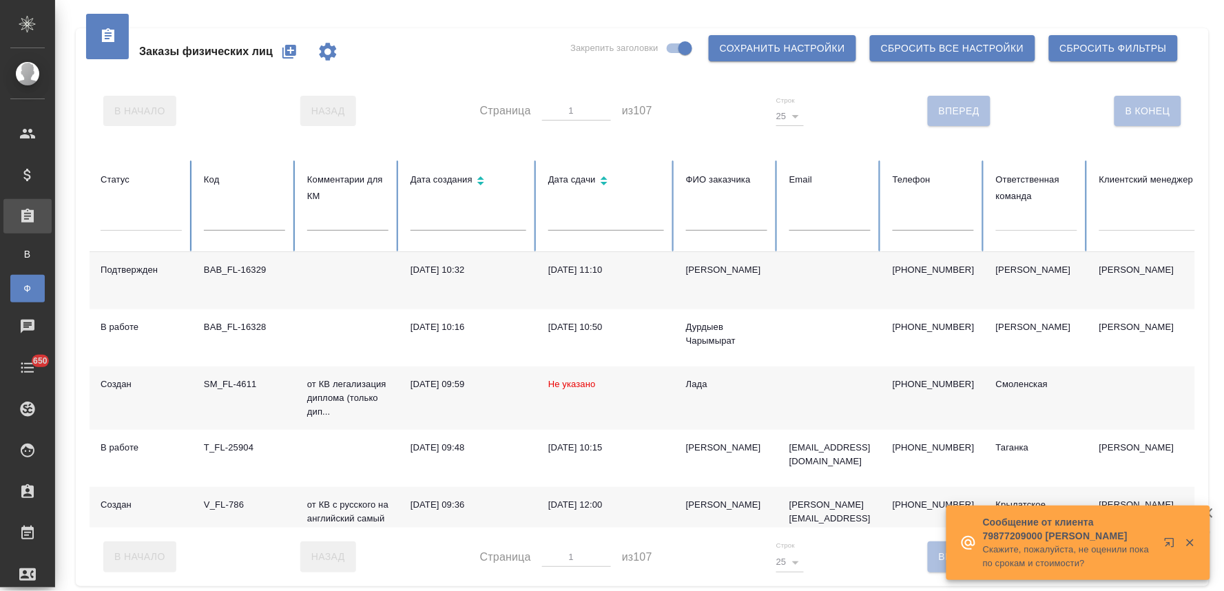
click at [218, 232] on div at bounding box center [244, 225] width 81 height 29
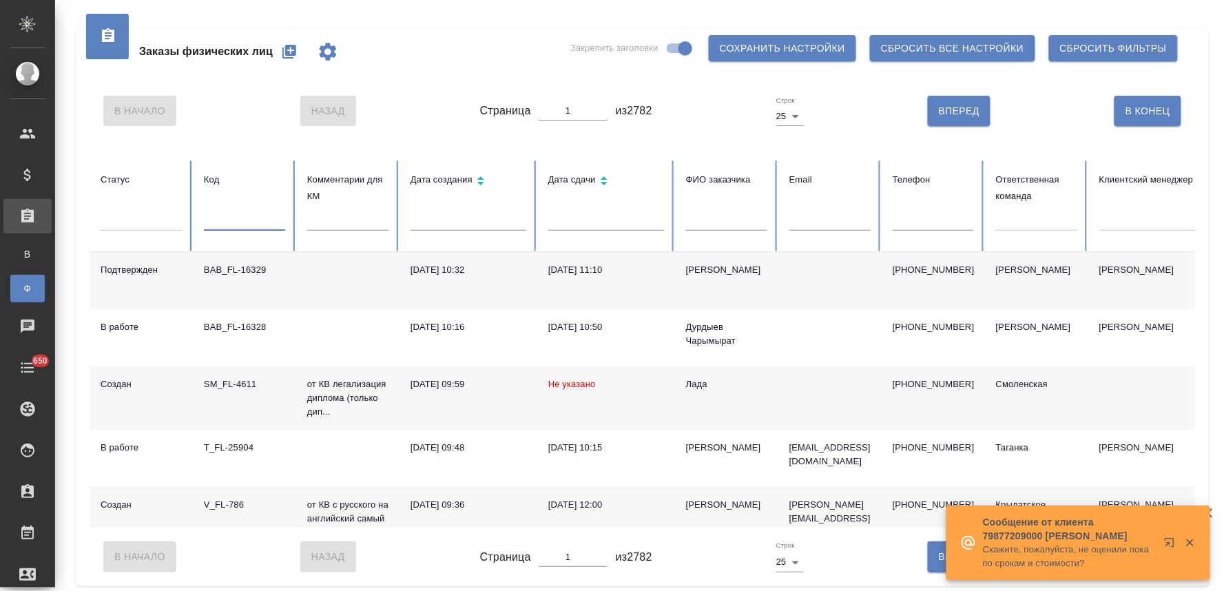
click at [221, 218] on input "text" at bounding box center [244, 220] width 81 height 19
paste input "15645"
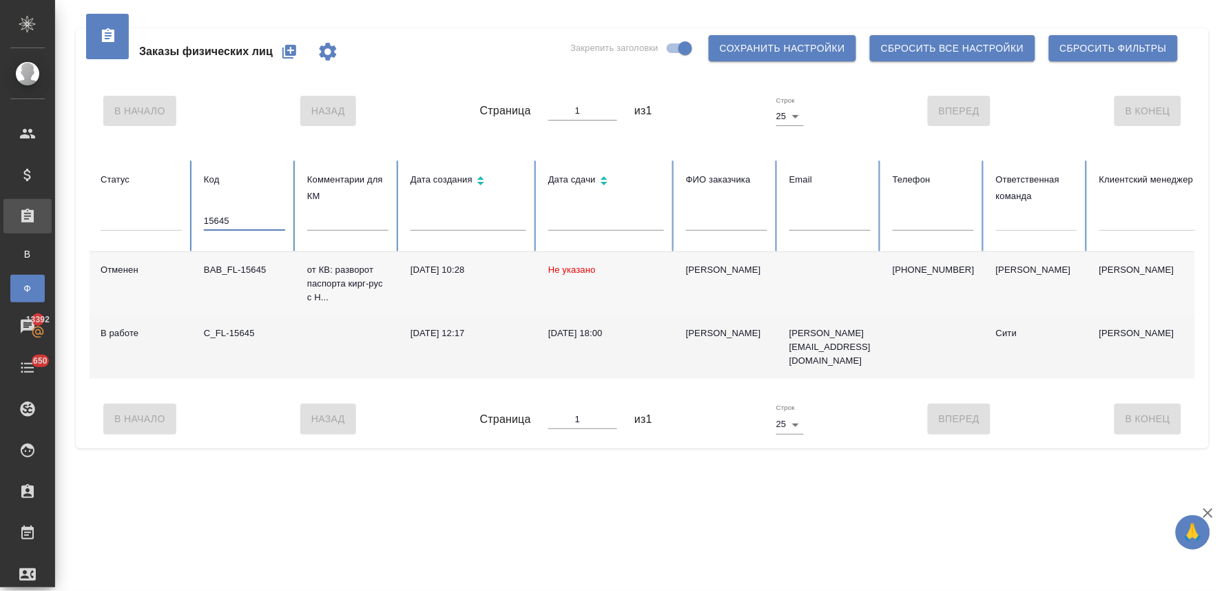
type input "15645"
click at [238, 332] on div "C_FL-15645" at bounding box center [244, 333] width 81 height 14
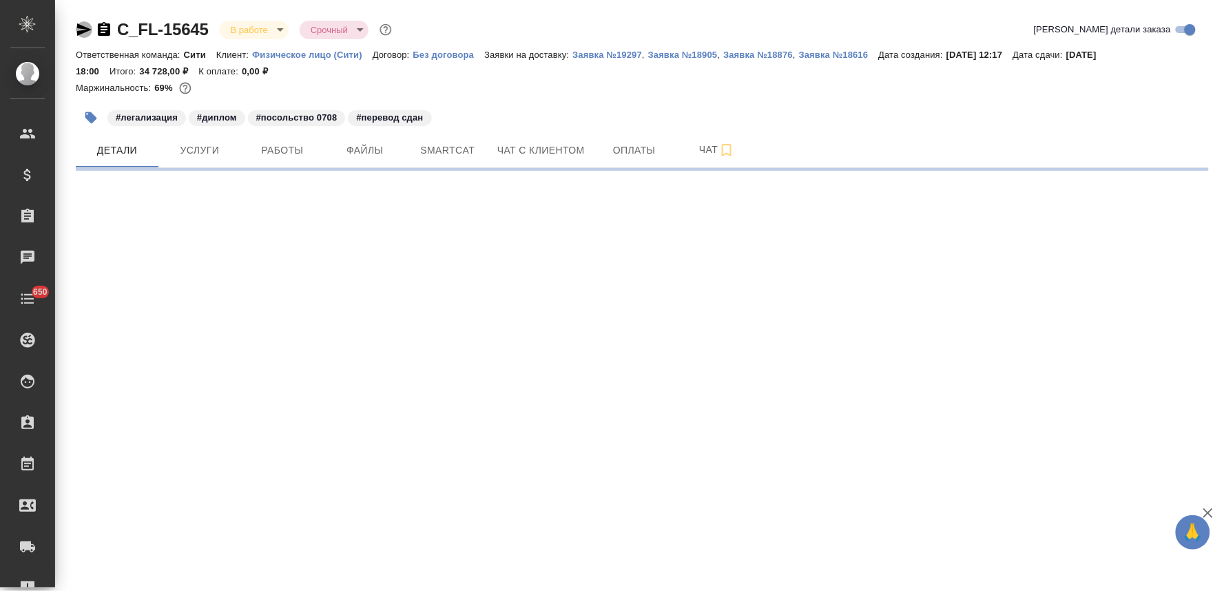
click at [76, 24] on icon "button" at bounding box center [84, 29] width 17 height 17
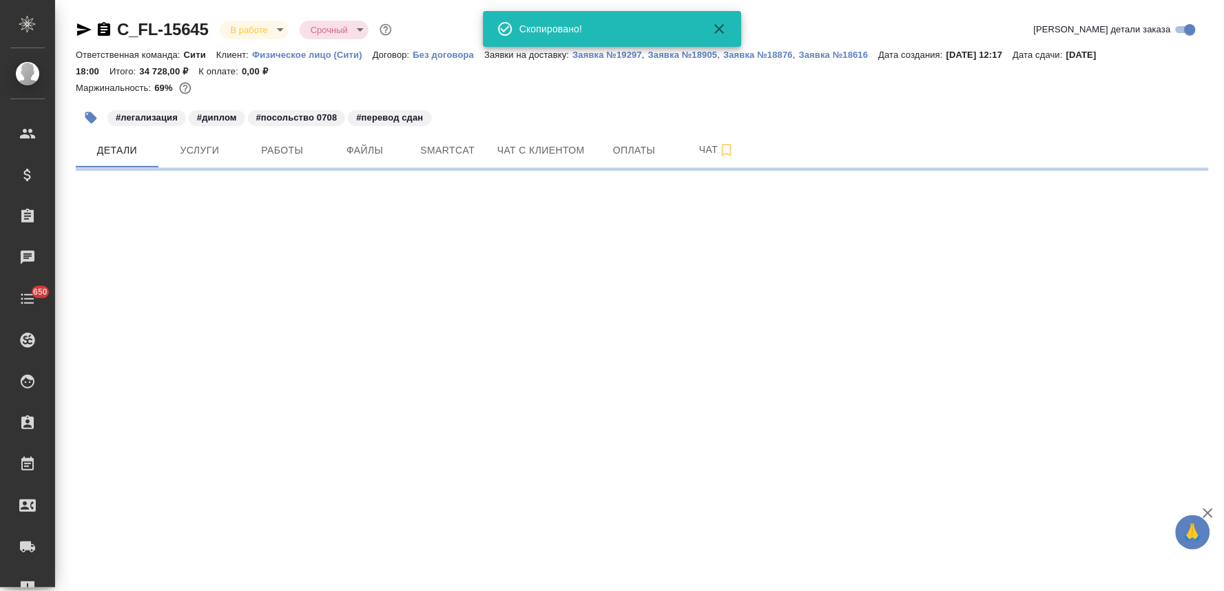
select select "RU"
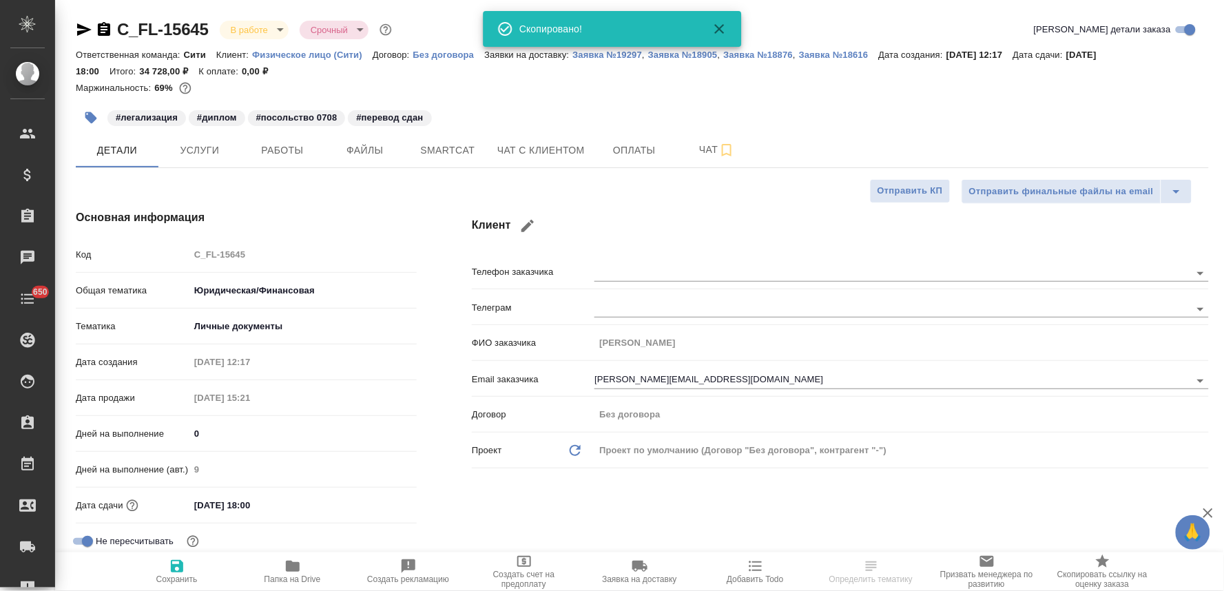
type textarea "x"
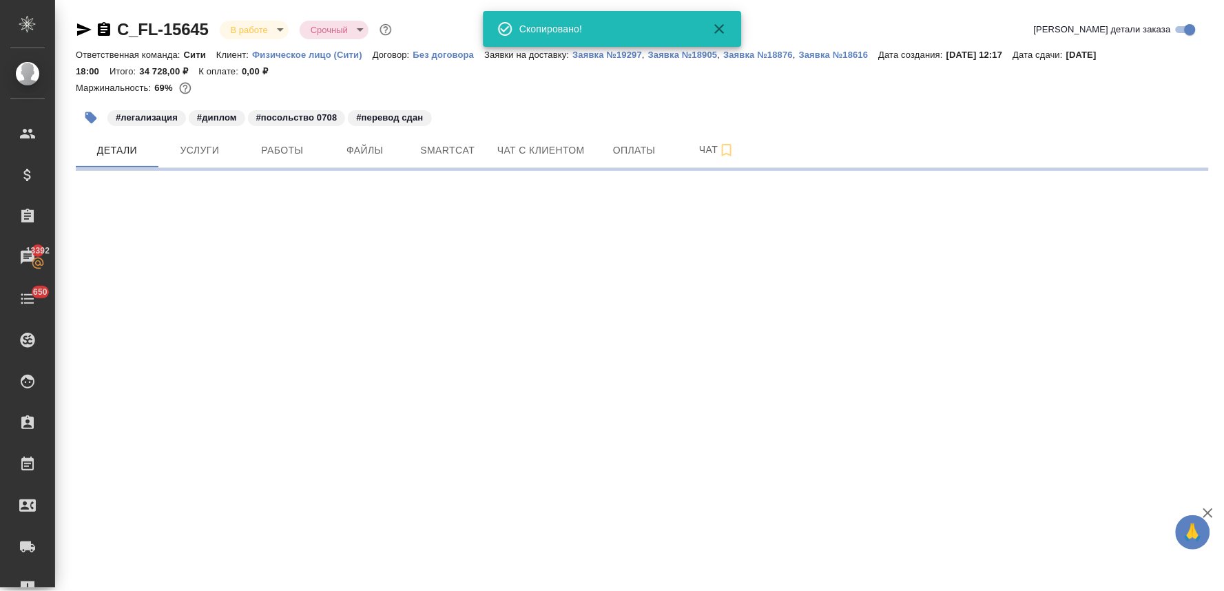
select select "RU"
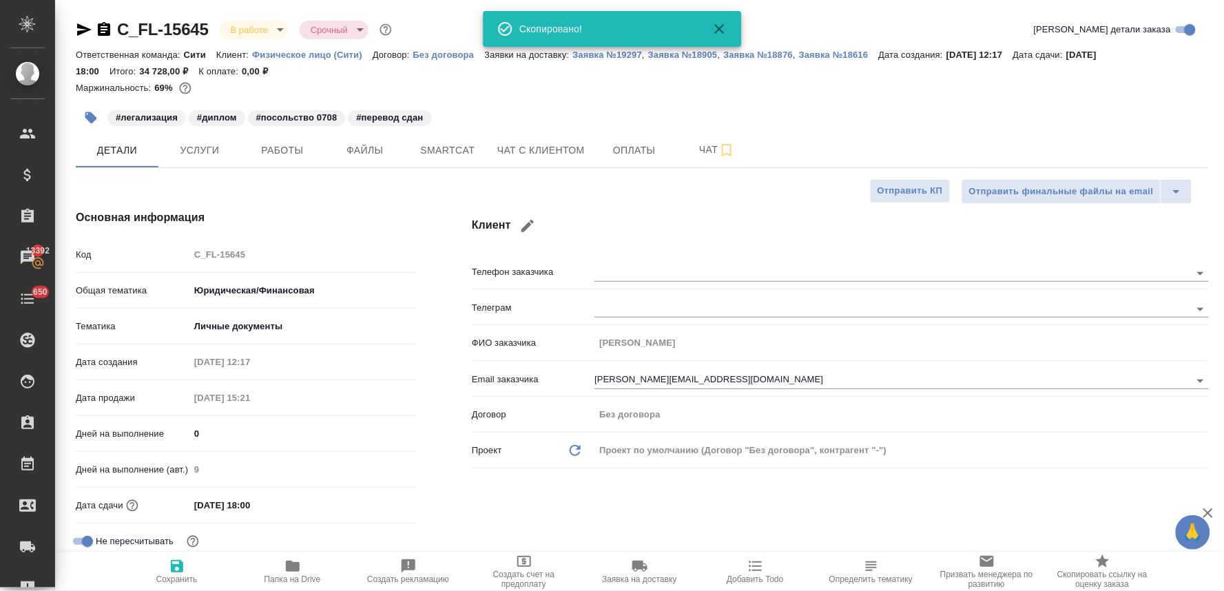
type textarea "x"
click at [713, 510] on div "Клиент Телефон заказчика [PERSON_NAME] заказчика [PERSON_NAME] заказчика [PERSO…" at bounding box center [840, 405] width 792 height 446
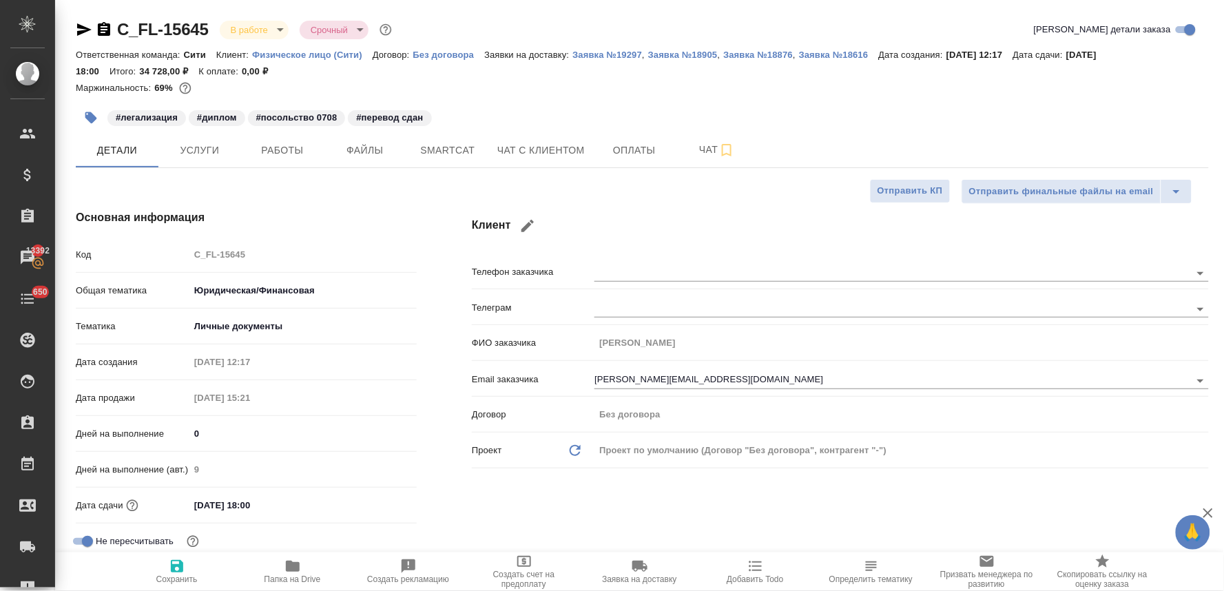
click at [521, 492] on div "Клиент Телефон заказчика [PERSON_NAME] заказчика [PERSON_NAME] заказчика [PERSO…" at bounding box center [840, 405] width 792 height 446
type textarea "x"
